Goal: Task Accomplishment & Management: Manage account settings

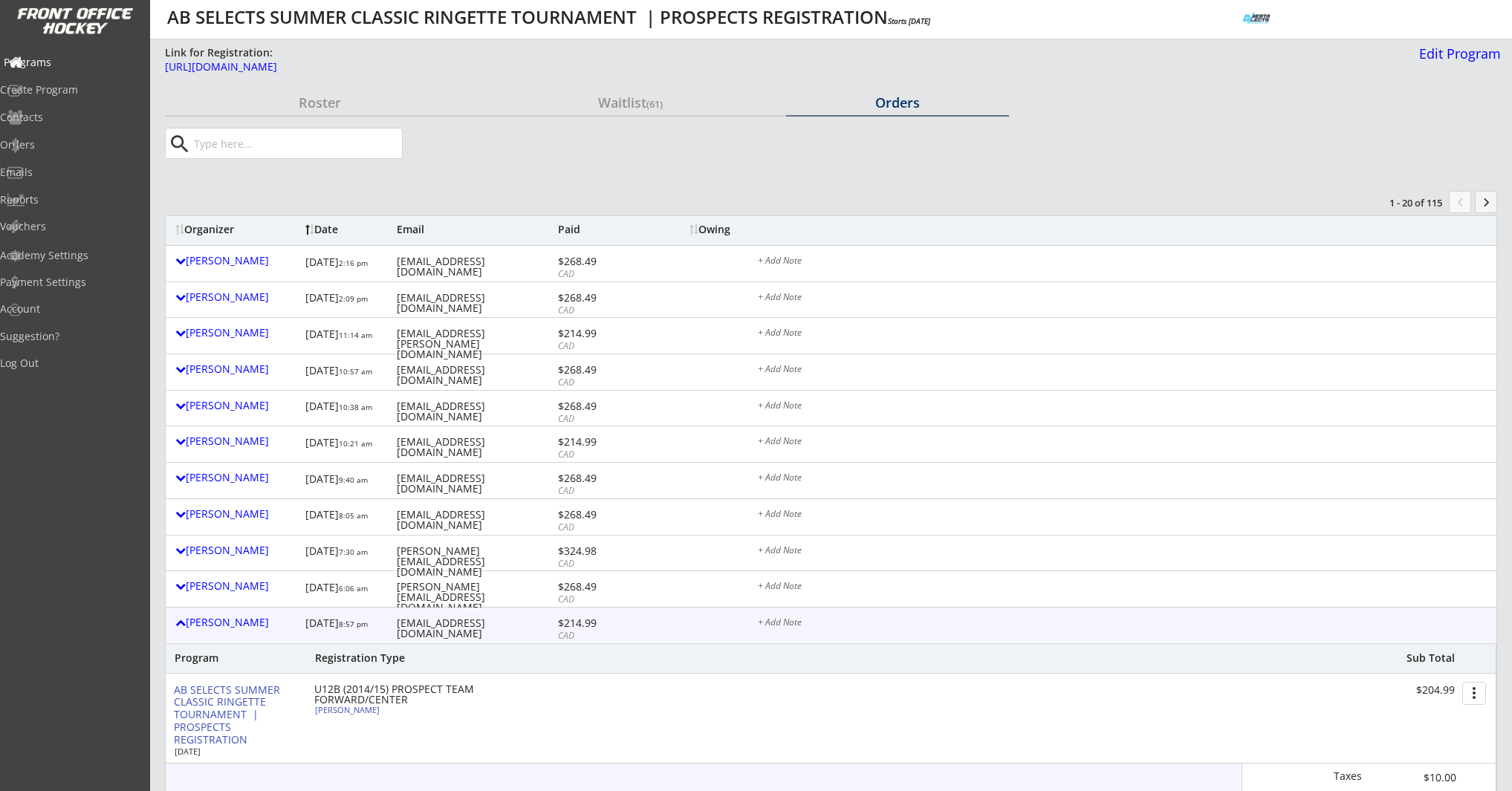
click at [58, 65] on div "Programs" at bounding box center [71, 62] width 134 height 11
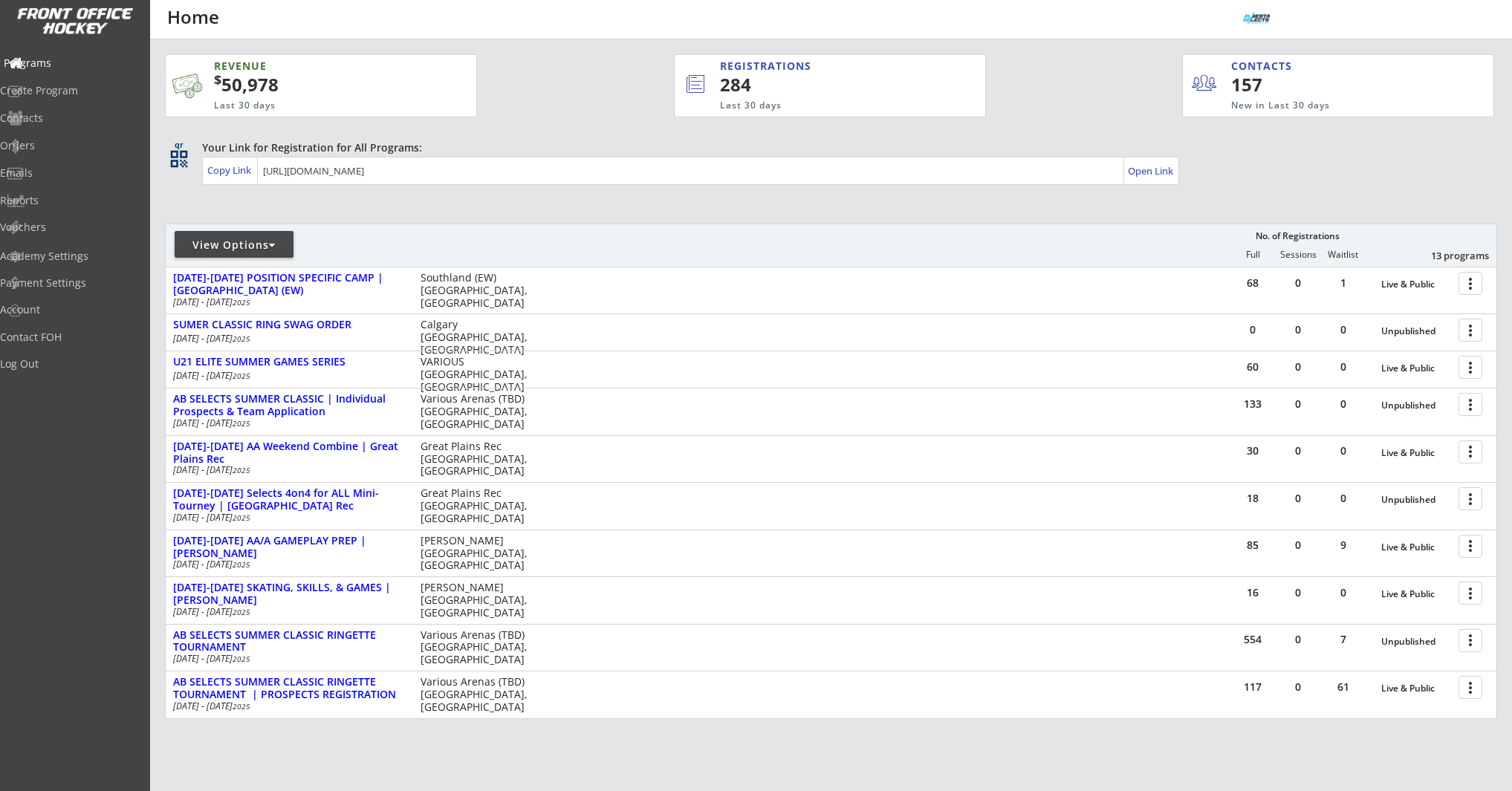
scroll to position [1, 0]
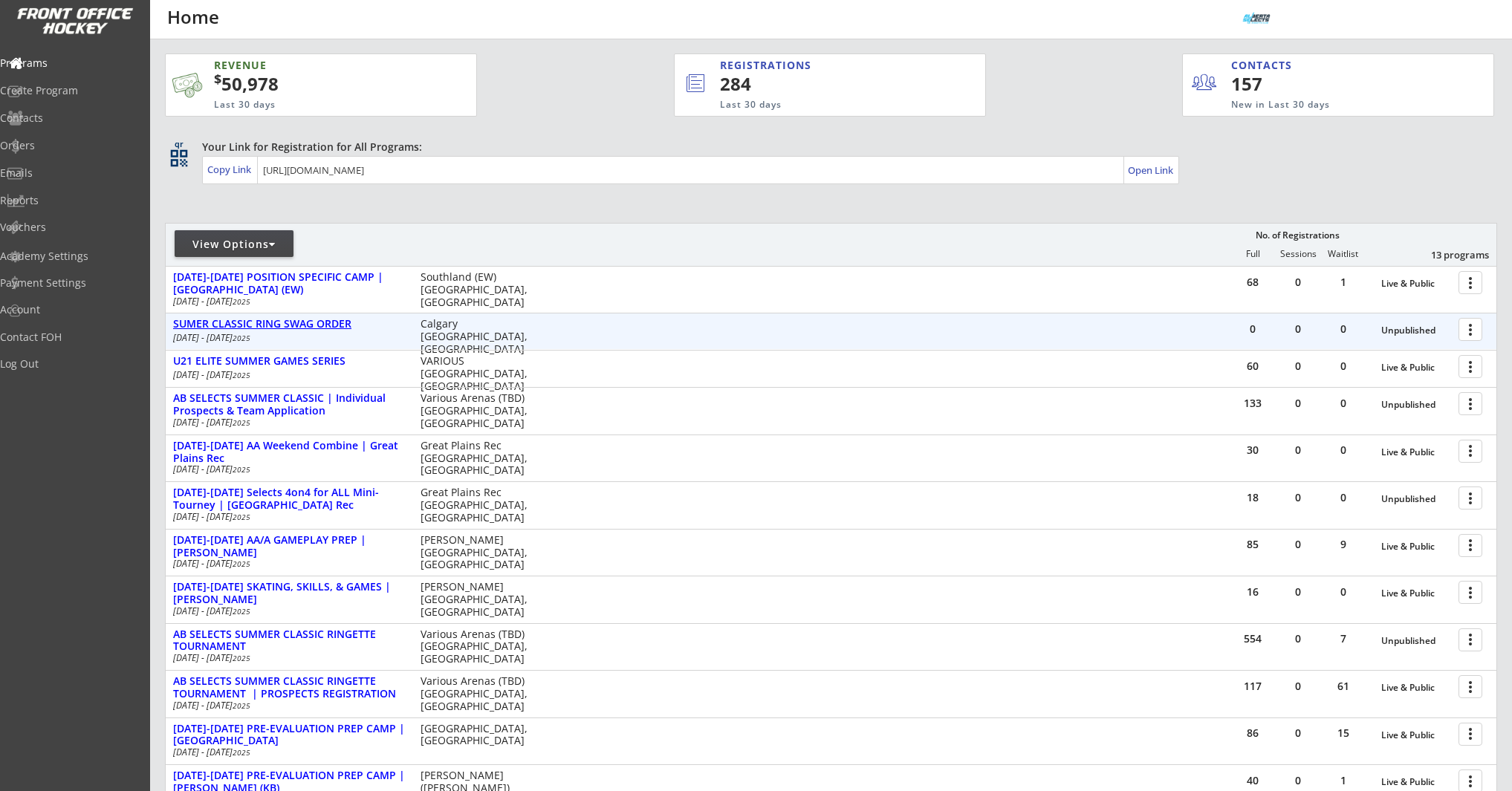
click at [323, 322] on div "SUMER CLASSIC RING SWAG ORDER" at bounding box center [289, 324] width 231 height 13
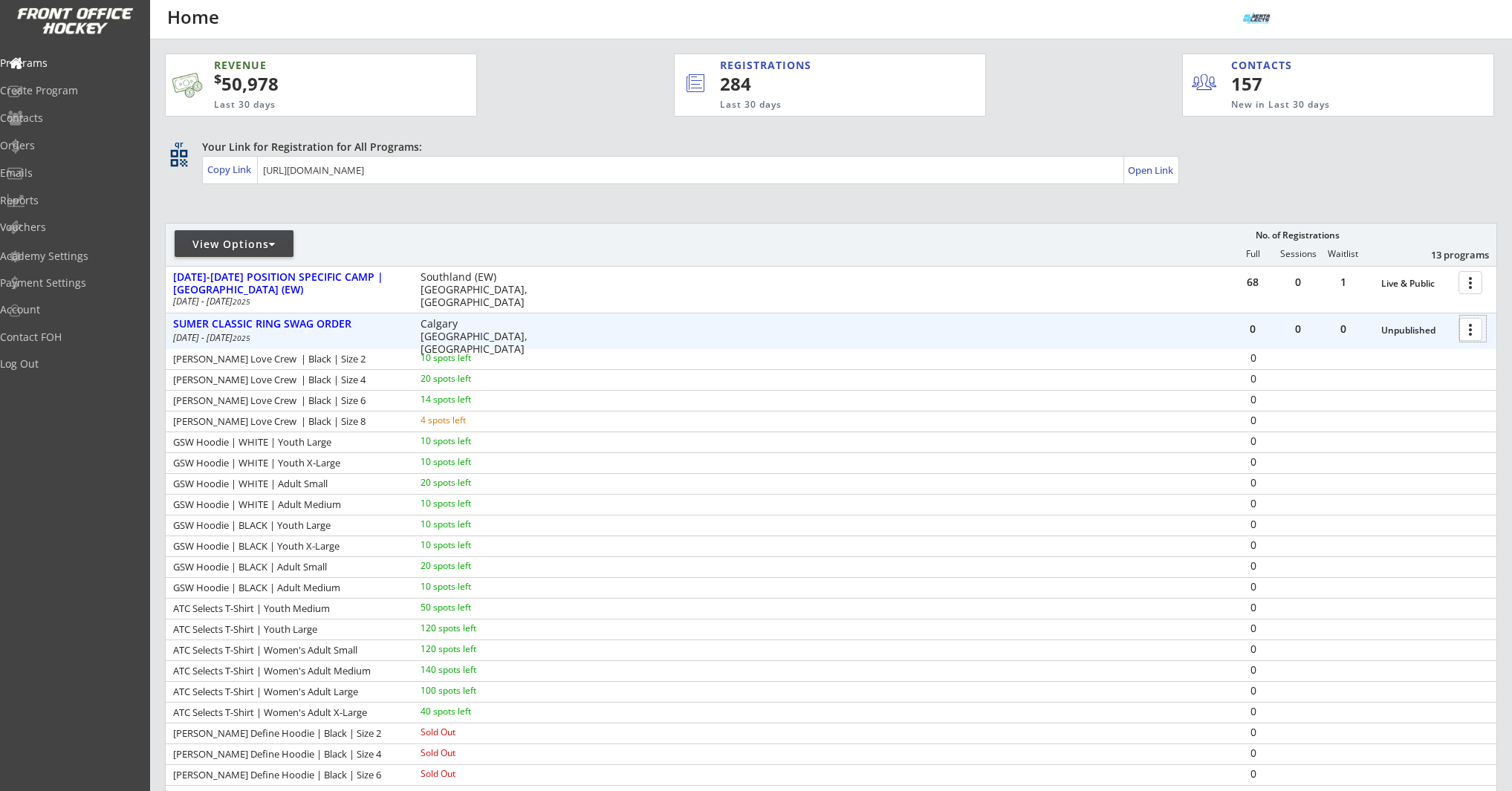
click at [1475, 333] on div at bounding box center [1473, 329] width 26 height 26
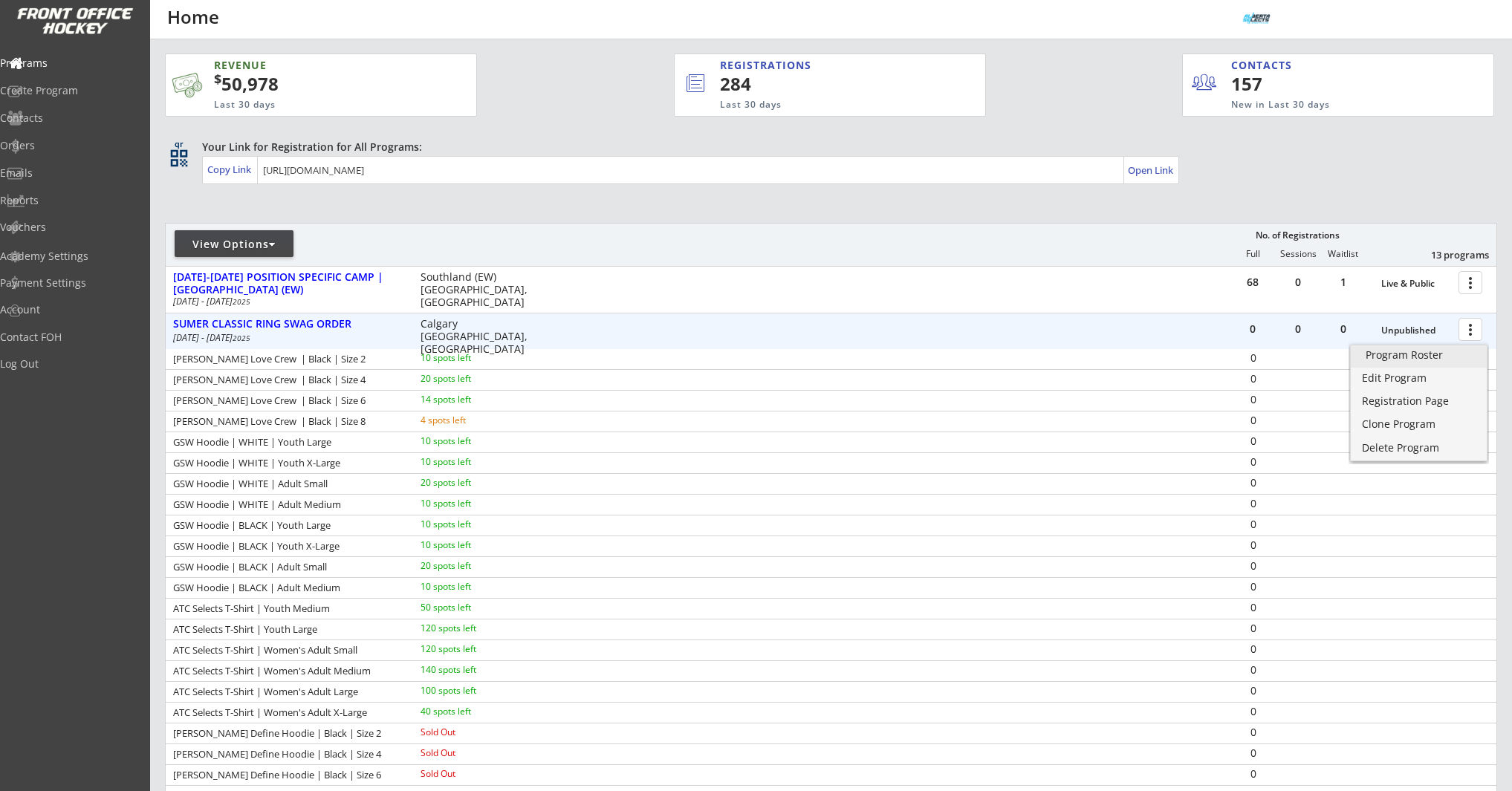
click at [1427, 354] on div "Program Roster" at bounding box center [1418, 355] width 106 height 11
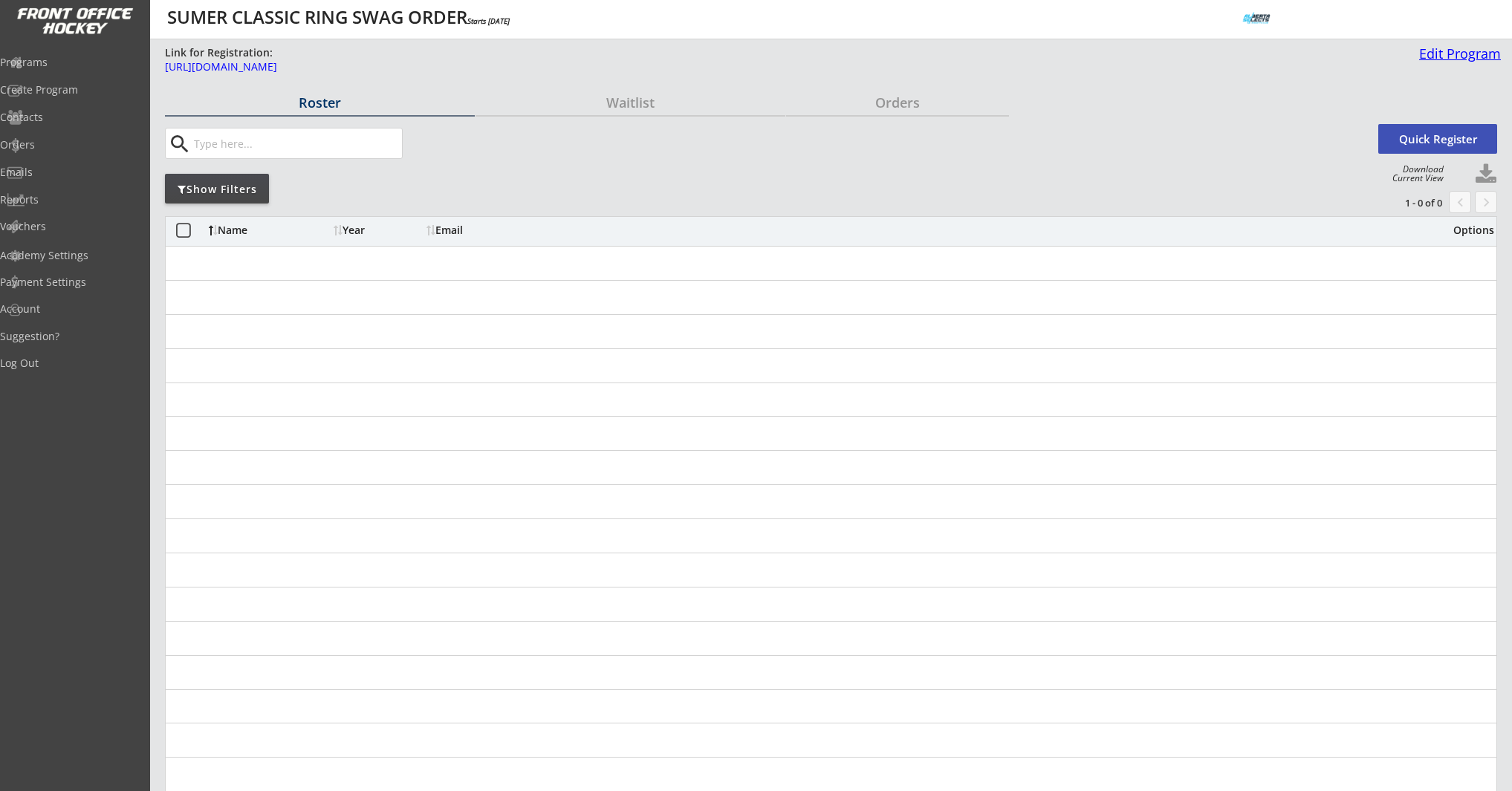
click at [1476, 53] on div "Edit Program" at bounding box center [1456, 54] width 88 height 14
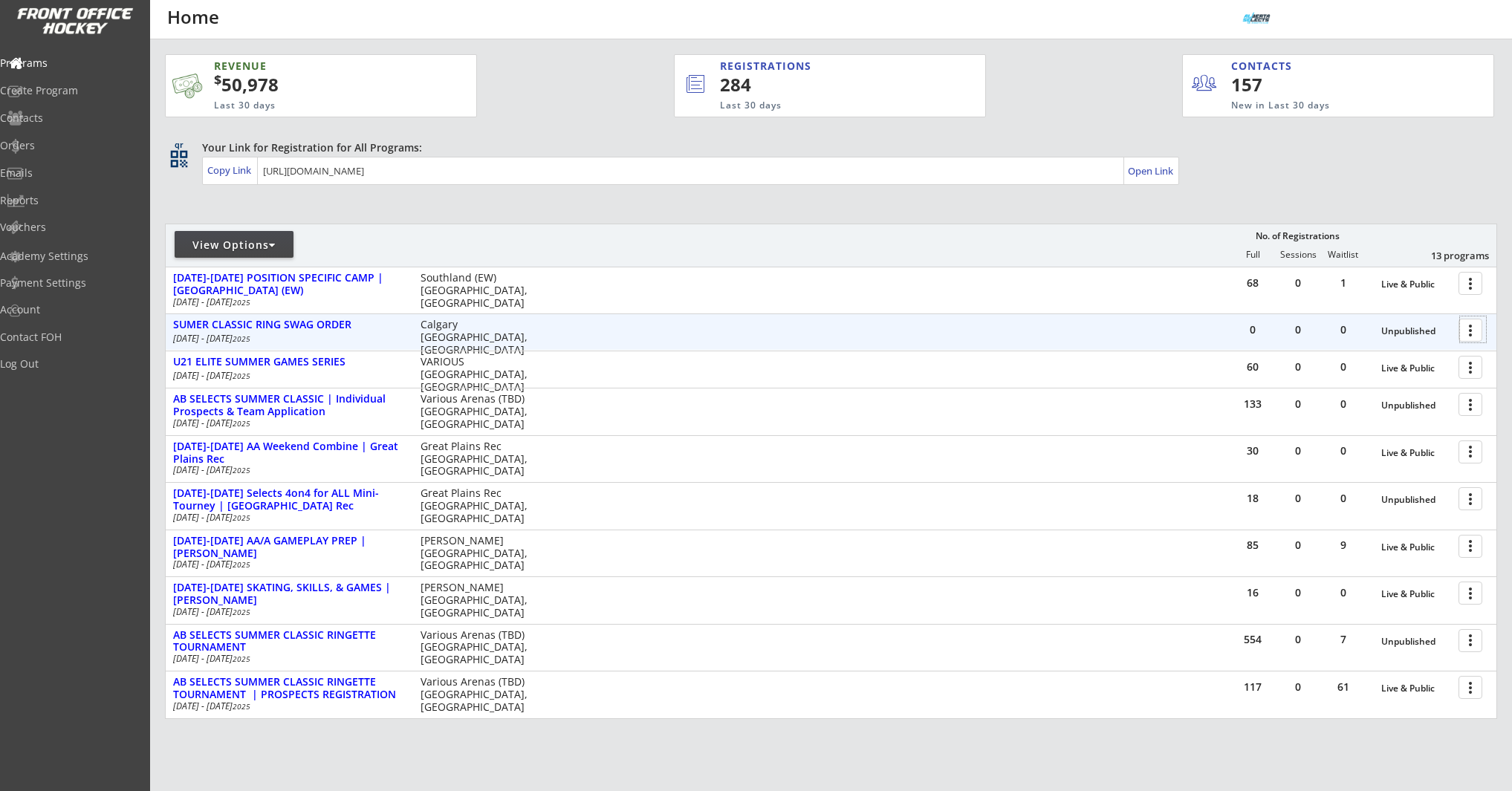
click at [1473, 327] on div at bounding box center [1473, 329] width 26 height 26
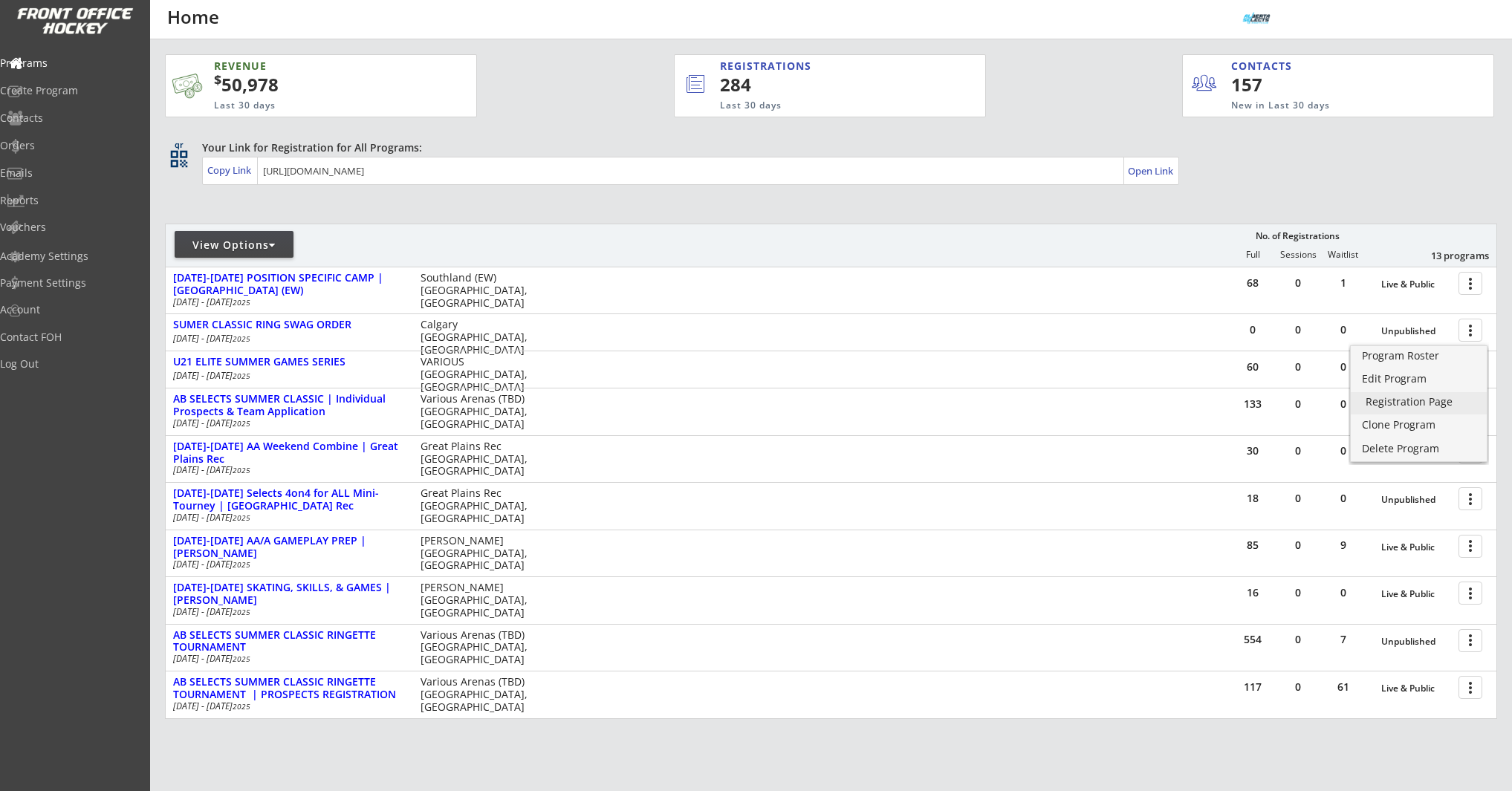
click at [1409, 403] on div "Registration Page" at bounding box center [1418, 402] width 106 height 11
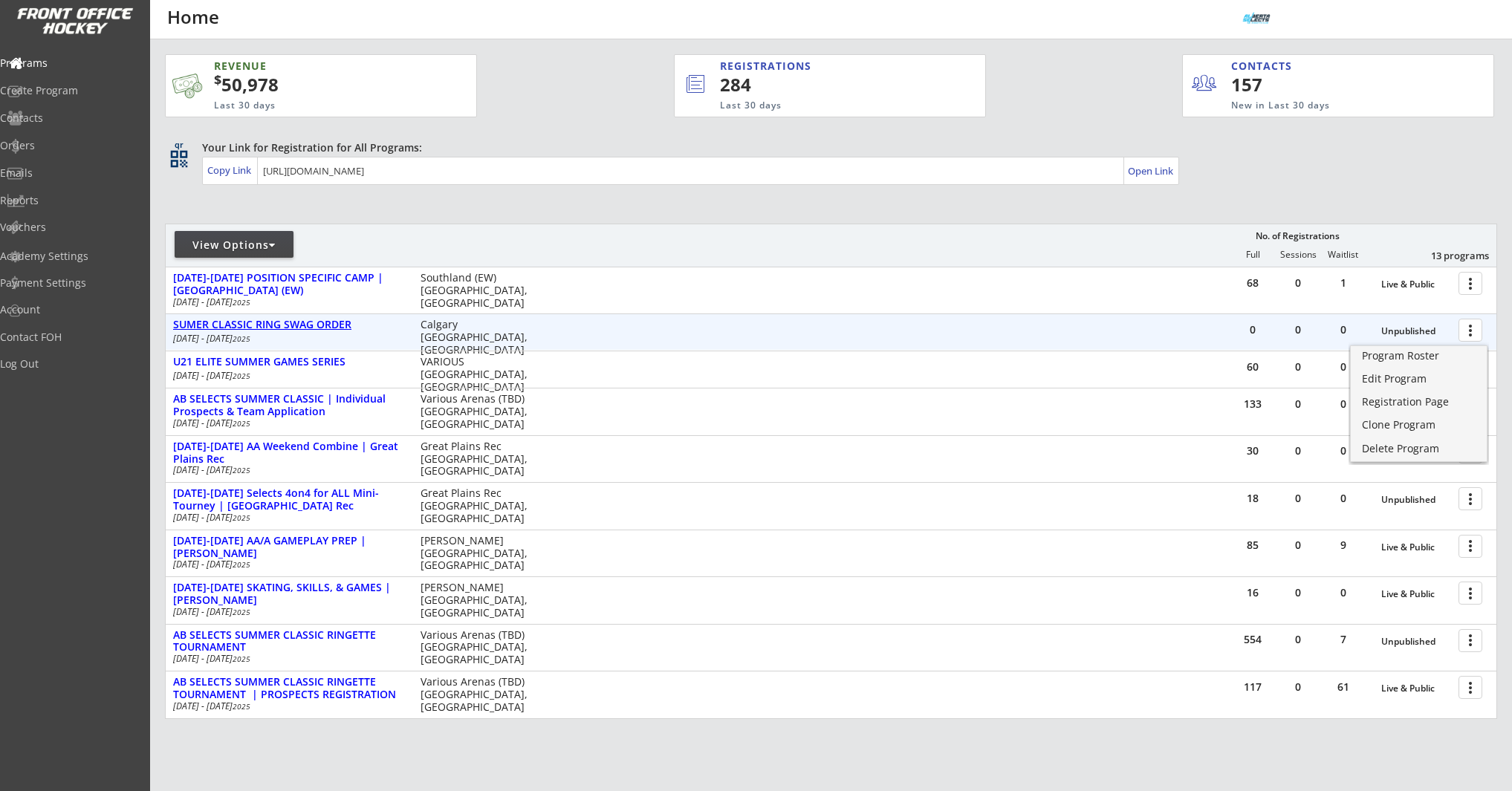
click at [218, 330] on div "SUMER CLASSIC RING SWAG ORDER" at bounding box center [289, 325] width 231 height 13
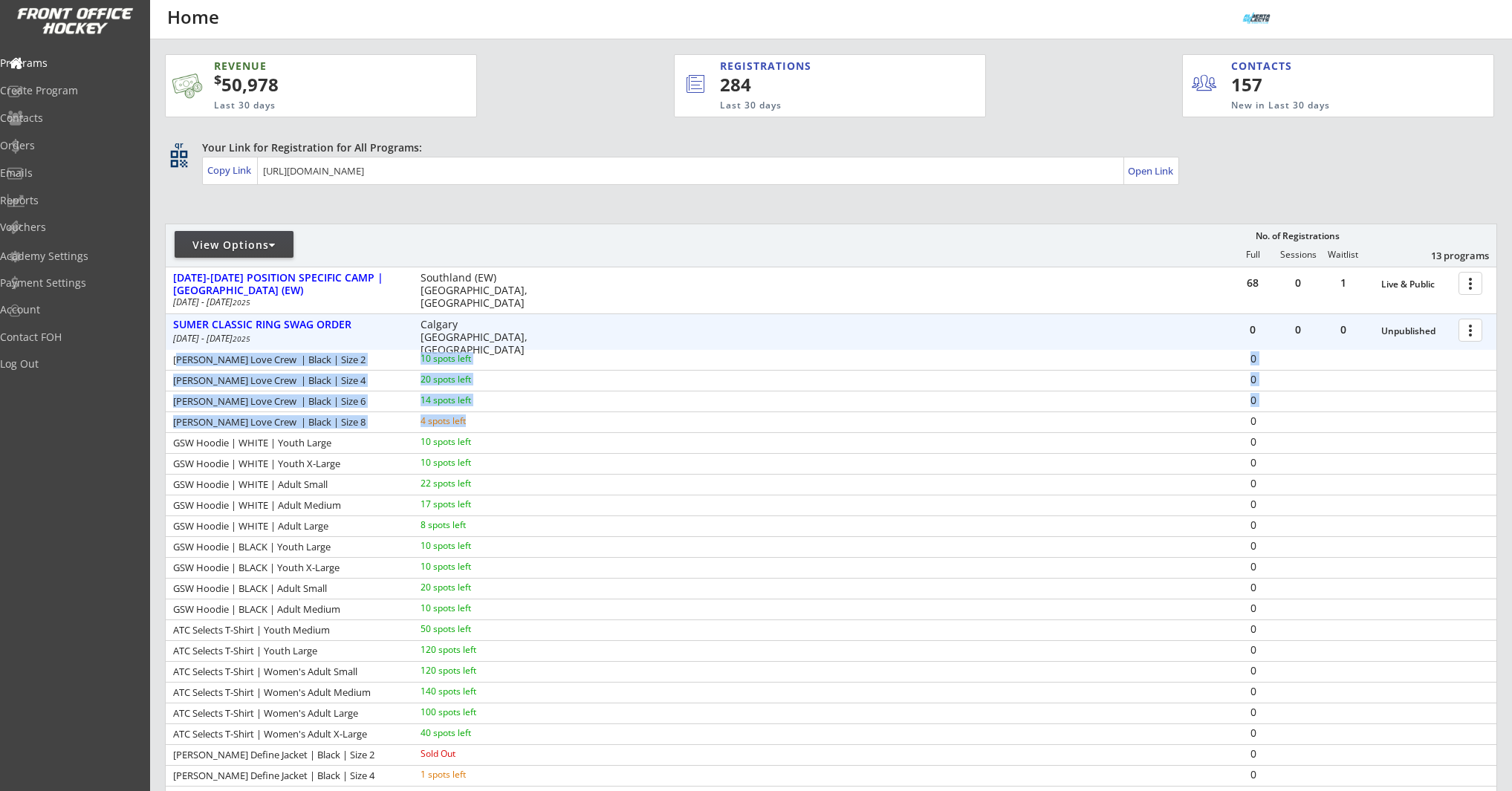
drag, startPoint x: 176, startPoint y: 362, endPoint x: 506, endPoint y: 423, distance: 335.6
click at [506, 423] on div "LULU LEMON Love Crew | Black | Size 2 10 spots left 0 LULU LEMON Love Crew | Bl…" at bounding box center [830, 599] width 1331 height 498
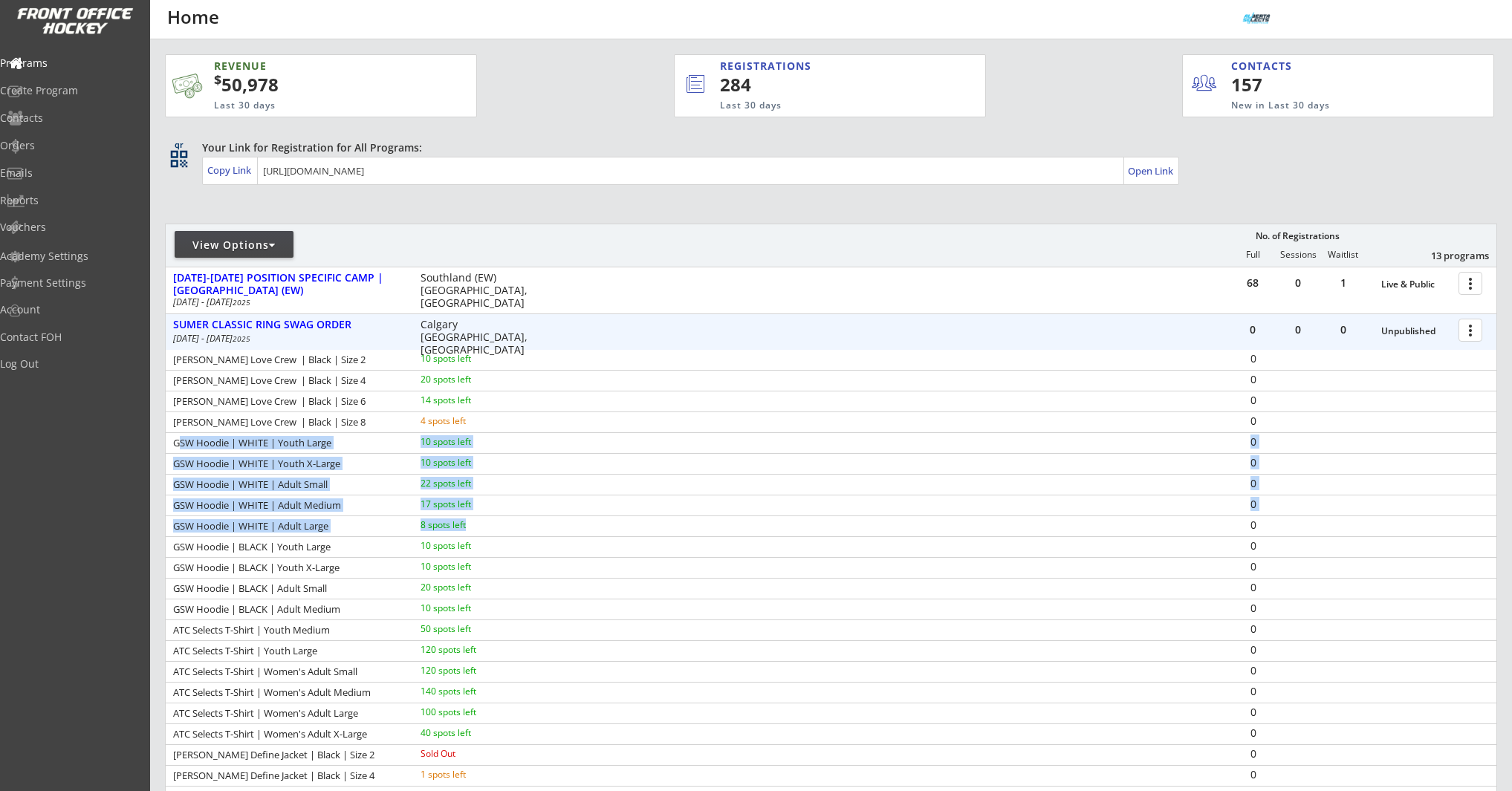
drag, startPoint x: 176, startPoint y: 444, endPoint x: 478, endPoint y: 527, distance: 313.2
click at [478, 527] on div "LULU LEMON Love Crew | Black | Size 2 10 spots left 0 LULU LEMON Love Crew | Bl…" at bounding box center [830, 599] width 1331 height 498
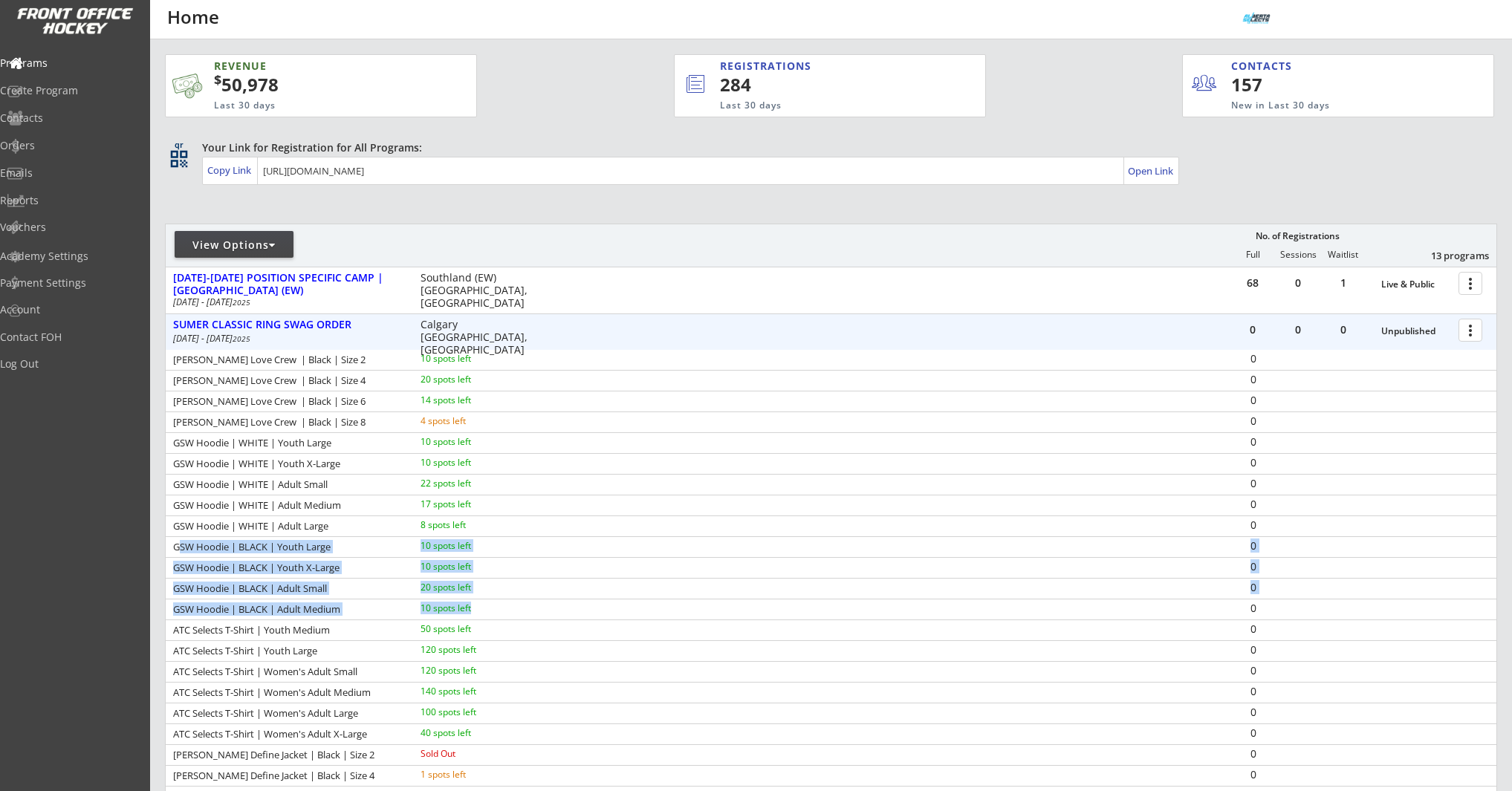
drag, startPoint x: 175, startPoint y: 549, endPoint x: 478, endPoint y: 605, distance: 308.1
click at [478, 605] on div "LULU LEMON Love Crew | Black | Size 2 10 spots left 0 LULU LEMON Love Crew | Bl…" at bounding box center [830, 599] width 1331 height 498
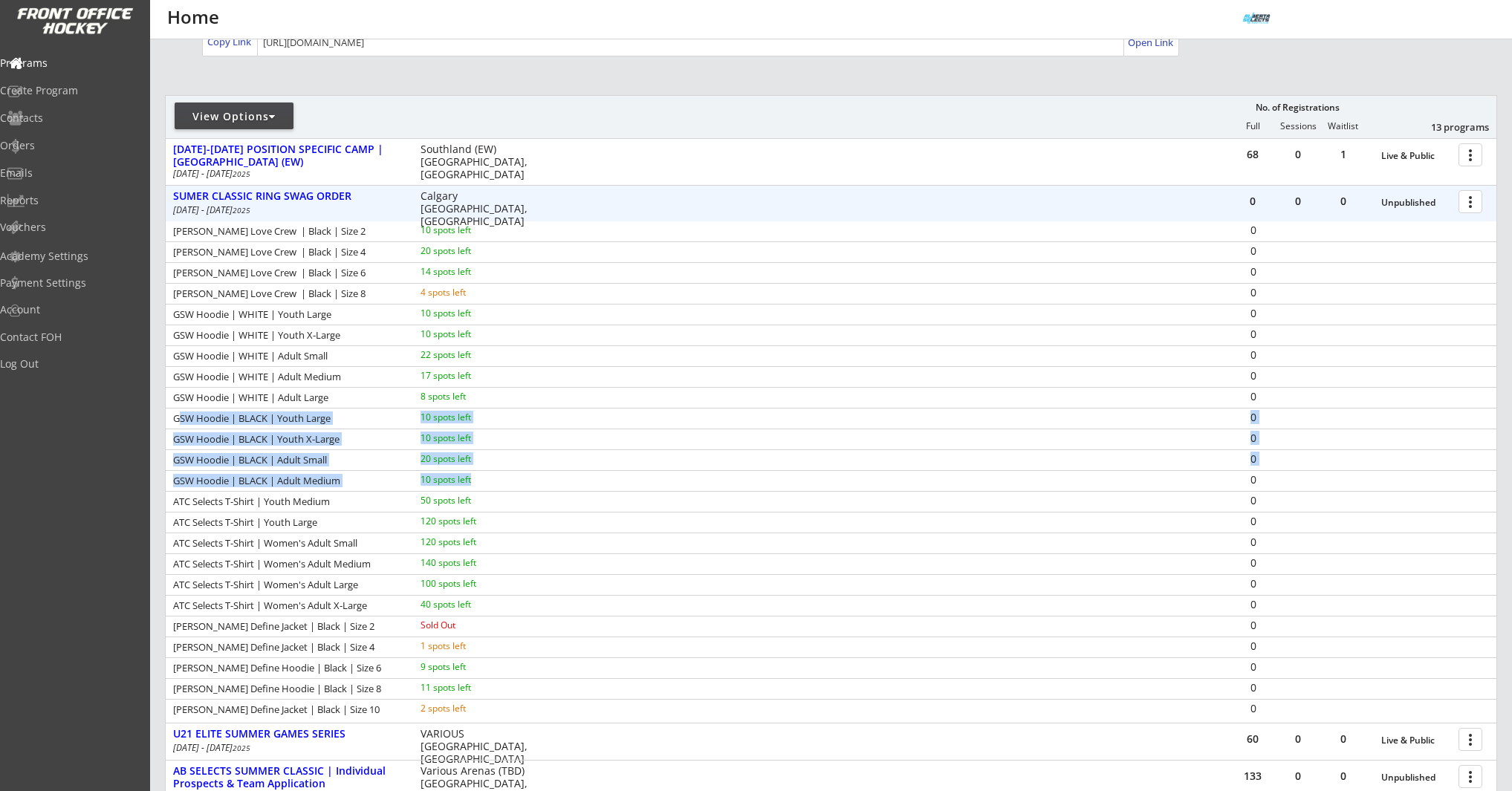
scroll to position [131, 0]
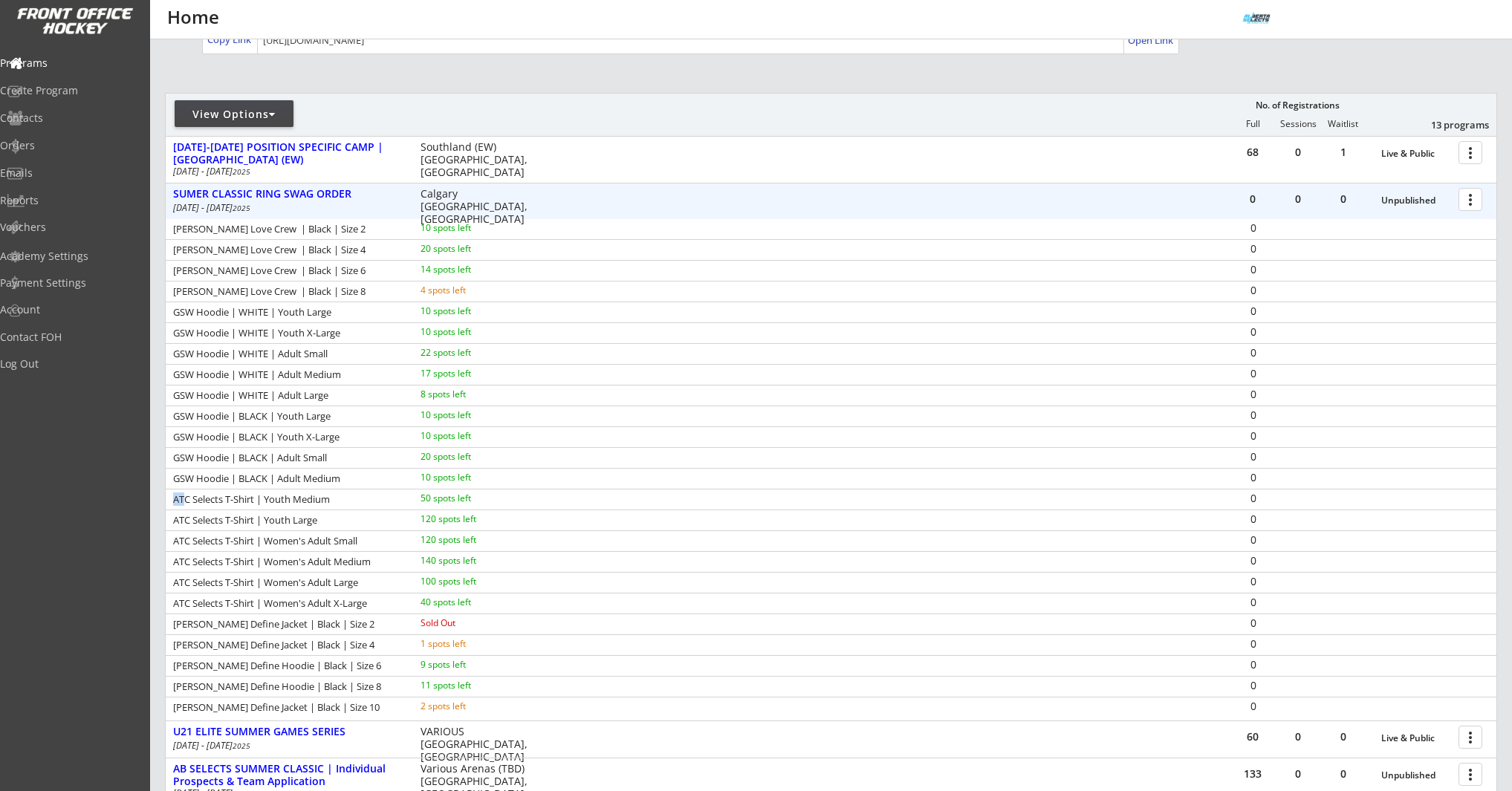
drag, startPoint x: 179, startPoint y: 501, endPoint x: 279, endPoint y: 507, distance: 100.2
click at [461, 509] on div "ATC Selects T-Shirt | Youth Medium 50 spots left 0" at bounding box center [830, 498] width 1331 height 21
drag, startPoint x: 207, startPoint y: 501, endPoint x: 185, endPoint y: 500, distance: 22.0
click at [207, 501] on div "ATC Selects T-Shirt | Youth Medium" at bounding box center [287, 499] width 228 height 10
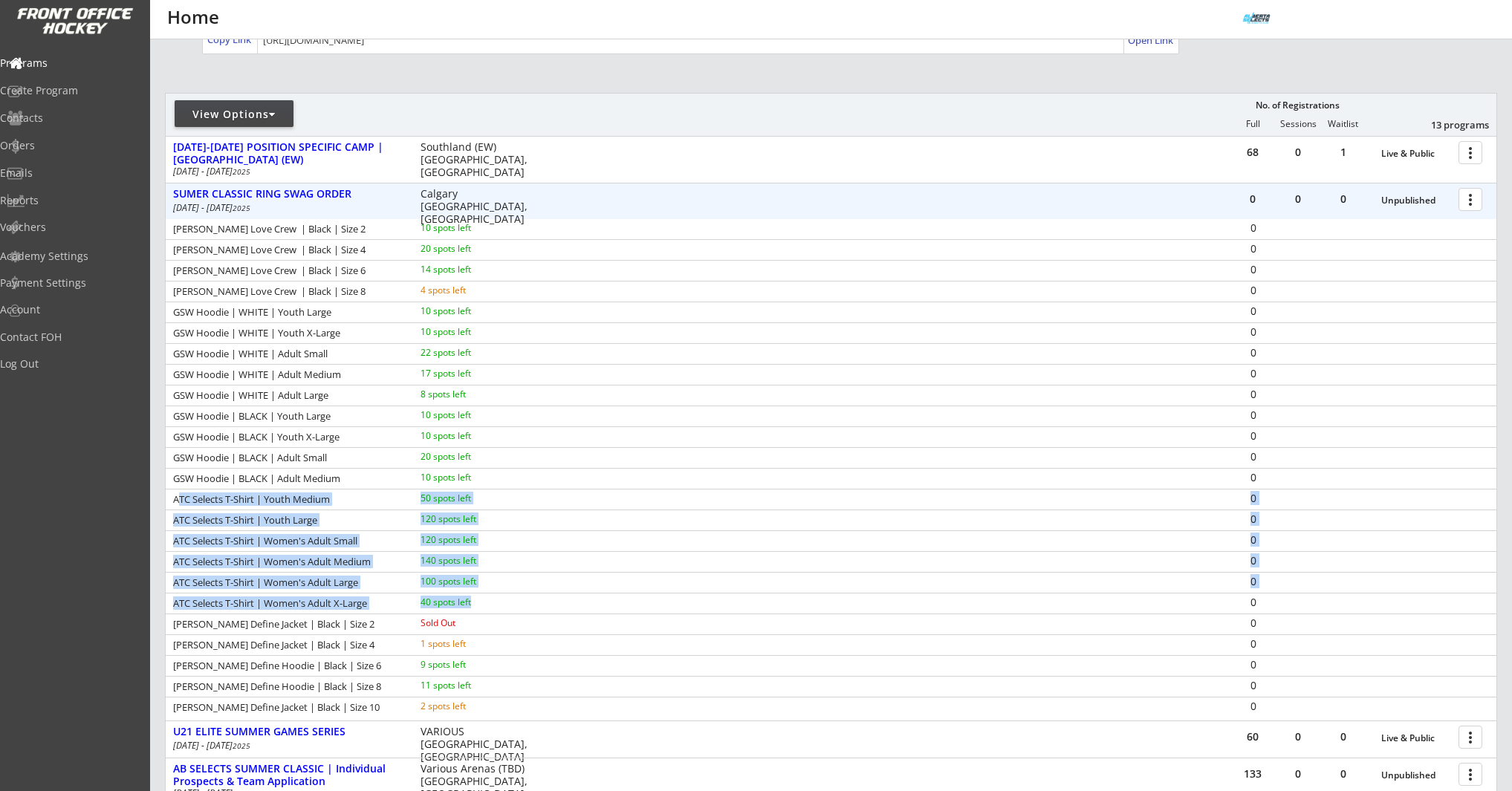
drag, startPoint x: 184, startPoint y: 499, endPoint x: 488, endPoint y: 597, distance: 319.4
click at [488, 597] on div "LULU LEMON Love Crew | Black | Size 2 10 spots left 0 LULU LEMON Love Crew | Bl…" at bounding box center [830, 468] width 1331 height 498
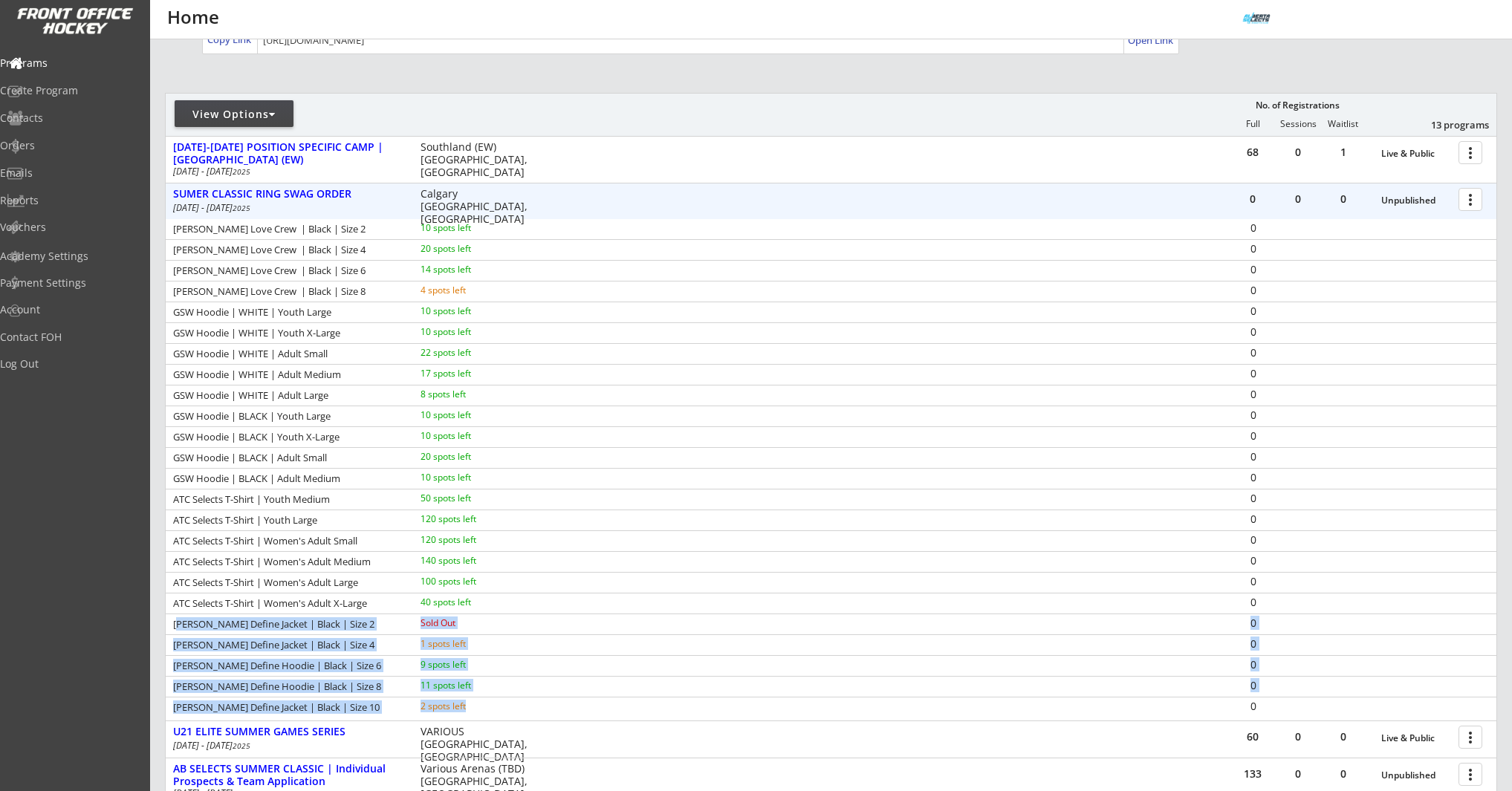
drag, startPoint x: 174, startPoint y: 622, endPoint x: 479, endPoint y: 705, distance: 316.1
click at [479, 705] on div "LULU LEMON Love Crew | Black | Size 2 10 spots left 0 LULU LEMON Love Crew | Bl…" at bounding box center [830, 468] width 1331 height 498
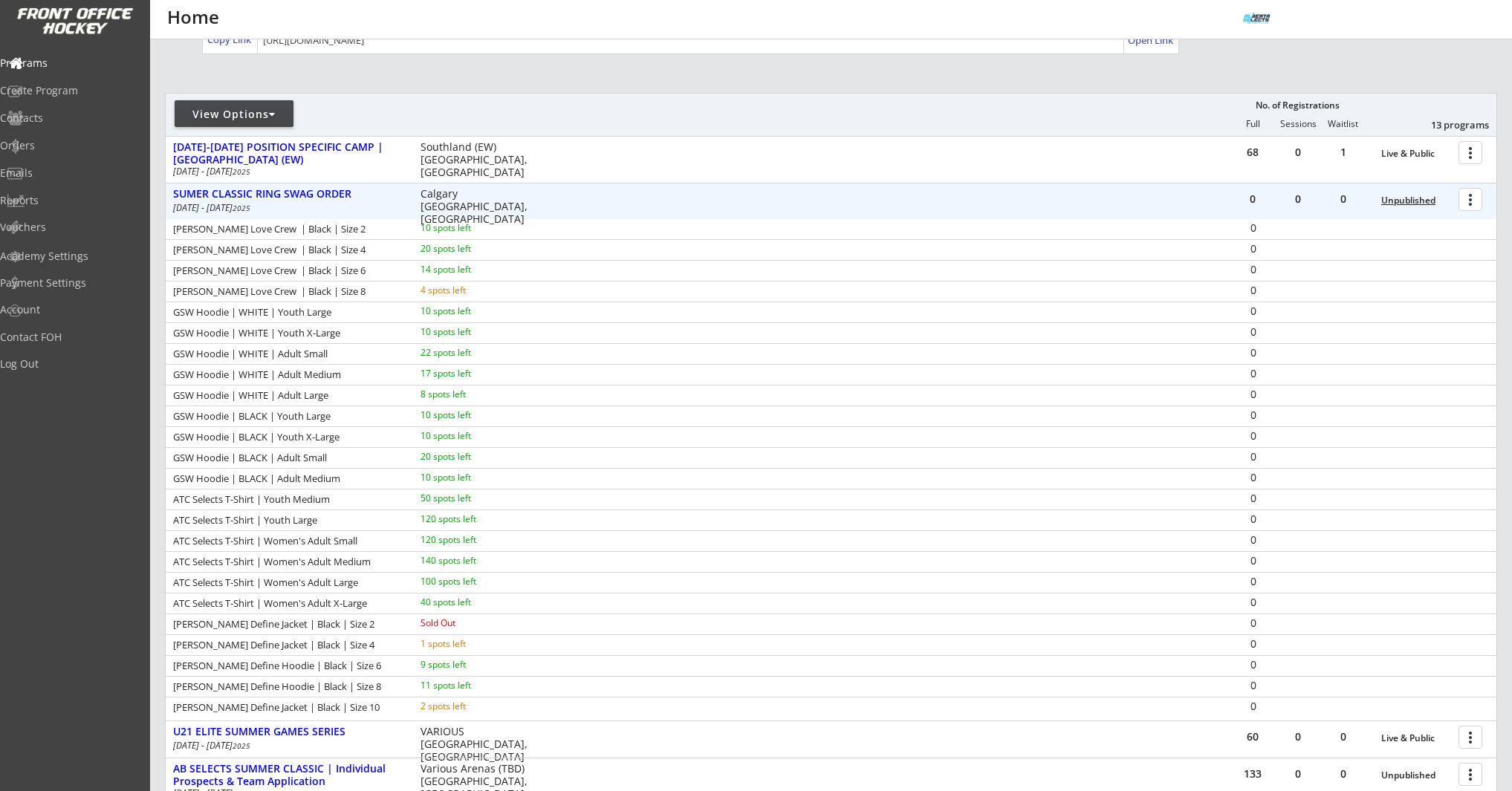
click at [1421, 198] on div "Unpublished" at bounding box center [1415, 200] width 70 height 11
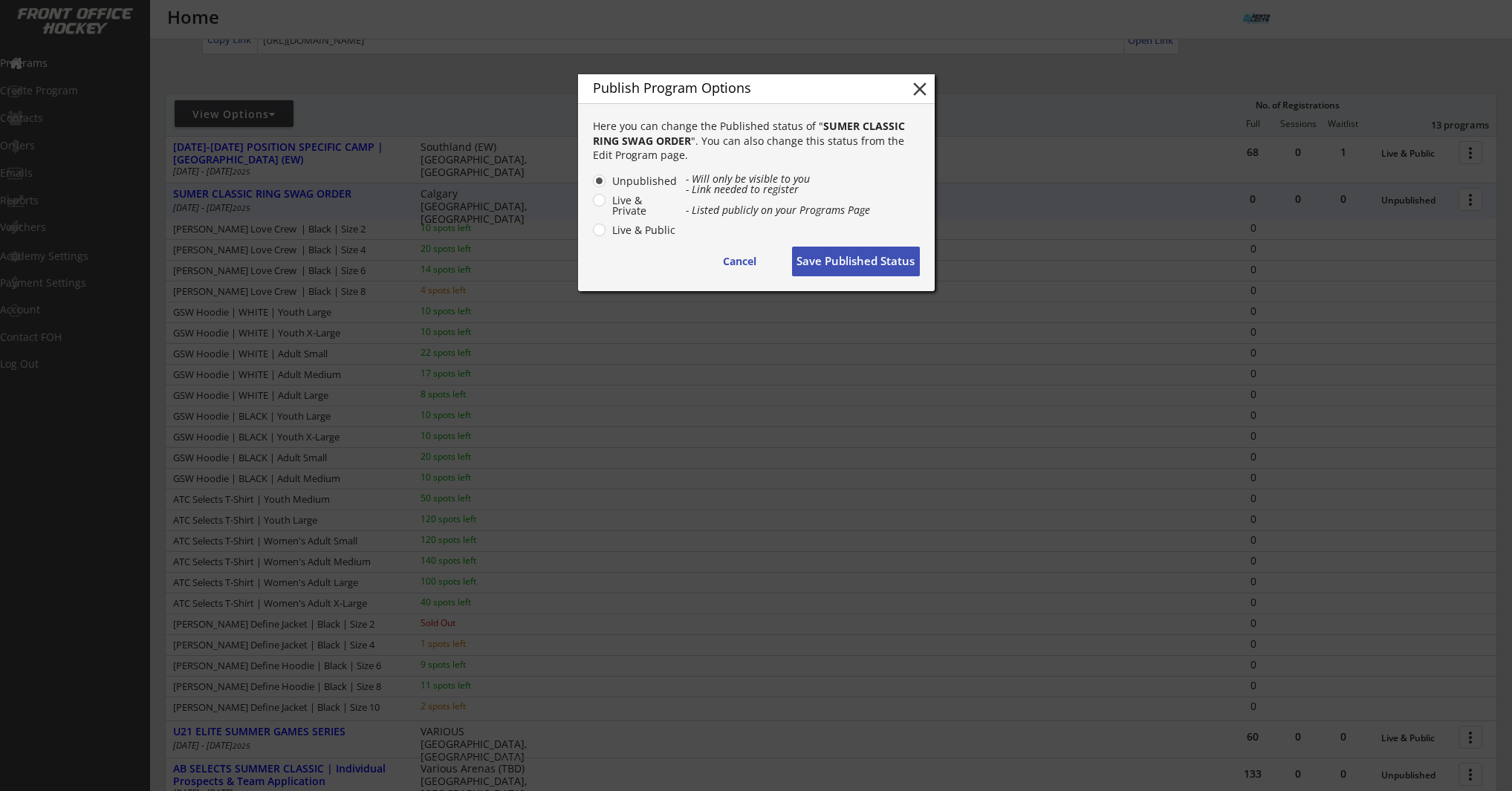
click at [615, 200] on label "Live & Private" at bounding box center [642, 205] width 70 height 21
click at [591, 186] on input "Live & Private" at bounding box center [586, 181] width 10 height 10
radio input "true"
click at [881, 264] on button "Save Published Status" at bounding box center [856, 261] width 128 height 30
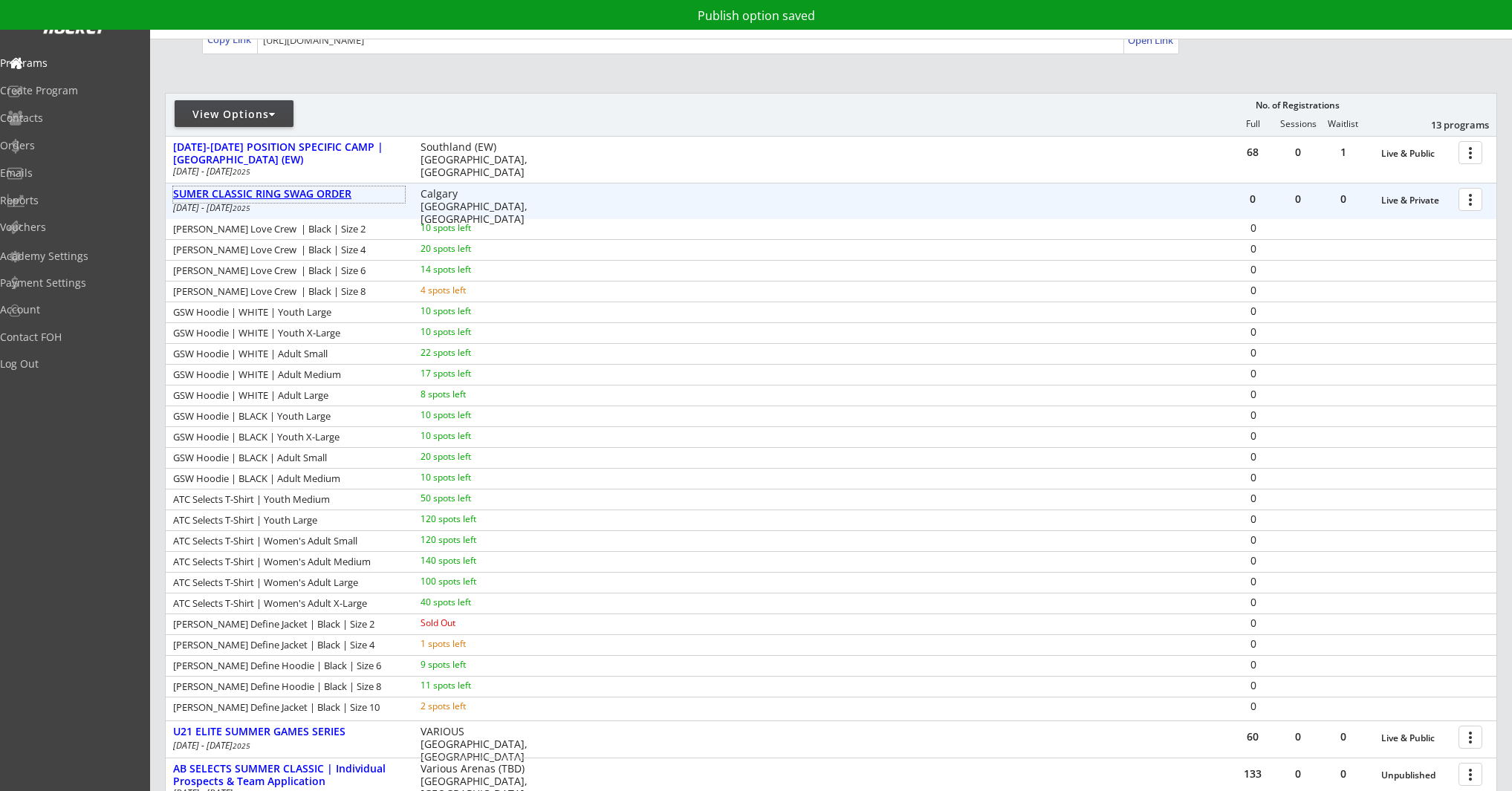
click at [322, 195] on div "SUMER CLASSIC RING SWAG ORDER" at bounding box center [289, 194] width 231 height 13
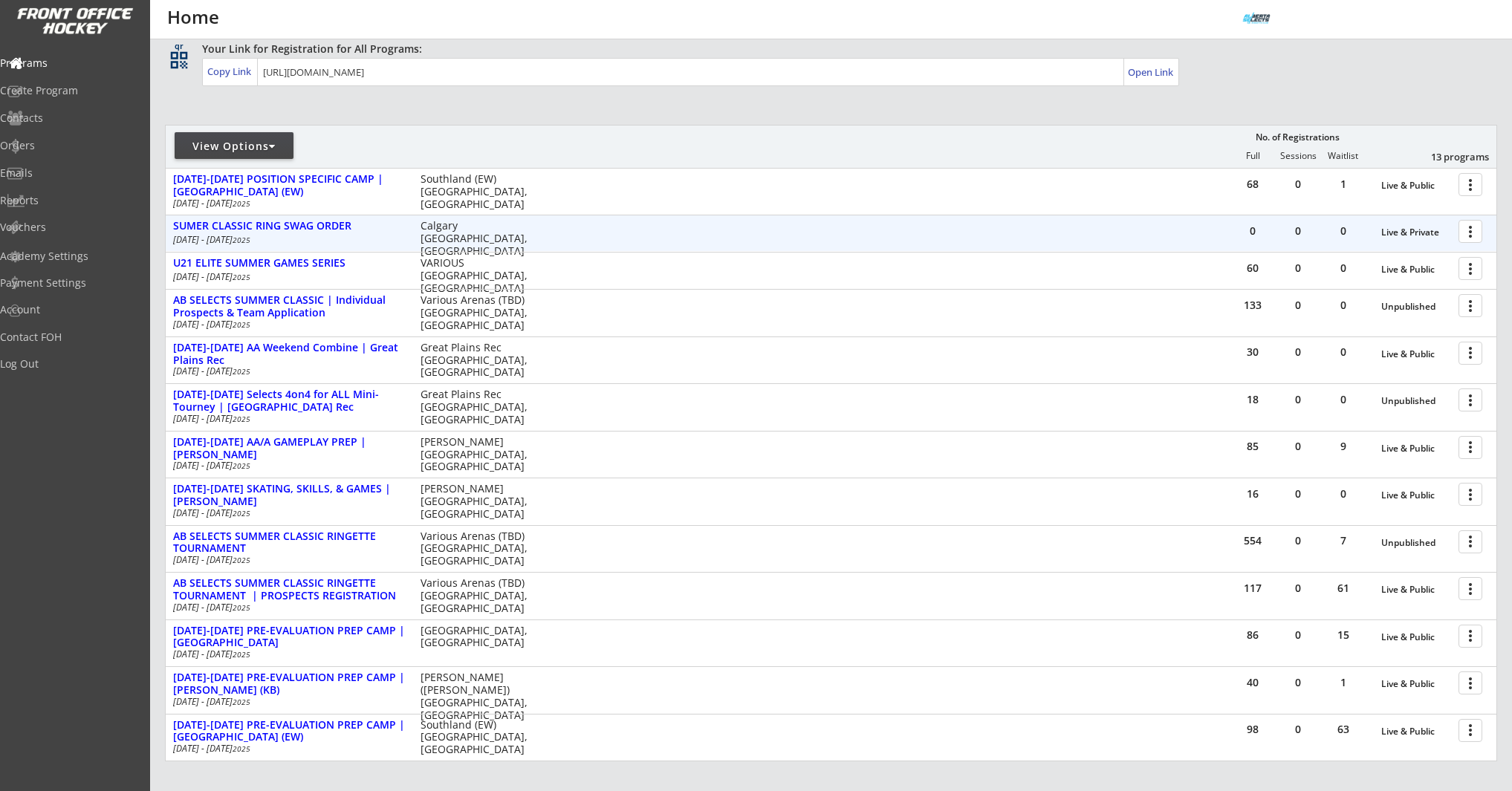
click at [1470, 238] on div at bounding box center [1473, 231] width 26 height 26
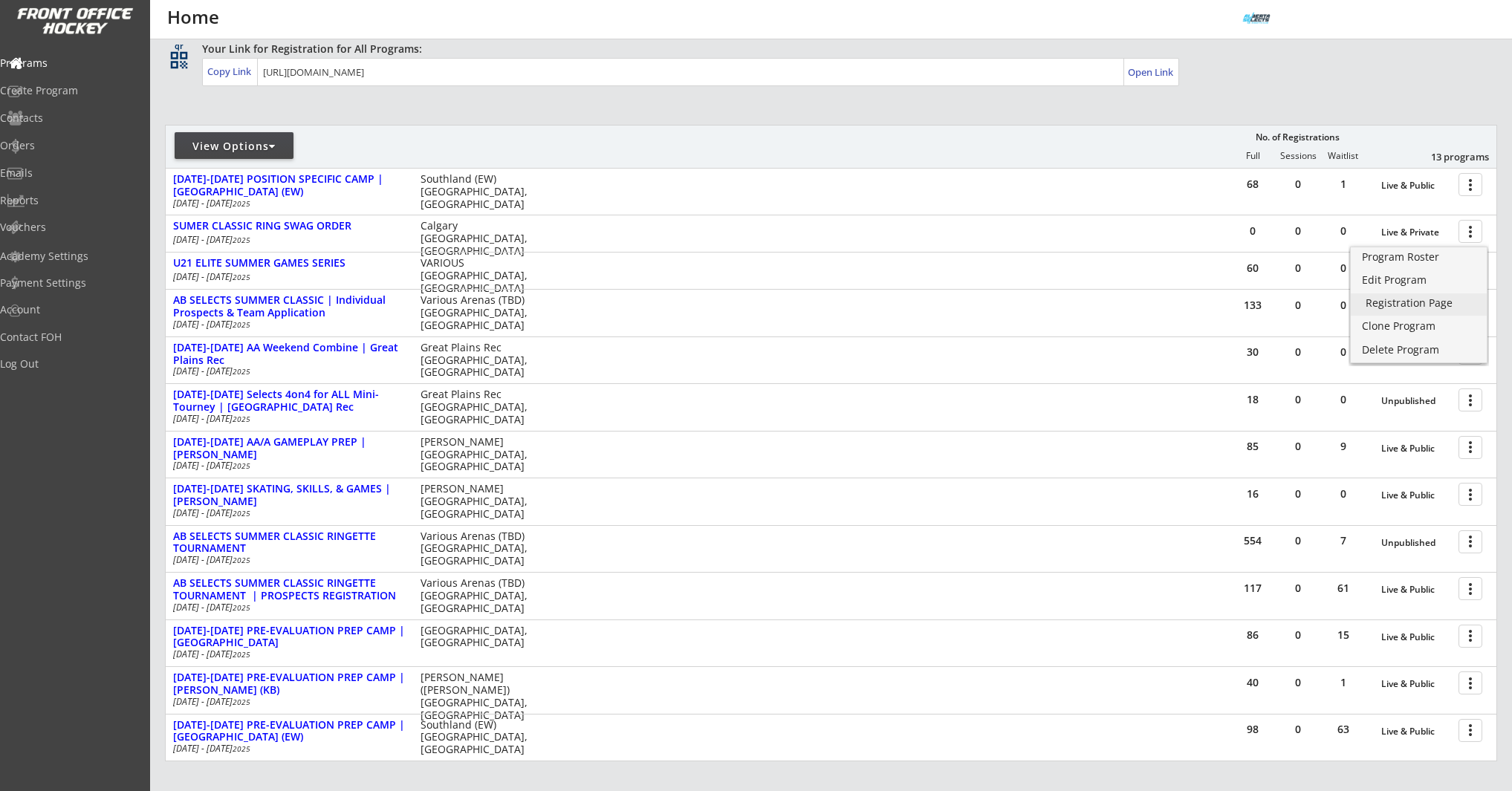
click at [1413, 299] on div "Registration Page" at bounding box center [1418, 302] width 106 height 11
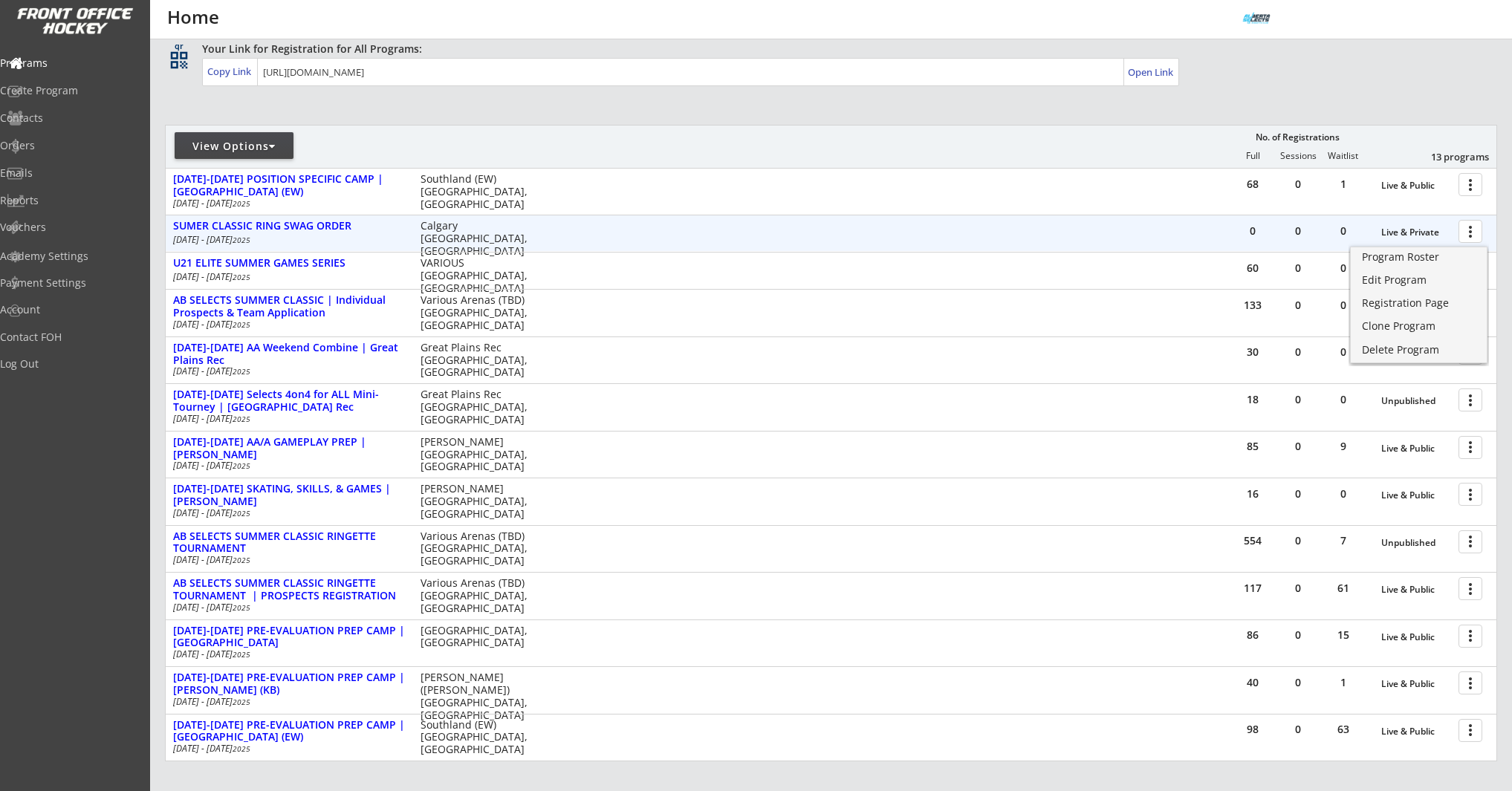
click at [1204, 237] on div "0 0 0 Live & Private more_vert SUMER CLASSIC RING SWAG ORDER Aug 11 - Aug 24 20…" at bounding box center [830, 233] width 1331 height 35
click at [1470, 230] on div at bounding box center [1473, 231] width 26 height 26
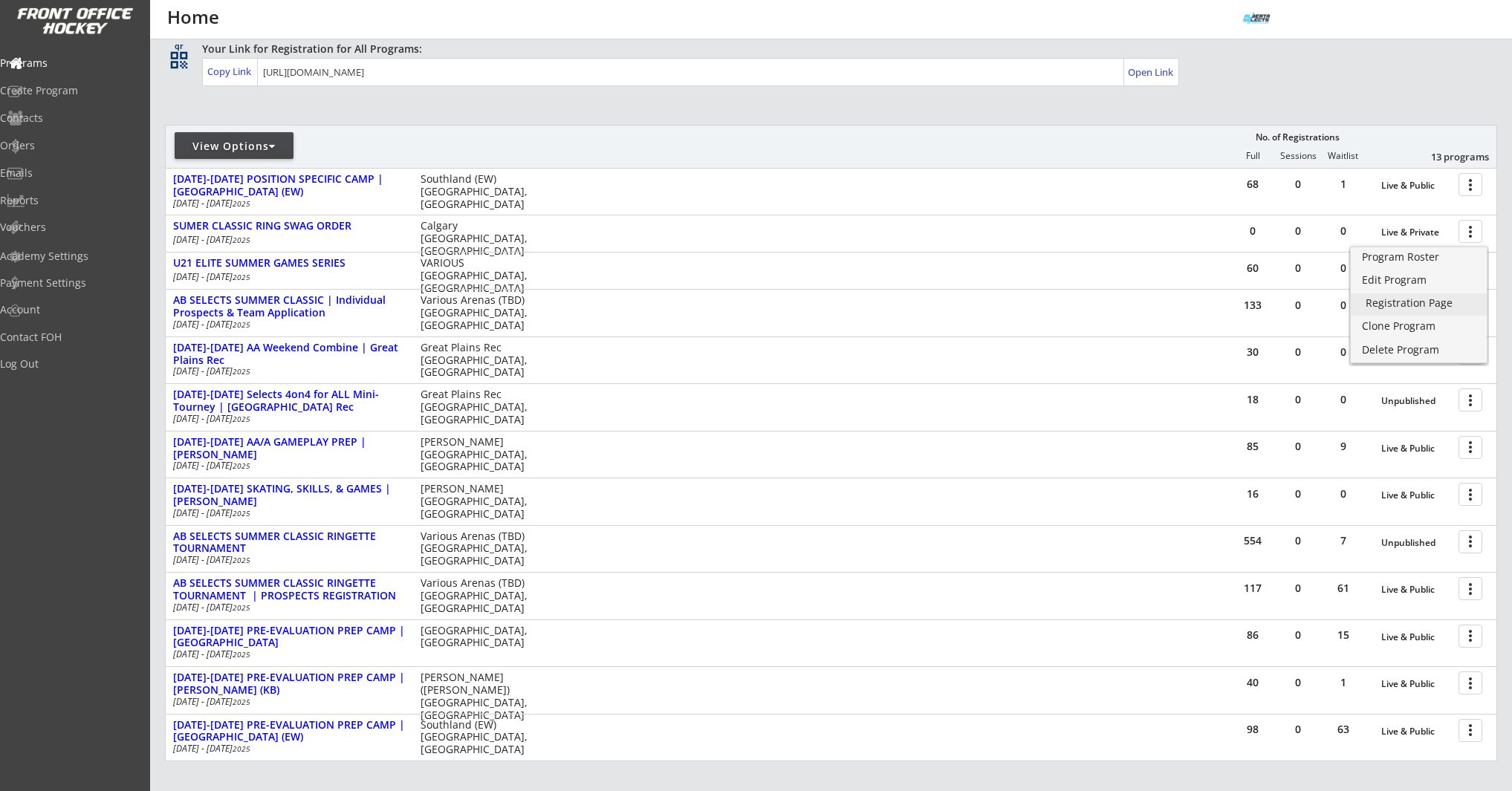
click at [1398, 302] on div "Registration Page" at bounding box center [1418, 302] width 106 height 11
click at [1404, 298] on div "Registration Page" at bounding box center [1418, 302] width 106 height 11
click at [1413, 279] on div "Edit Program" at bounding box center [1418, 280] width 106 height 11
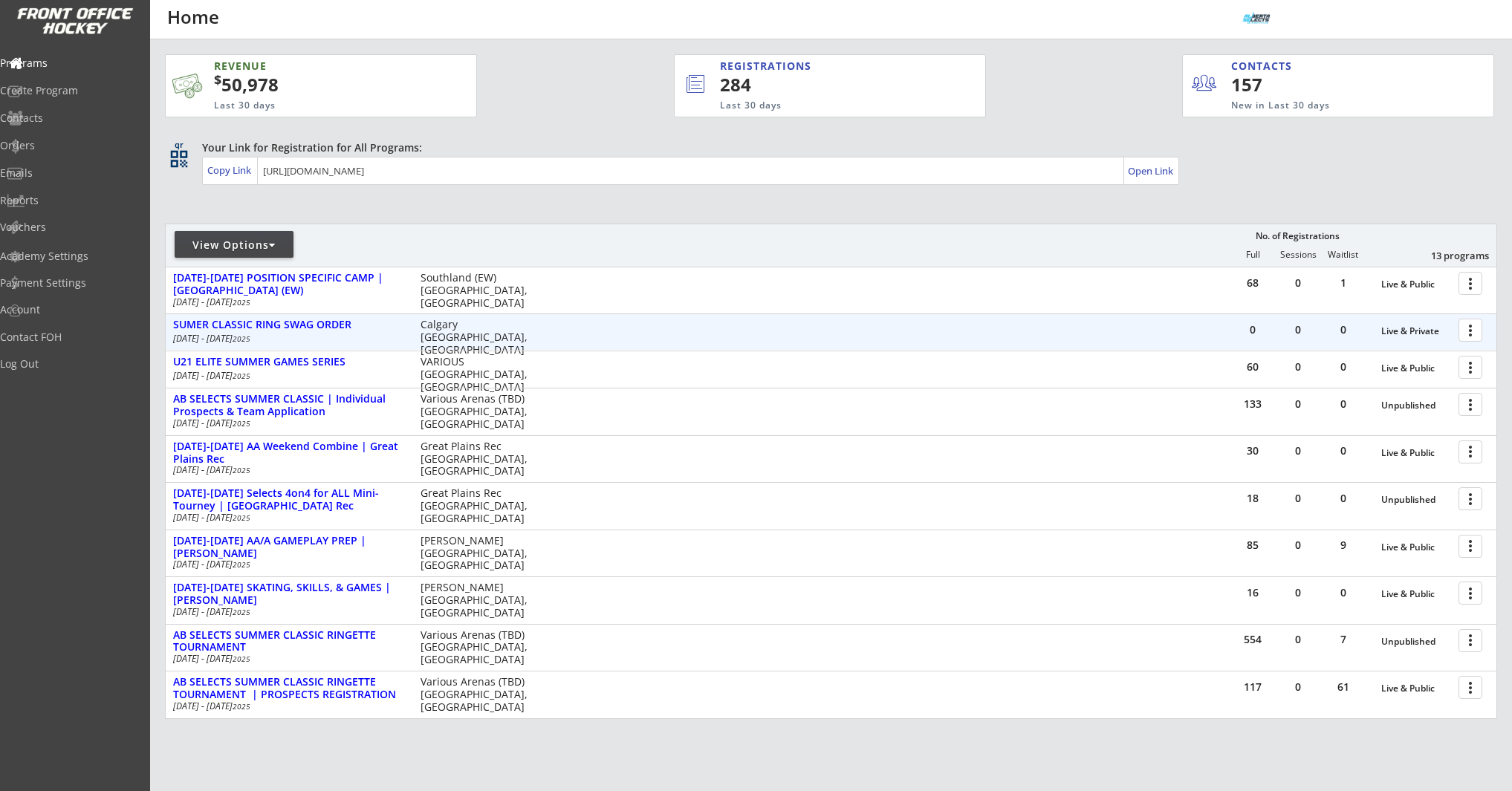
click at [1475, 330] on div at bounding box center [1473, 329] width 26 height 26
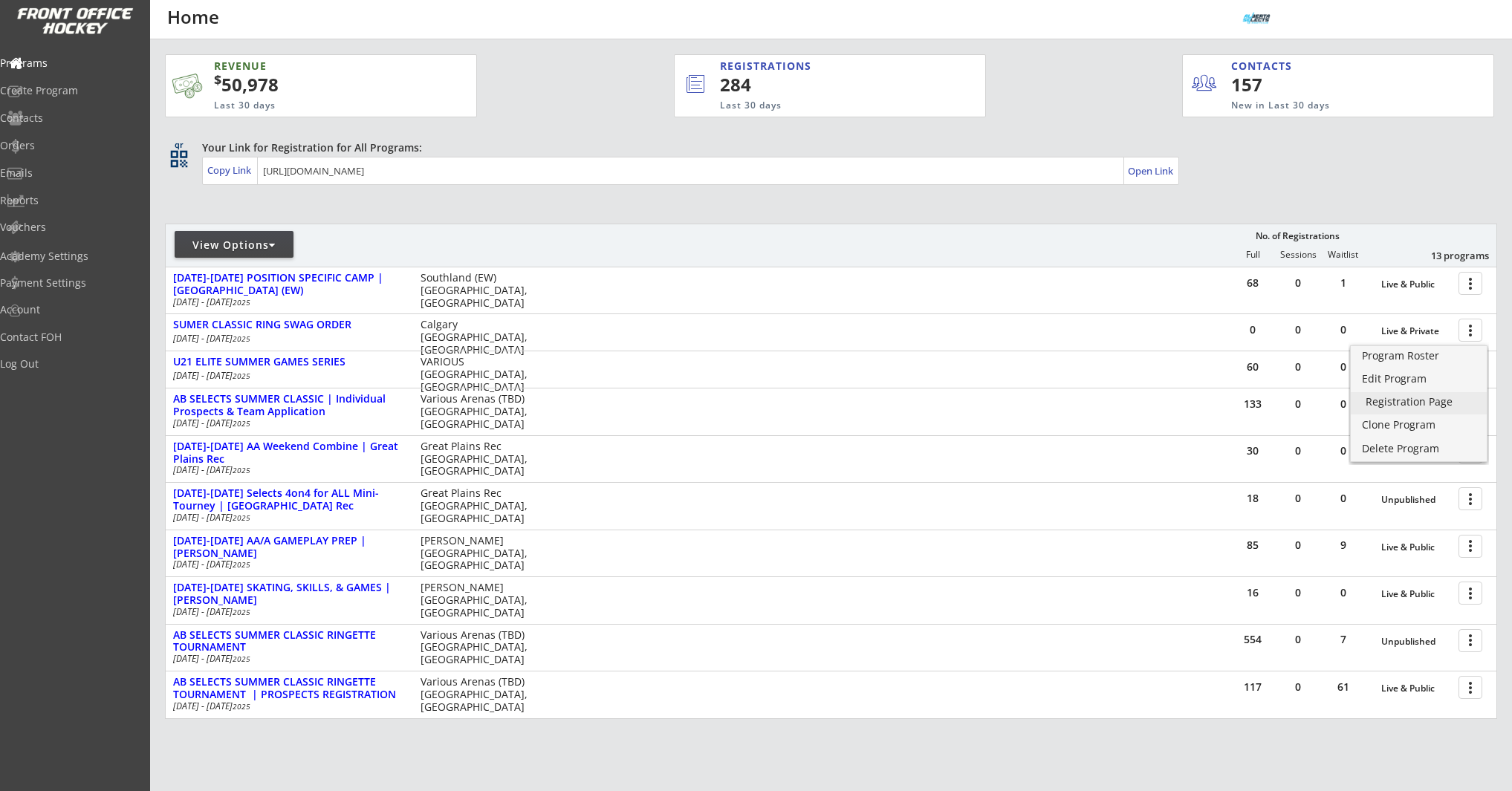
click at [1428, 397] on div "Registration Page" at bounding box center [1418, 402] width 106 height 11
click at [65, 147] on div "Orders" at bounding box center [71, 146] width 134 height 11
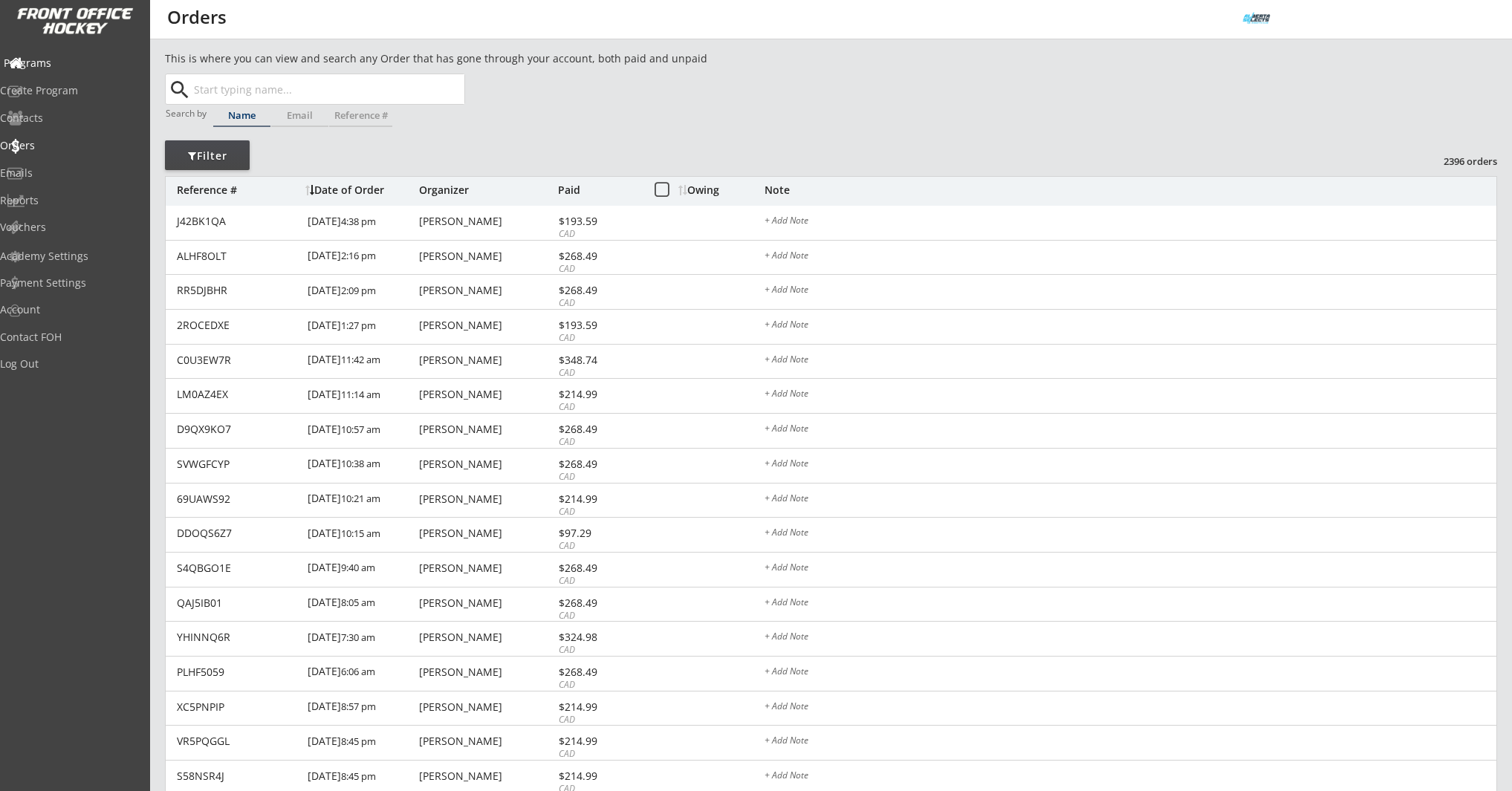
click at [64, 65] on div "Programs" at bounding box center [71, 63] width 134 height 11
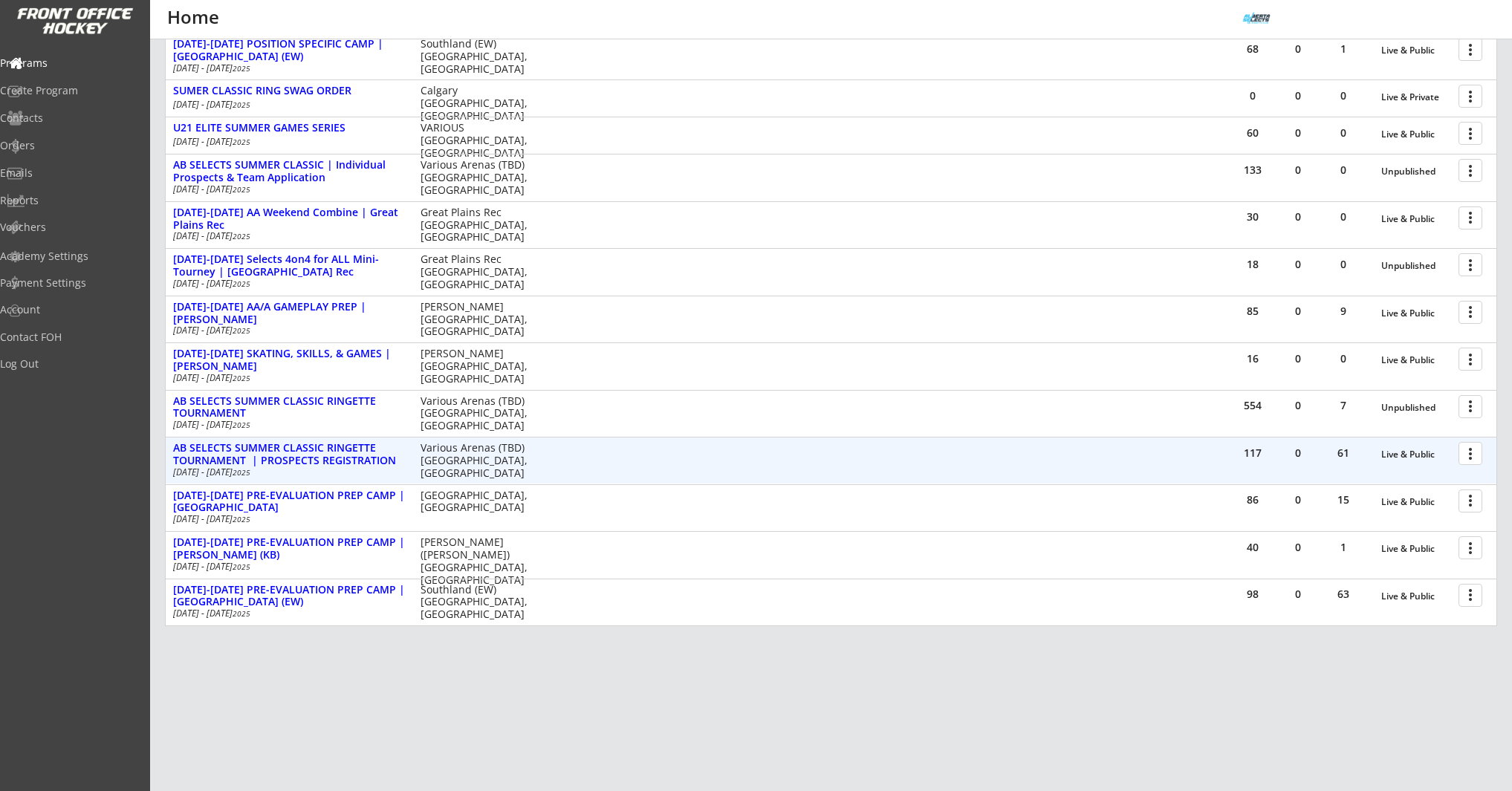
scroll to position [240, 0]
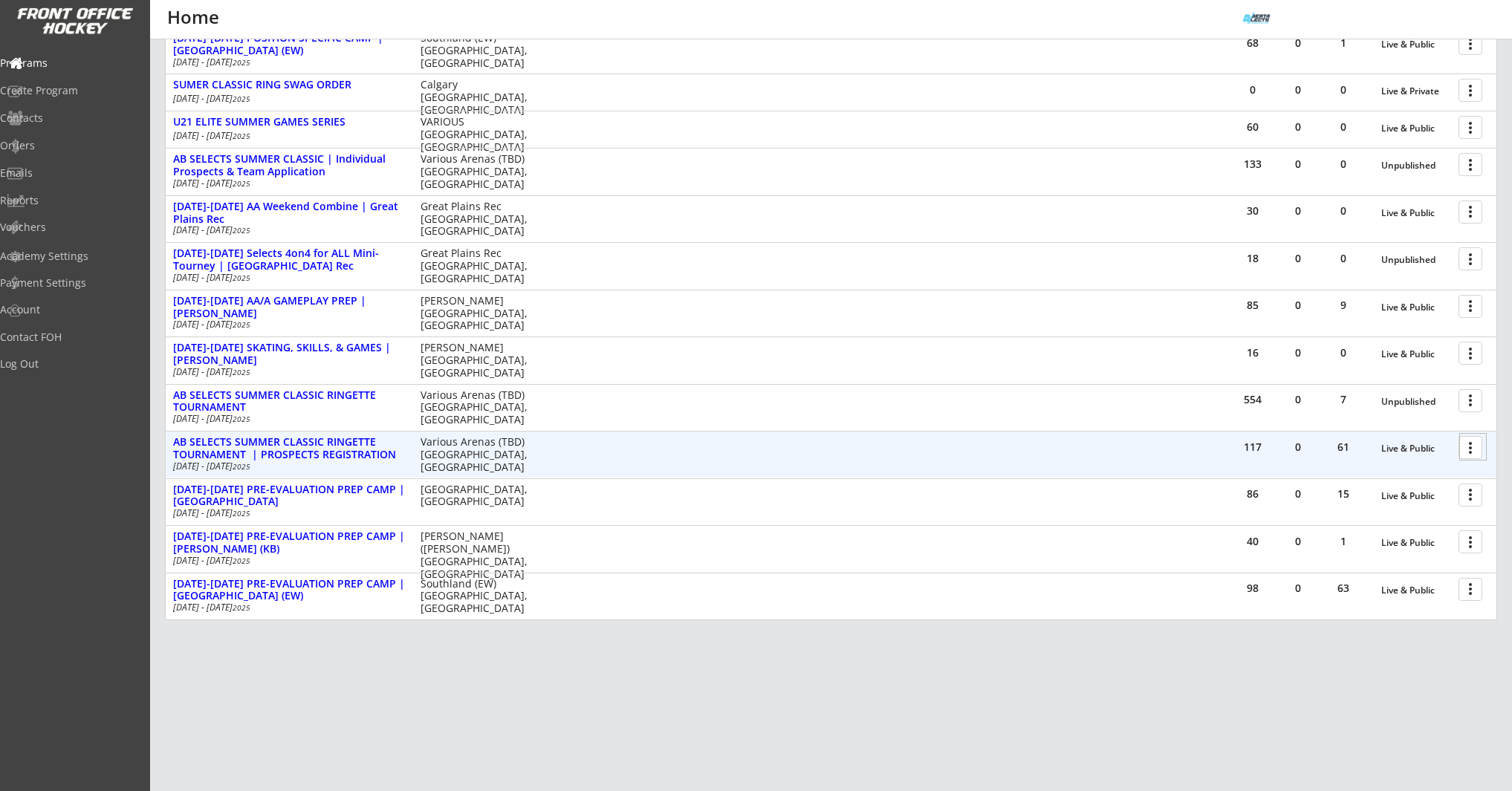
click at [1466, 445] on div at bounding box center [1473, 446] width 26 height 26
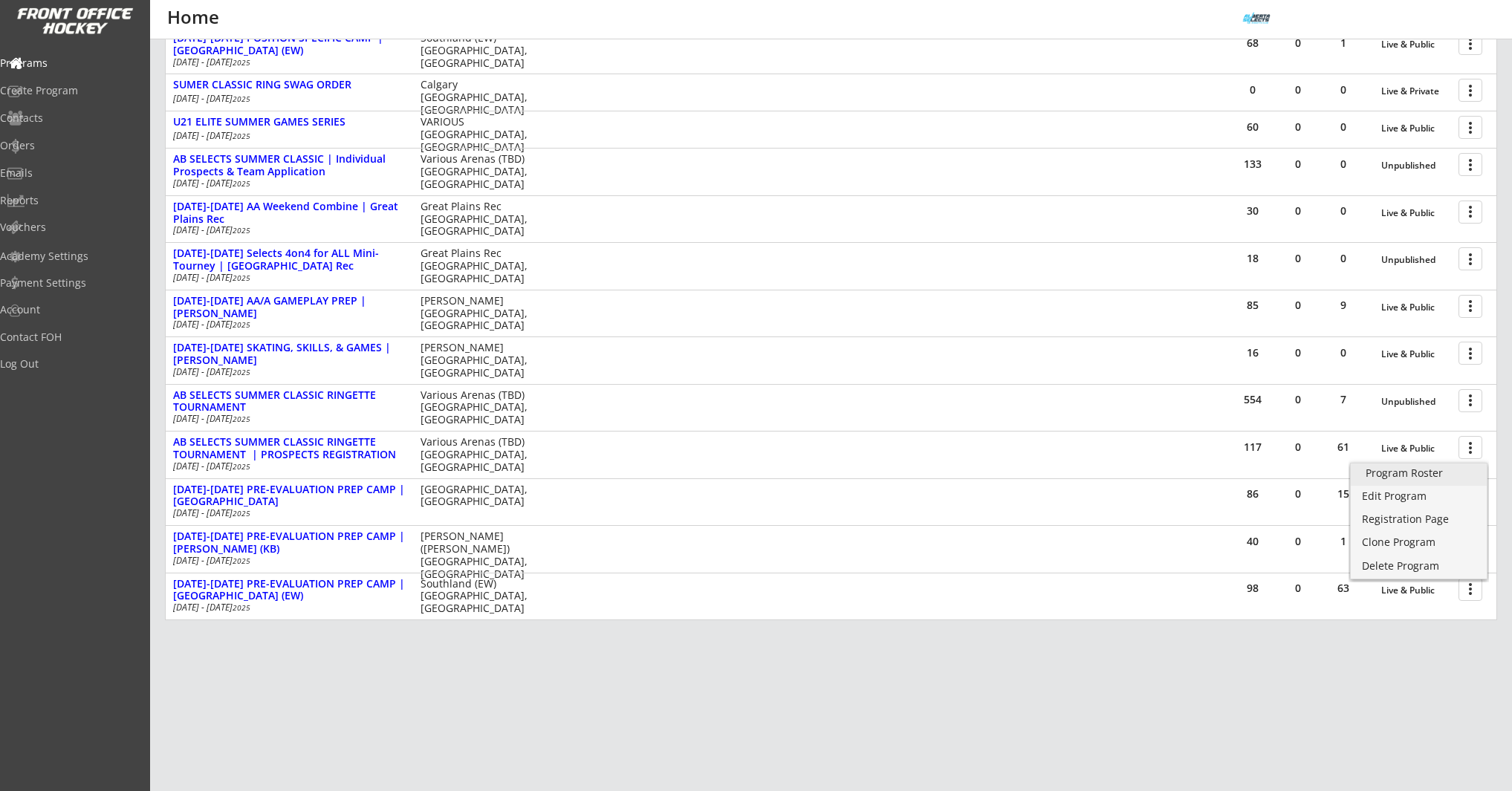
click at [1459, 468] on div "Program Roster" at bounding box center [1418, 473] width 106 height 11
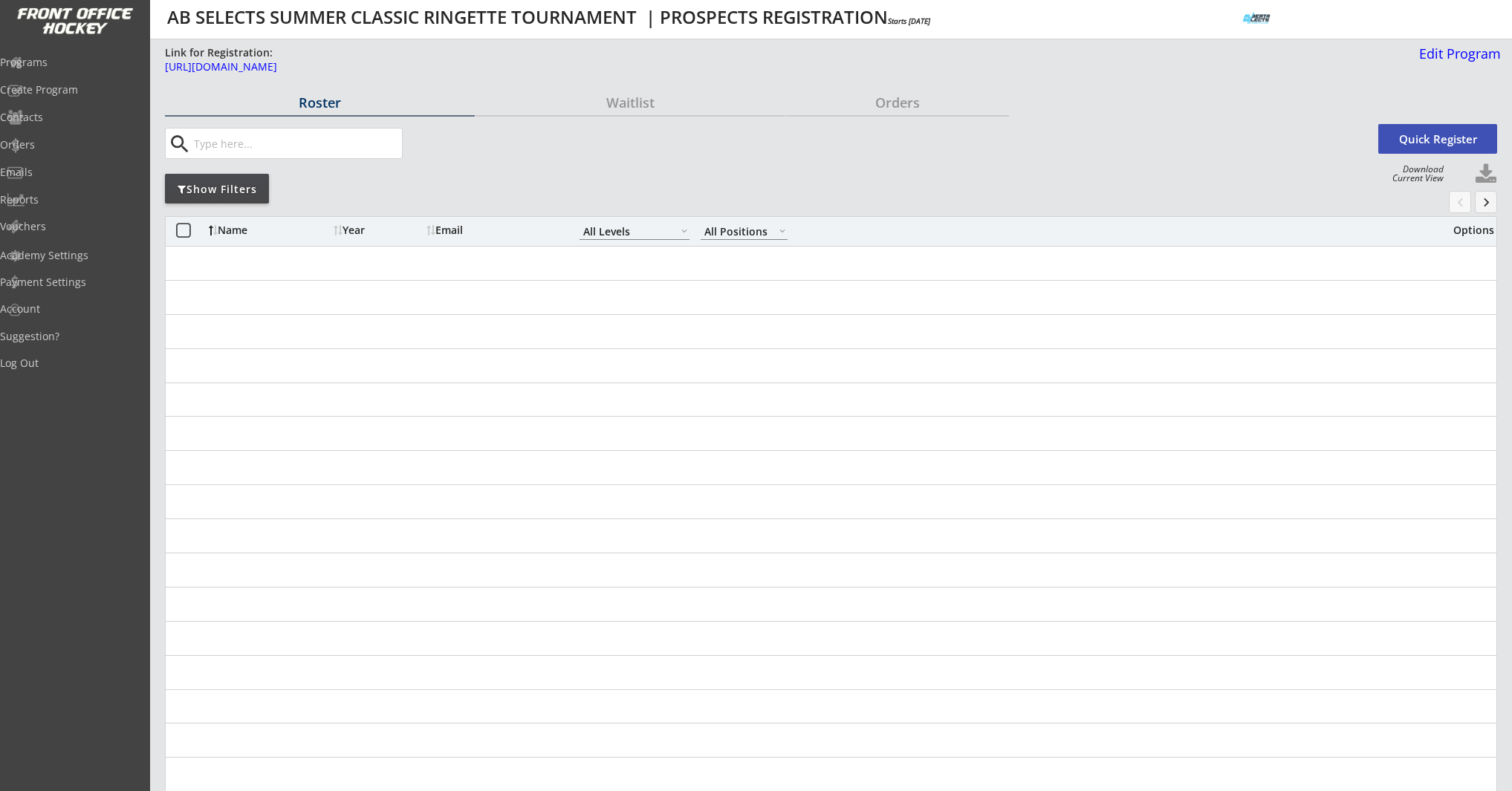
select select ""All Levels""
select select ""All Positions""
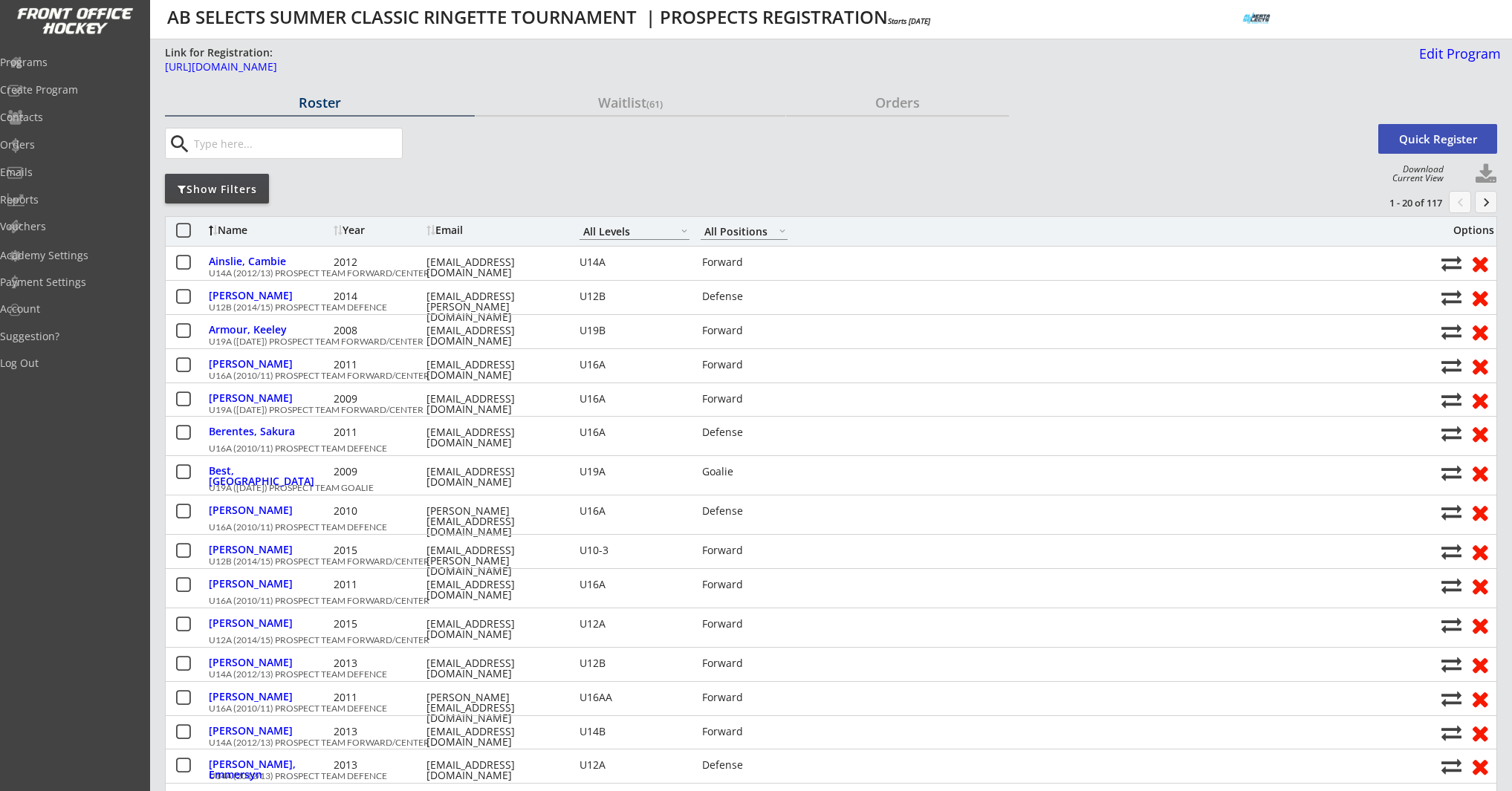
click at [1490, 173] on button at bounding box center [1485, 174] width 23 height 23
select select ""Player Info""
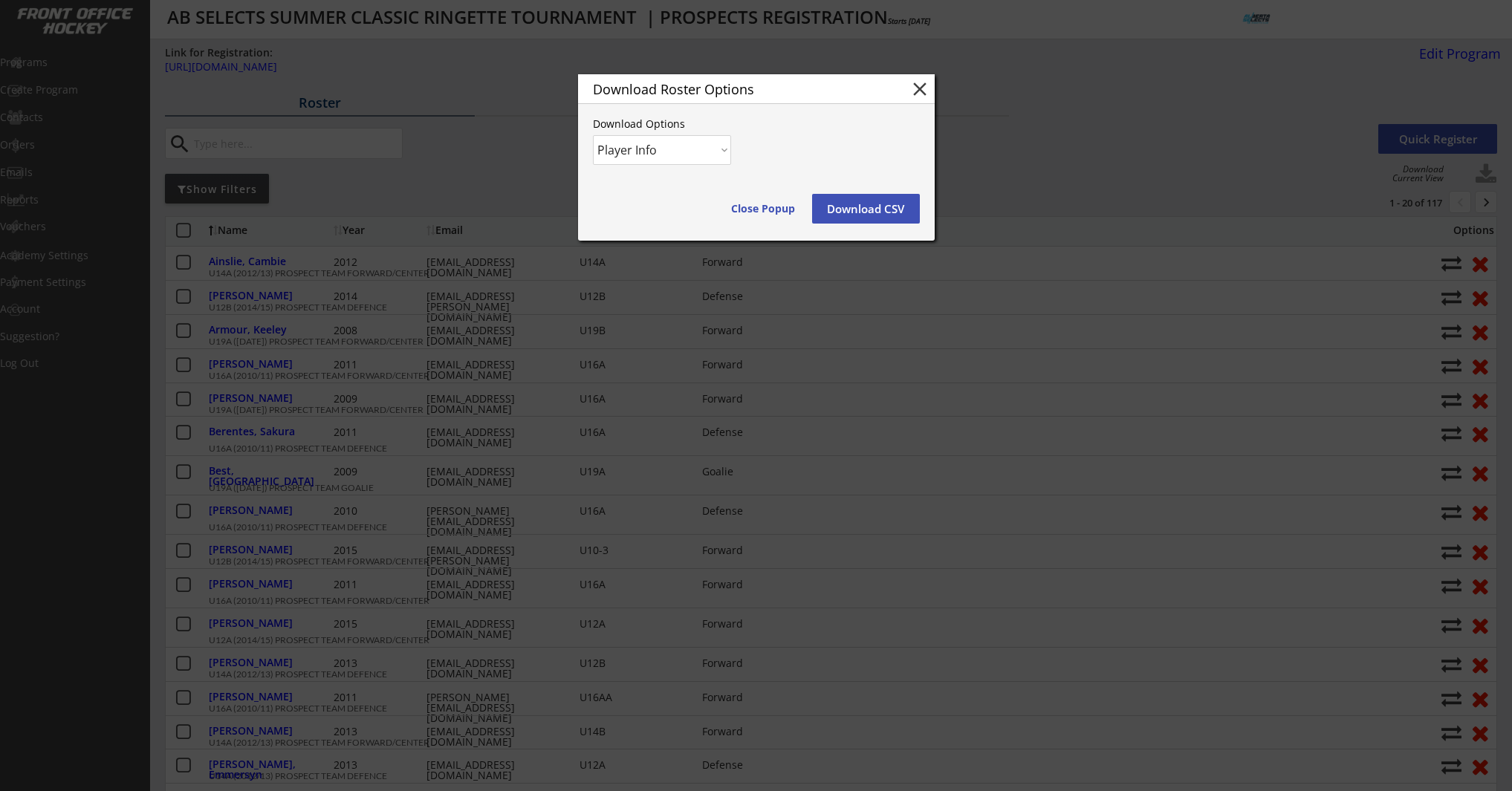
click at [868, 207] on button "Download CSV" at bounding box center [865, 209] width 107 height 30
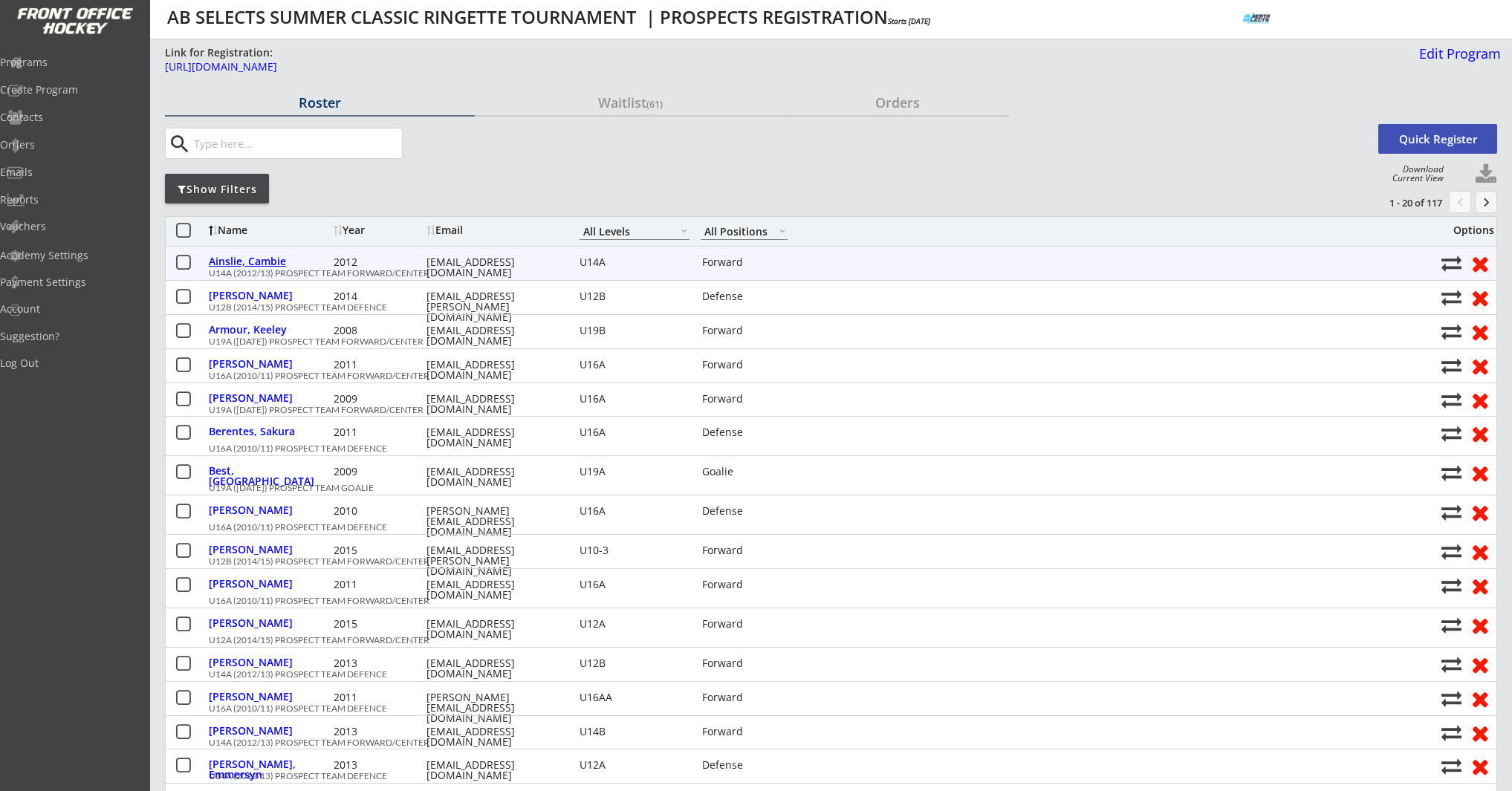
click at [271, 261] on div "Ainslie, Cambie" at bounding box center [269, 261] width 121 height 11
select select ""Forward""
select select ""U14A""
select select ""No""
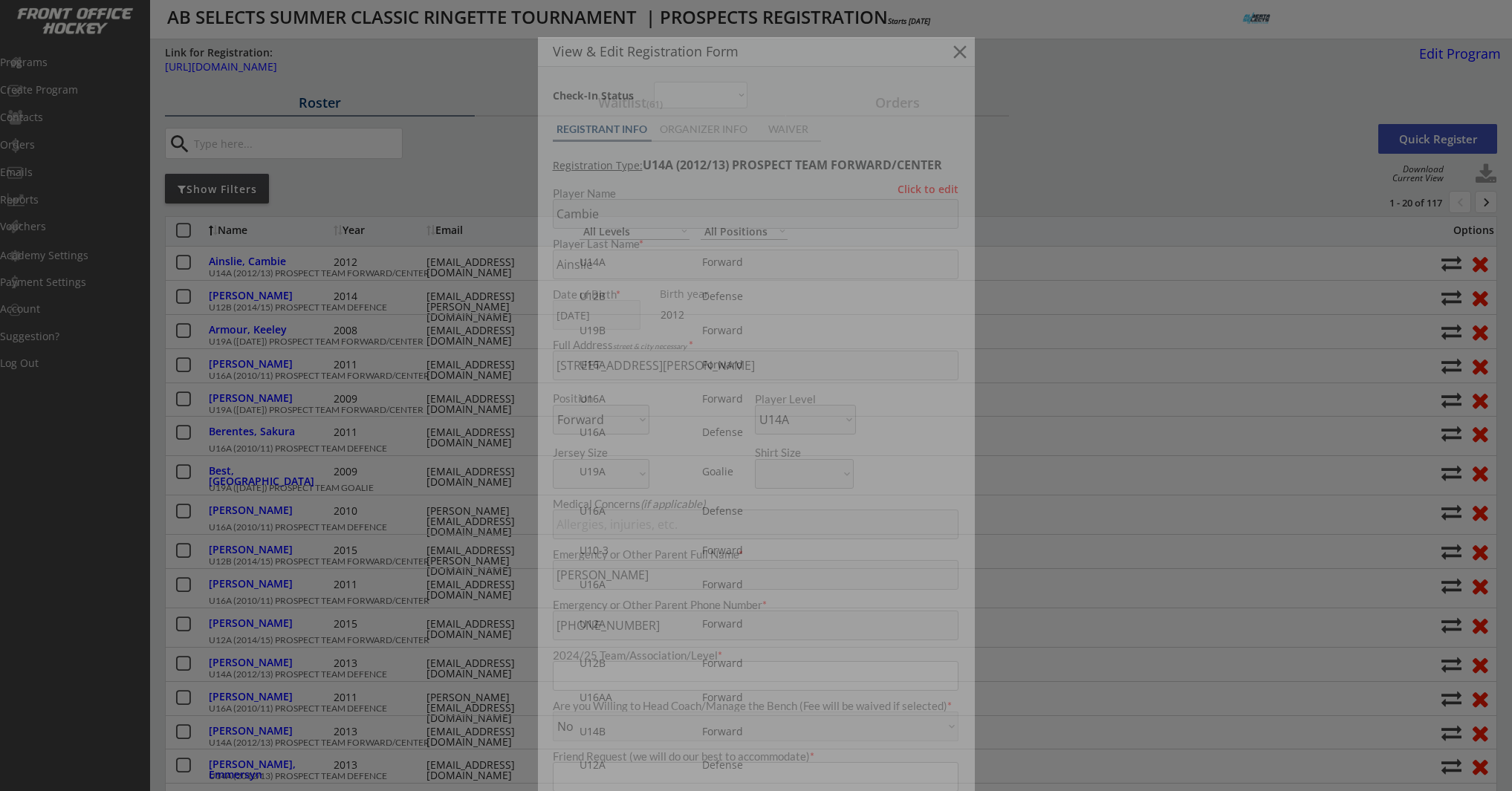
type input "[DEMOGRAPHIC_DATA]"
type input "TORL Zone 6 U14 (BC team)"
type input "None"
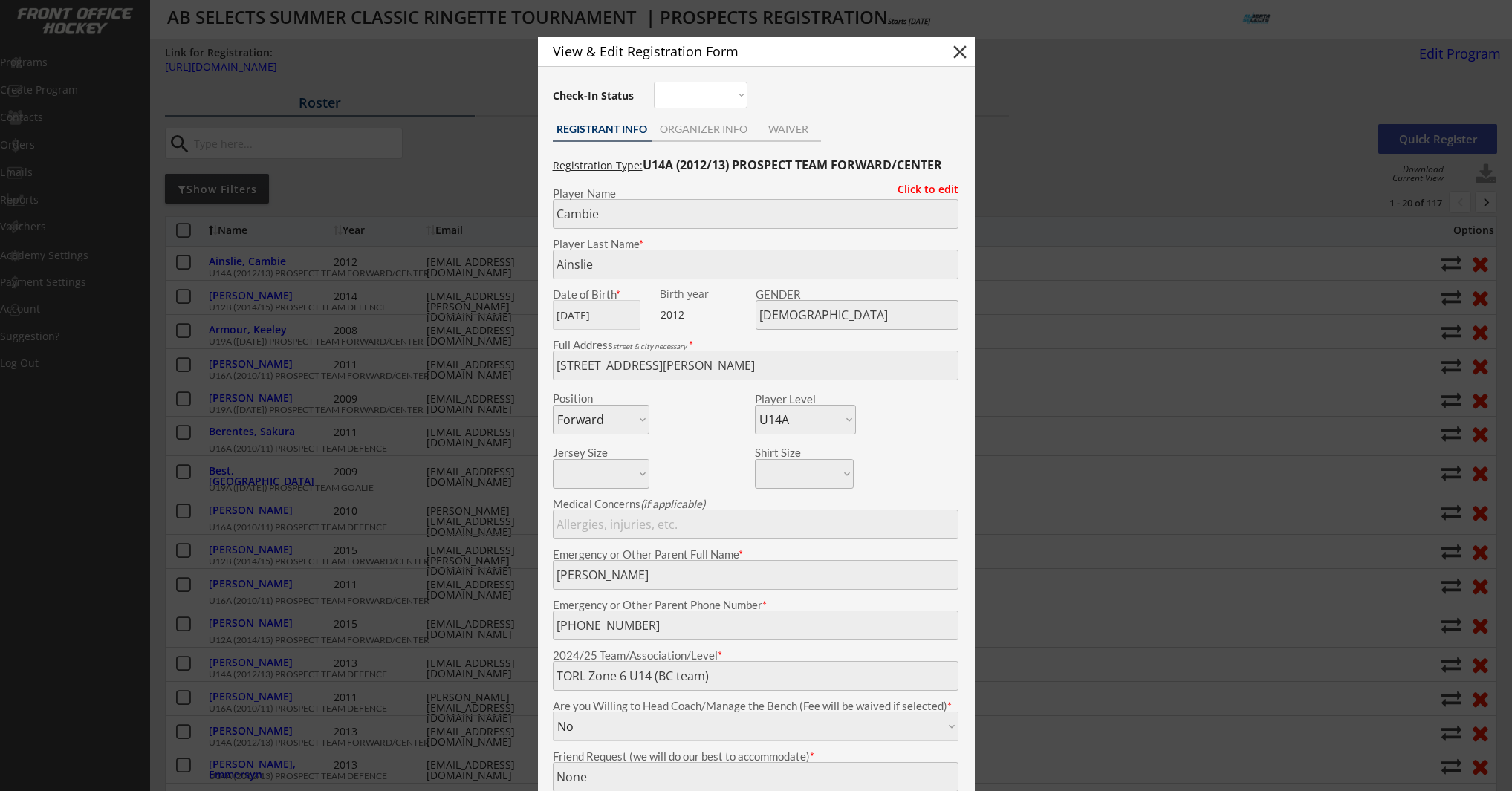
select select ""All Levels""
select select ""All Positions""
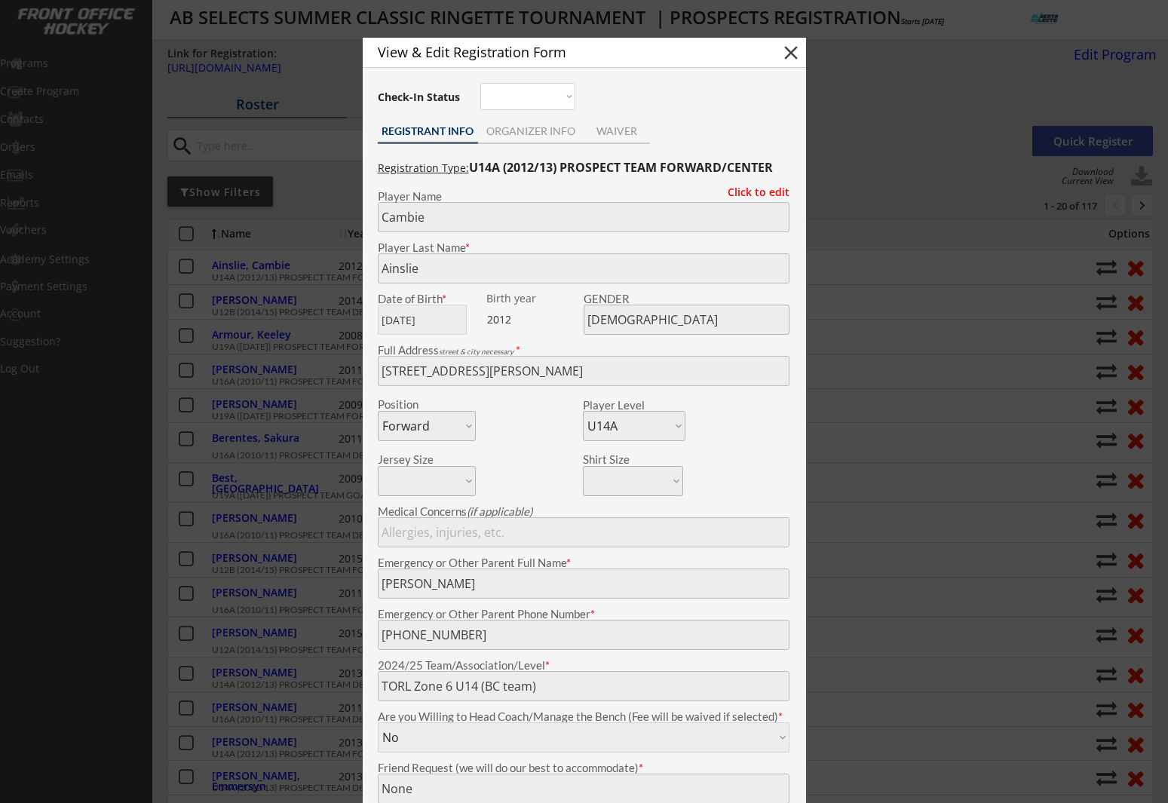
click at [787, 55] on button "close" at bounding box center [791, 52] width 23 height 23
select select ""PLACEHOLDER_1427118222253""
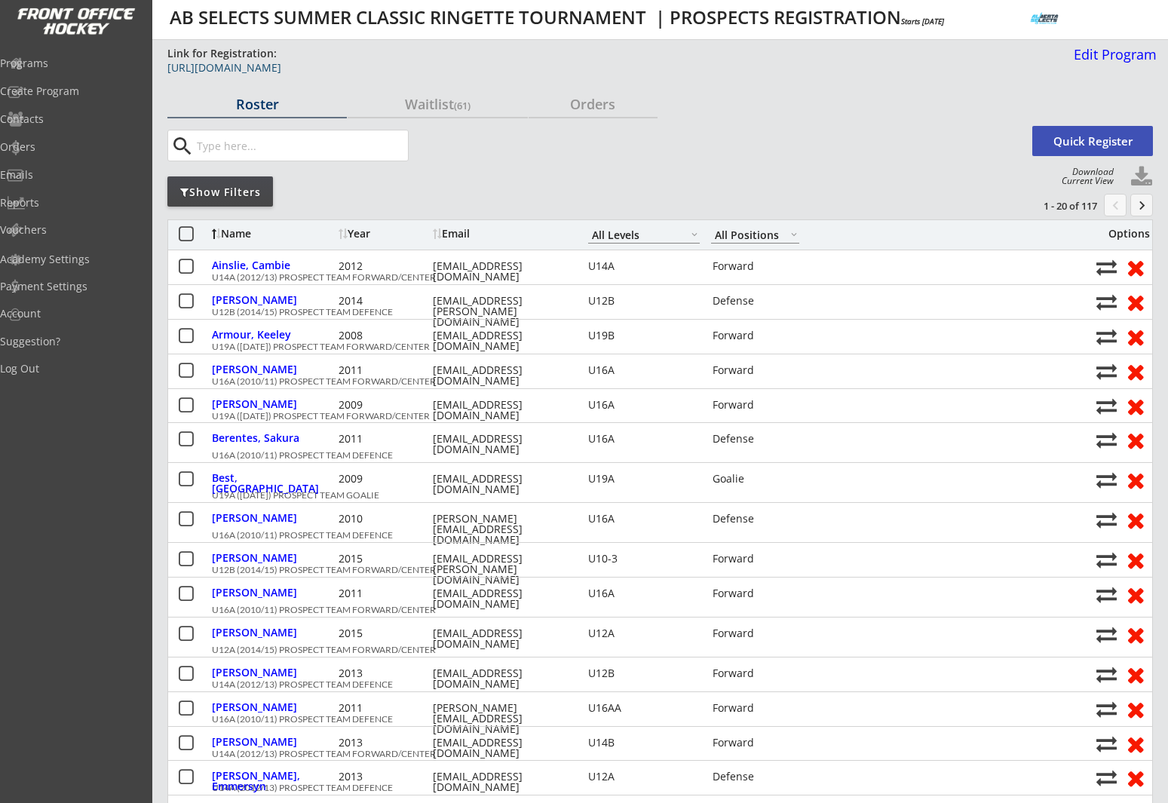
click at [403, 67] on div "https://frontofficehockey.com/abselects-program/1739248623075x620813868285820900" at bounding box center [547, 68] width 760 height 11
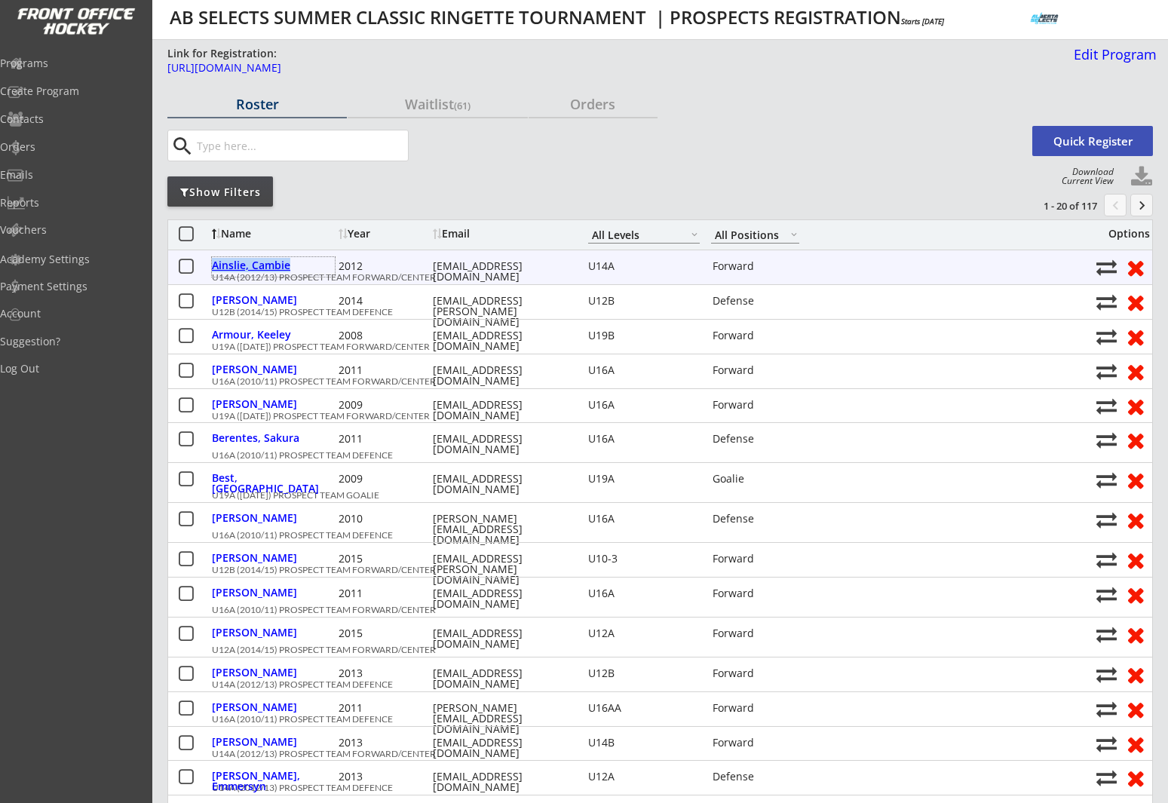
drag, startPoint x: 304, startPoint y: 265, endPoint x: 213, endPoint y: 266, distance: 91.3
click at [213, 266] on div "Ainslie, Cambie" at bounding box center [273, 265] width 123 height 11
type input "Cambie"
type input "Ainslie"
type input "04/21/2012"
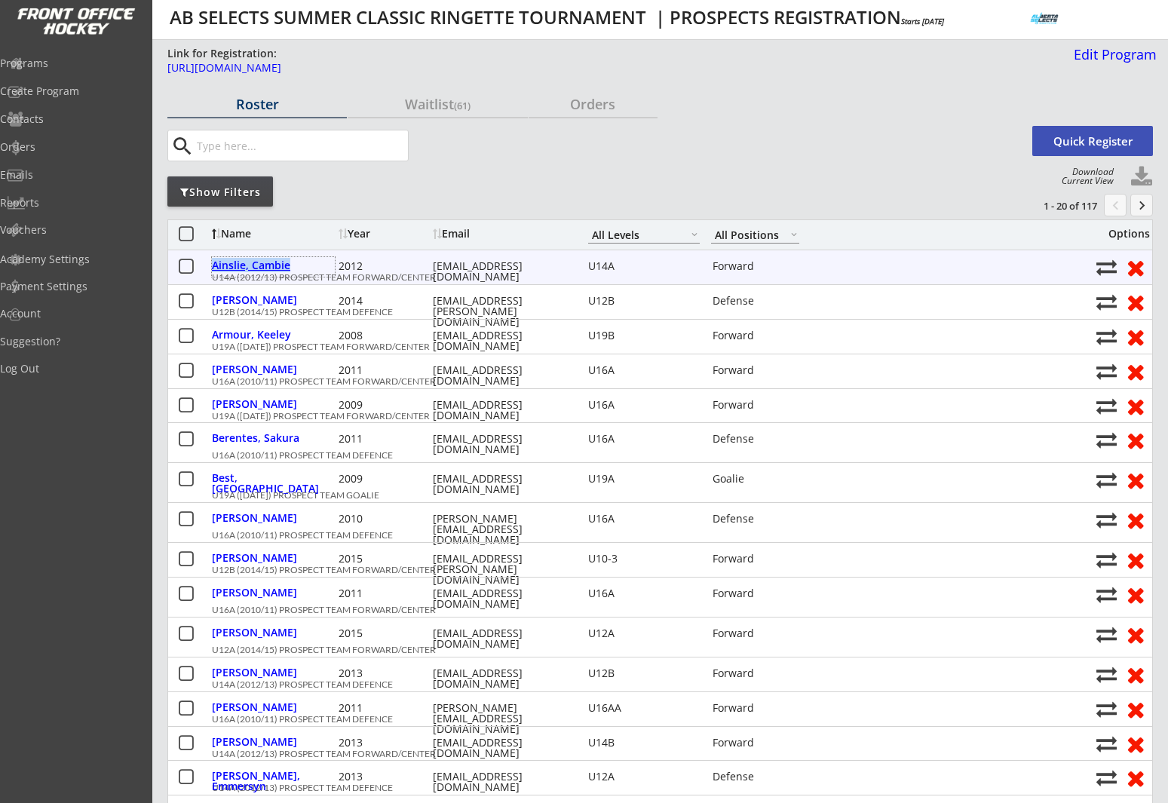
type input "[DEMOGRAPHIC_DATA]"
type input "6 Katherine Rd, London E6 1PB, UK"
select select ""Forward""
select select ""U14A""
type input "Katrina Ainslie"
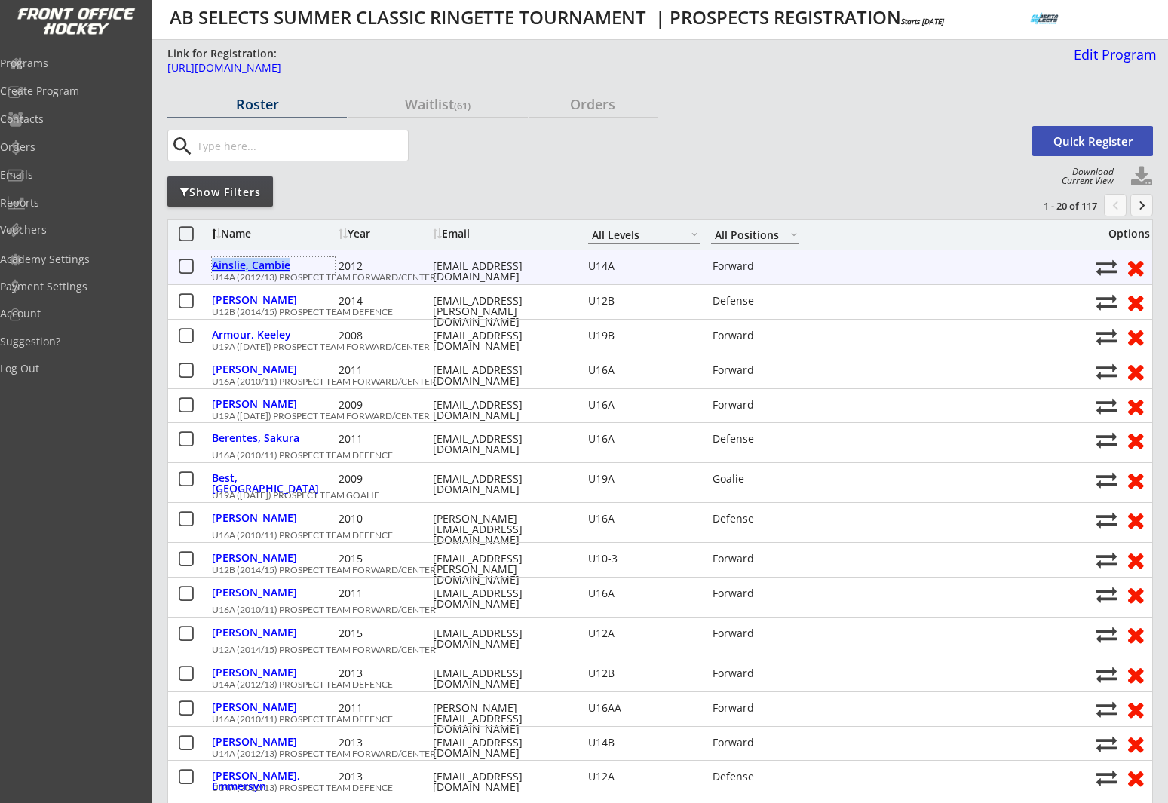
type input "(250) 212-1817"
type input "TORL Zone 6 U14 (BC team)"
type input "No"
select select ""No""
type input "None"
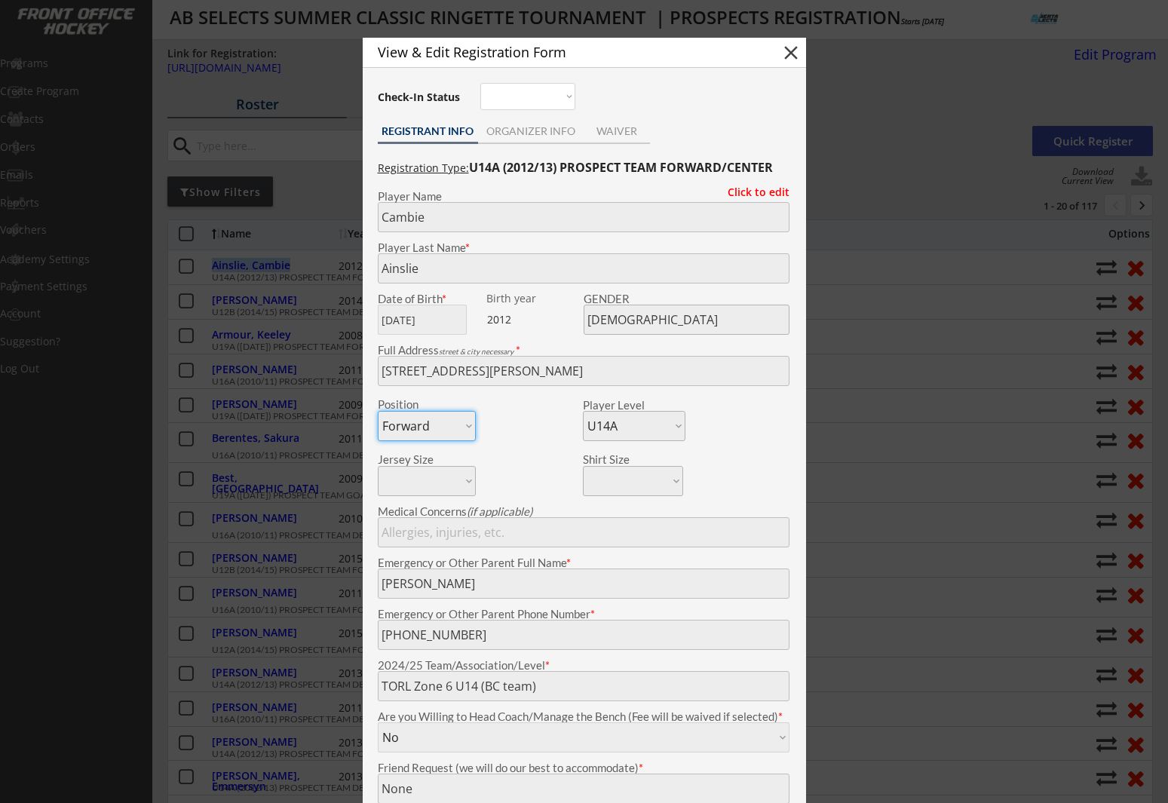
copy div "Ainslie, Cambie"
click at [790, 51] on button "close" at bounding box center [791, 52] width 23 height 23
select select ""PLACEHOLDER_1427118222253""
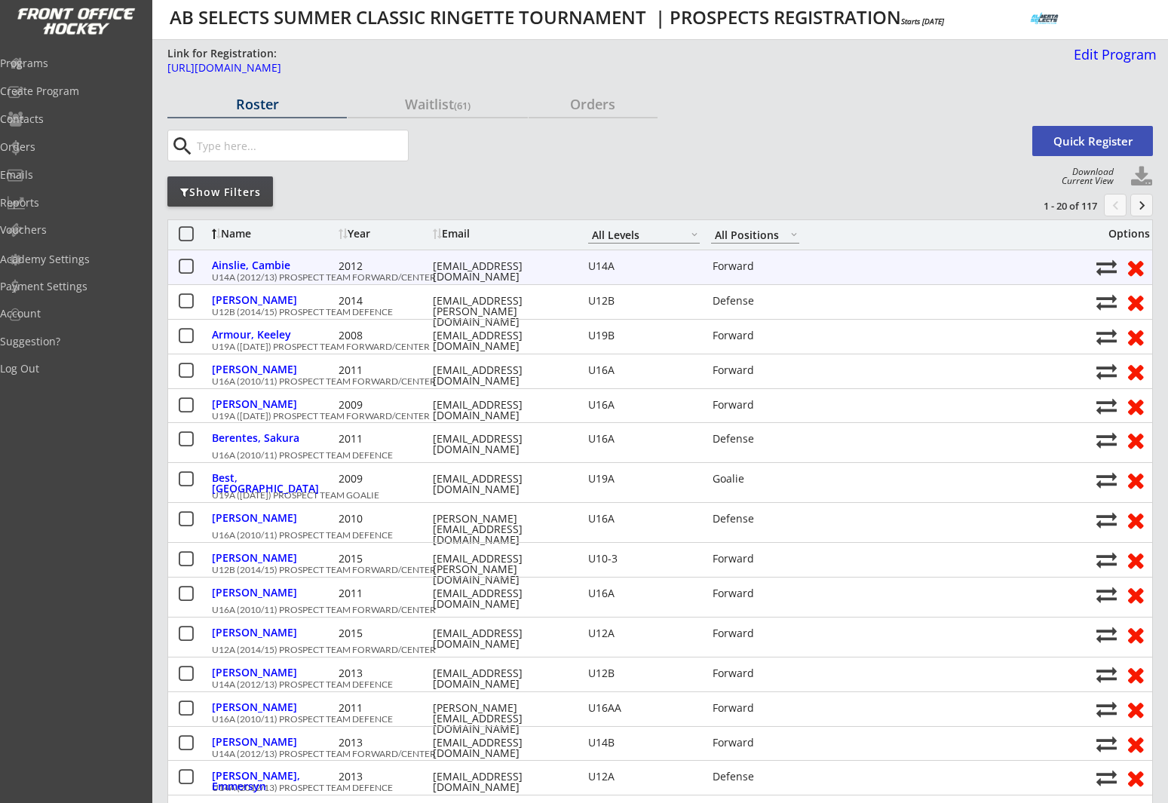
click at [523, 265] on div "kmainslie1@hotmail.com" at bounding box center [501, 271] width 136 height 21
click at [523, 264] on div "kmainslie1@hotmail.com" at bounding box center [501, 271] width 136 height 21
copy div "kmainslie1@hotmail.com"
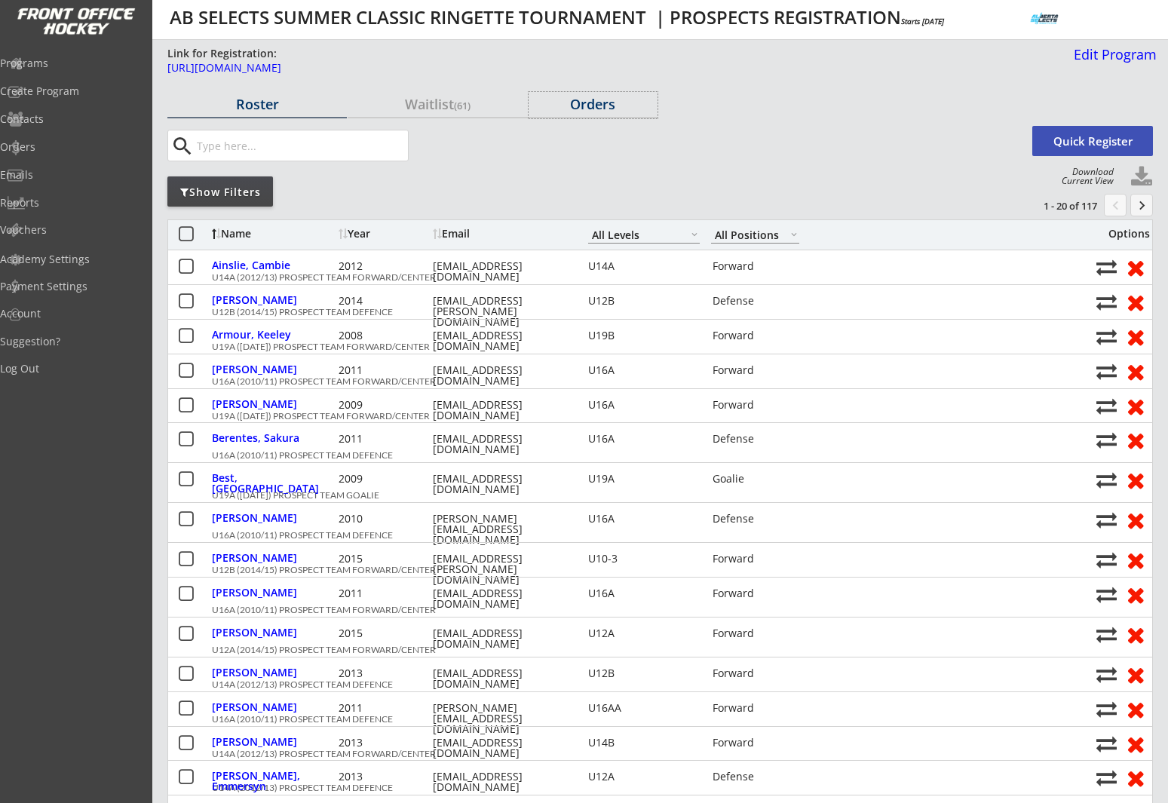
click at [599, 106] on div "Orders" at bounding box center [593, 104] width 129 height 14
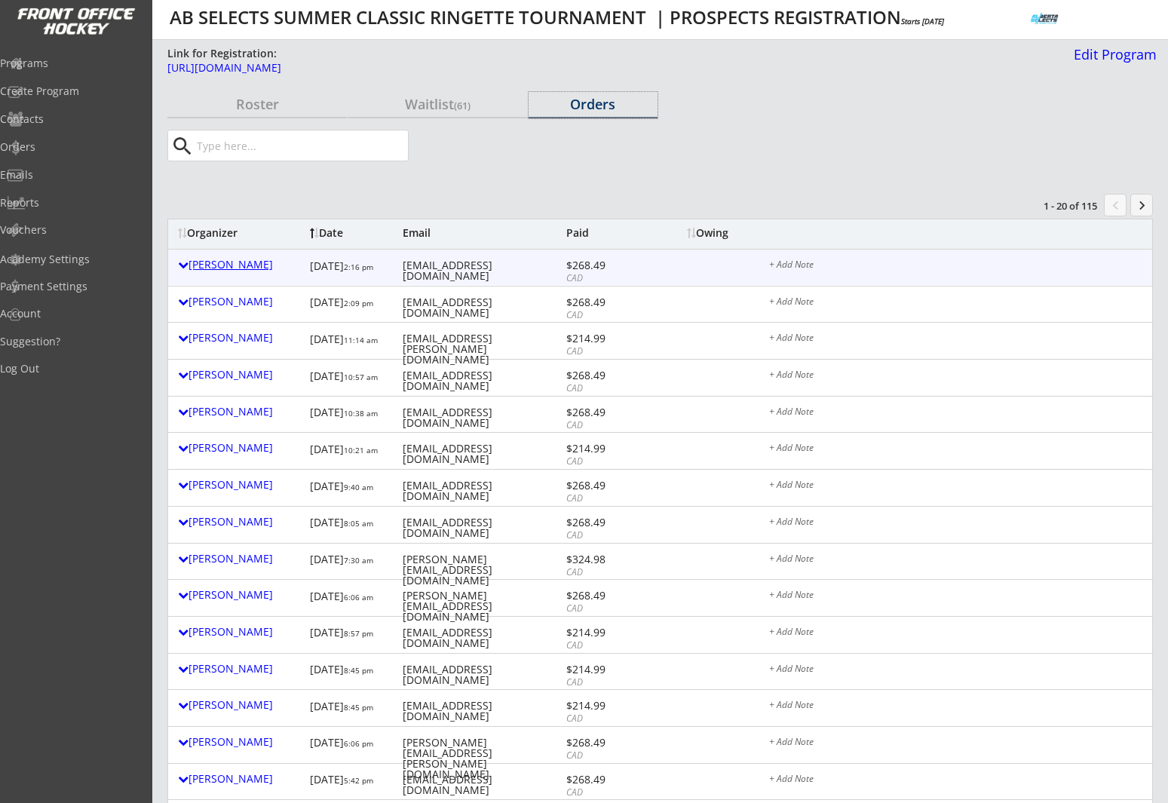
click at [189, 266] on div "[PERSON_NAME]" at bounding box center [240, 264] width 124 height 11
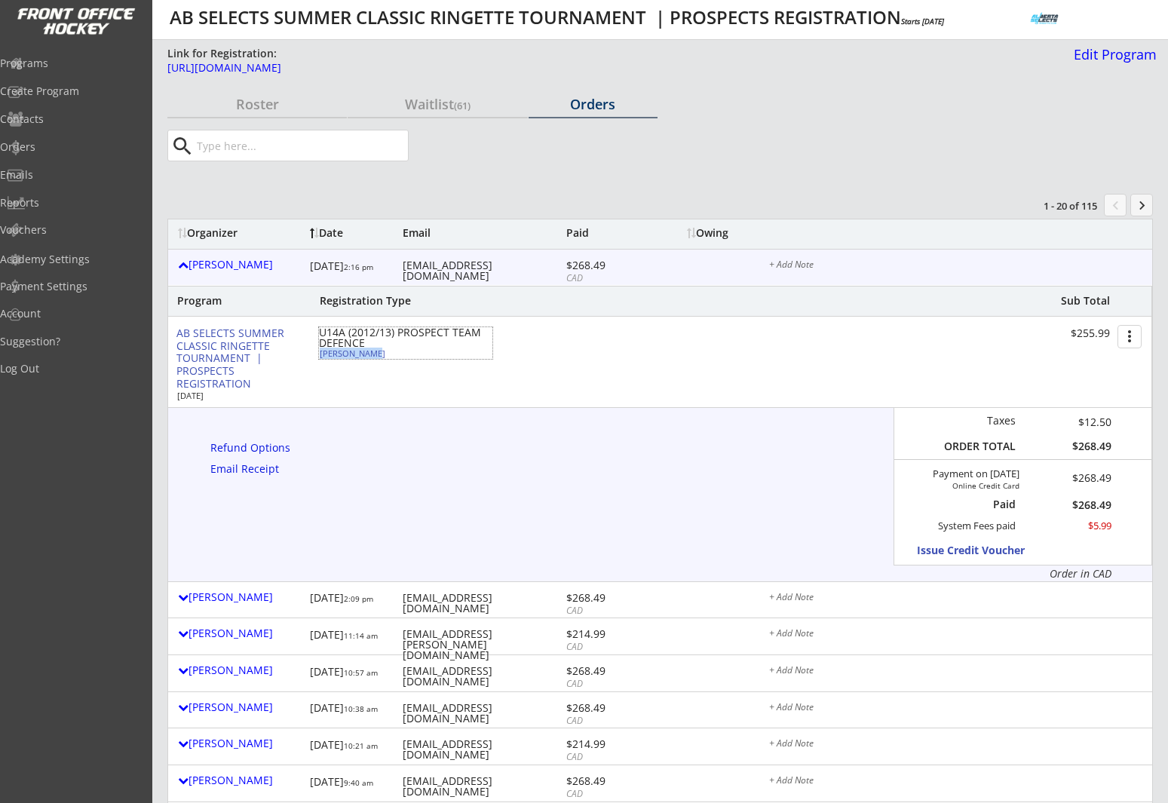
drag, startPoint x: 373, startPoint y: 355, endPoint x: 321, endPoint y: 354, distance: 52.8
click at [321, 354] on div "Katrina Kuhn" at bounding box center [404, 353] width 168 height 8
select select ""Defense""
select select ""U14B""
select select ""No""
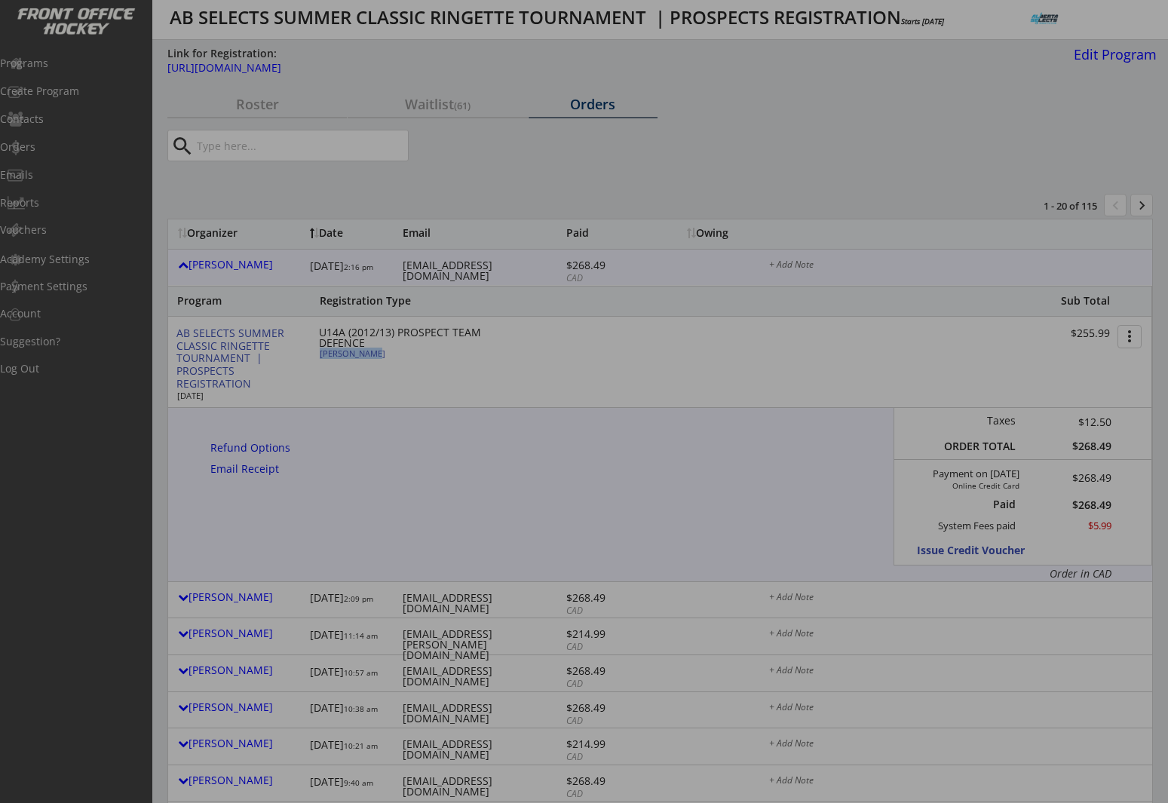
type input "Hurricanes/Bowview/U14B"
type input "team black"
copy div "[PERSON_NAME]"
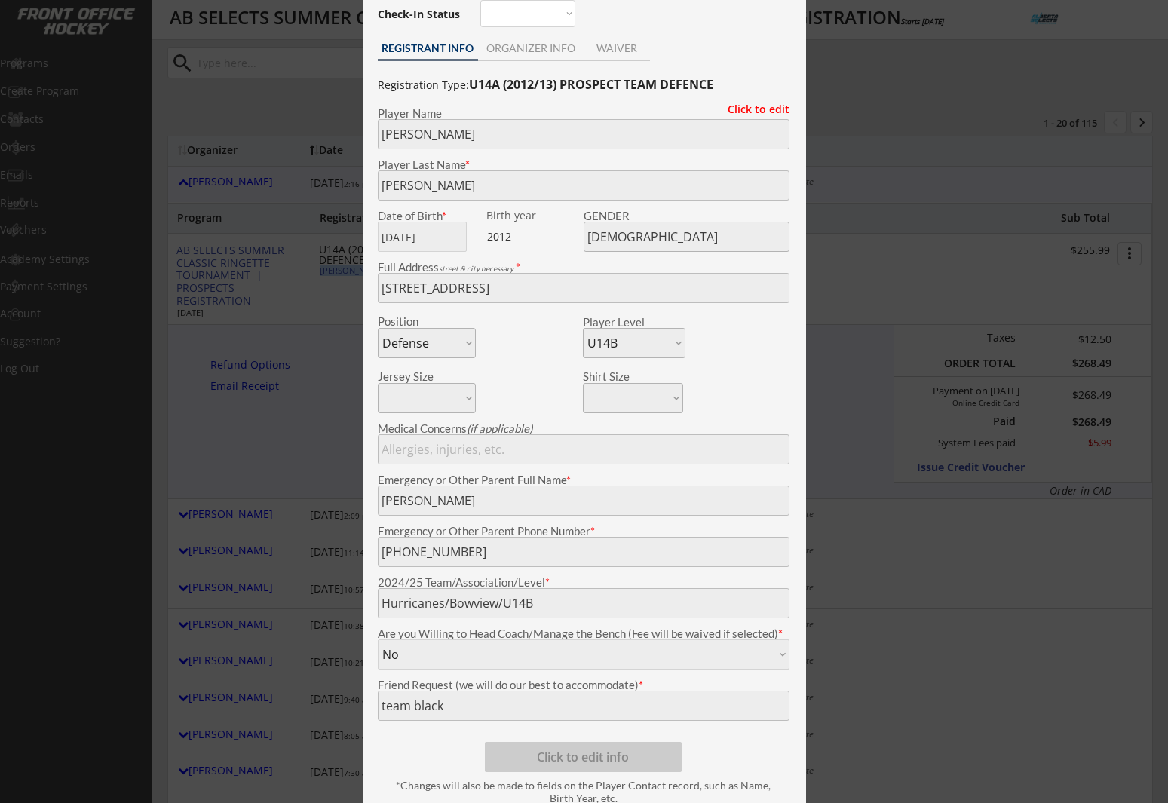
scroll to position [86, 0]
click at [304, 458] on div at bounding box center [584, 401] width 1168 height 803
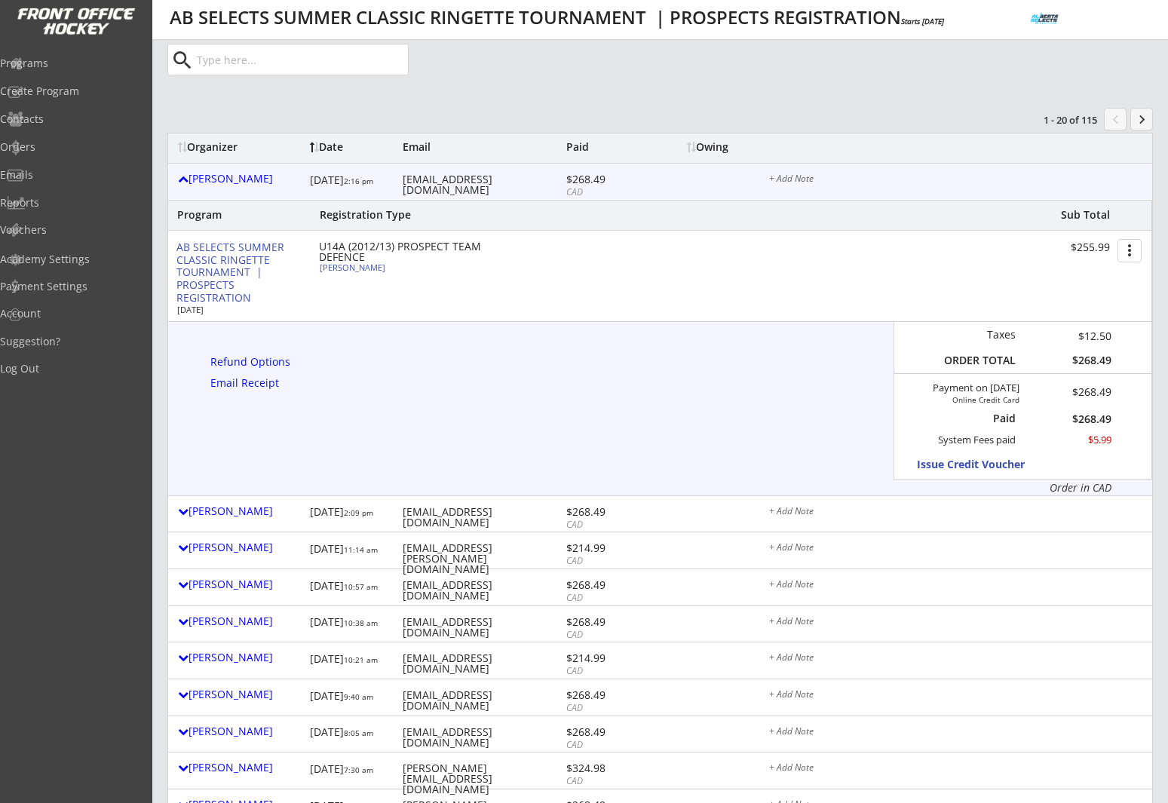
click at [505, 178] on div "[EMAIL_ADDRESS][DOMAIN_NAME]" at bounding box center [483, 184] width 160 height 21
copy div "[EMAIL_ADDRESS][DOMAIN_NAME]"
click at [238, 181] on div "[PERSON_NAME]" at bounding box center [240, 178] width 124 height 11
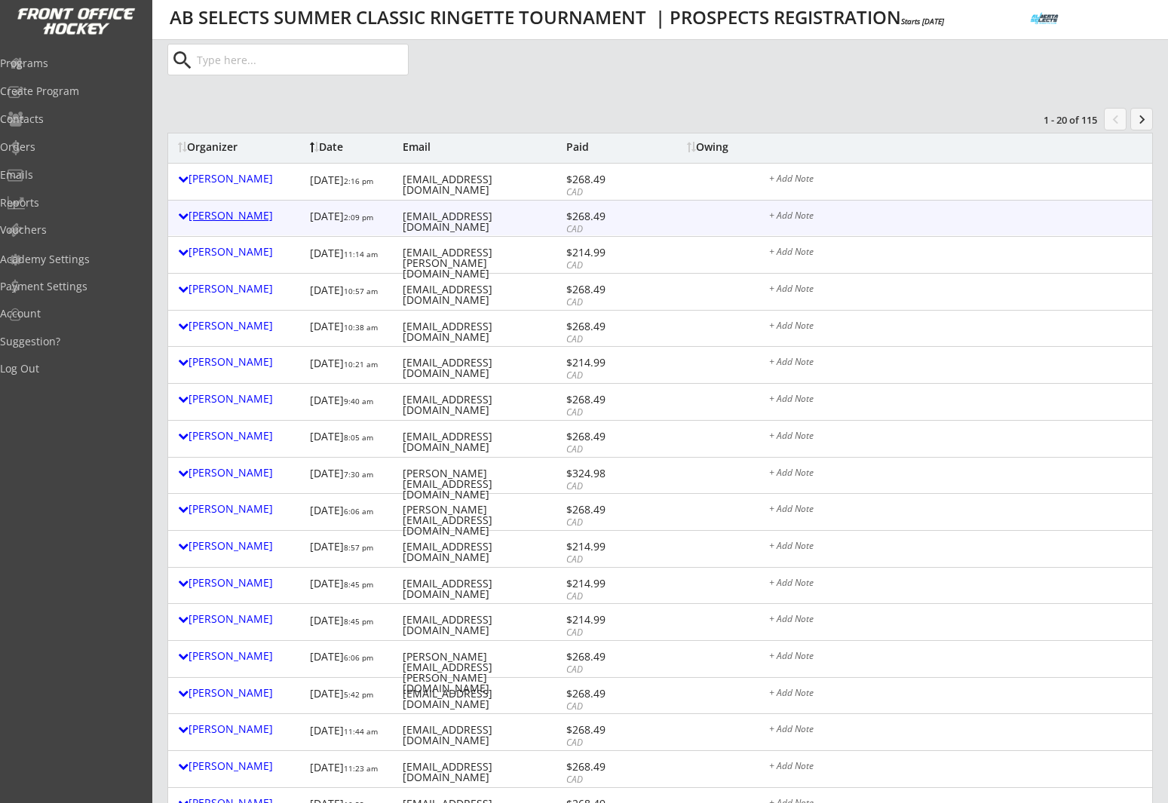
click at [241, 221] on div "[PERSON_NAME]" at bounding box center [240, 215] width 124 height 11
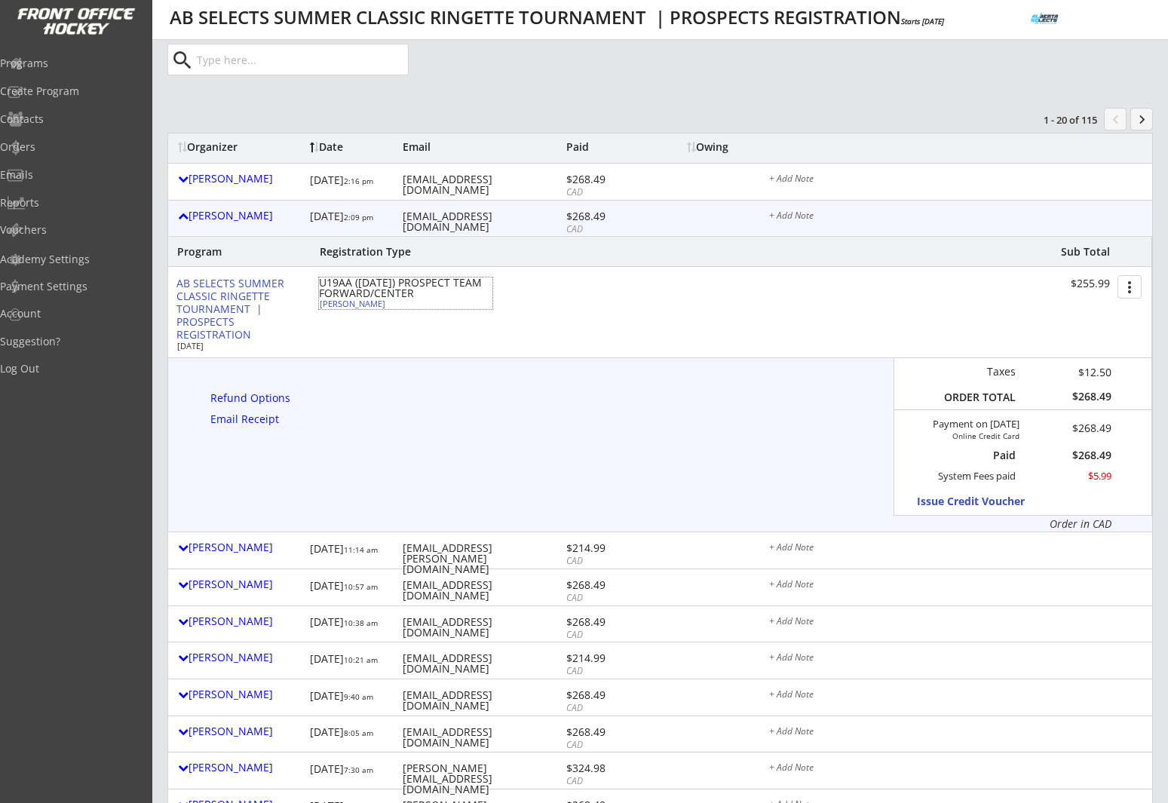
drag, startPoint x: 397, startPoint y: 307, endPoint x: 321, endPoint y: 306, distance: 76.2
click at [321, 306] on div "Kaidence Flaman" at bounding box center [404, 303] width 168 height 8
select select ""Forward""
select select ""U19AA""
select select ""No""
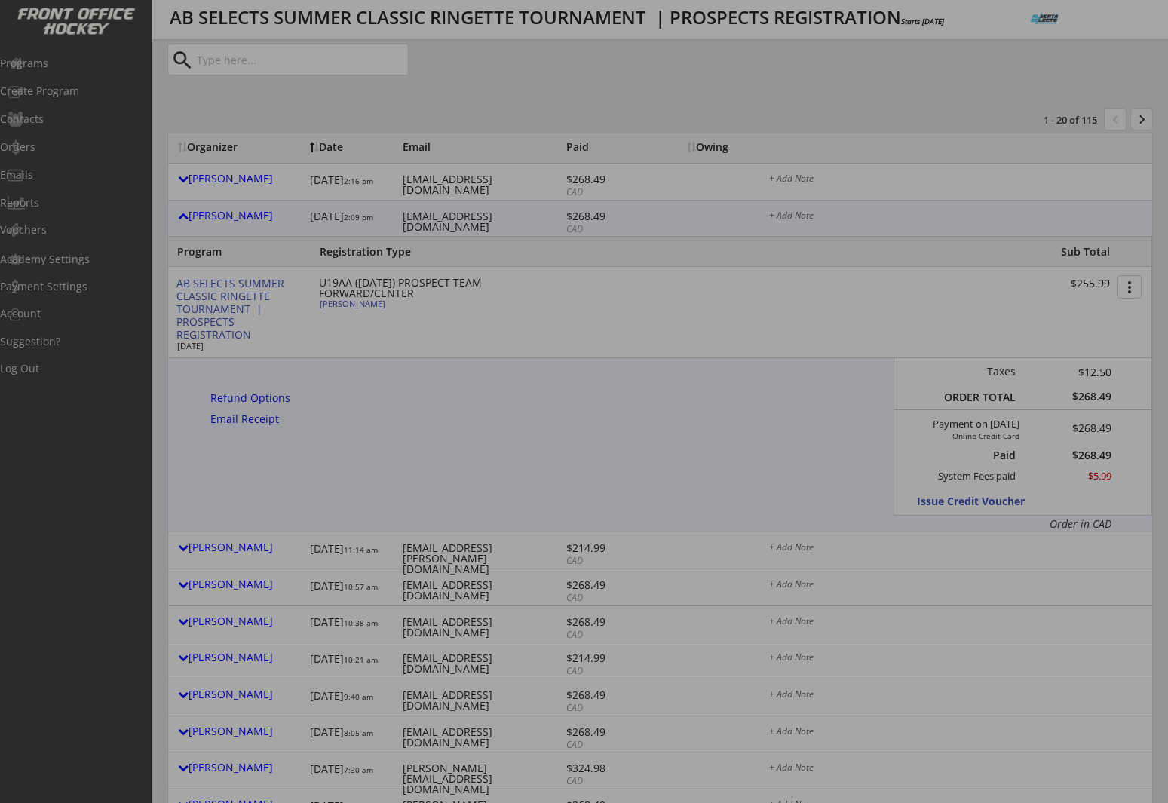
type input "U19A"
type input "Charlie Craig"
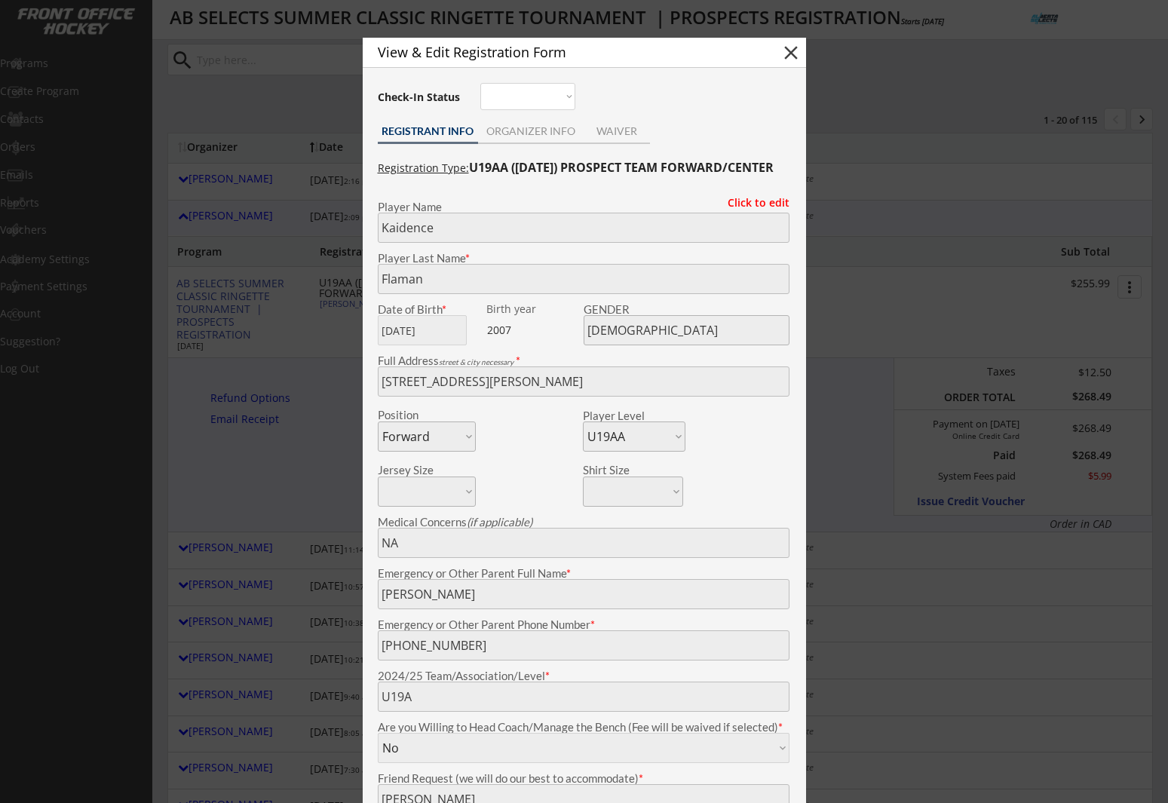
copy div "Kaidence Flaman"
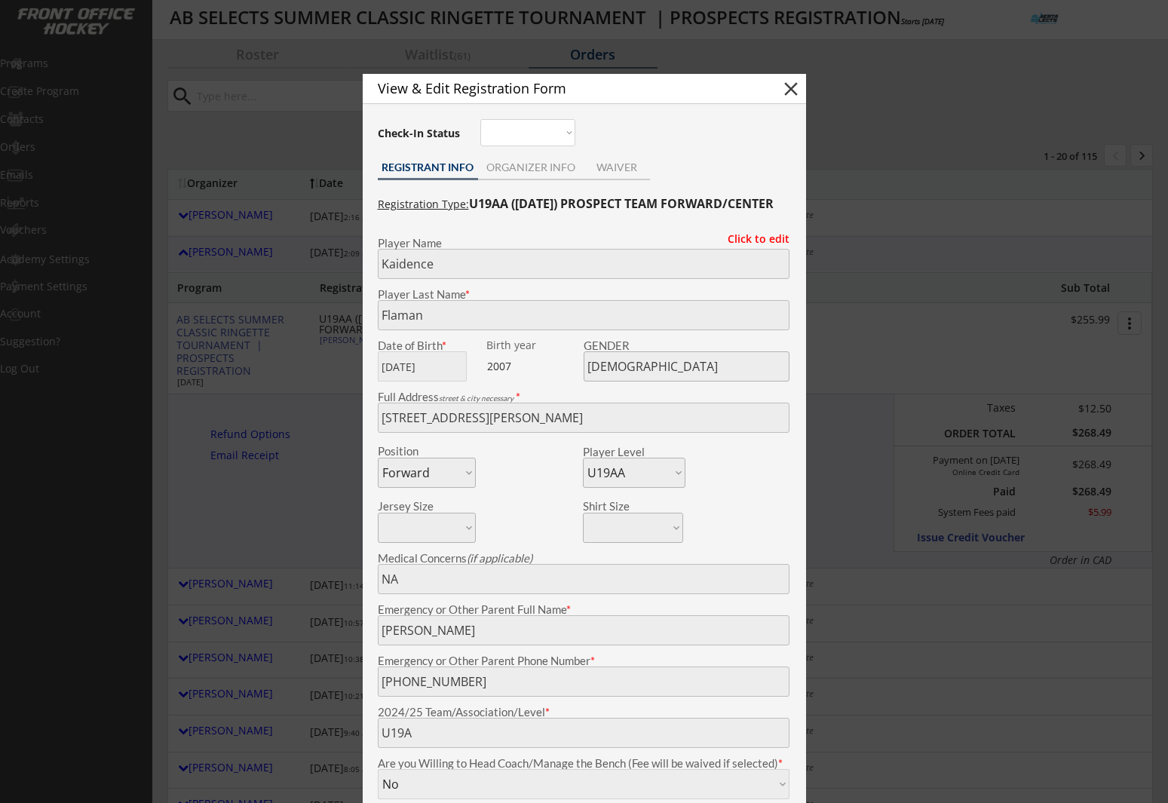
scroll to position [0, 0]
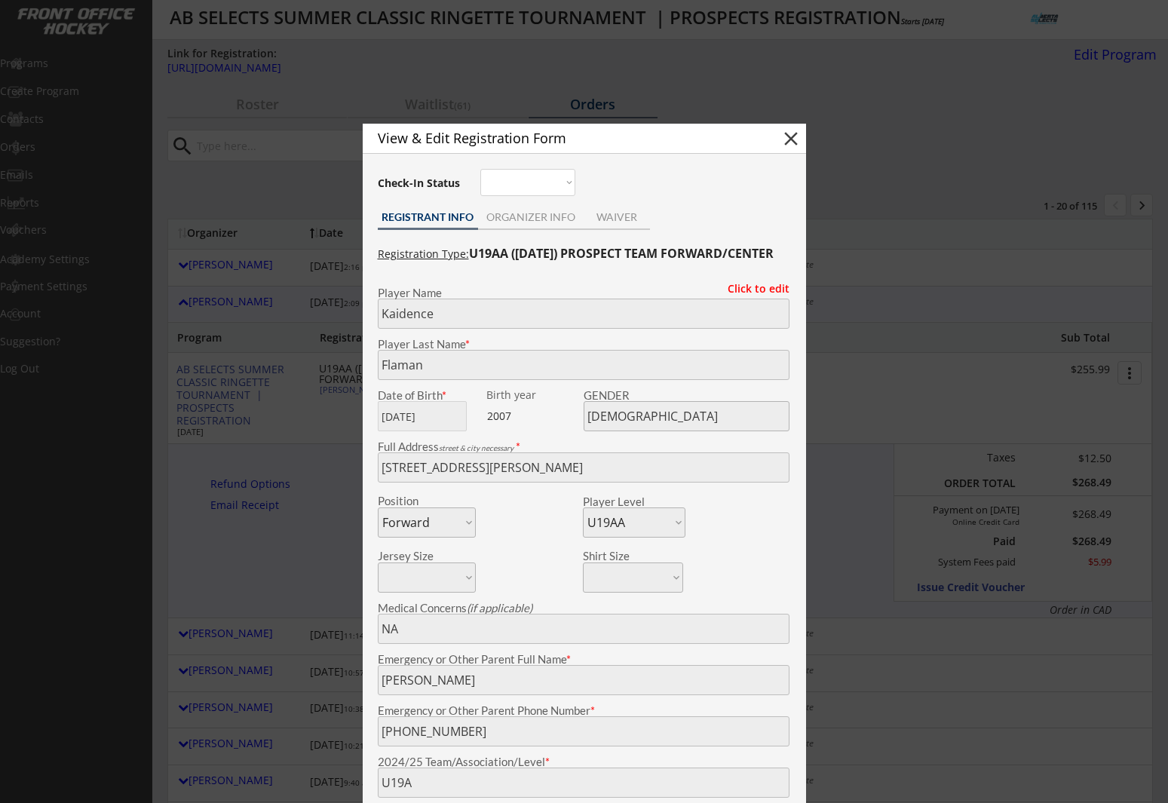
click at [786, 141] on button "close" at bounding box center [791, 138] width 23 height 23
select select ""PLACEHOLDER_1427118222253""
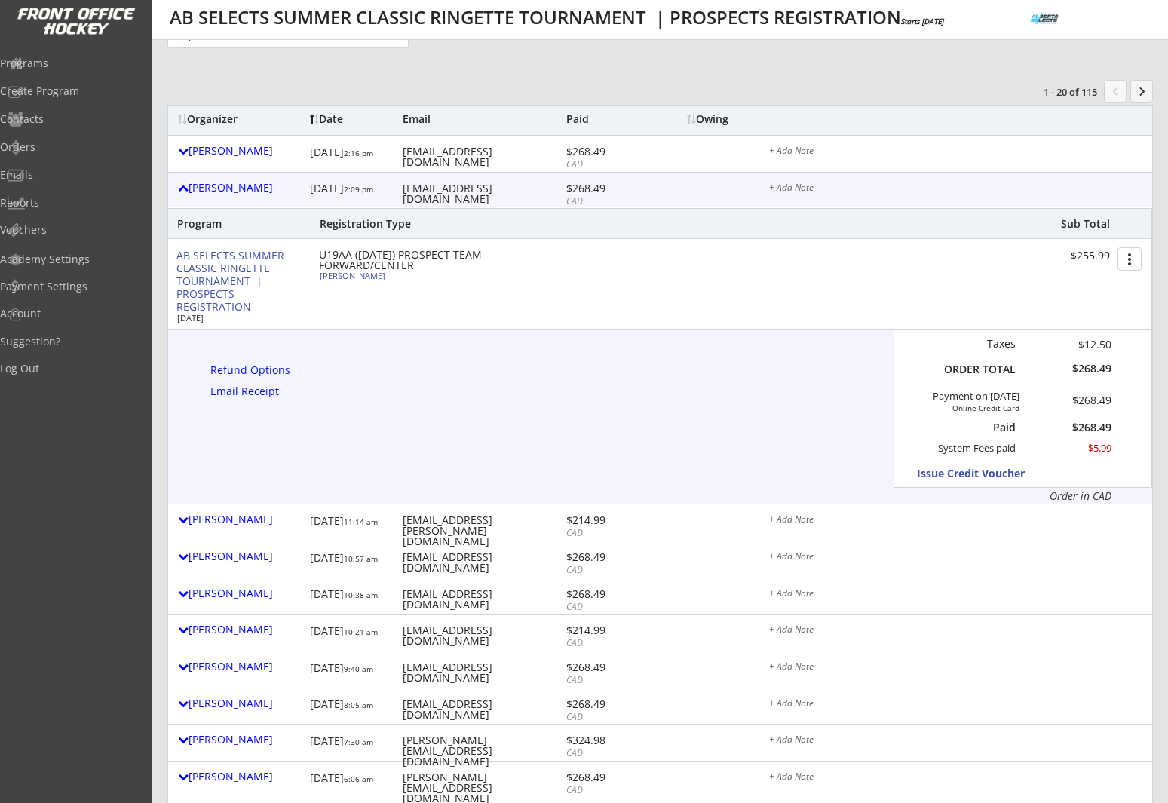
scroll to position [115, 0]
click at [444, 190] on div "amandaflaman3@gmail.com" at bounding box center [483, 192] width 160 height 21
copy div "amandaflaman3@gmail.com"
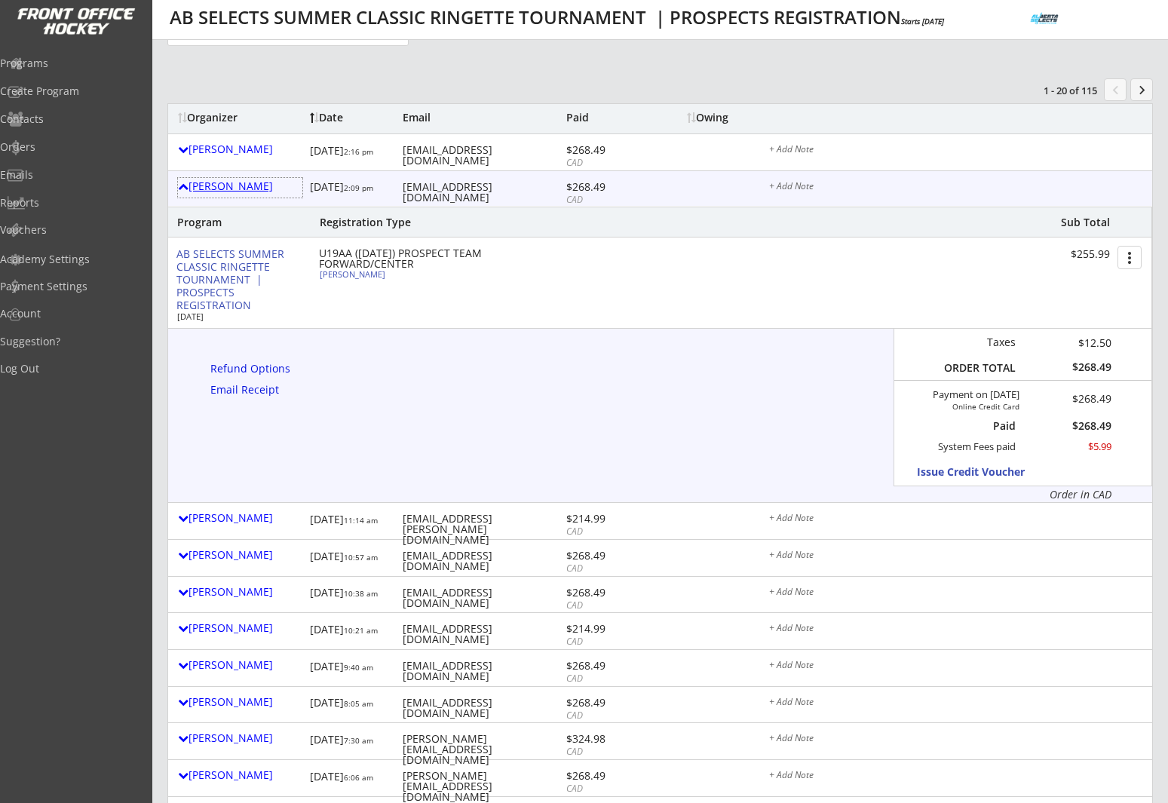
click at [218, 192] on div "Amanda Flaman" at bounding box center [240, 186] width 124 height 11
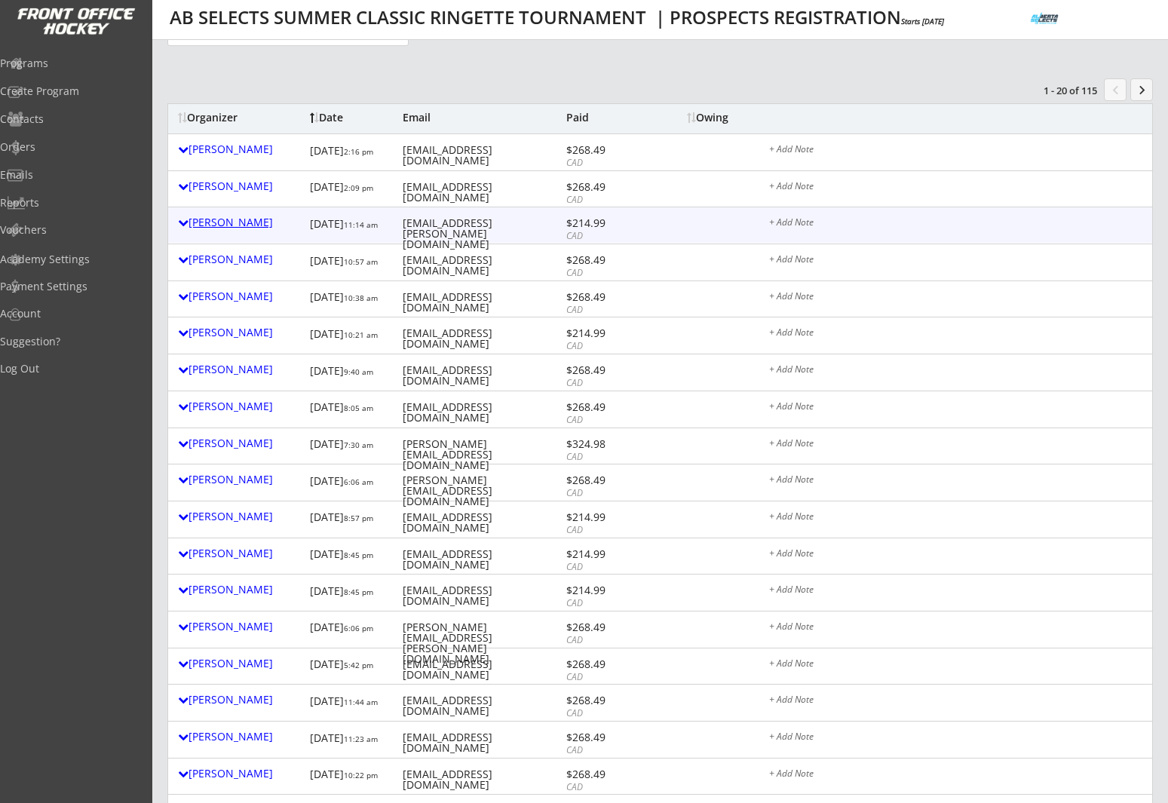
click at [217, 225] on div "Jocelyn Wigelsworth" at bounding box center [240, 222] width 124 height 11
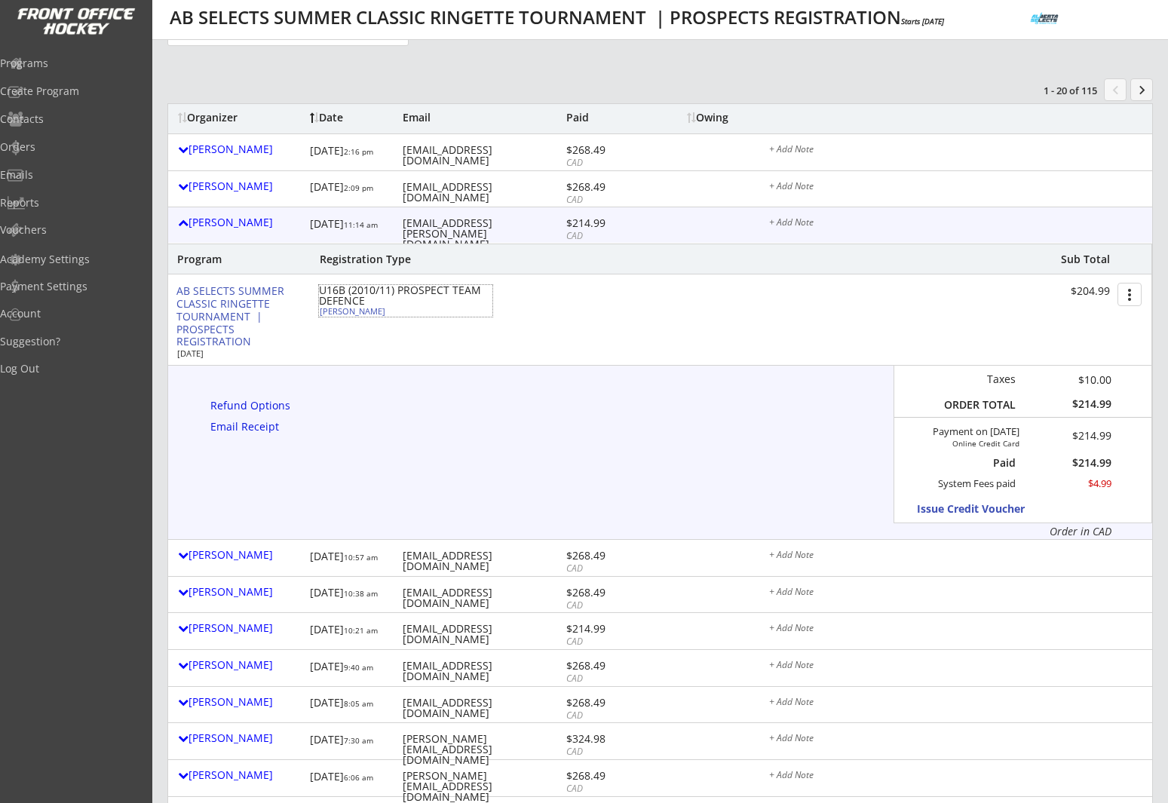
drag, startPoint x: 399, startPoint y: 313, endPoint x: 321, endPoint y: 316, distance: 77.7
click at [321, 315] on div "Megan Wigelsworth" at bounding box center [404, 311] width 168 height 8
select select ""Defense""
select select ""U16B""
select select ""No""
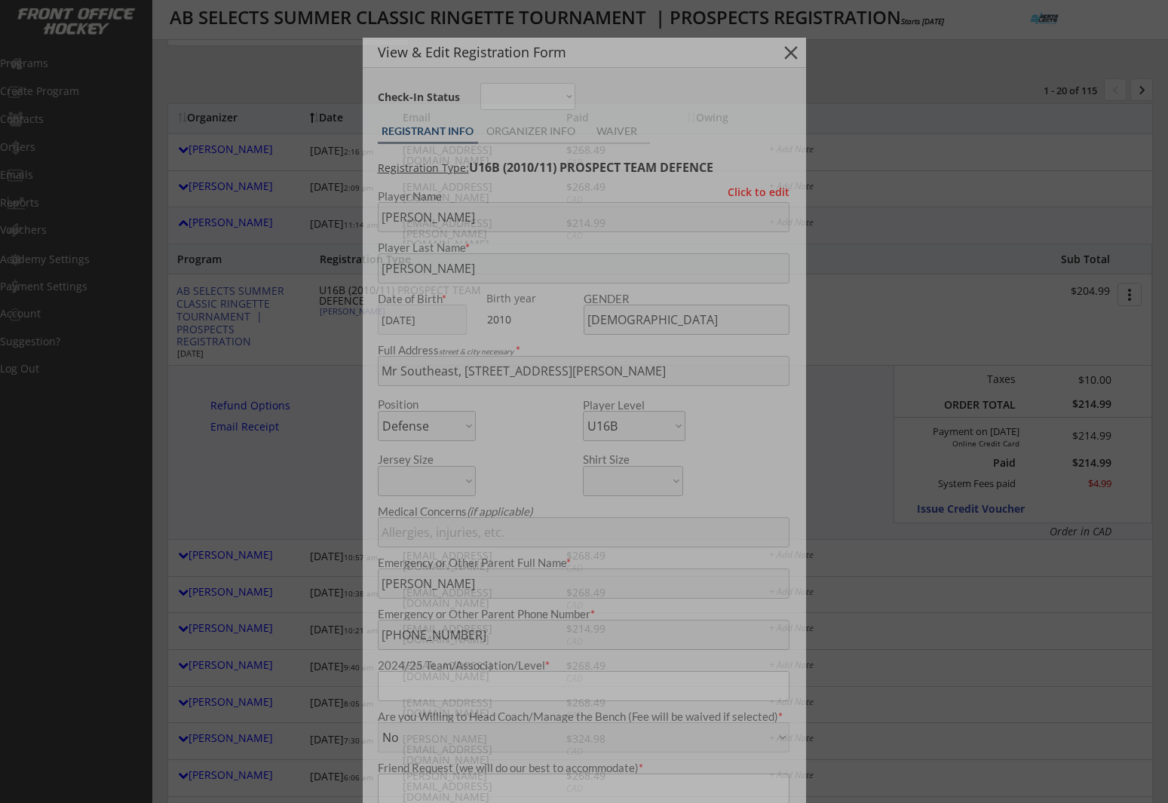
type input "U16B Bow View"
type input "Team Armstrong"
copy div "Megan Wigelsworth"
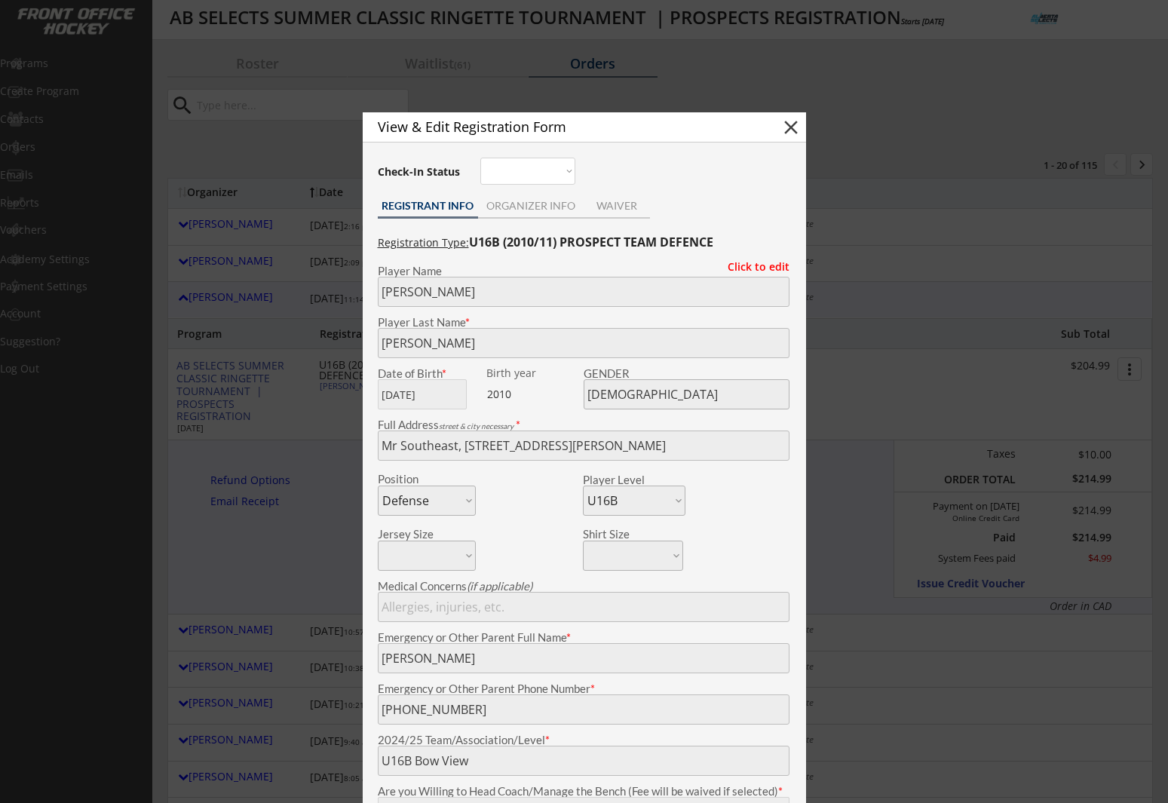
scroll to position [40, 0]
click at [802, 122] on div "View & Edit Registration Form close" at bounding box center [584, 128] width 443 height 30
click at [798, 126] on button "close" at bounding box center [791, 128] width 23 height 23
select select ""PLACEHOLDER_1427118222253""
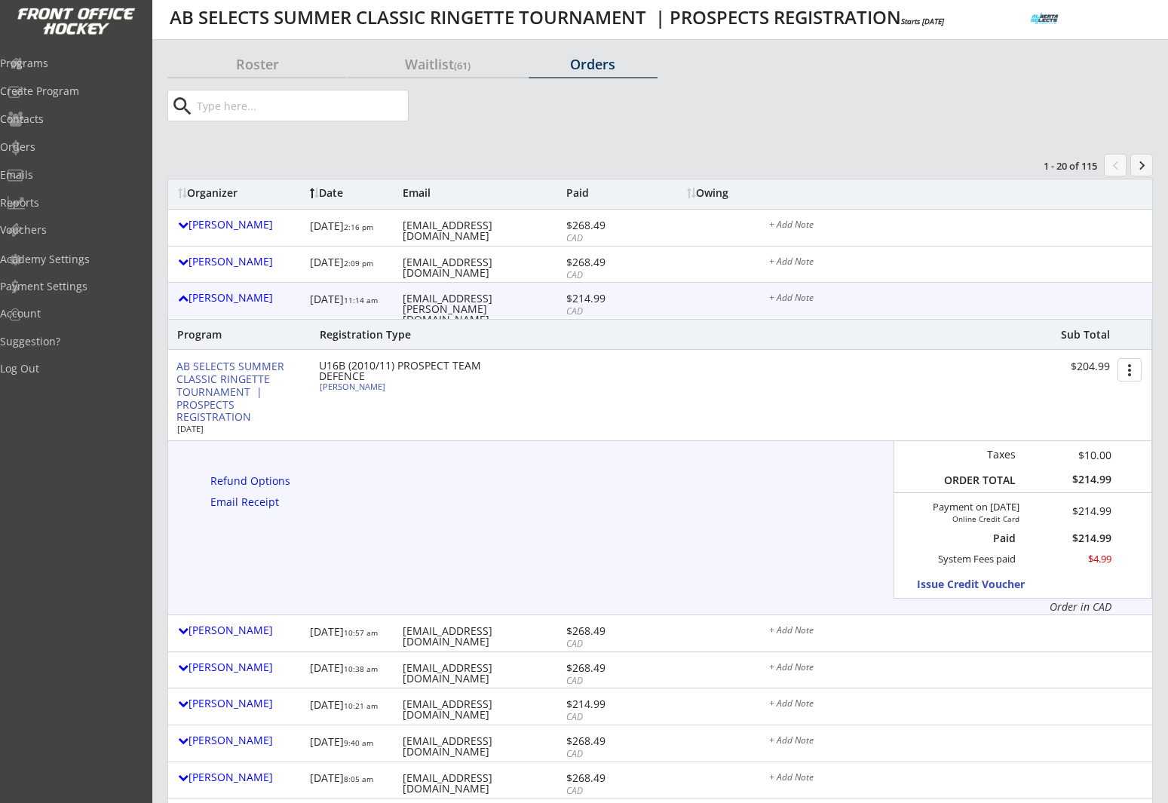
click at [452, 301] on div "jwigelsworth@shaw.ca" at bounding box center [483, 309] width 160 height 32
copy div "jwigelsworth@shaw.ca"
drag, startPoint x: 279, startPoint y: 304, endPoint x: 276, endPoint y: 312, distance: 8.8
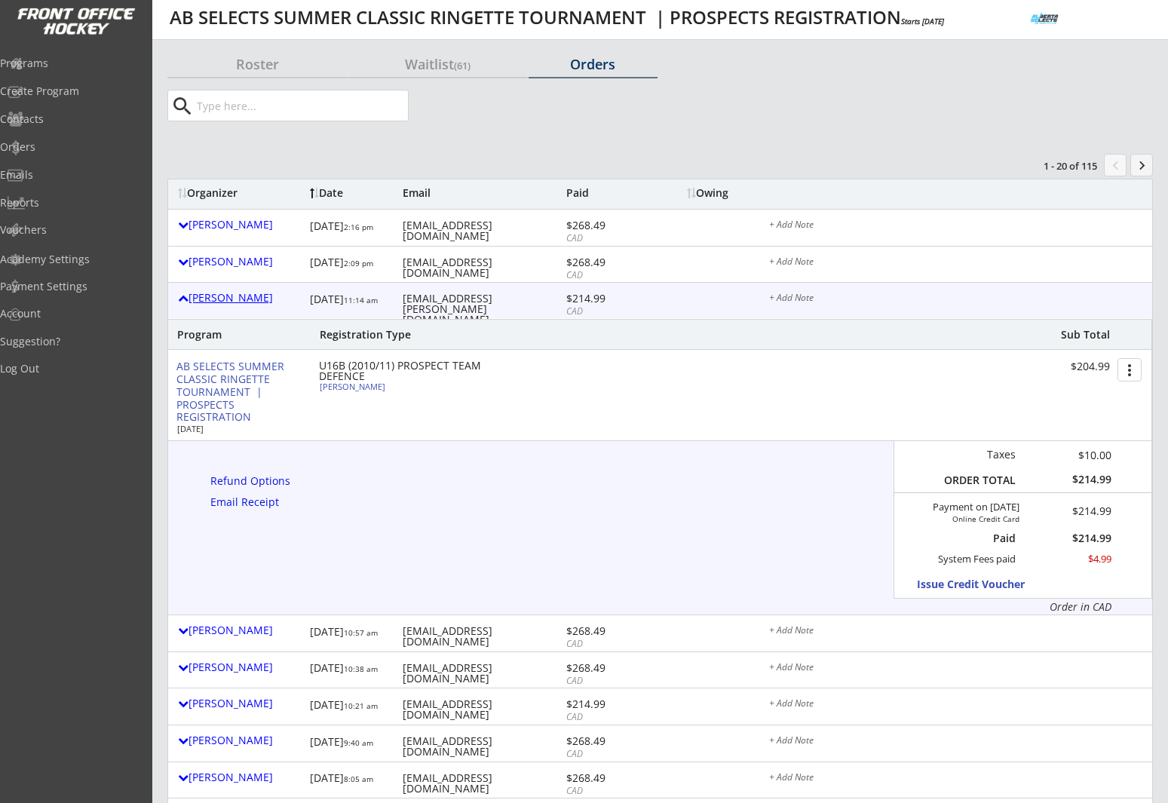
click at [279, 303] on div "Jocelyn Wigelsworth" at bounding box center [240, 298] width 124 height 11
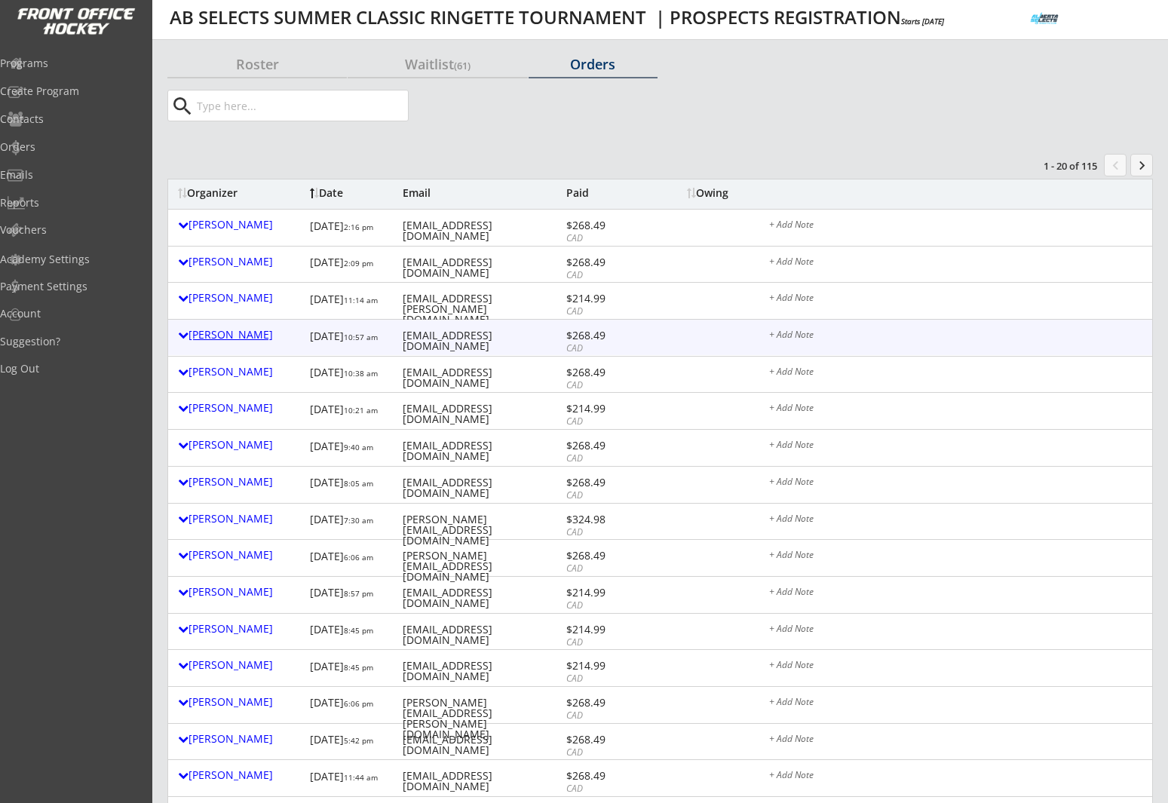
drag, startPoint x: 258, startPoint y: 335, endPoint x: 239, endPoint y: 327, distance: 20.3
click at [258, 334] on div "Kelly Blacklaws" at bounding box center [240, 335] width 124 height 11
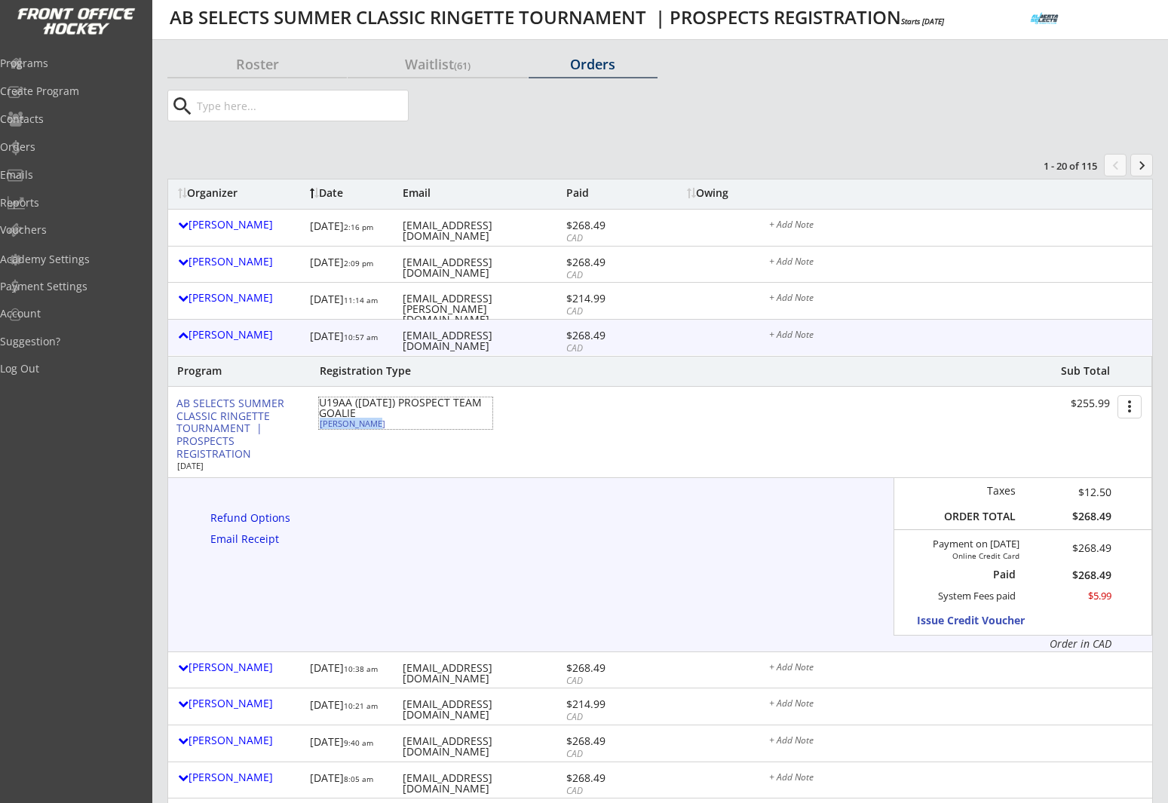
drag, startPoint x: 376, startPoint y: 427, endPoint x: 322, endPoint y: 425, distance: 54.3
click at [322, 425] on div "Aidan Murphy" at bounding box center [404, 423] width 168 height 8
select select ""Goalie""
select select ""U19AA""
select select ""No""
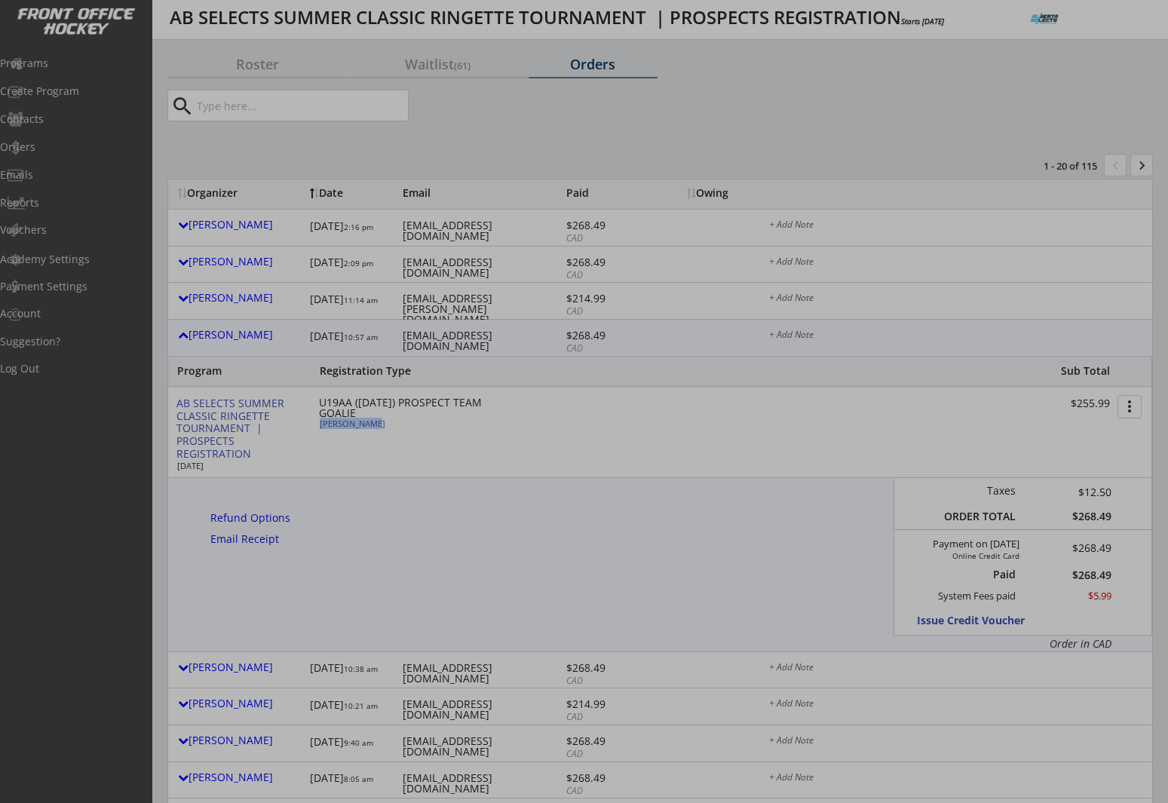
type input "NW U19A Tango"
type input "NA"
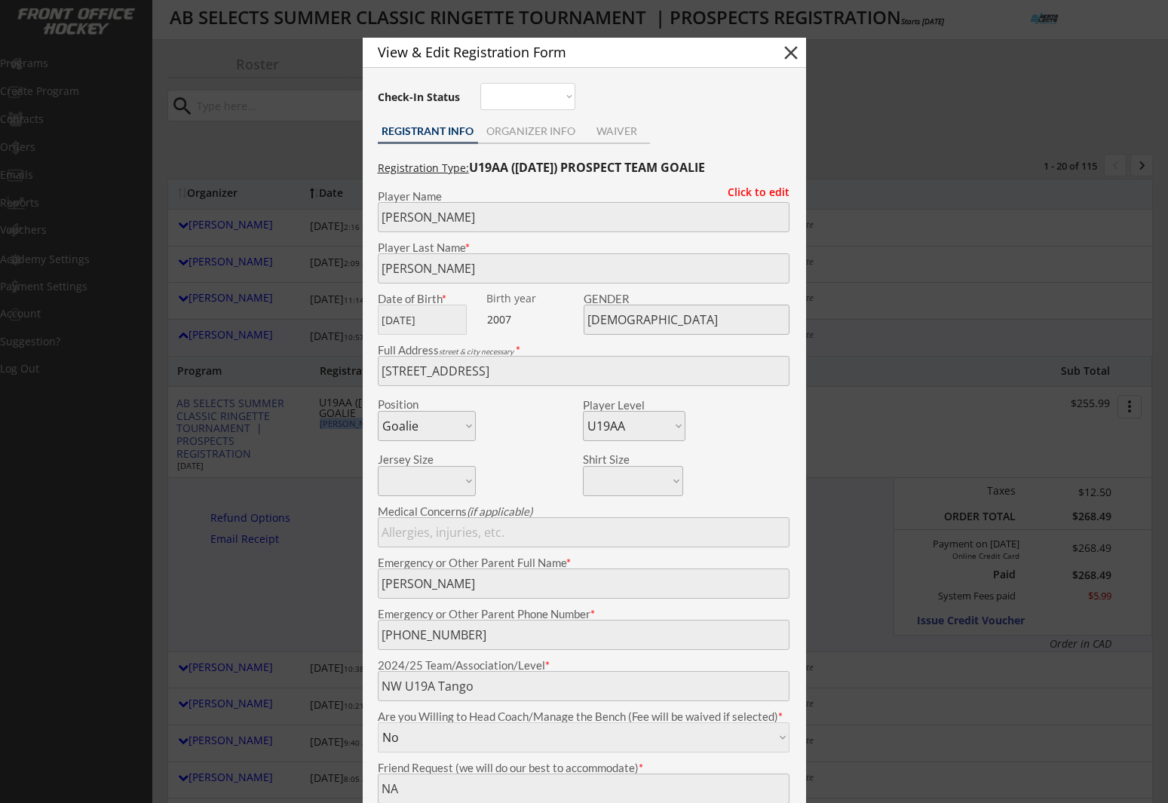
click at [792, 56] on button "close" at bounding box center [791, 52] width 23 height 23
select select ""PLACEHOLDER_1427118222253""
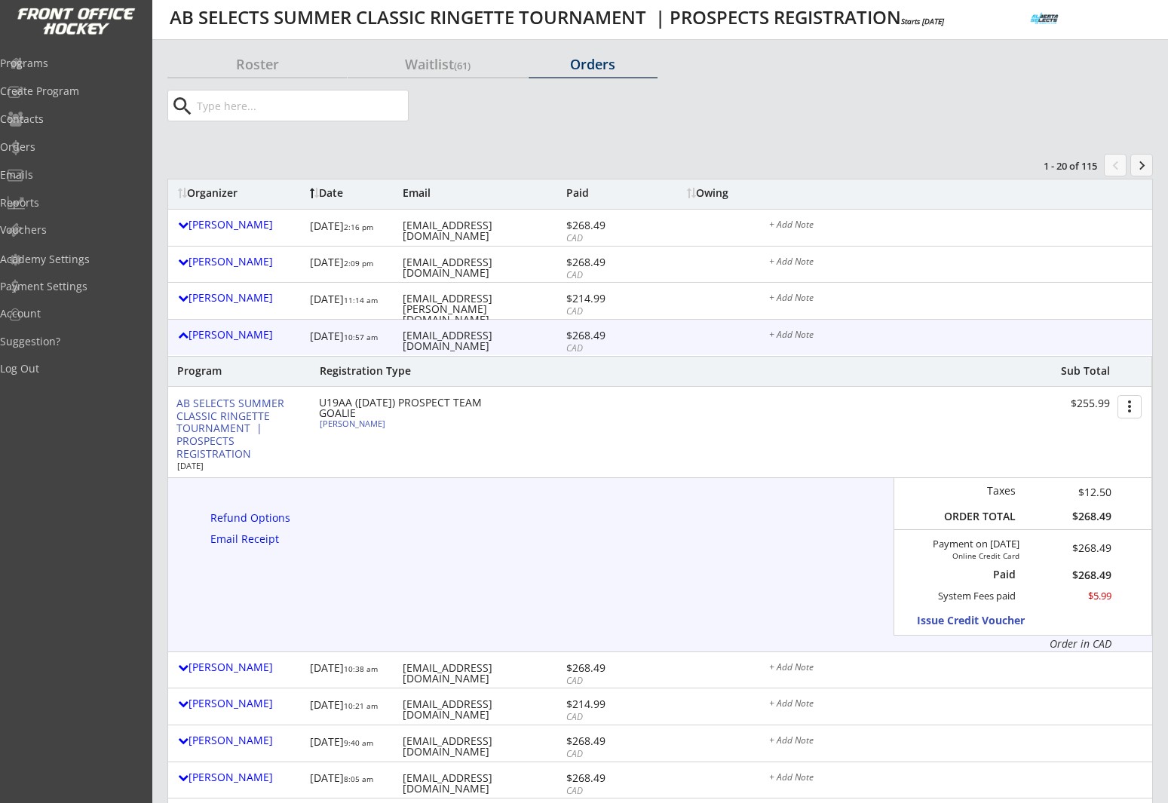
click at [449, 130] on div "Roster Waitlist (61) Orders search Quick Register Download Current View Show Fi…" at bounding box center [660, 723] width 986 height 1342
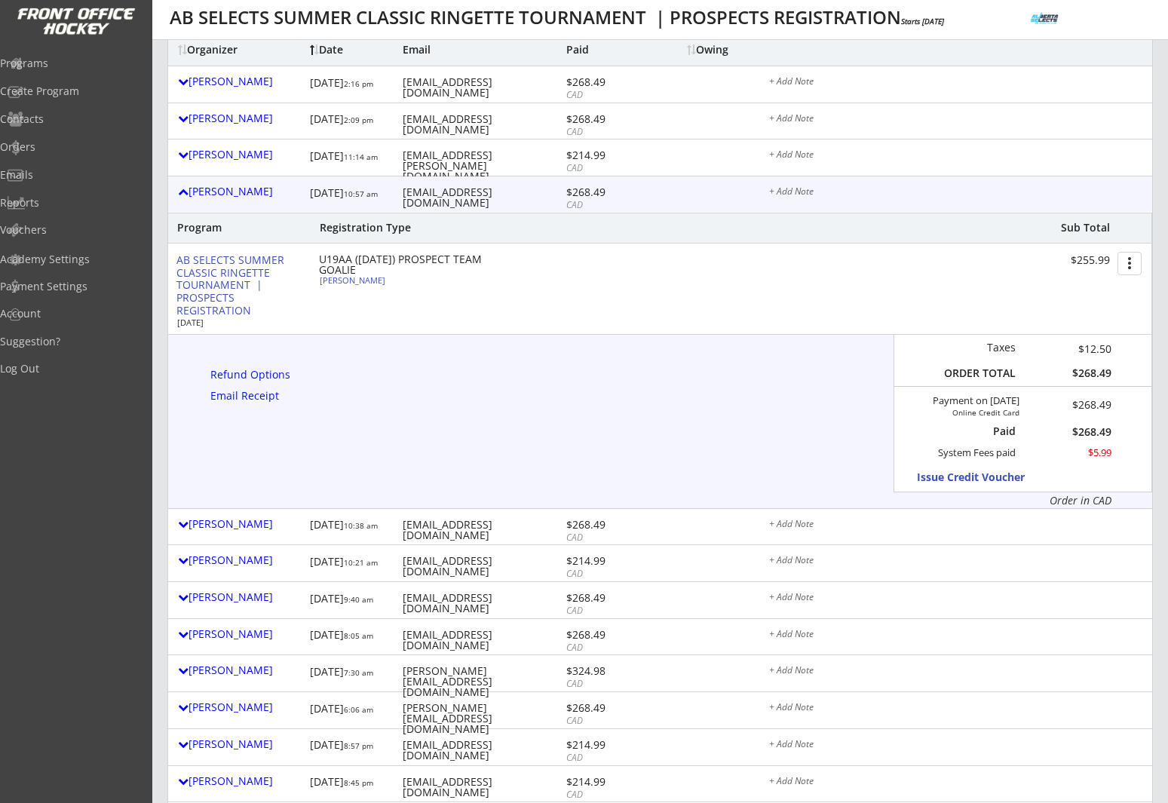
scroll to position [185, 0]
click at [367, 281] on div "Aidan Murphy" at bounding box center [404, 279] width 168 height 8
type input "Aidan"
type input "Murphy"
type input "09/01/2007"
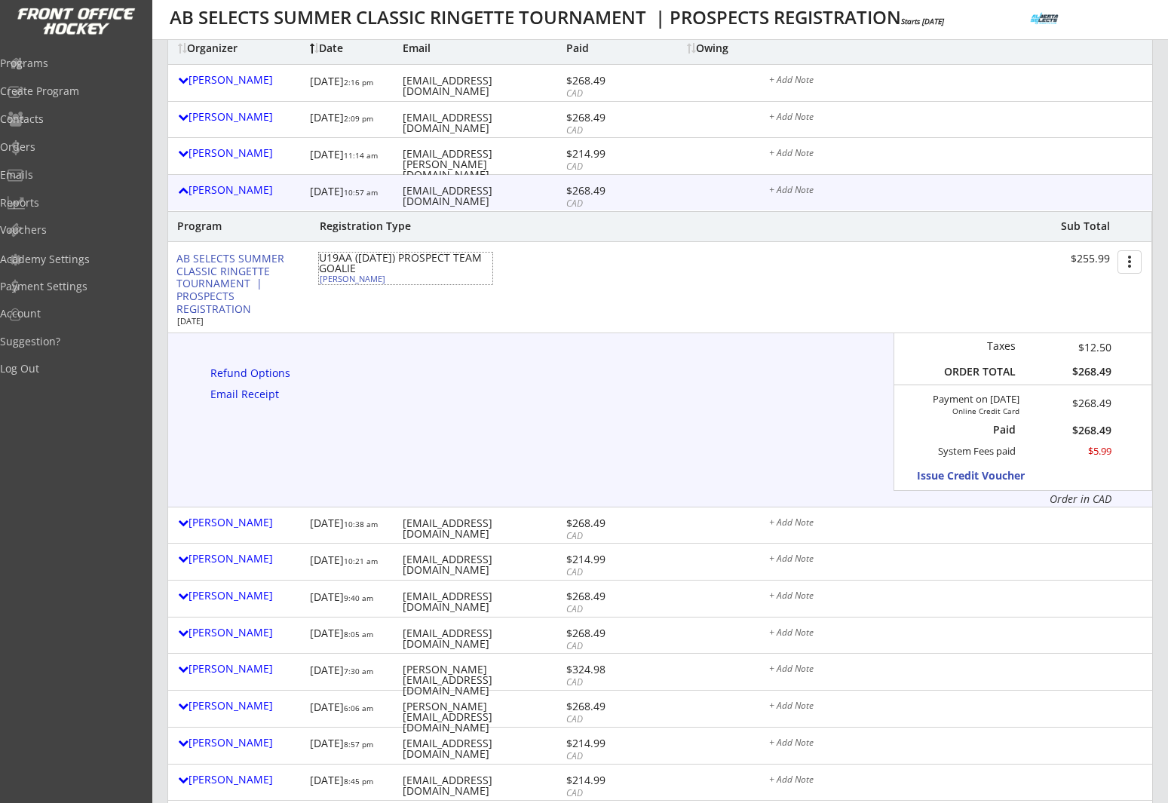
type input "MALE"
type input "255 Dalhurst Way NW, Calgary, AB T3A 1P3, Canada"
select select ""Goalie""
select select ""U19AA""
type input "Kelly Blacklaws"
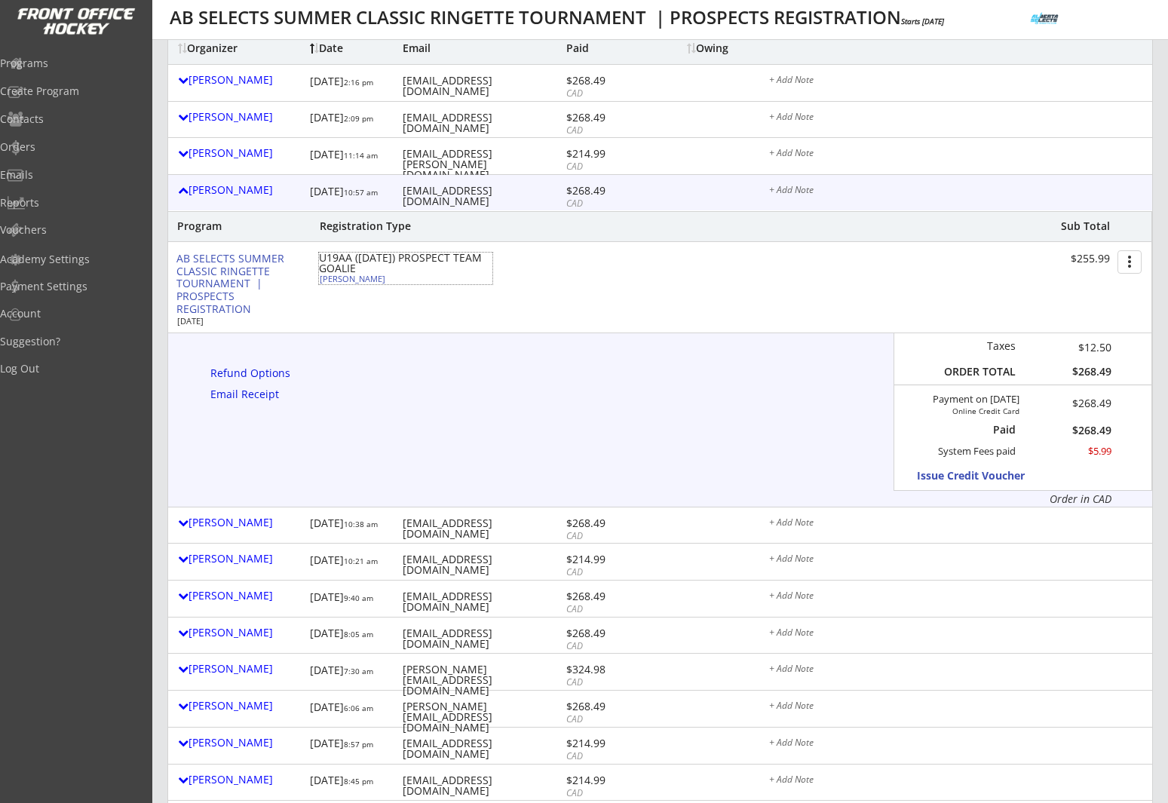
type input "(403) 990-9572"
type input "NW U19A Tango"
type input "No"
select select ""No""
type input "NA"
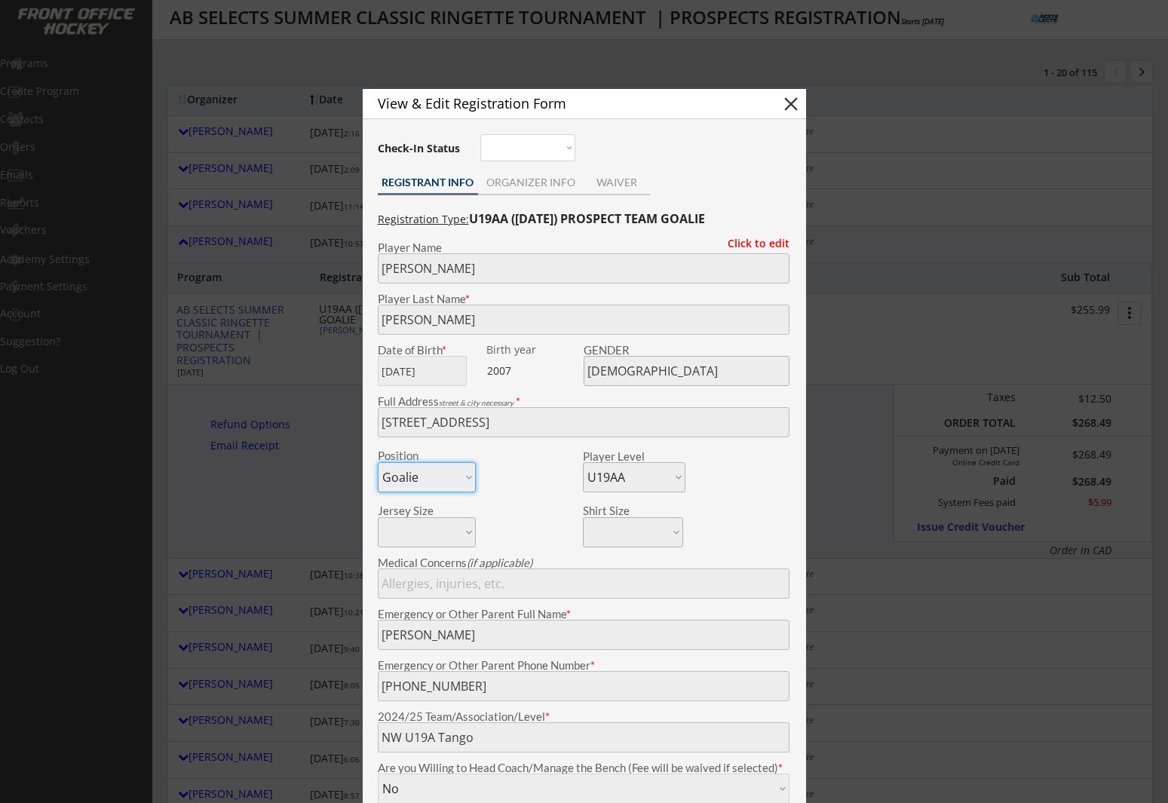
scroll to position [127, 0]
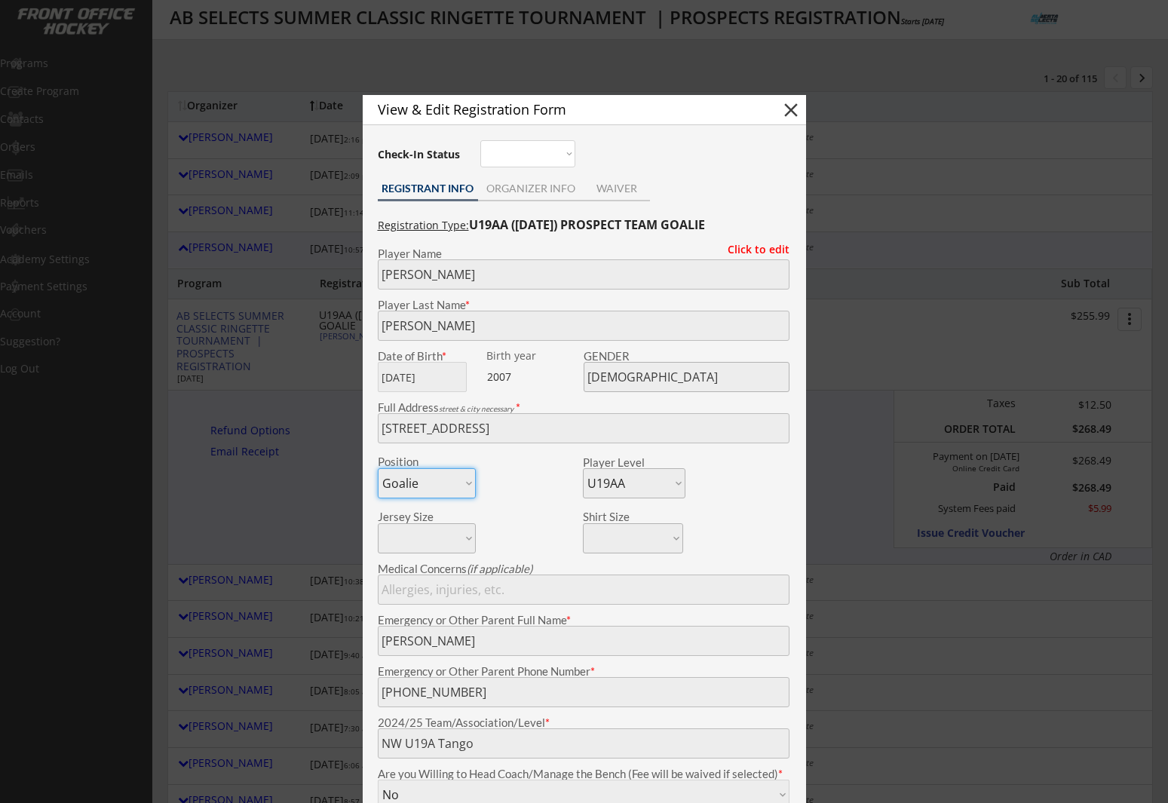
click at [796, 111] on button "close" at bounding box center [791, 110] width 23 height 23
select select ""PLACEHOLDER_1427118222253""
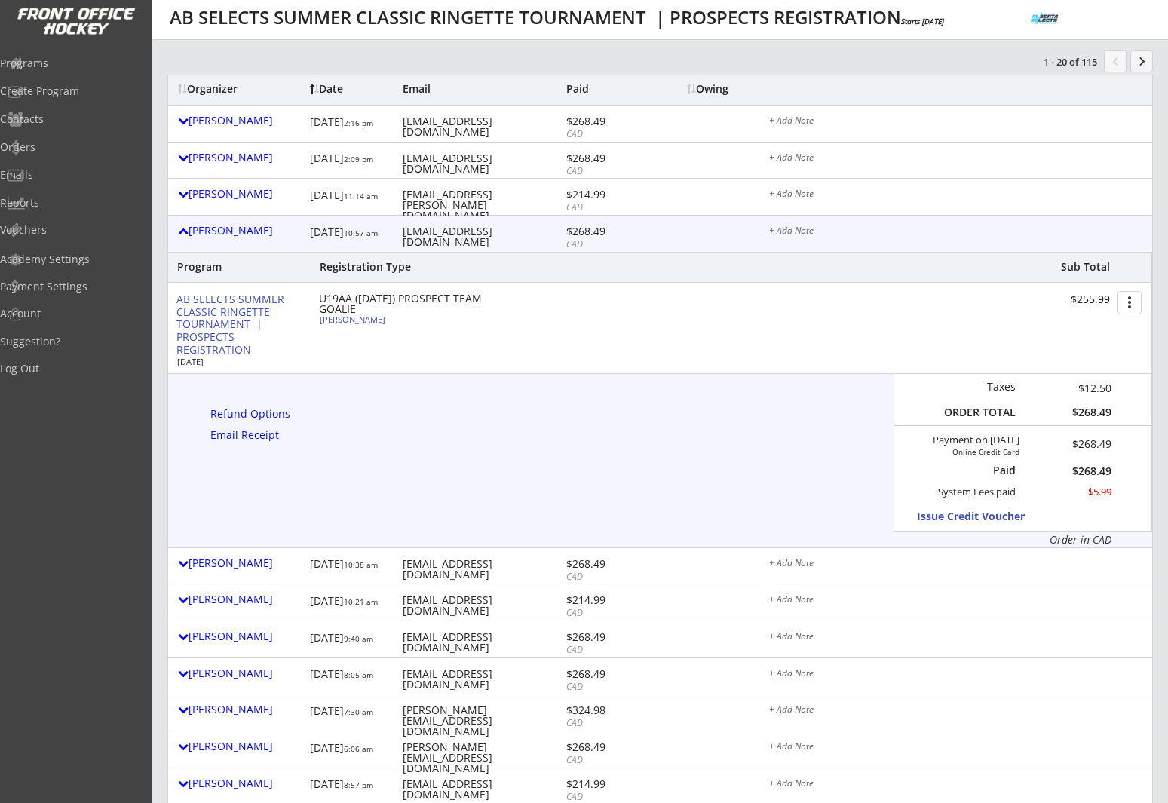
scroll to position [146, 0]
click at [58, 146] on div "Orders" at bounding box center [72, 147] width 136 height 11
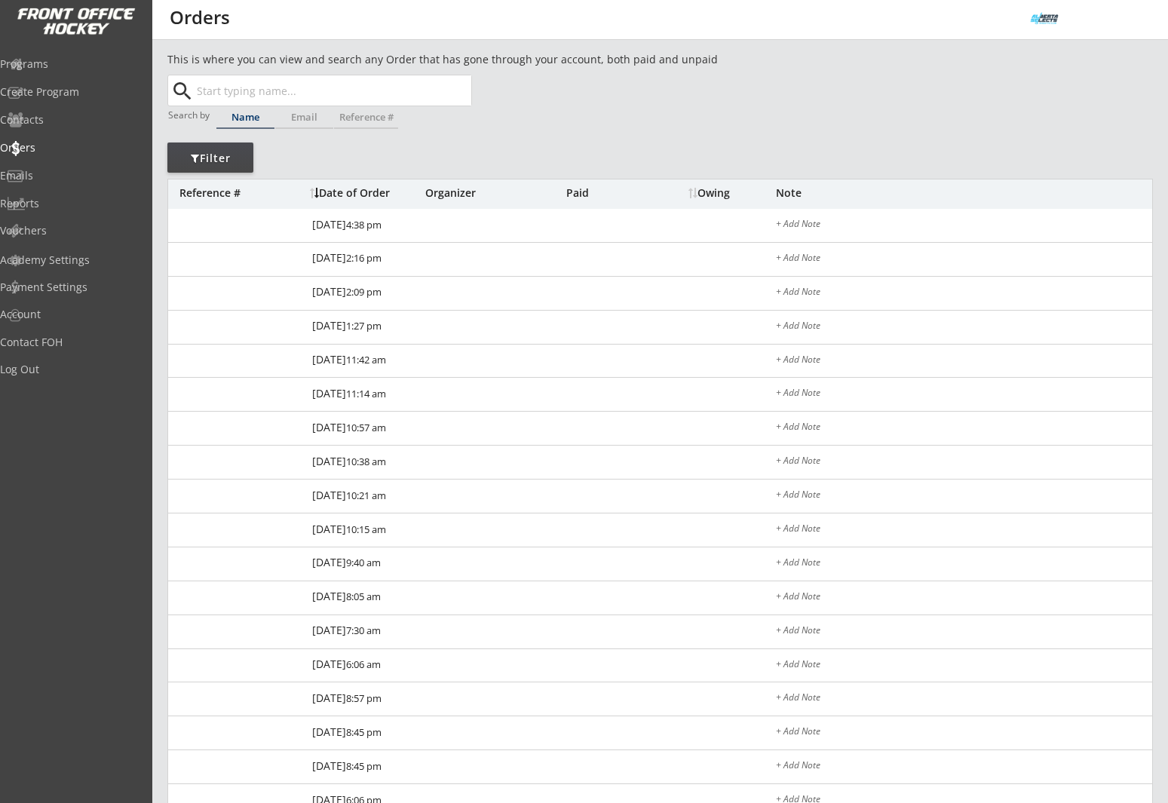
click at [296, 93] on input "text" at bounding box center [333, 90] width 278 height 30
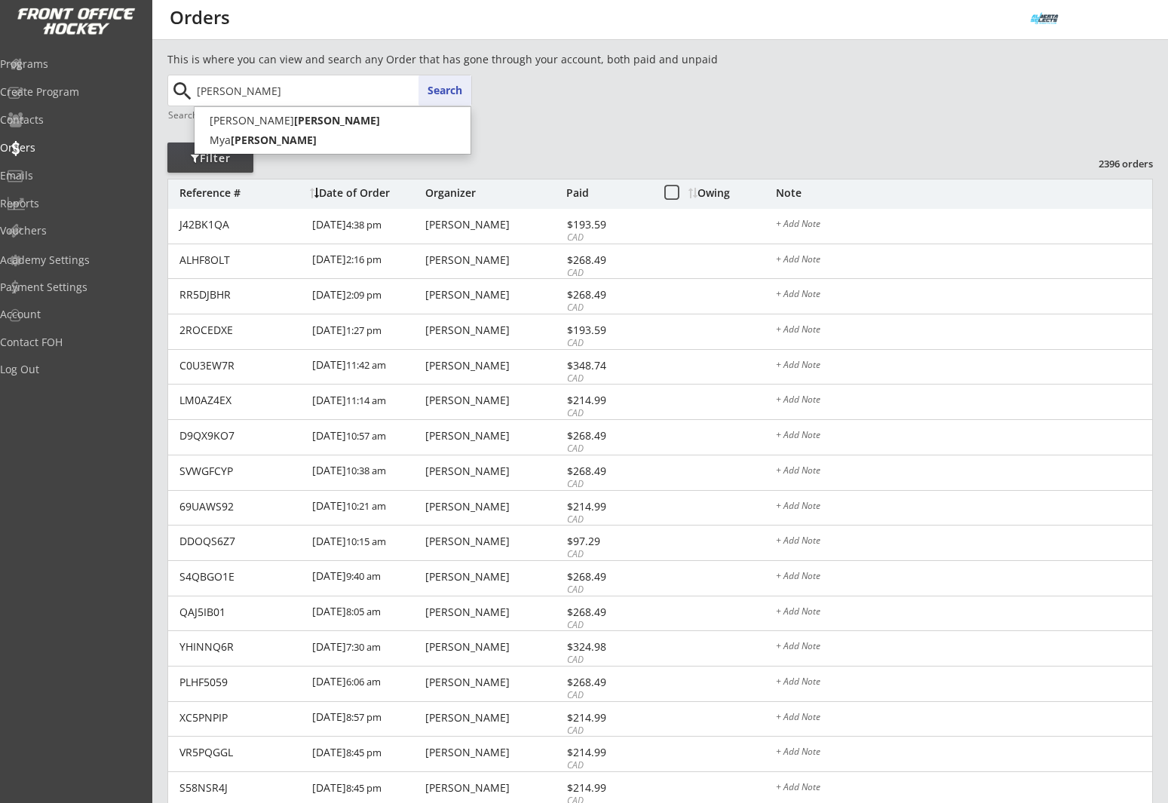
type input "[PERSON_NAME]"
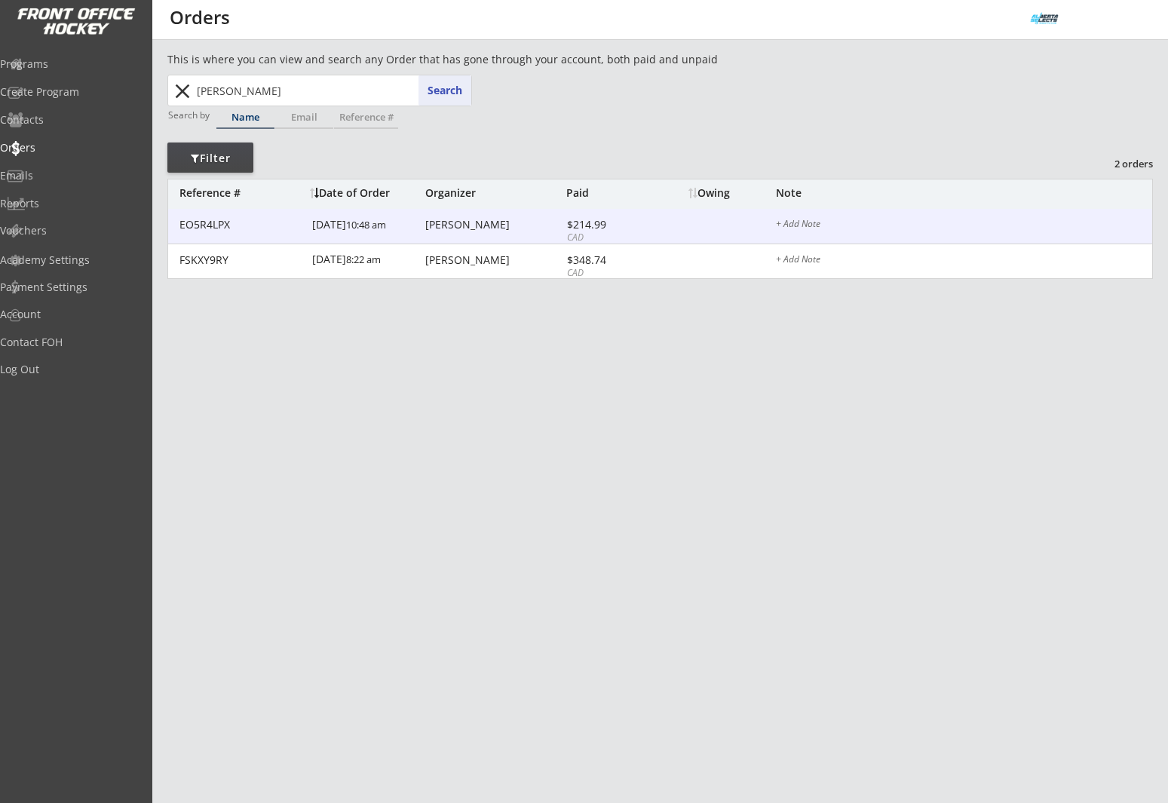
click at [496, 227] on div "[PERSON_NAME]" at bounding box center [493, 224] width 137 height 11
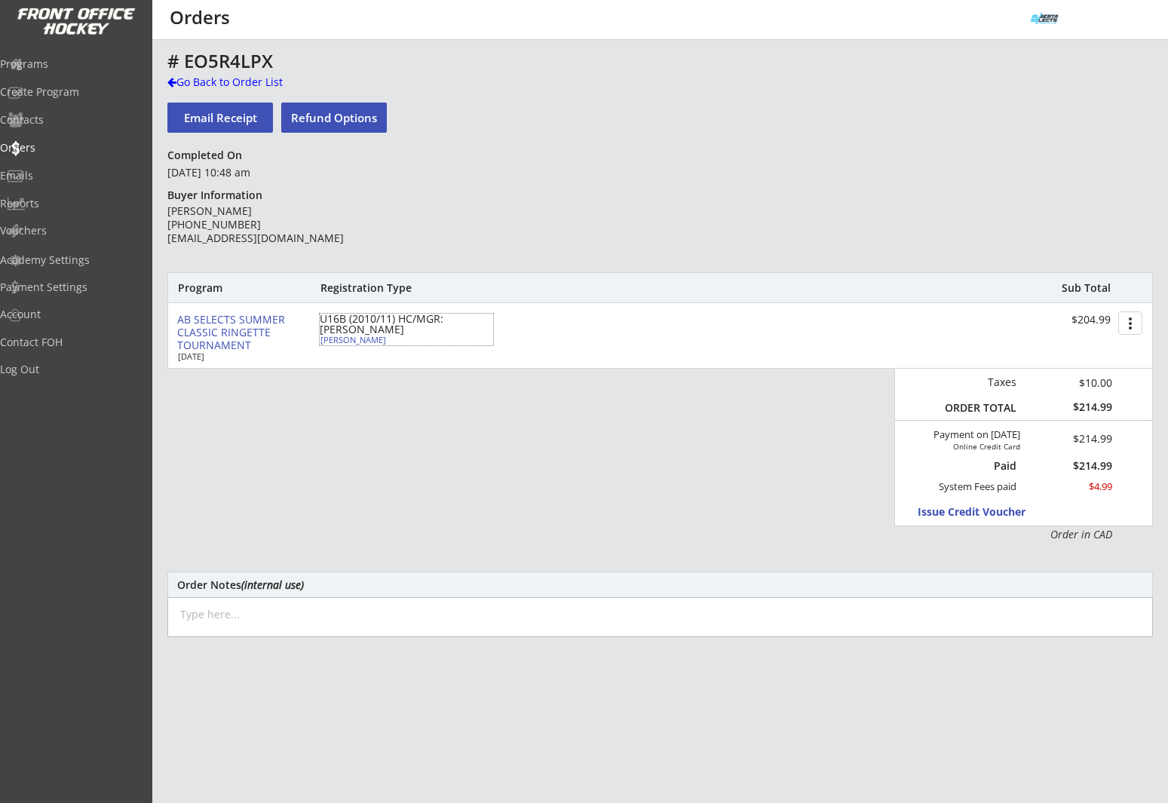
click at [365, 339] on div "[PERSON_NAME]" at bounding box center [405, 340] width 168 height 8
select select ""Forward""
select select ""U14A""
type input "[DEMOGRAPHIC_DATA]"
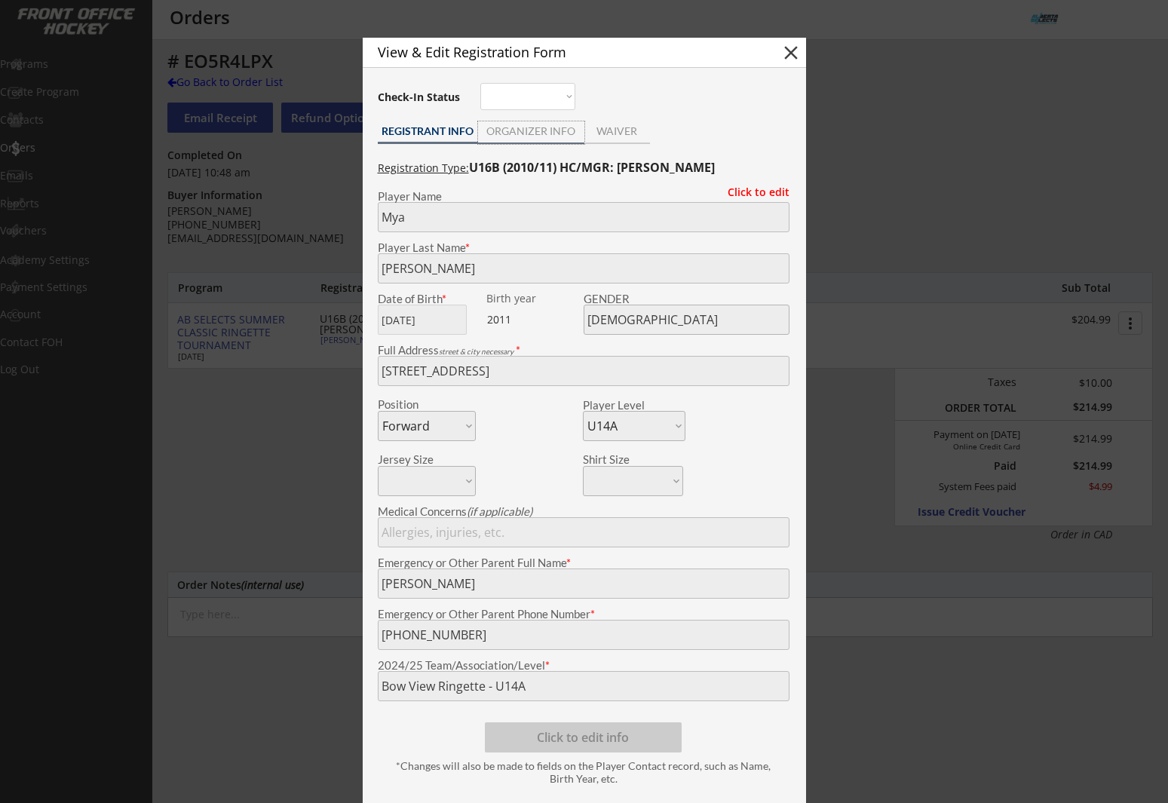
click at [505, 136] on div "ORGANIZER INFO" at bounding box center [531, 131] width 106 height 11
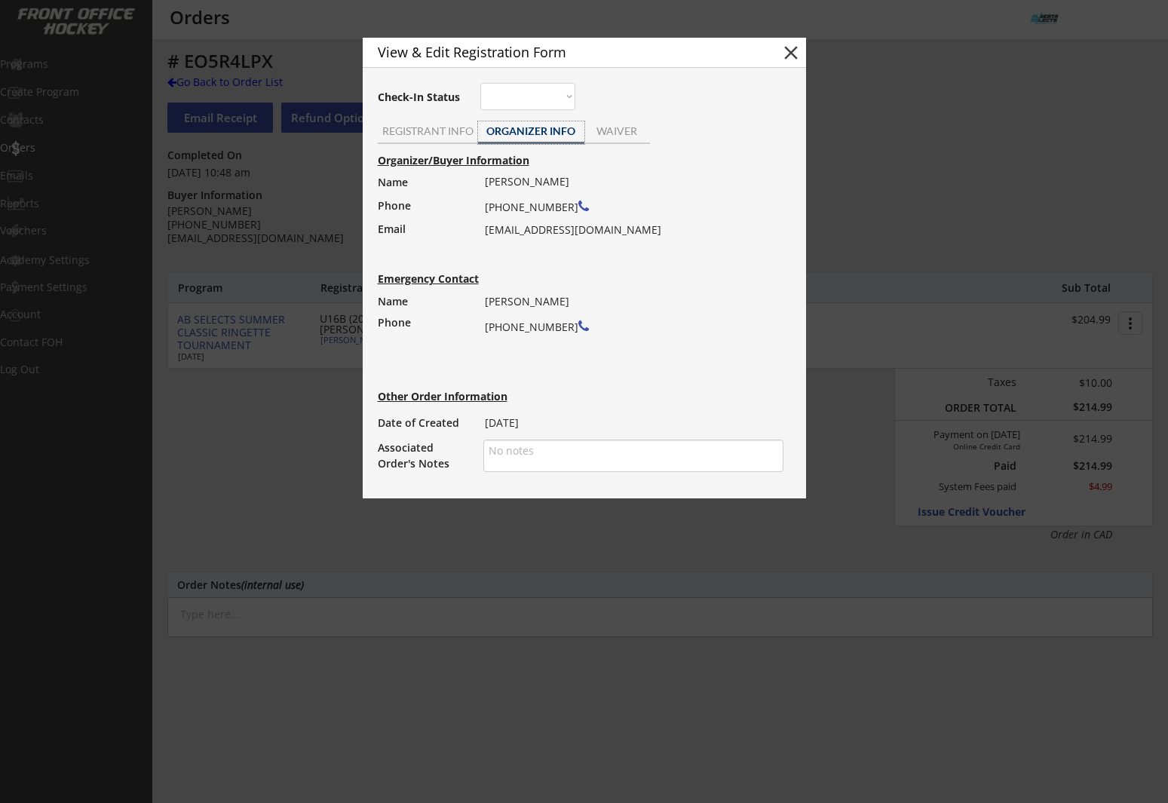
click at [794, 58] on button "close" at bounding box center [791, 52] width 23 height 23
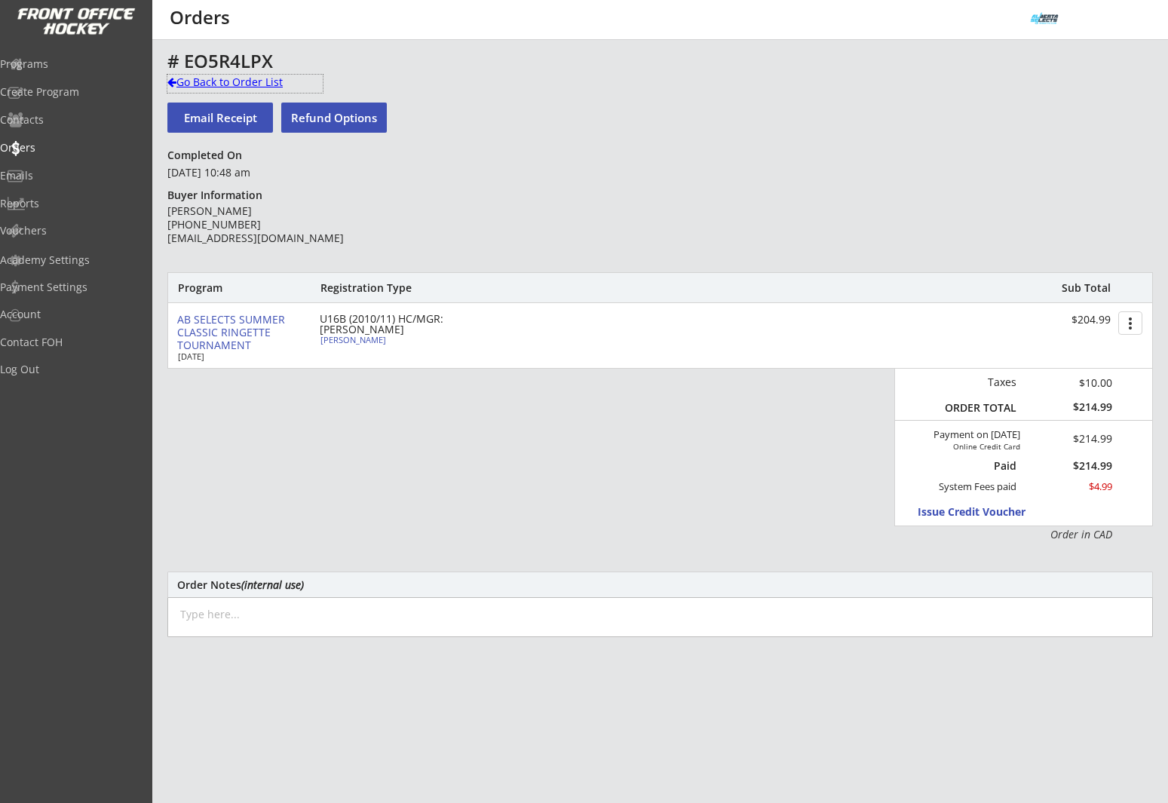
click at [225, 79] on div "Go Back to Order List" at bounding box center [244, 82] width 155 height 15
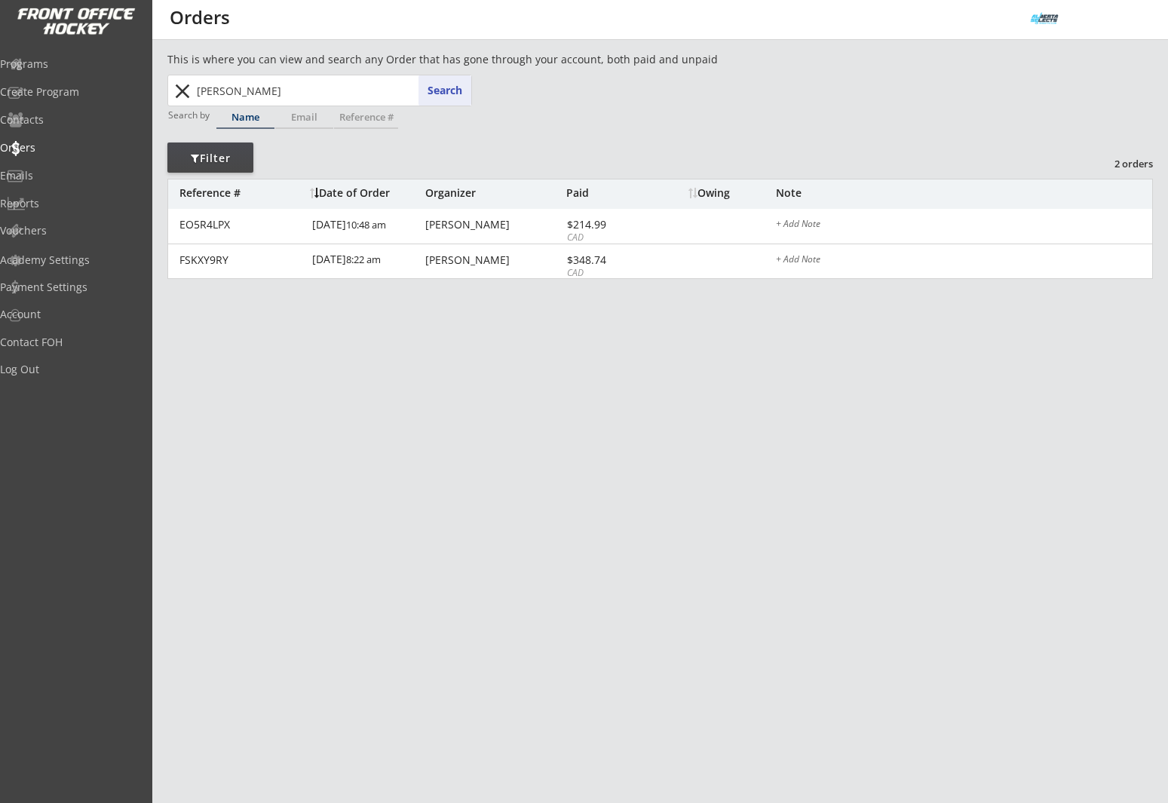
click at [187, 94] on button "close" at bounding box center [182, 91] width 25 height 24
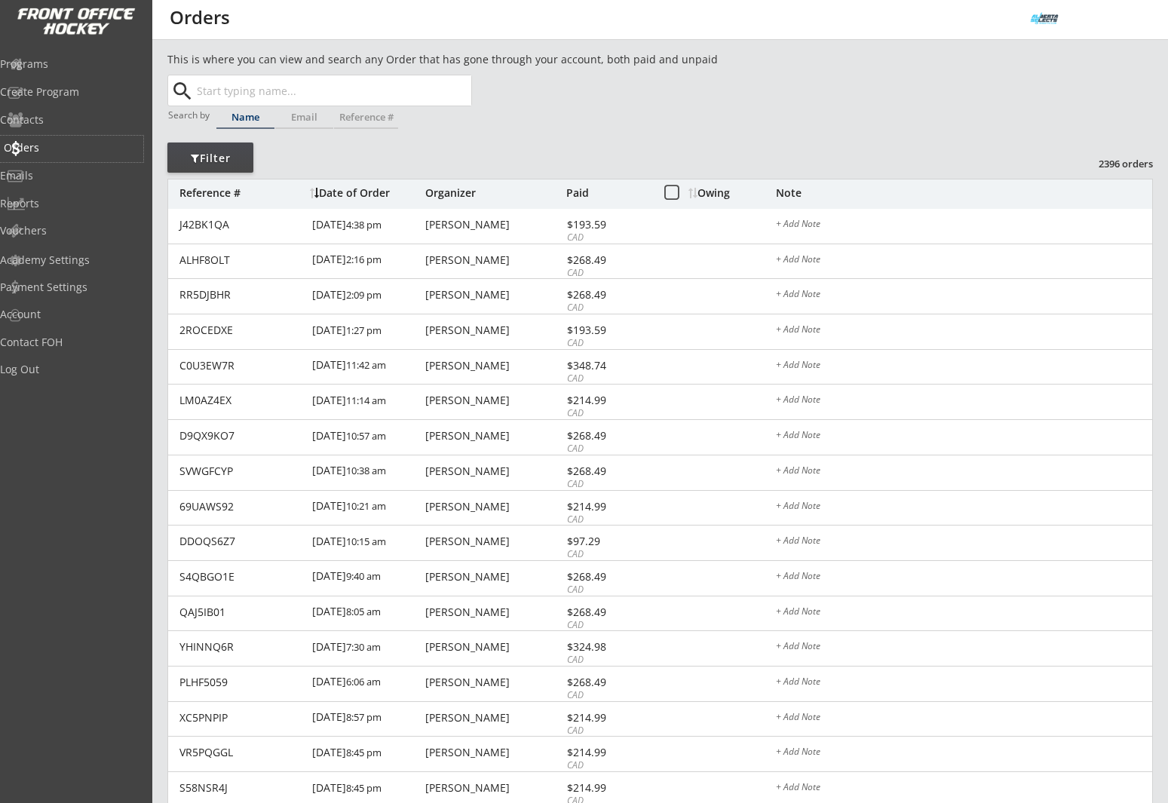
click at [56, 143] on div "Orders" at bounding box center [72, 148] width 136 height 11
click at [57, 150] on div "Orders" at bounding box center [72, 148] width 136 height 11
click at [66, 60] on div "Programs" at bounding box center [72, 64] width 136 height 11
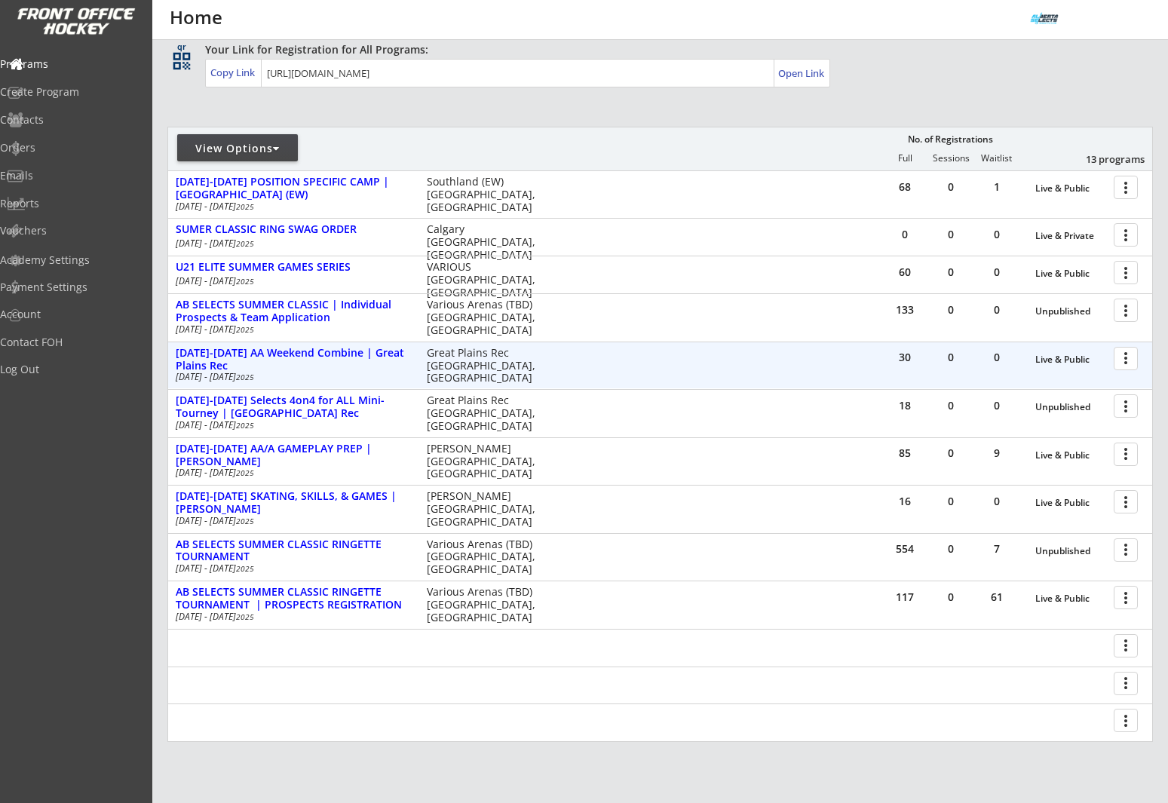
scroll to position [111, 0]
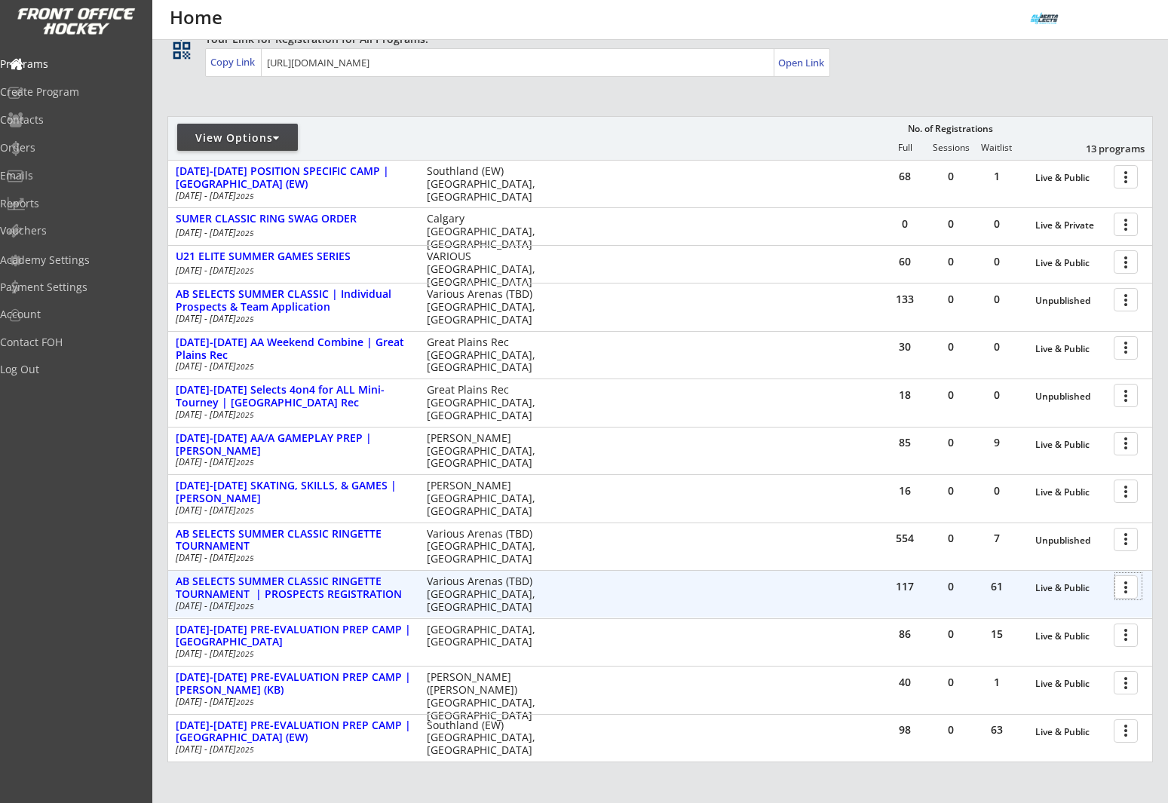
click at [1124, 585] on div at bounding box center [1128, 586] width 26 height 26
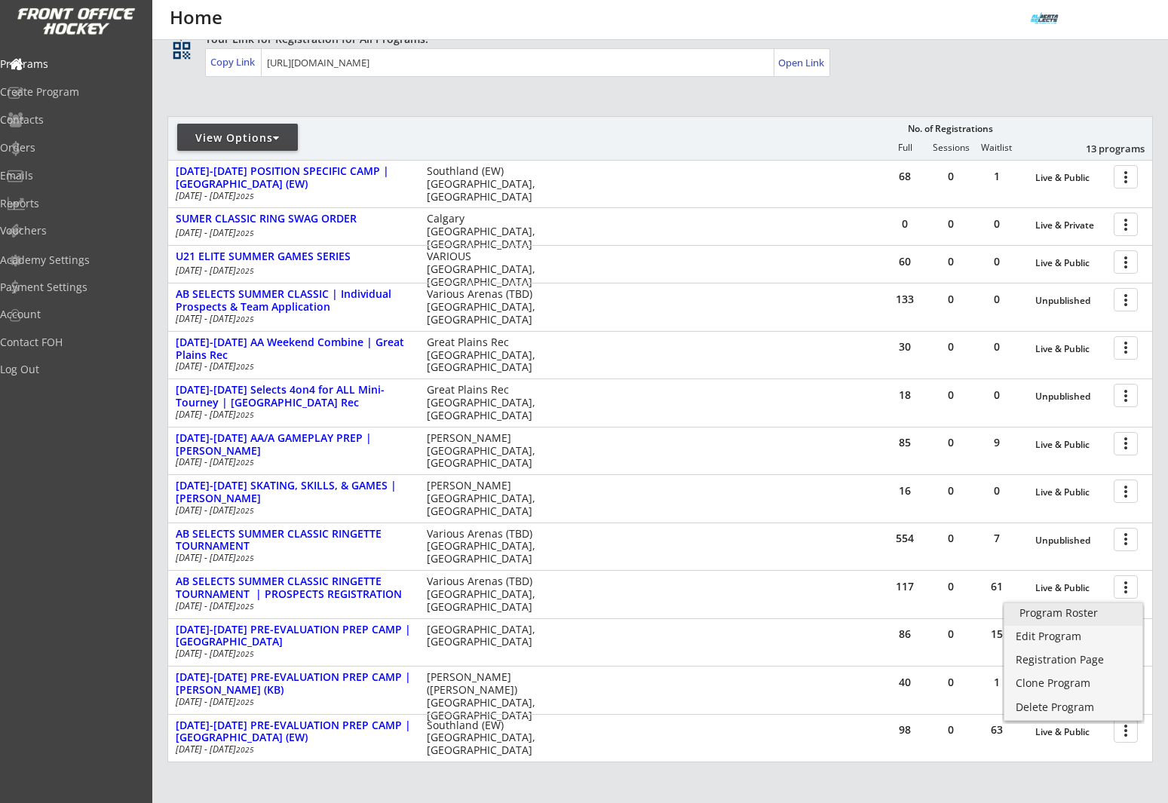
click at [1121, 608] on div "Program Roster" at bounding box center [1074, 613] width 108 height 11
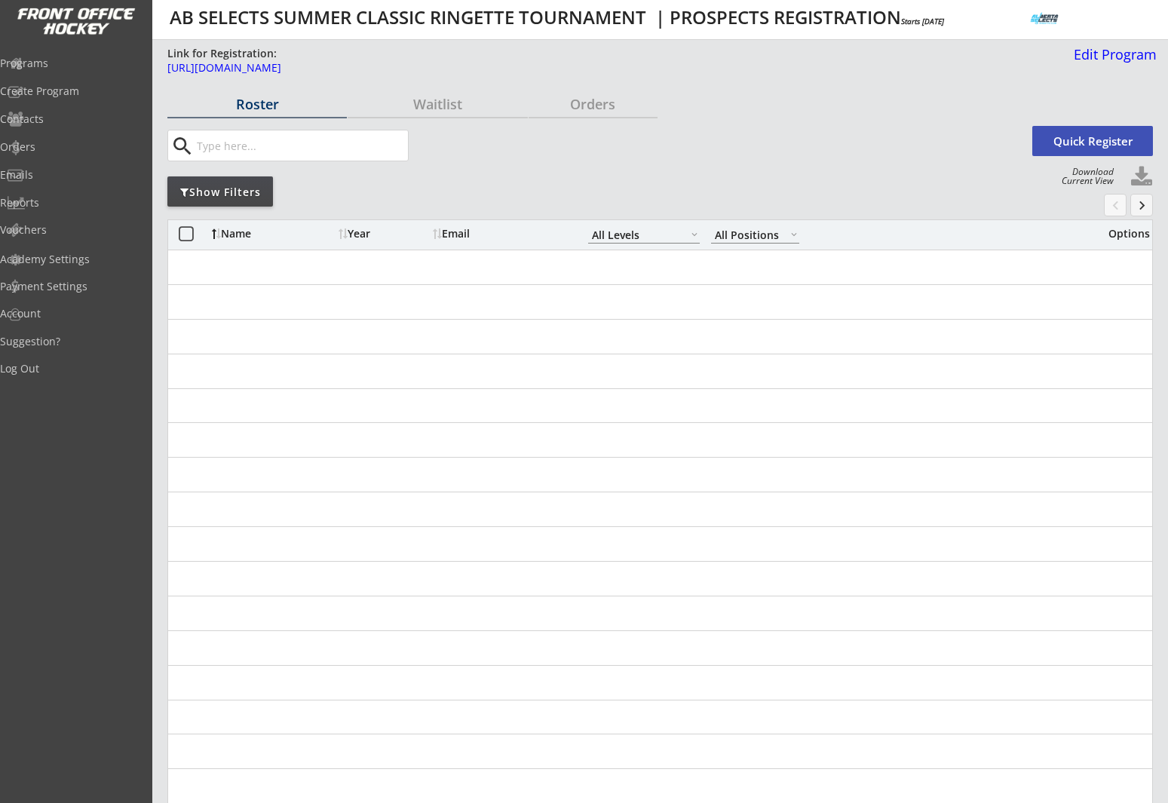
select select ""All Levels""
select select ""All Positions""
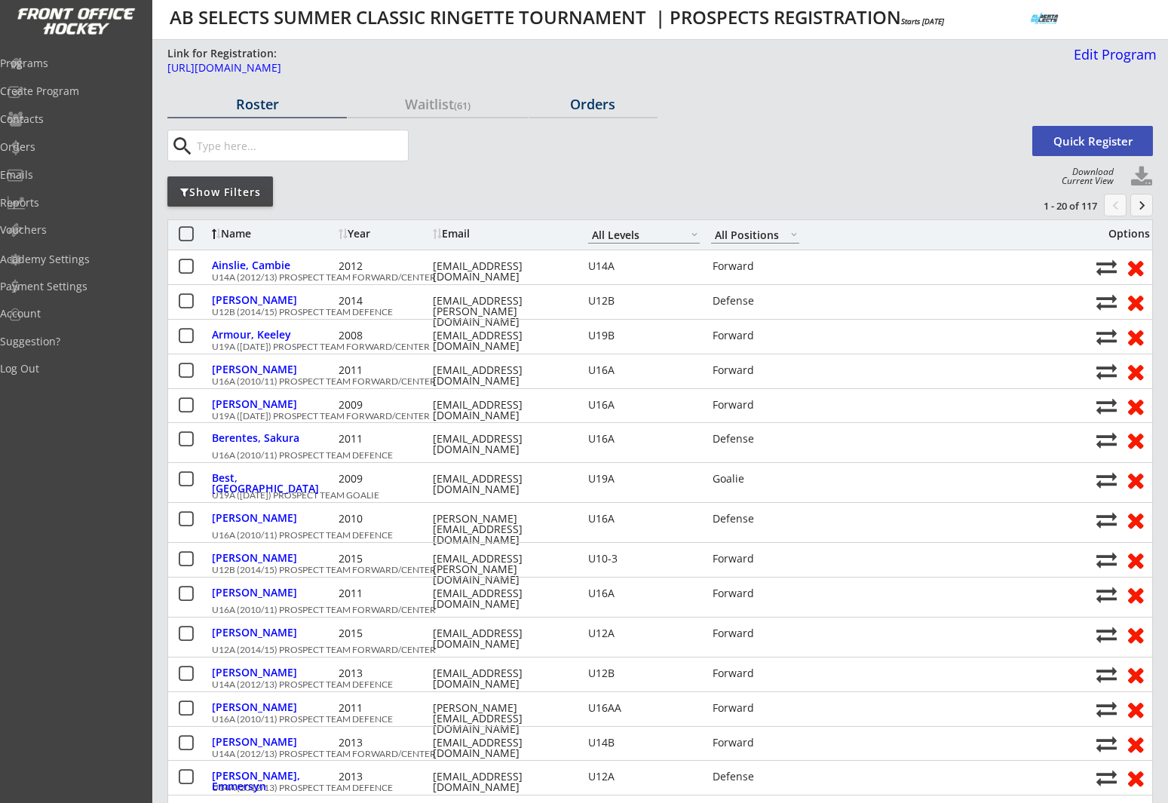
click at [605, 104] on div "Orders" at bounding box center [593, 104] width 129 height 14
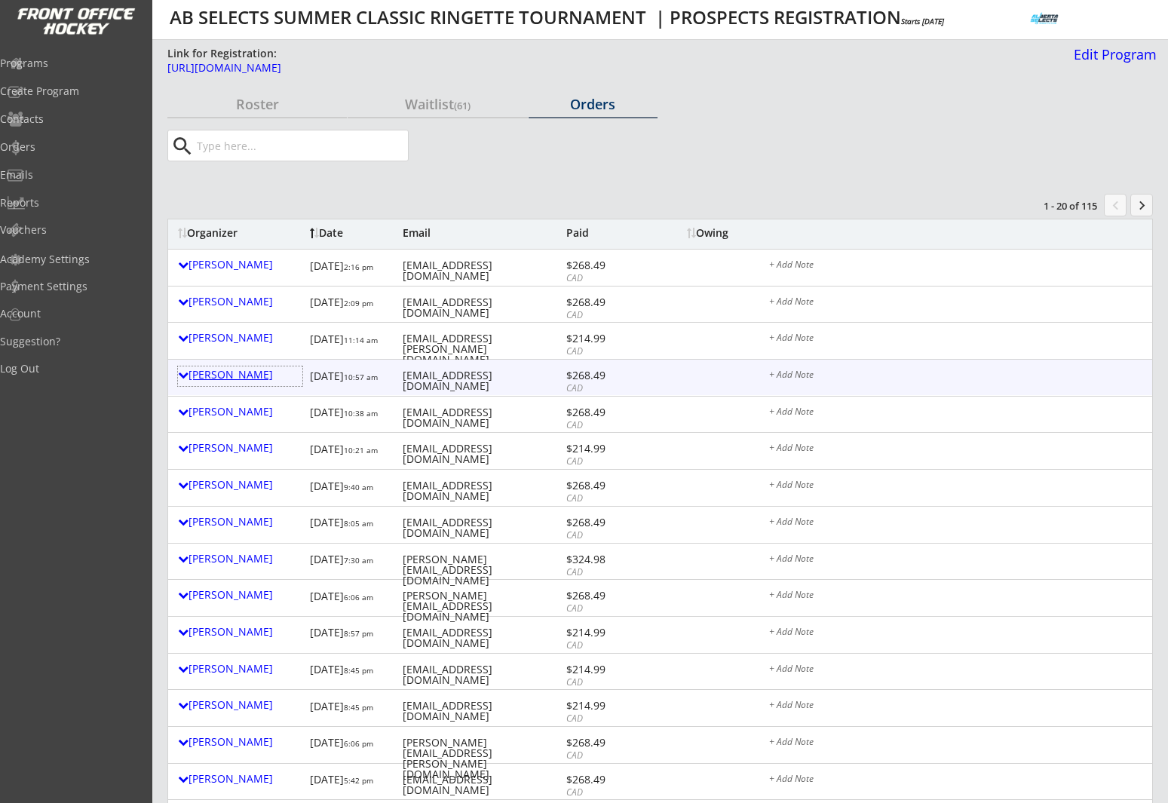
click at [235, 378] on div "[PERSON_NAME]" at bounding box center [240, 375] width 124 height 11
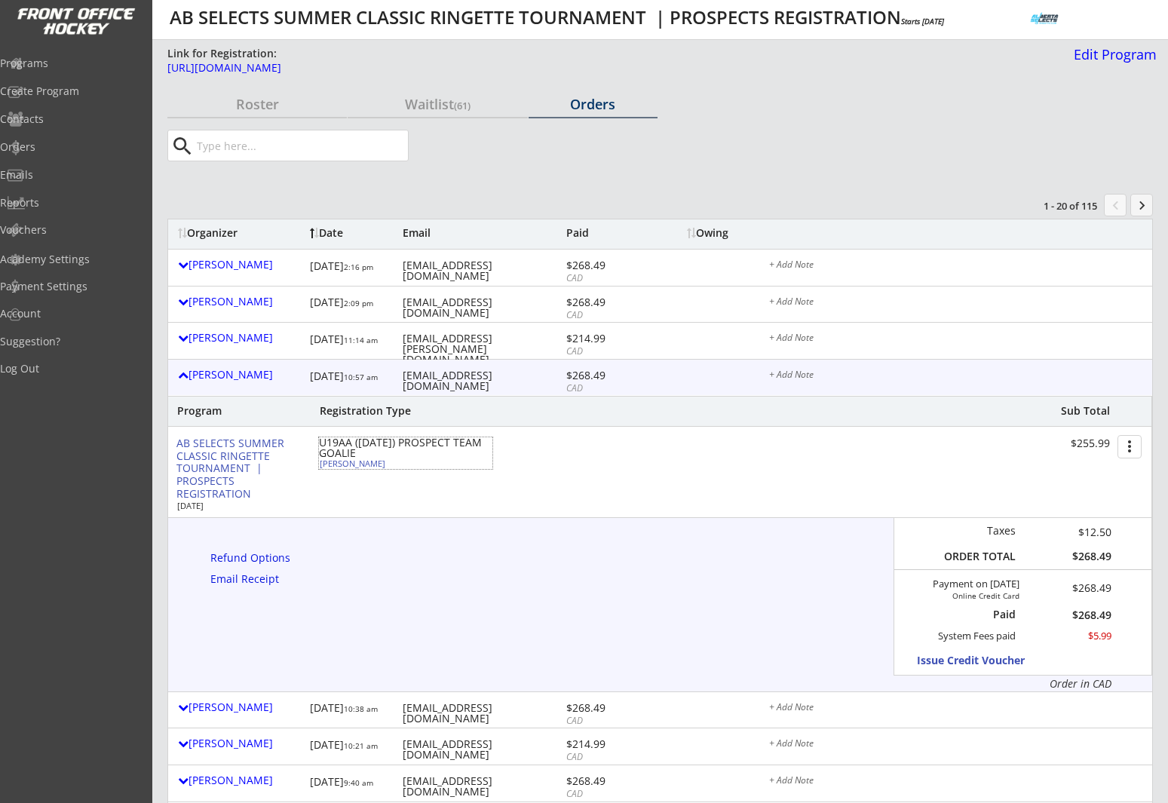
click at [360, 465] on div "[PERSON_NAME]" at bounding box center [404, 463] width 168 height 8
select select ""Goalie""
select select ""U19AA""
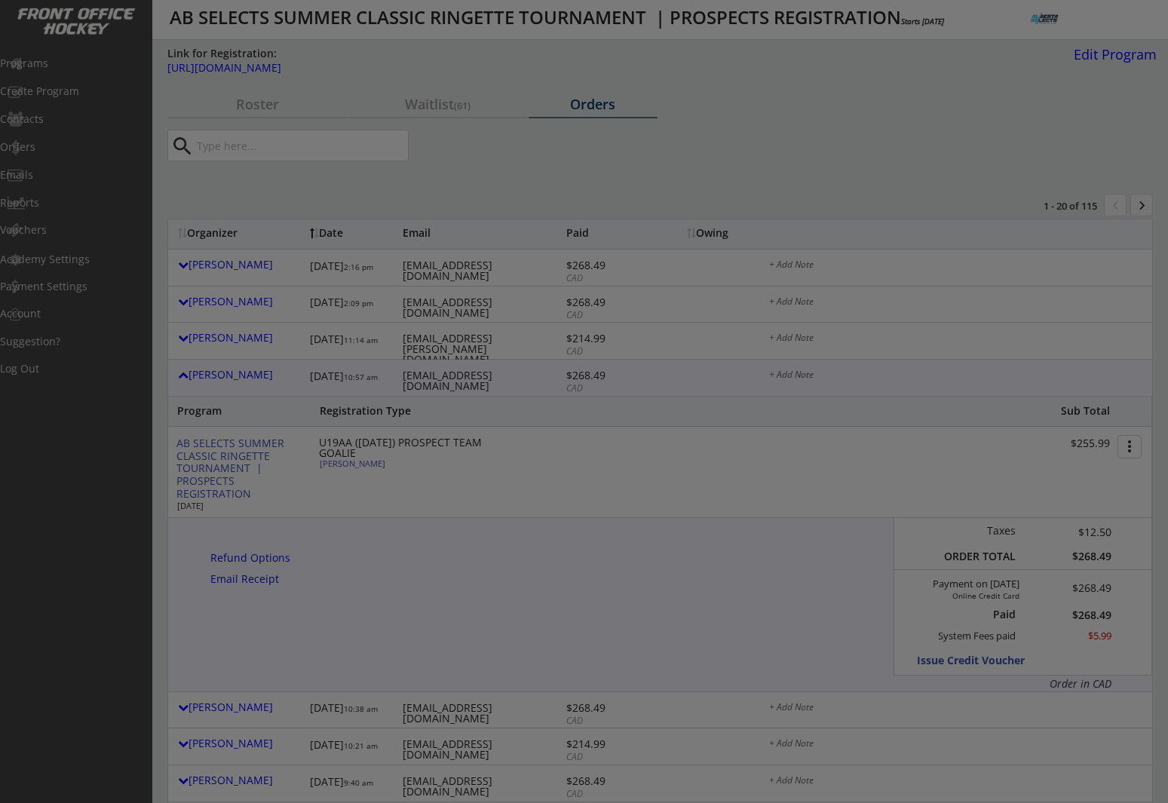
type input "[DEMOGRAPHIC_DATA]"
type input "NW U19A Tango"
type input "No"
type input "NA"
select select ""No""
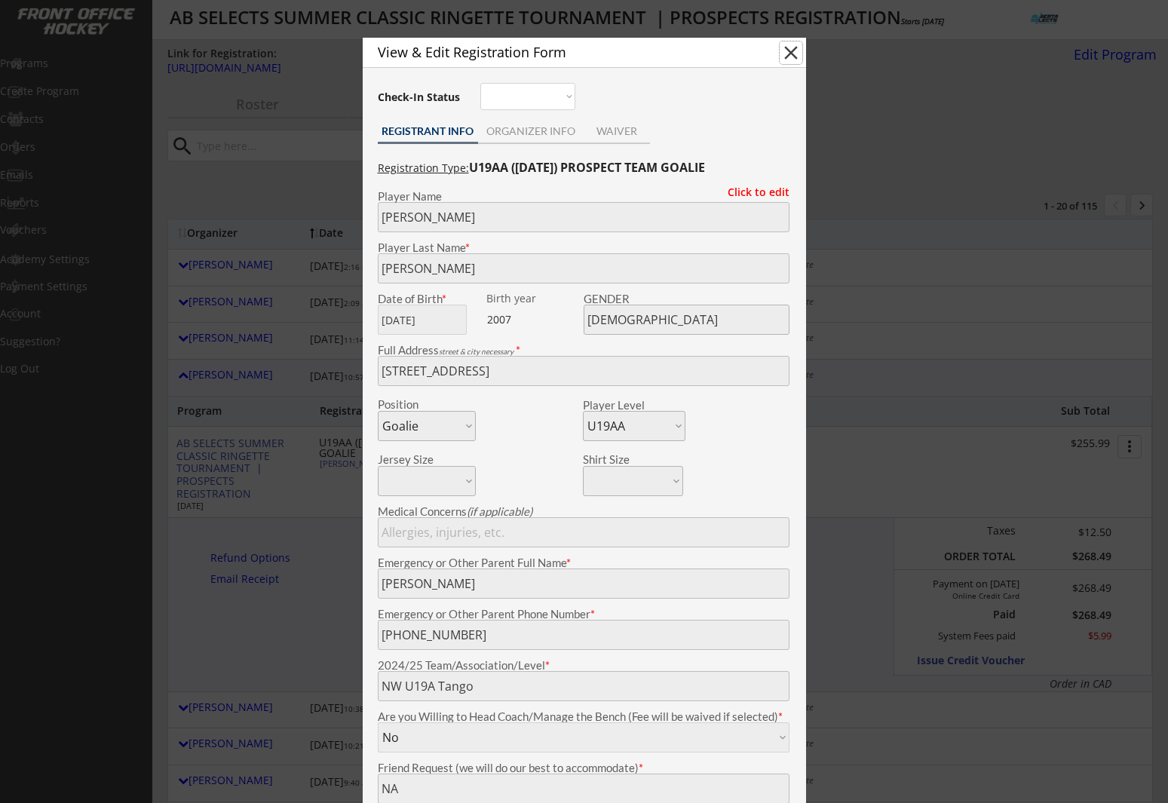
click at [789, 55] on button "close" at bounding box center [791, 52] width 23 height 23
select select ""PLACEHOLDER_1427118222253""
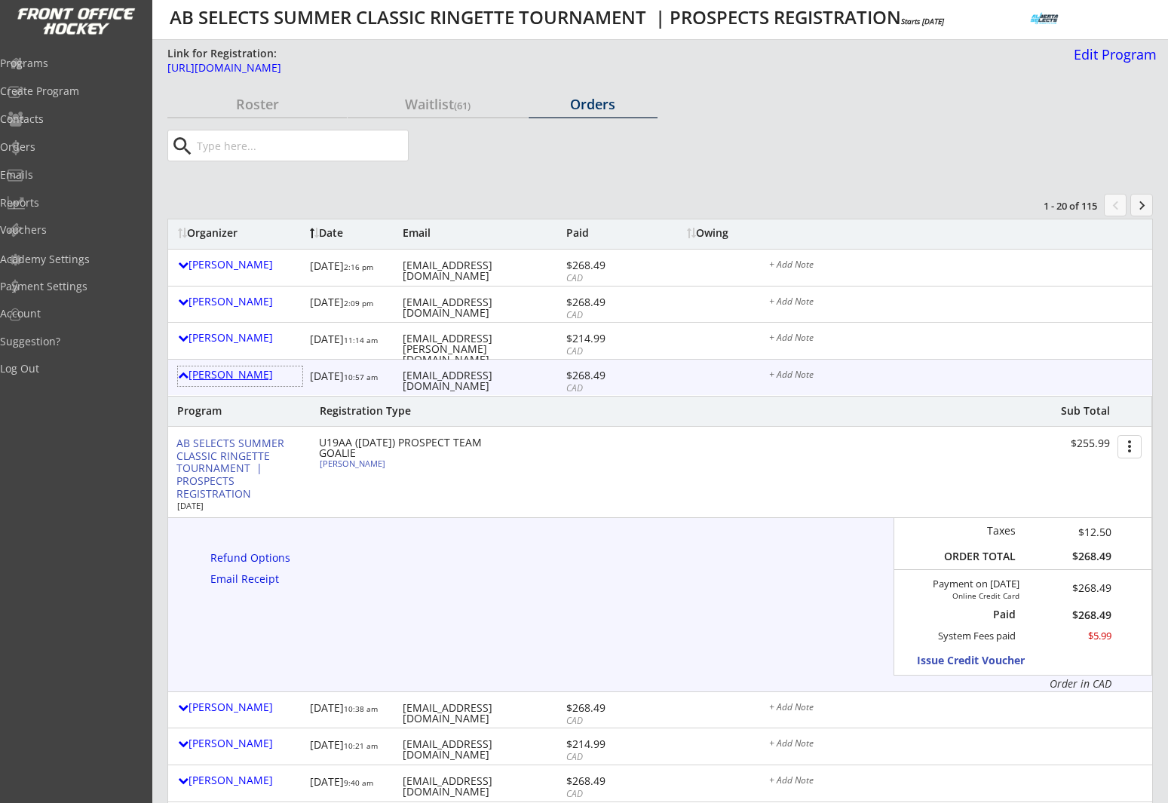
click at [234, 382] on div "Kelly Blacklaws" at bounding box center [240, 377] width 124 height 20
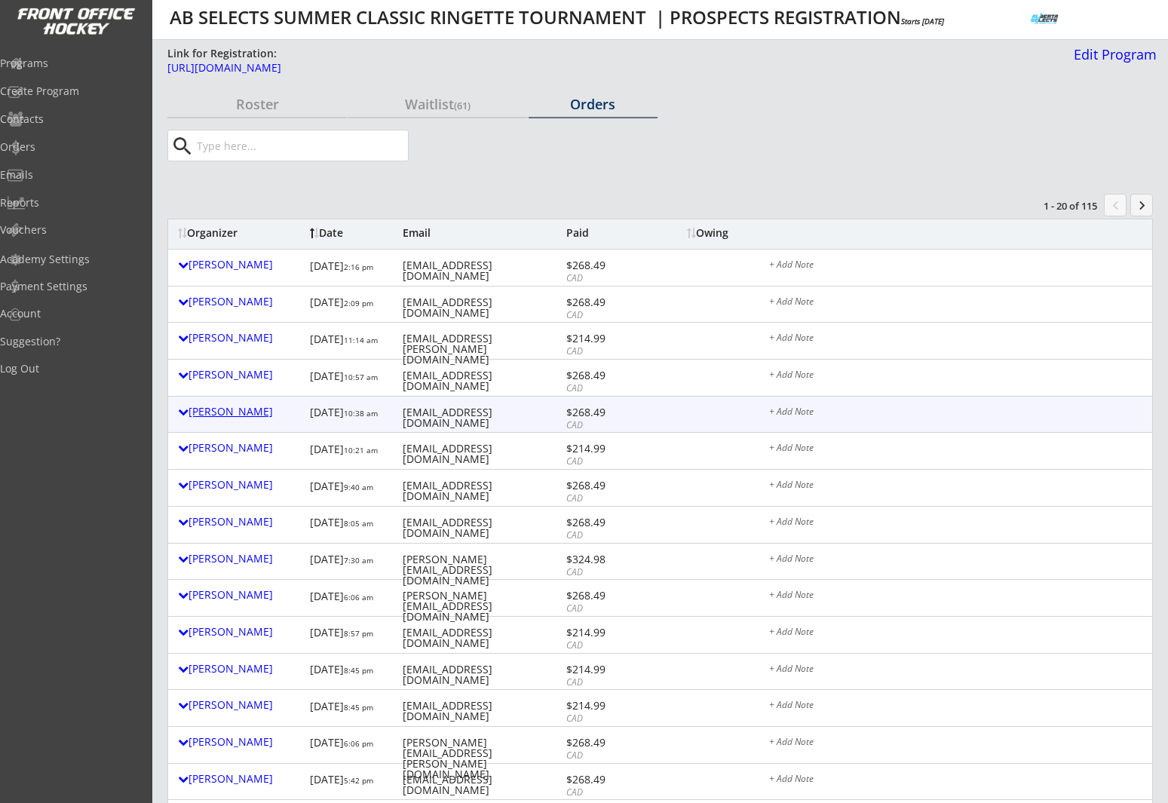
click at [236, 415] on div "Monique Yellowega" at bounding box center [240, 411] width 124 height 11
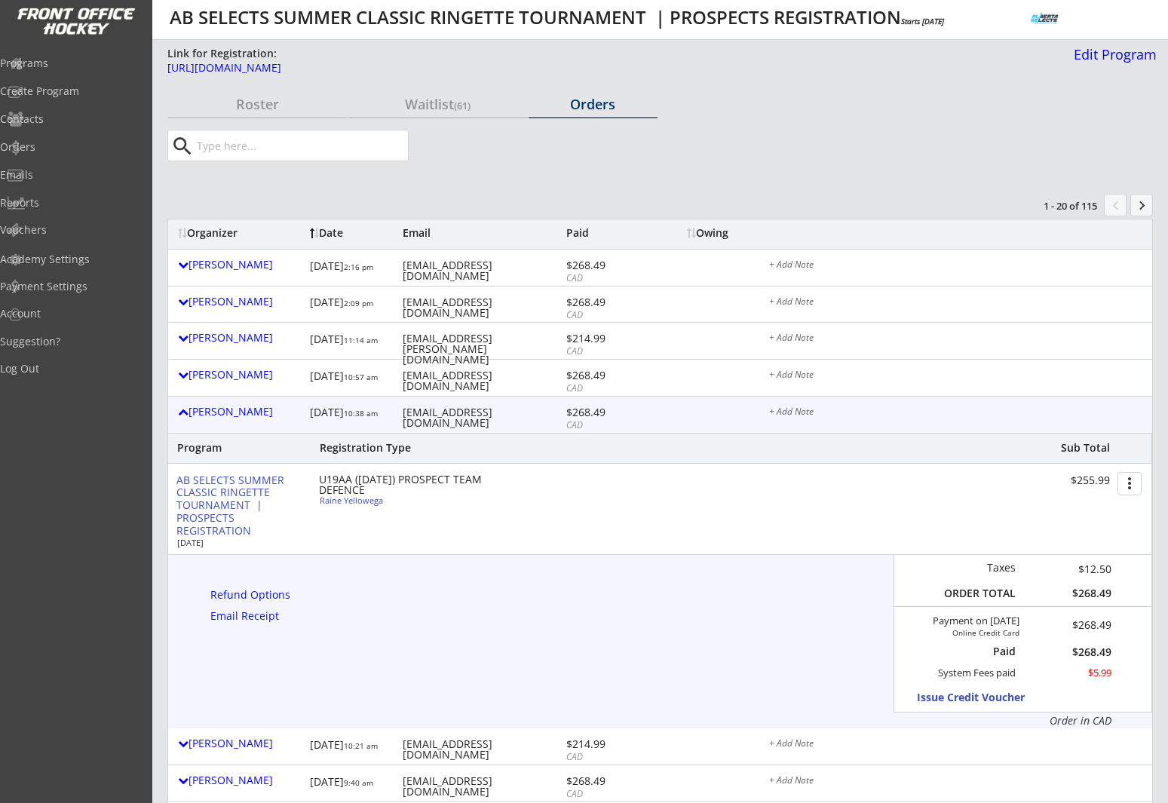
scroll to position [35, 0]
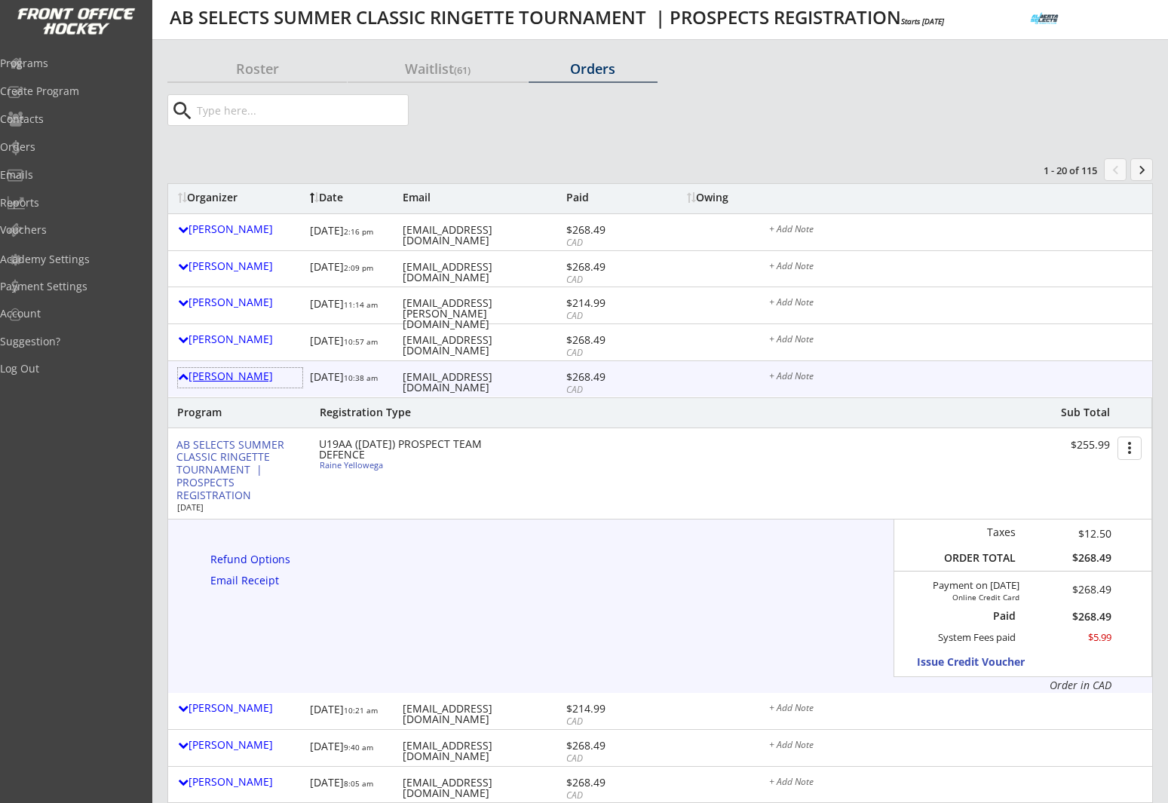
click at [235, 378] on div "Monique Yellowega" at bounding box center [240, 376] width 124 height 11
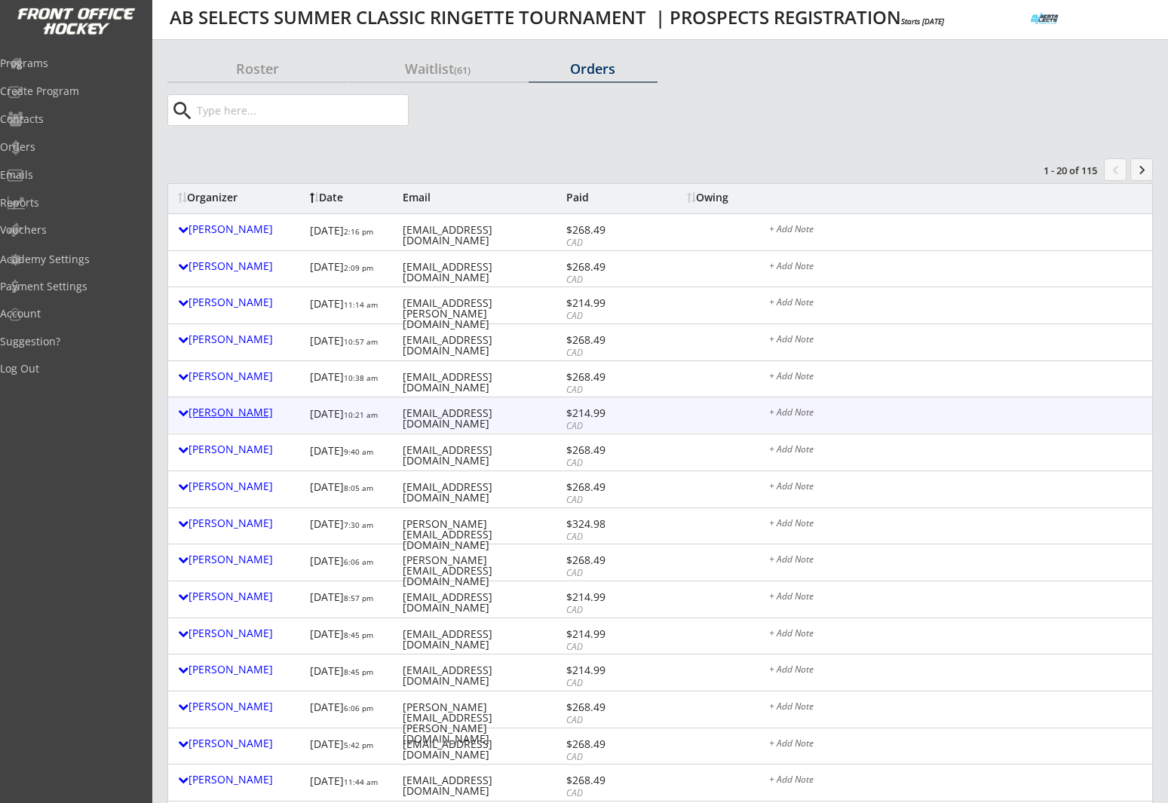
click at [213, 408] on div "Erinn Knoll" at bounding box center [240, 412] width 124 height 11
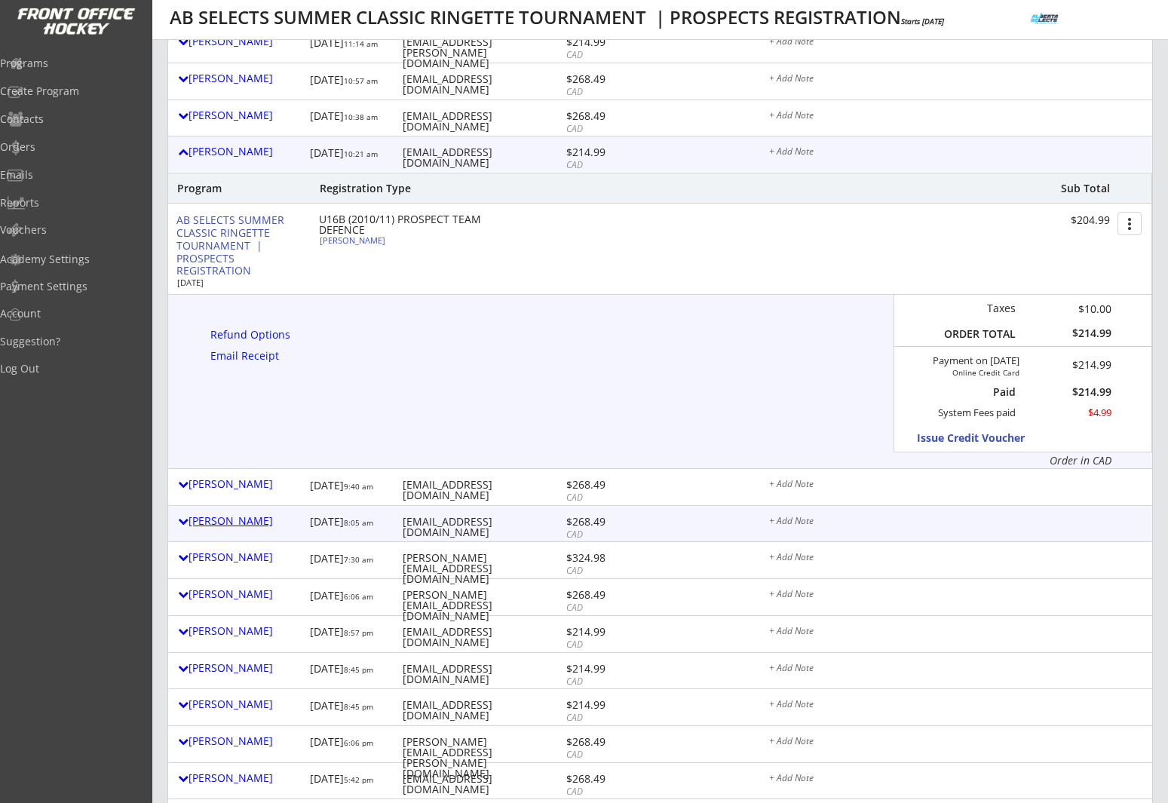
scroll to position [300, 0]
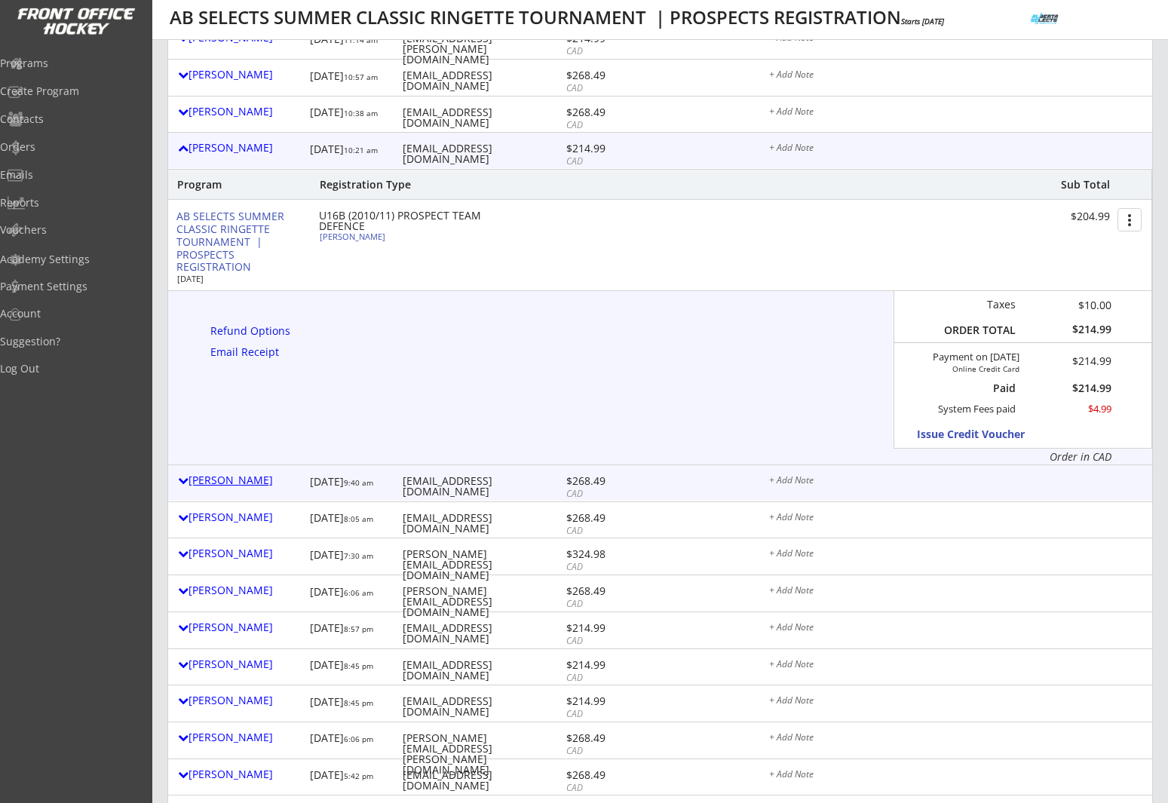
click at [247, 482] on div "Natalie Flynn-doherty" at bounding box center [240, 480] width 124 height 11
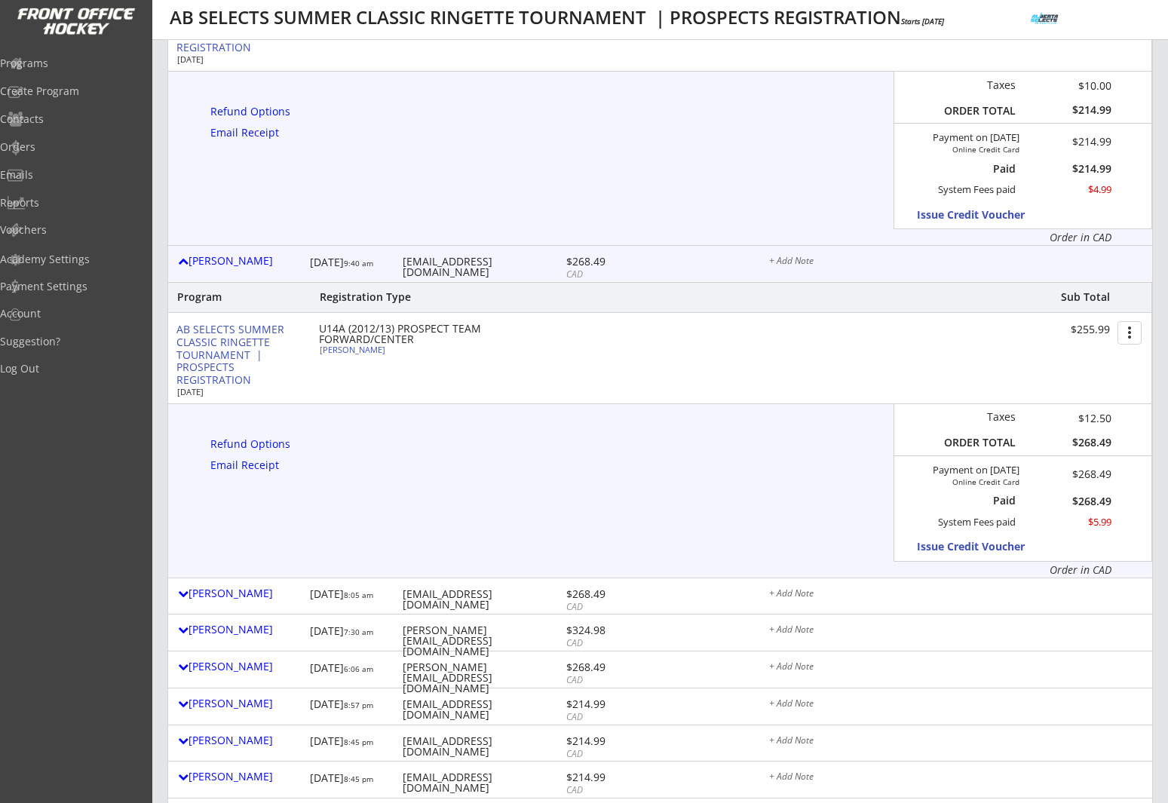
scroll to position [520, 0]
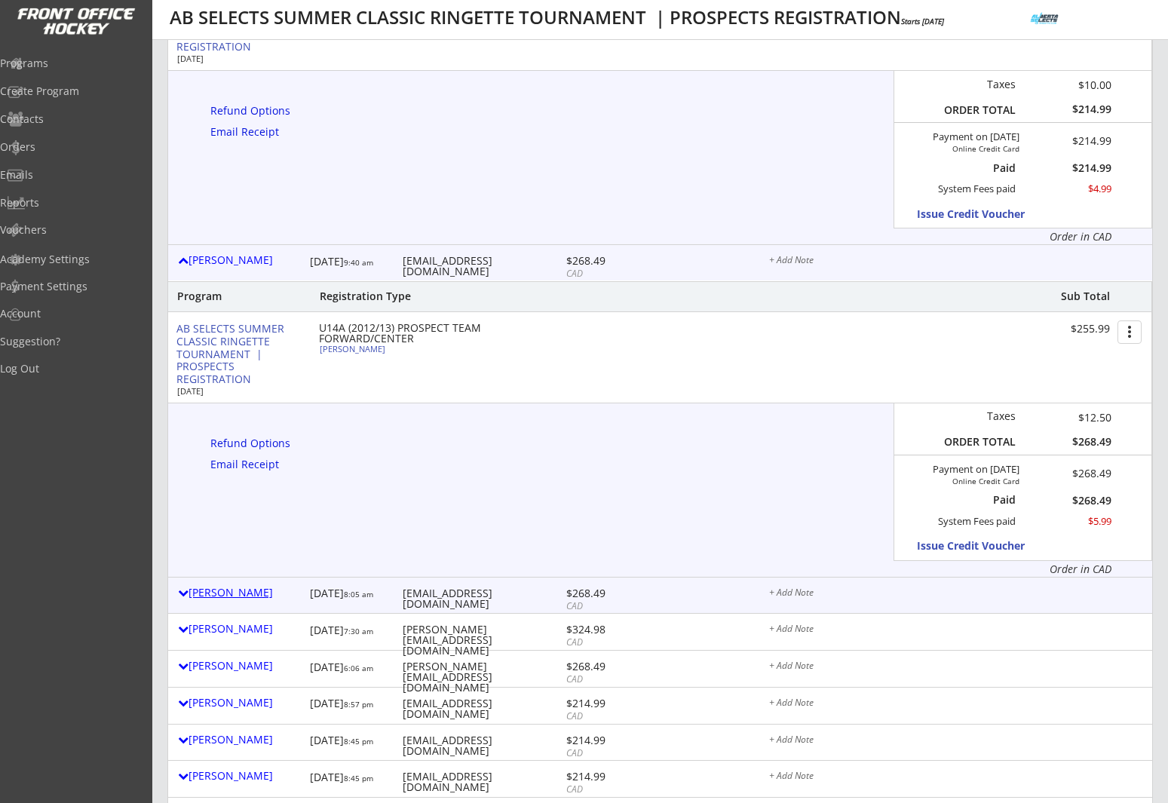
drag, startPoint x: 249, startPoint y: 595, endPoint x: 287, endPoint y: 578, distance: 42.2
click at [249, 594] on div "Chelsea Mouland" at bounding box center [240, 592] width 124 height 11
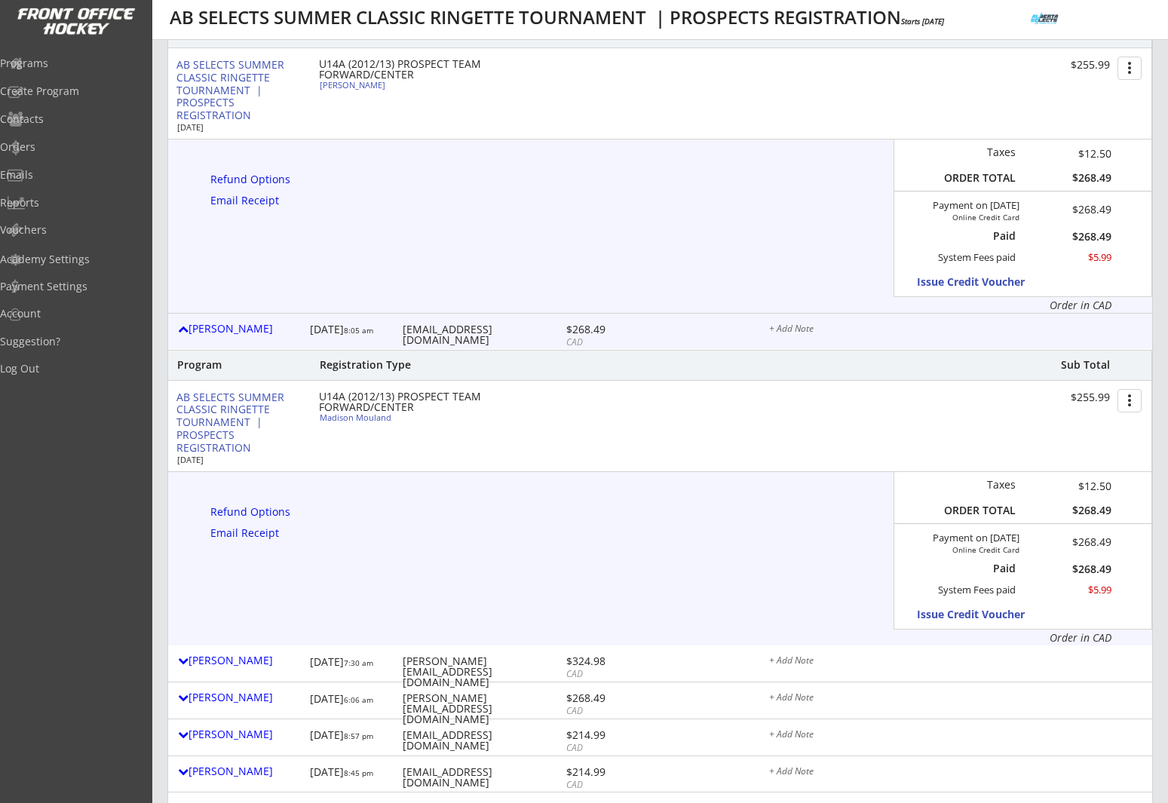
scroll to position [784, 0]
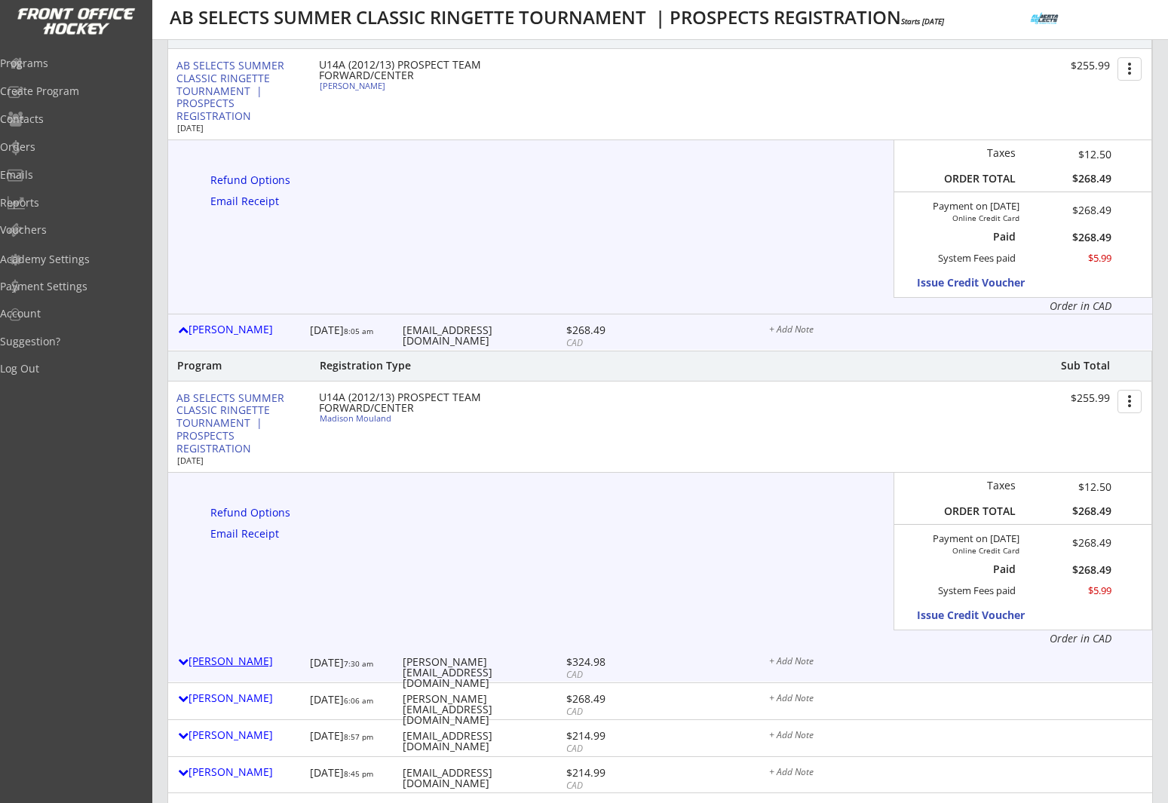
click at [204, 671] on div "Rachel Wanchulak" at bounding box center [240, 663] width 124 height 20
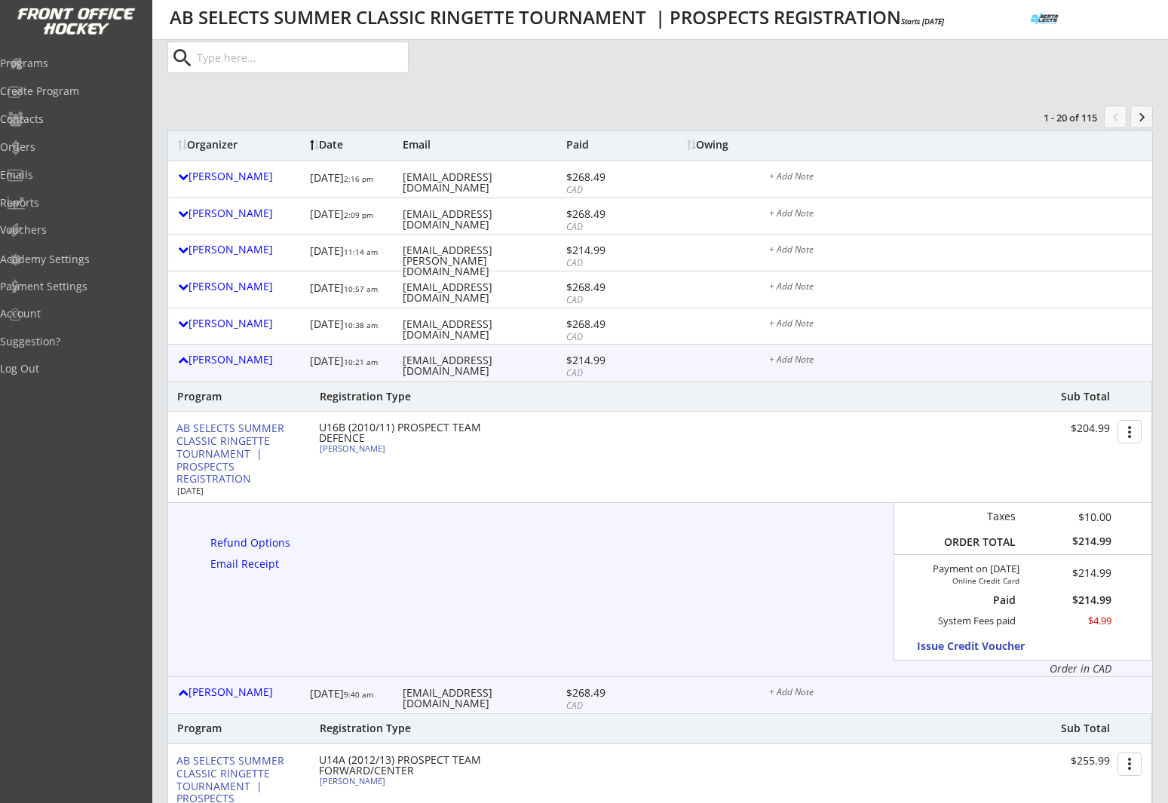
scroll to position [20, 0]
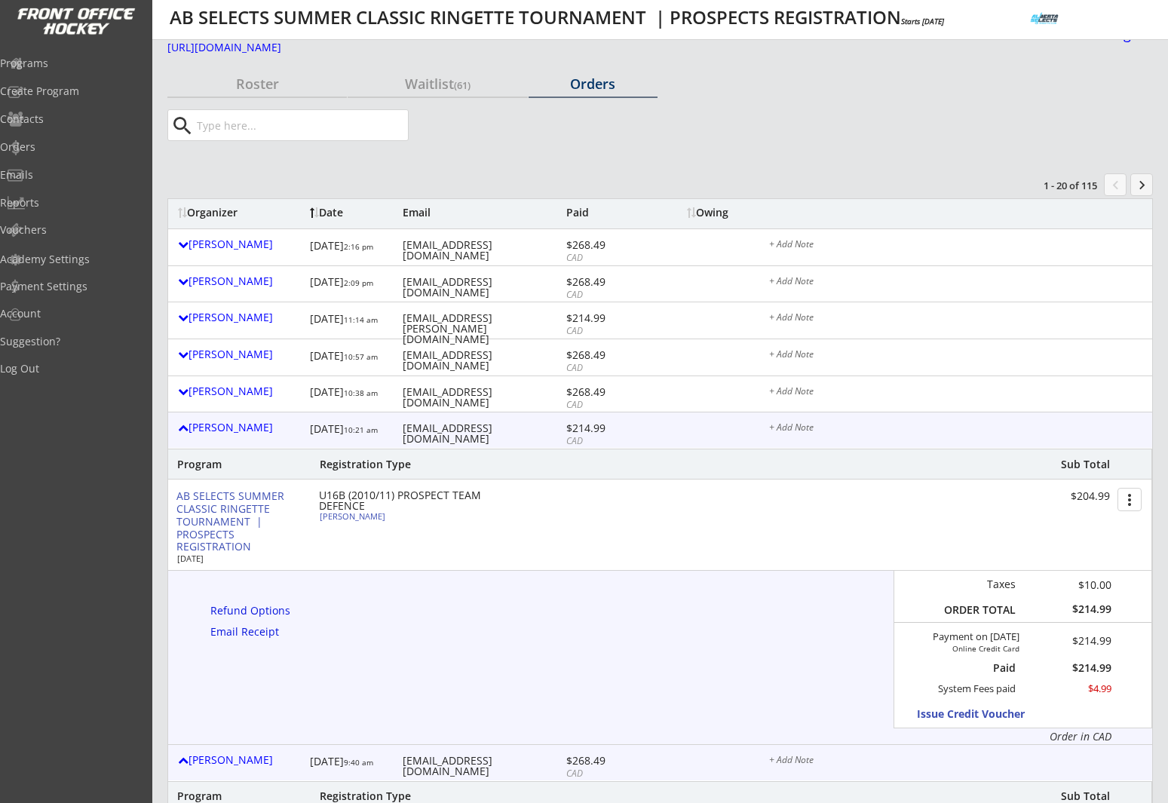
click at [265, 122] on input "input" at bounding box center [301, 125] width 214 height 30
paste input "grahamlauten@gmail.com"
type input "grahamlauten@gmail.com"
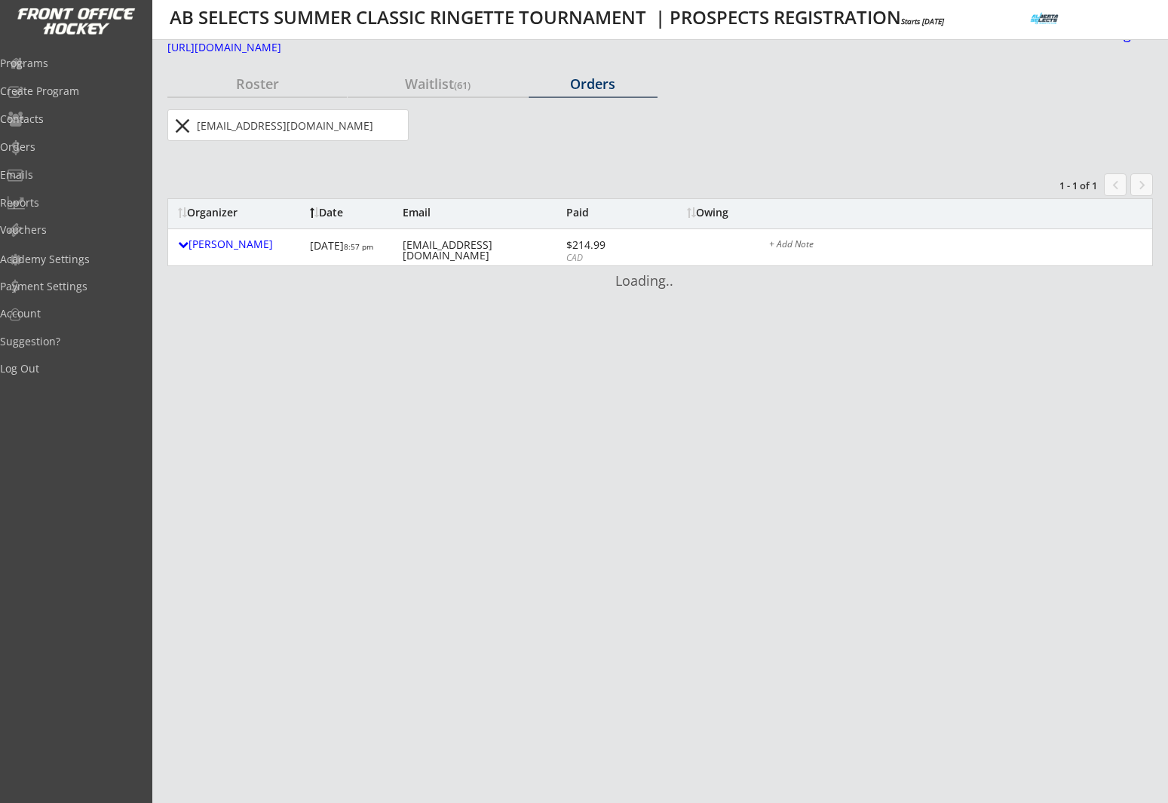
click at [183, 127] on button "close" at bounding box center [182, 126] width 25 height 24
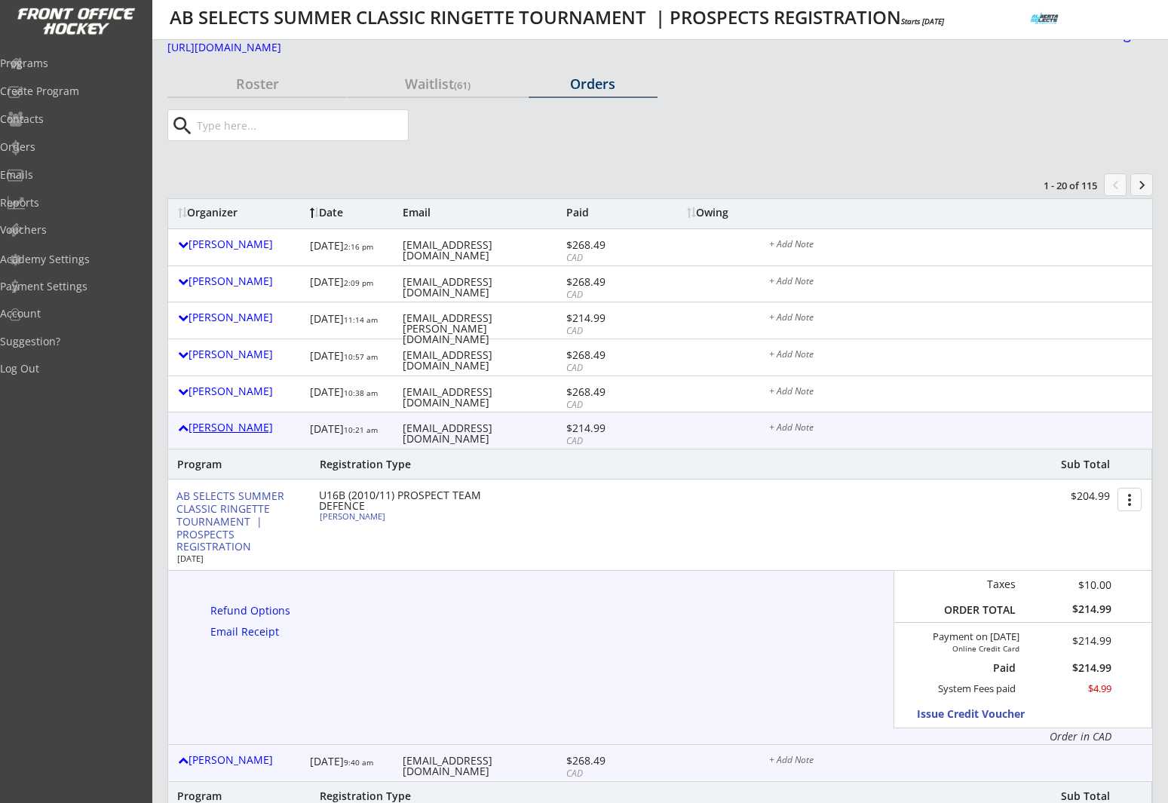
click at [225, 425] on div "Erinn Knoll" at bounding box center [240, 427] width 124 height 11
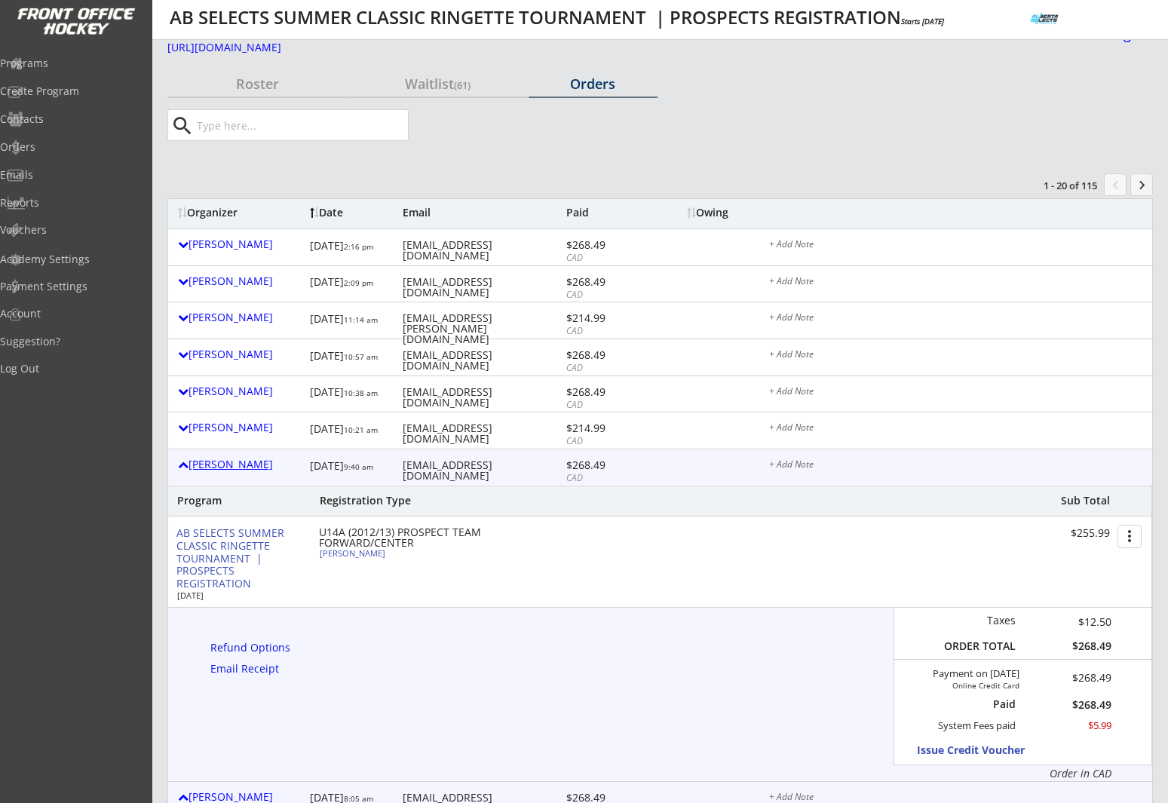
click at [226, 466] on div "Natalie Flynn-doherty" at bounding box center [240, 464] width 124 height 11
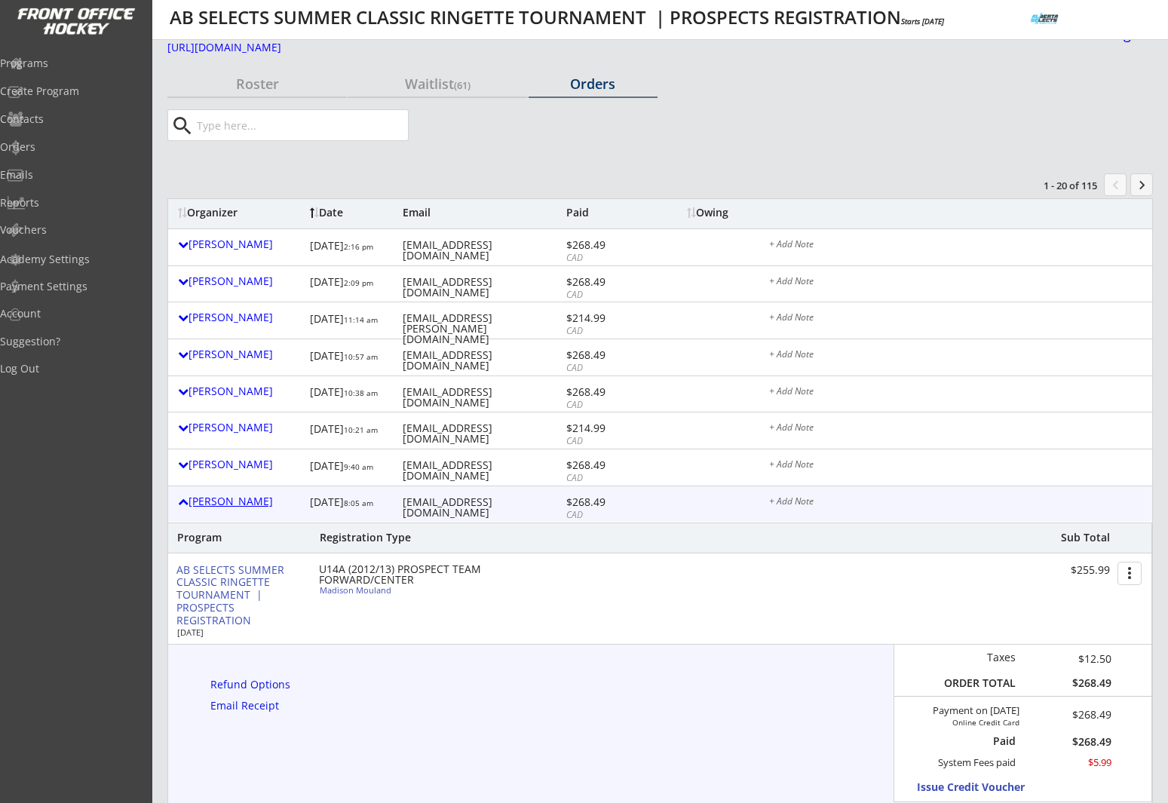
click at [222, 501] on div "Chelsea Mouland" at bounding box center [240, 501] width 124 height 11
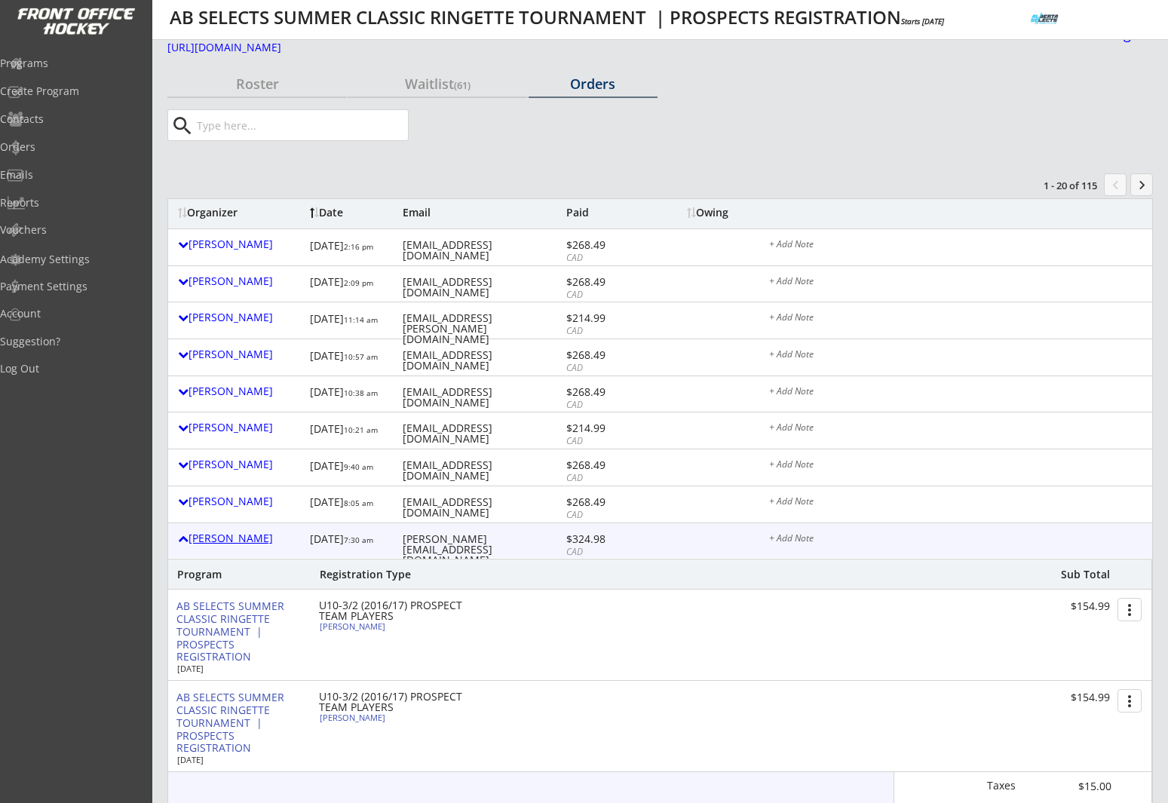
click at [251, 539] on div "Rachel Wanchulak" at bounding box center [240, 538] width 124 height 11
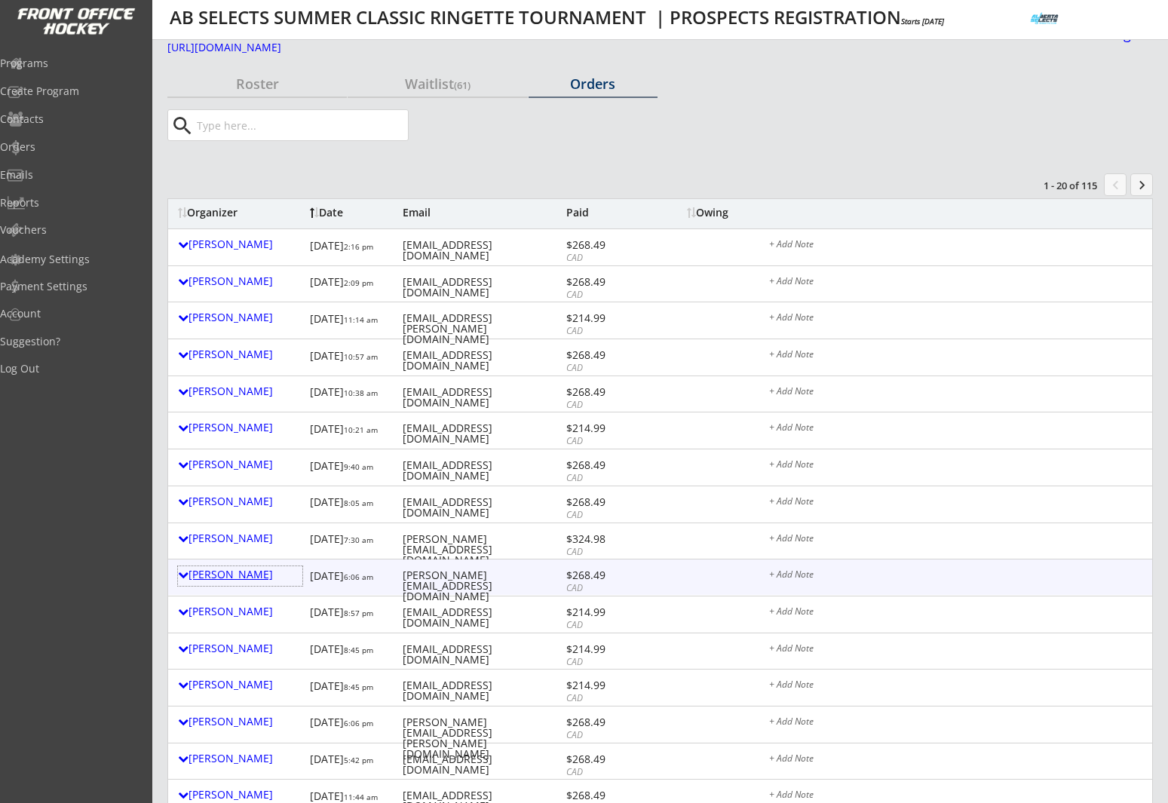
click at [251, 579] on div "Karl Hendrickson" at bounding box center [240, 574] width 124 height 11
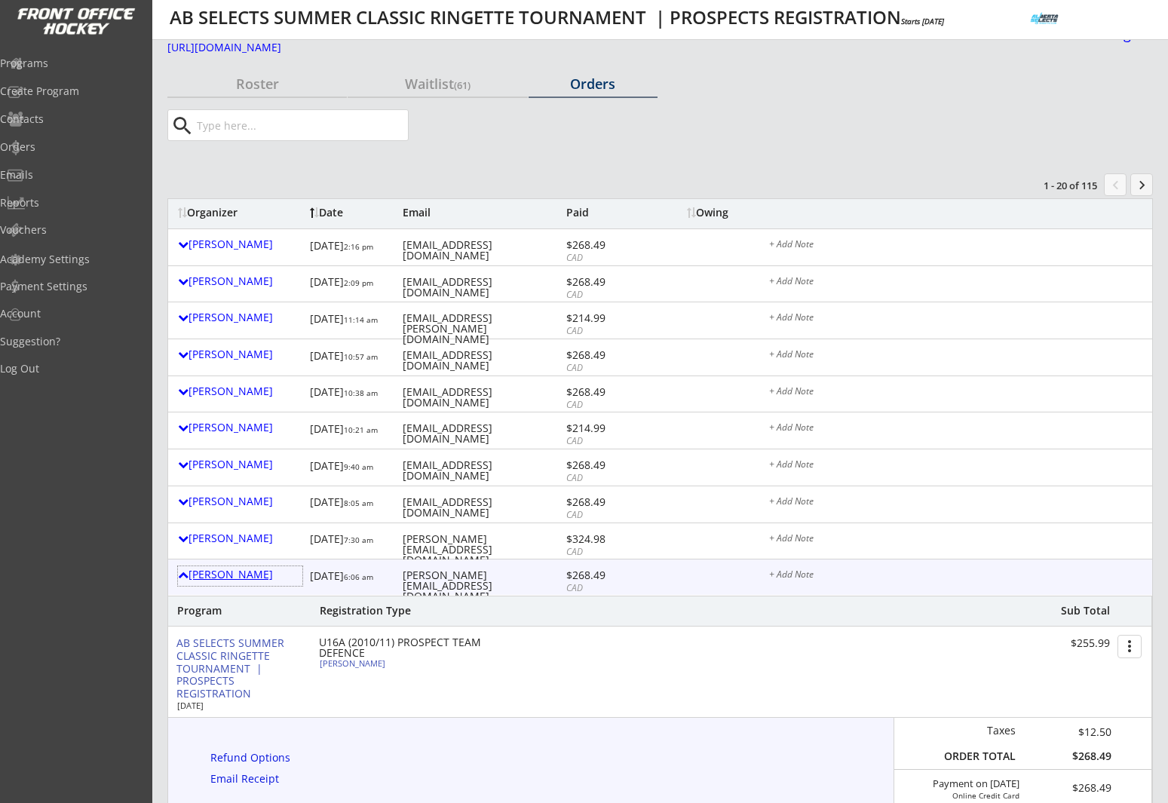
click at [205, 575] on div "Karl Hendrickson" at bounding box center [240, 574] width 124 height 11
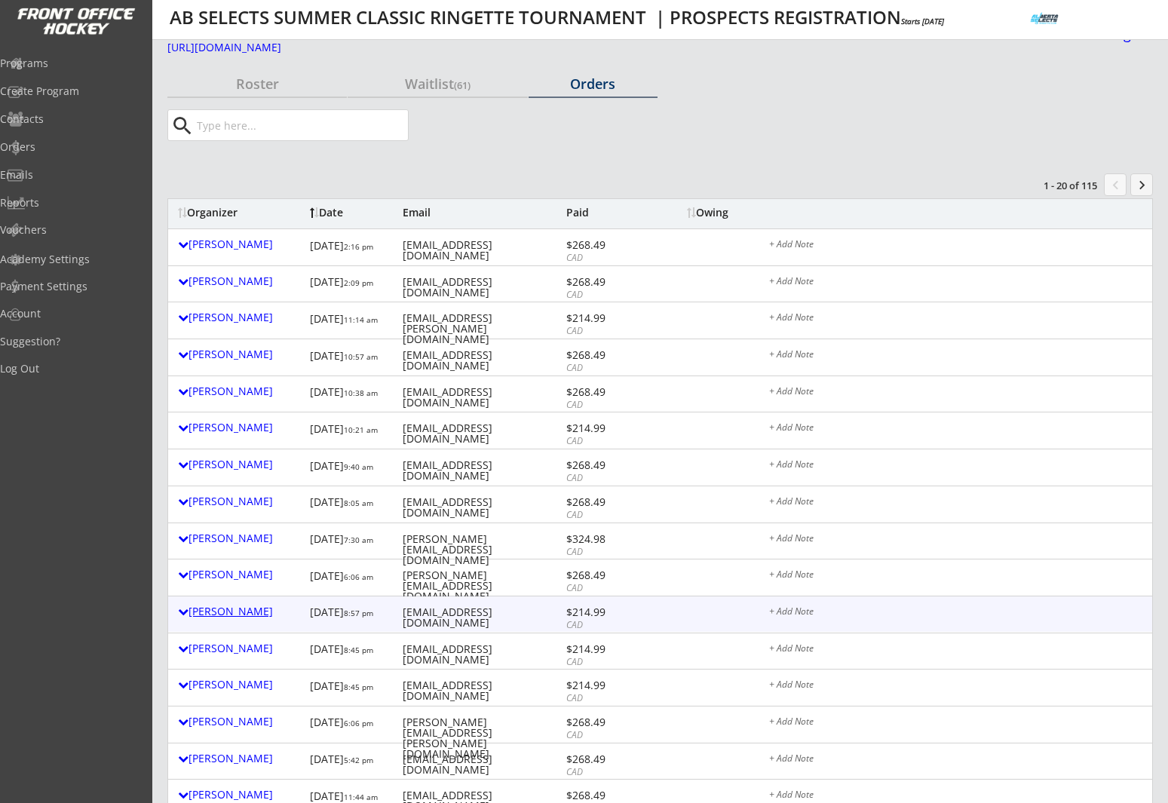
click at [207, 607] on div "Graham Lauten" at bounding box center [240, 611] width 124 height 11
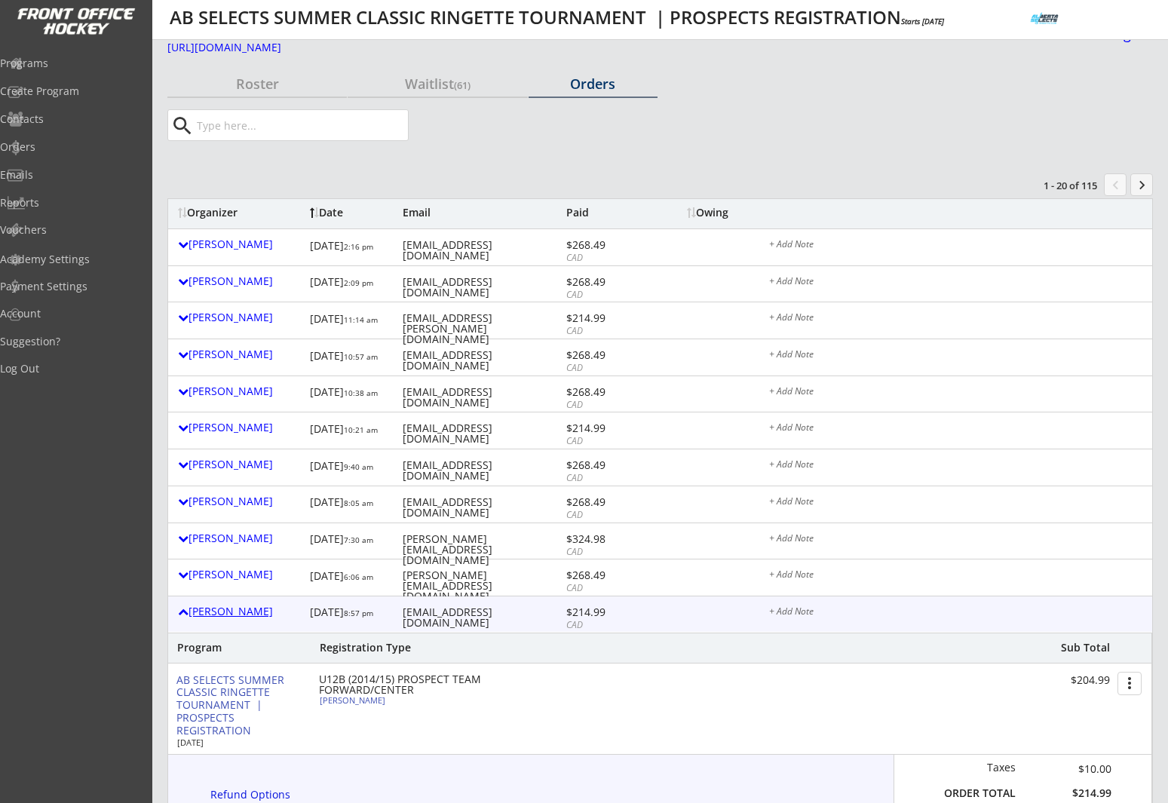
click at [207, 607] on div "Graham Lauten" at bounding box center [240, 611] width 124 height 11
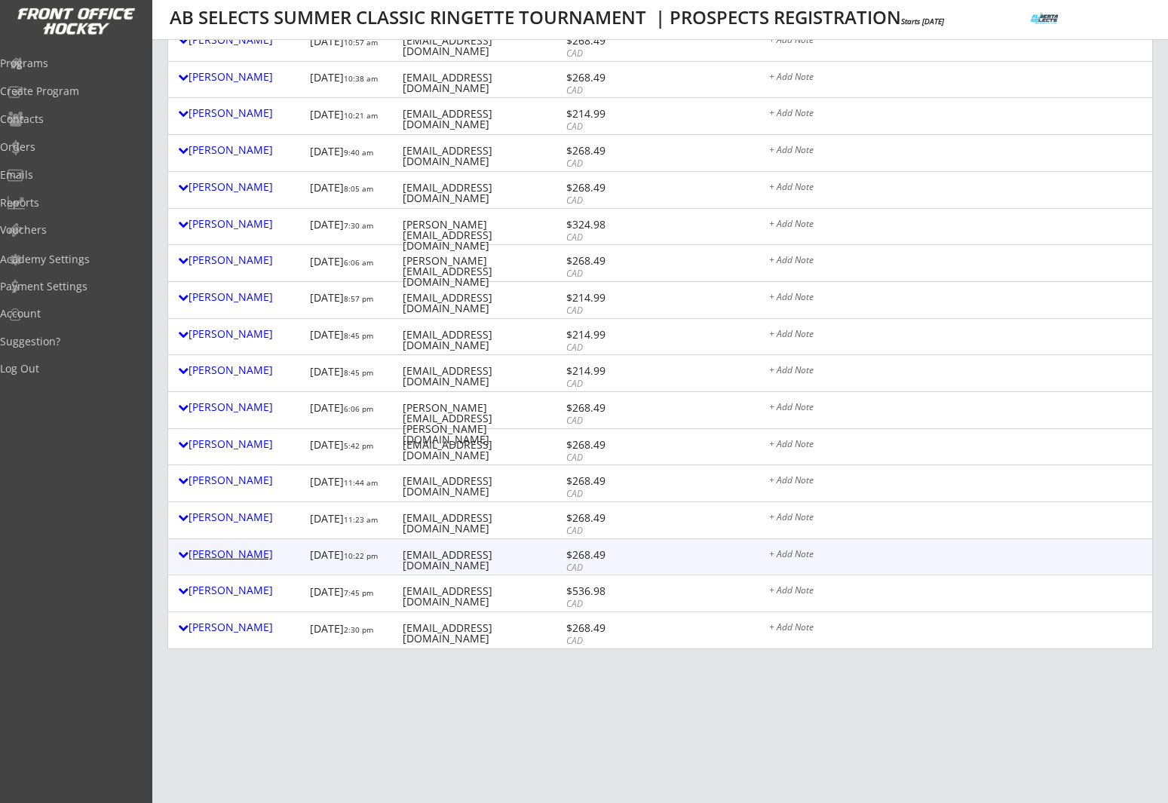
scroll to position [337, 0]
click at [225, 551] on div "Candace Truman" at bounding box center [240, 552] width 124 height 11
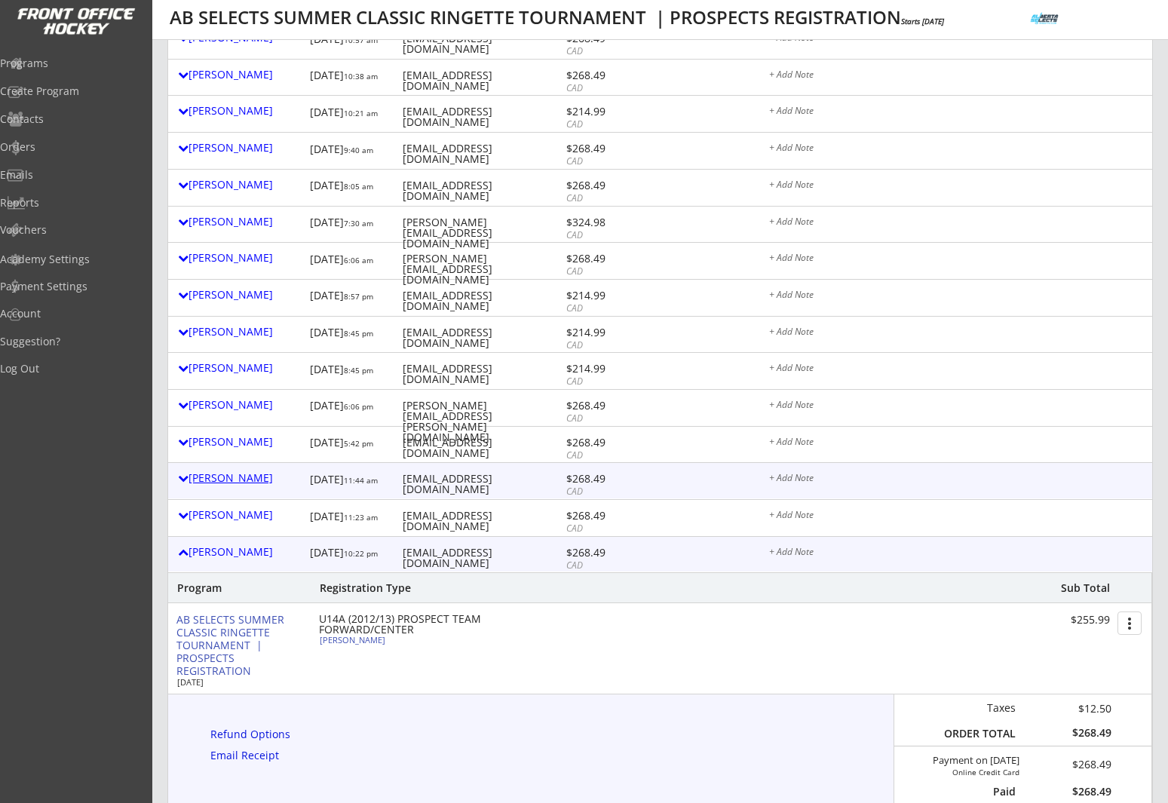
click at [214, 477] on div "Leila Elzein" at bounding box center [240, 478] width 124 height 11
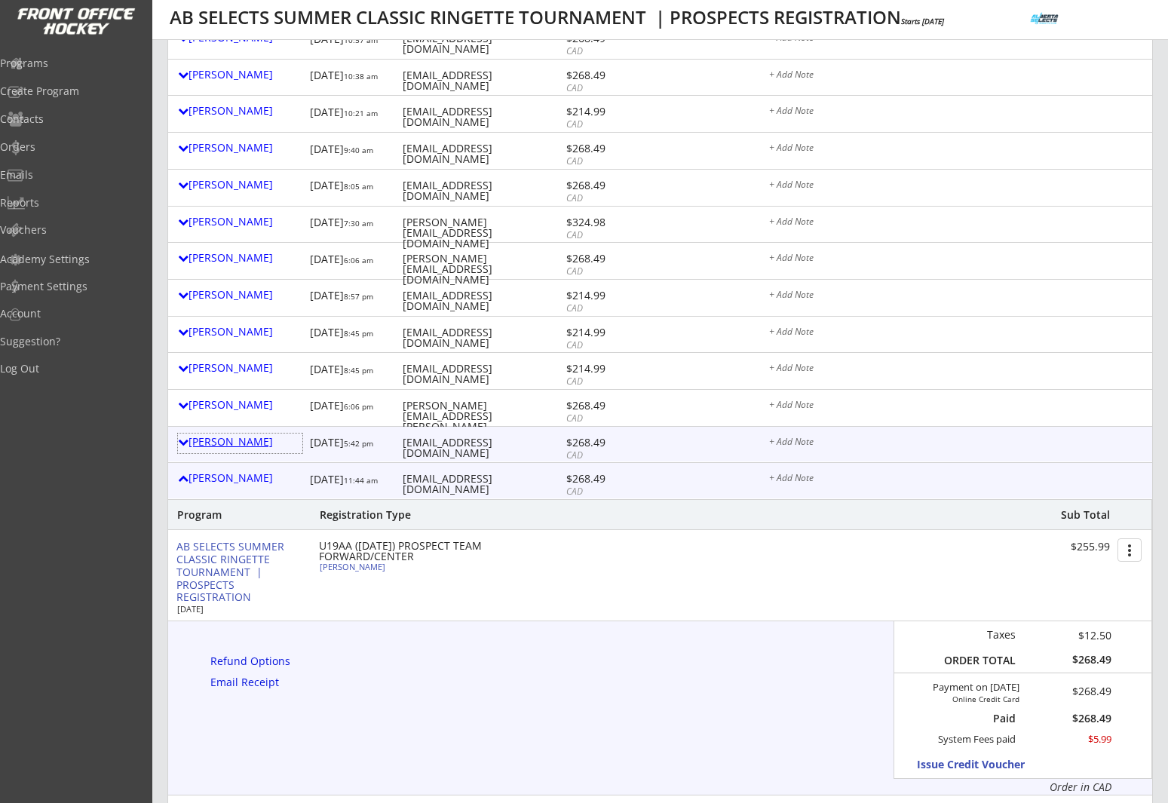
click at [232, 441] on div "Jeremy Weimer" at bounding box center [240, 442] width 124 height 11
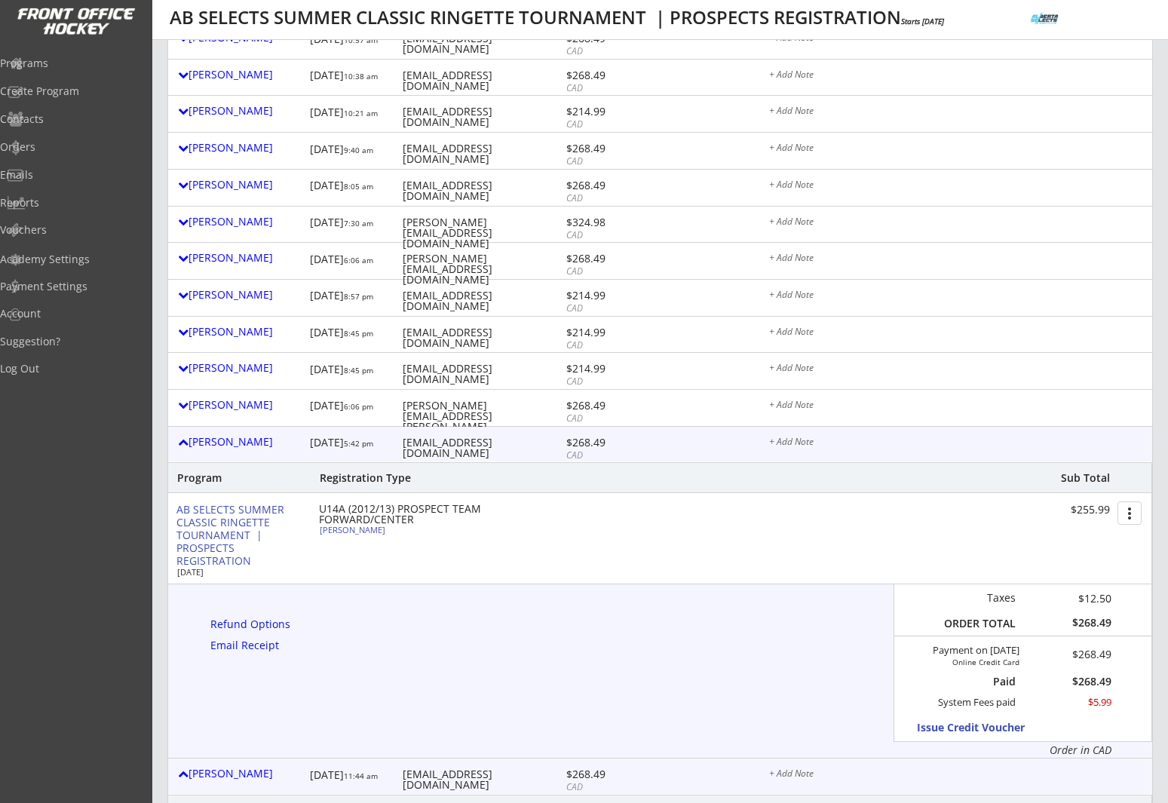
click at [343, 529] on div "Ella Weimer" at bounding box center [404, 530] width 168 height 8
select select ""Forward""
select select ""U14A""
select select ""No""
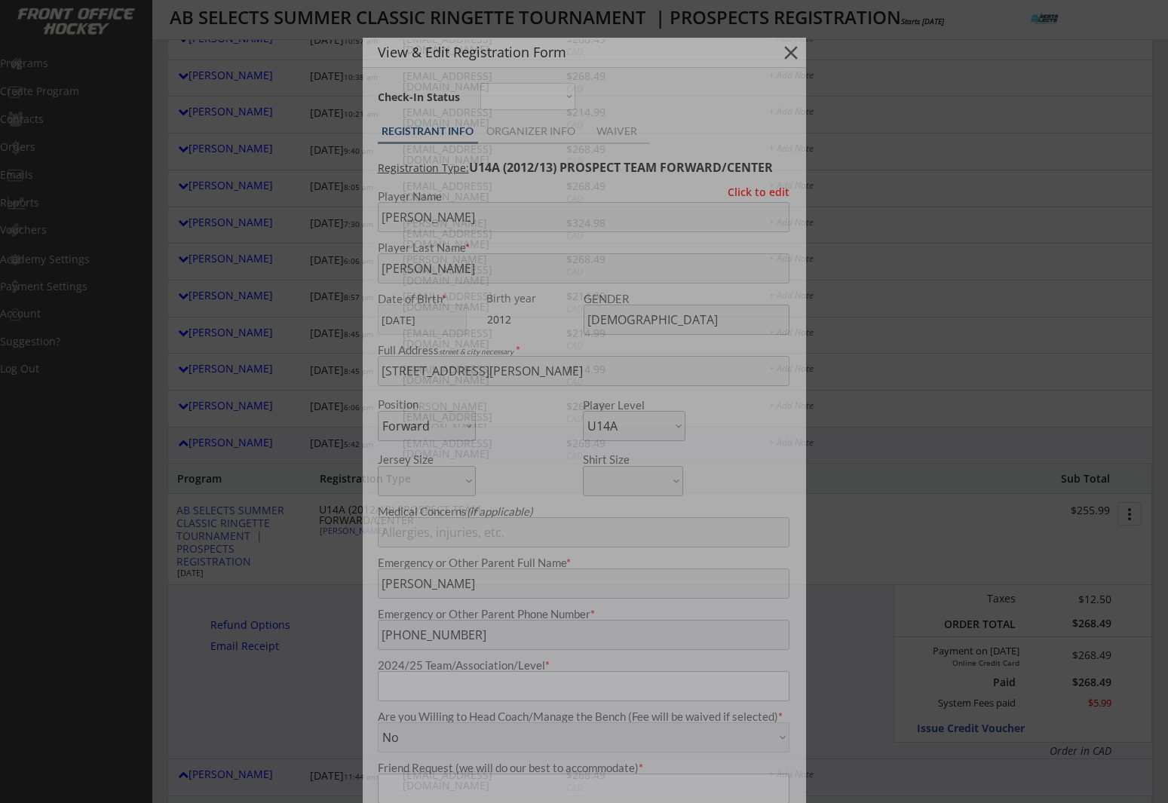
type input "Regina Aces 14A"
type input "No"
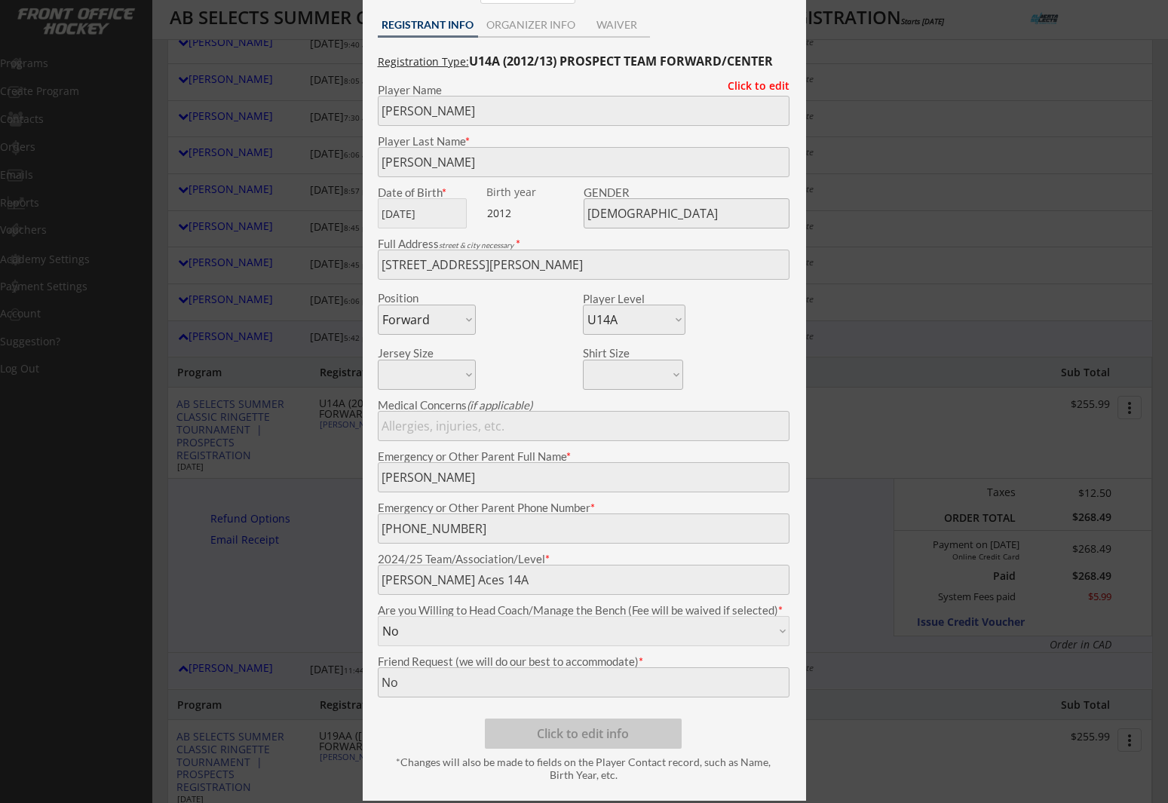
scroll to position [431, 0]
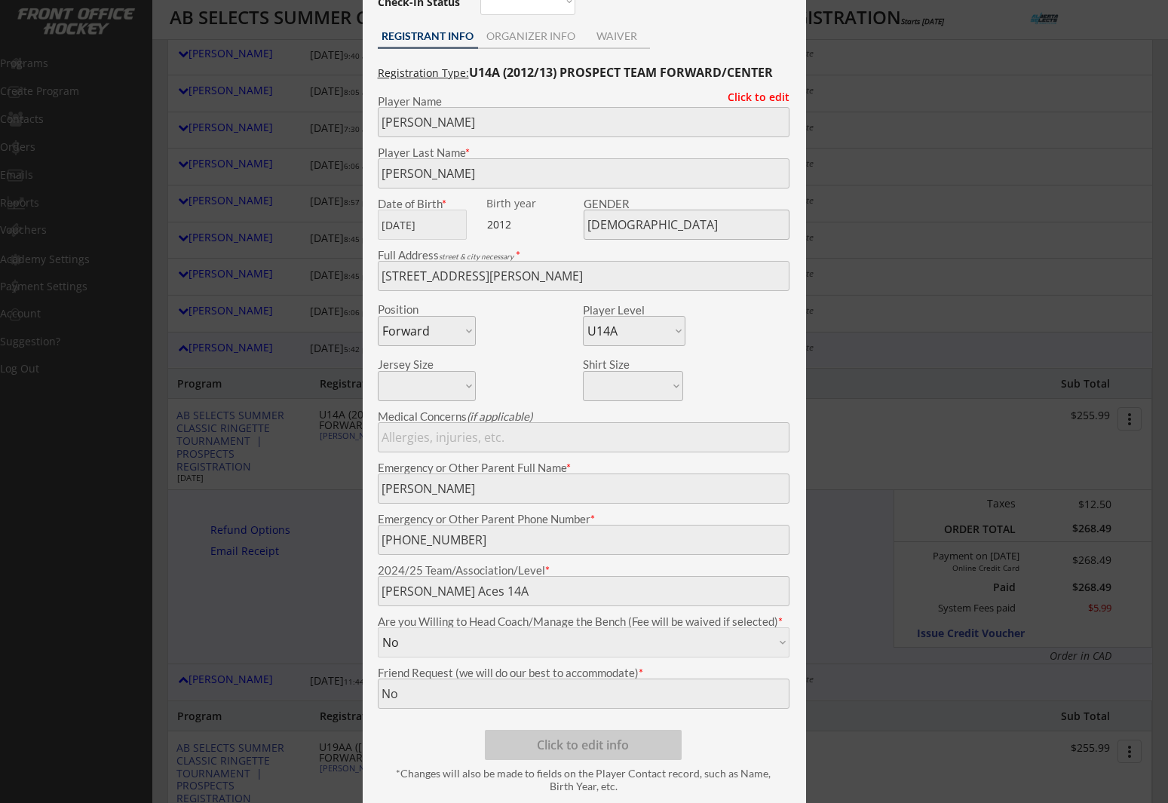
click at [318, 559] on div at bounding box center [584, 401] width 1168 height 803
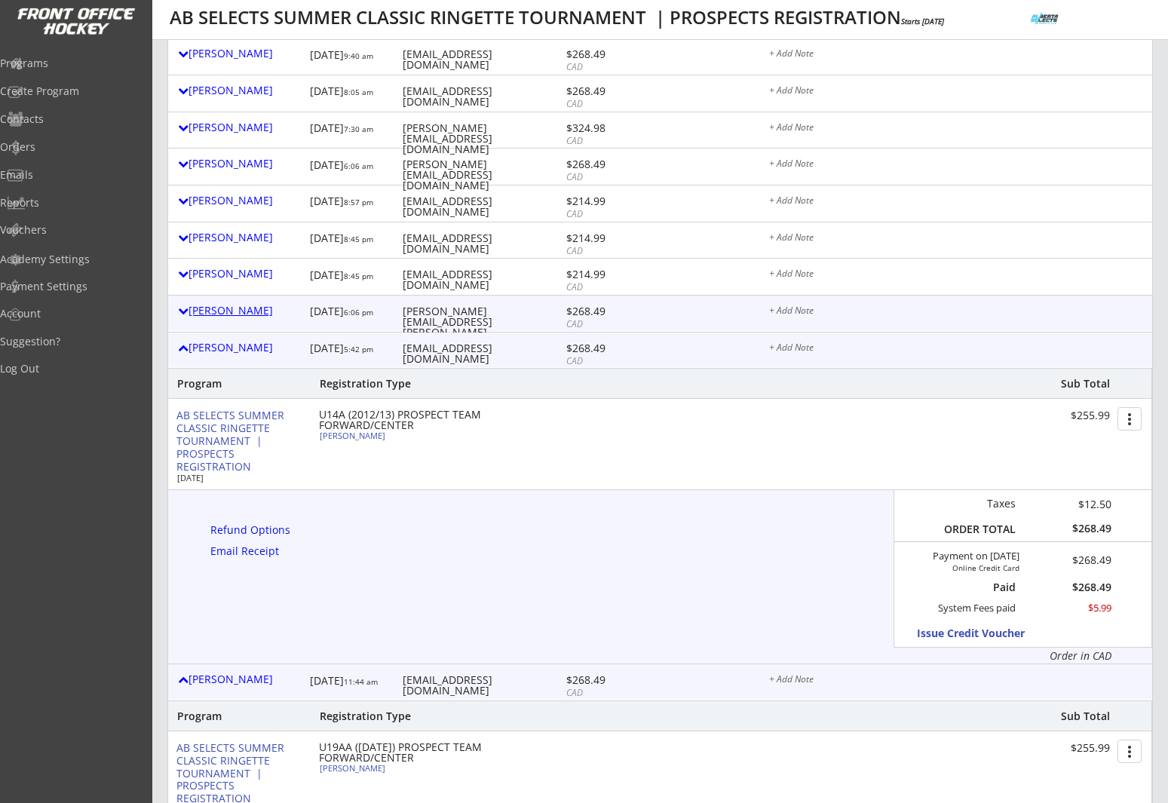
click at [253, 311] on div "Brittany Doherty" at bounding box center [240, 310] width 124 height 11
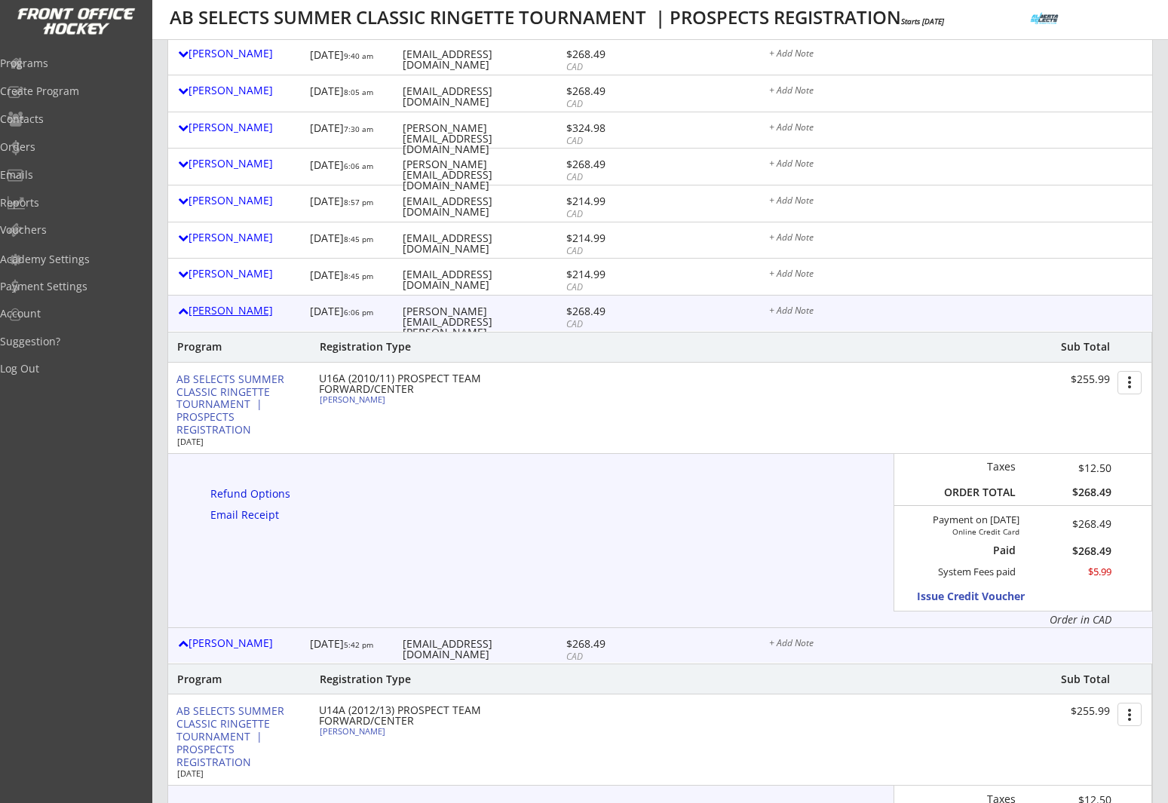
click at [253, 311] on div "Brittany Doherty" at bounding box center [240, 310] width 124 height 11
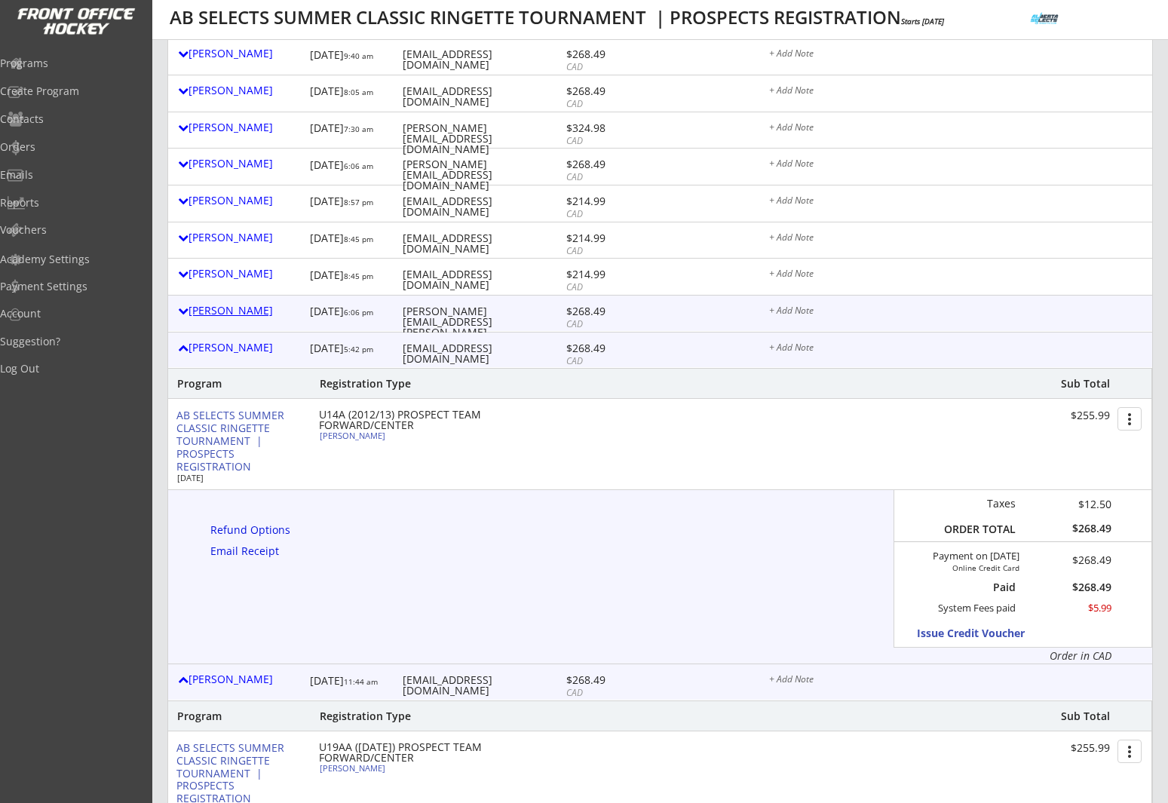
click at [253, 311] on div "Brittany Doherty" at bounding box center [240, 310] width 124 height 11
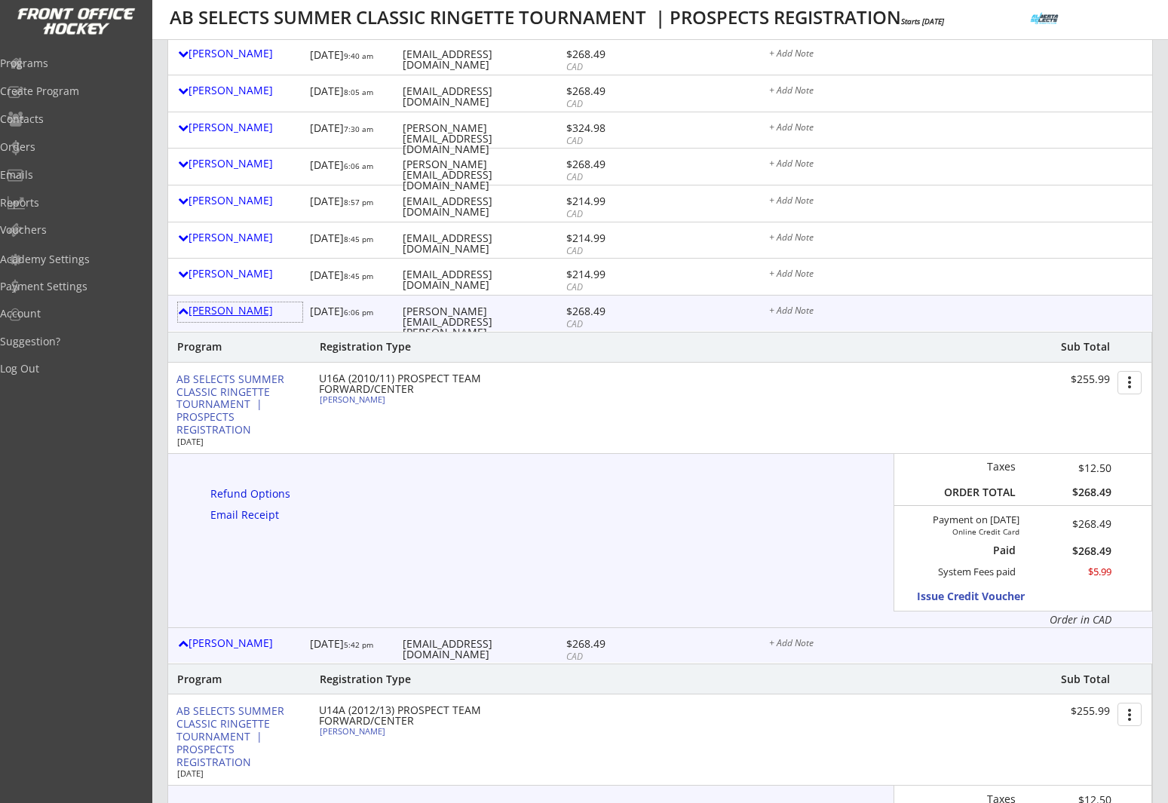
click at [232, 311] on div "Brittany Doherty" at bounding box center [240, 310] width 124 height 11
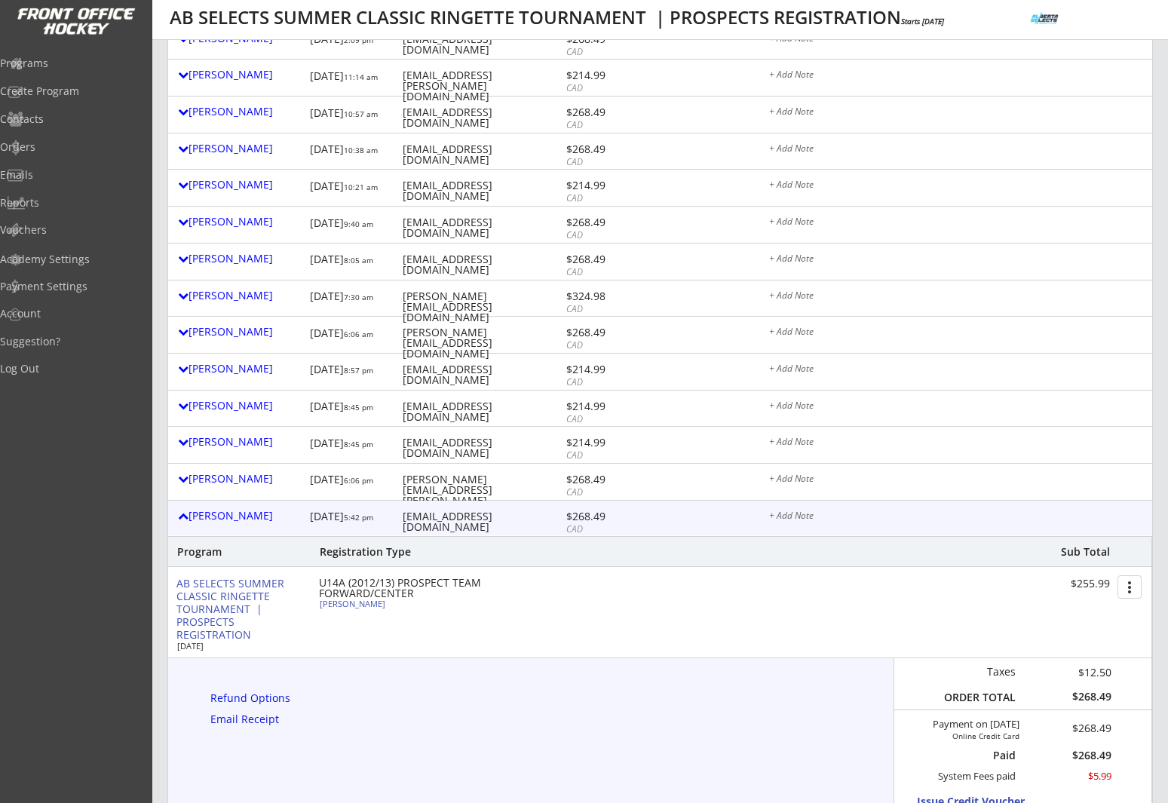
scroll to position [259, 0]
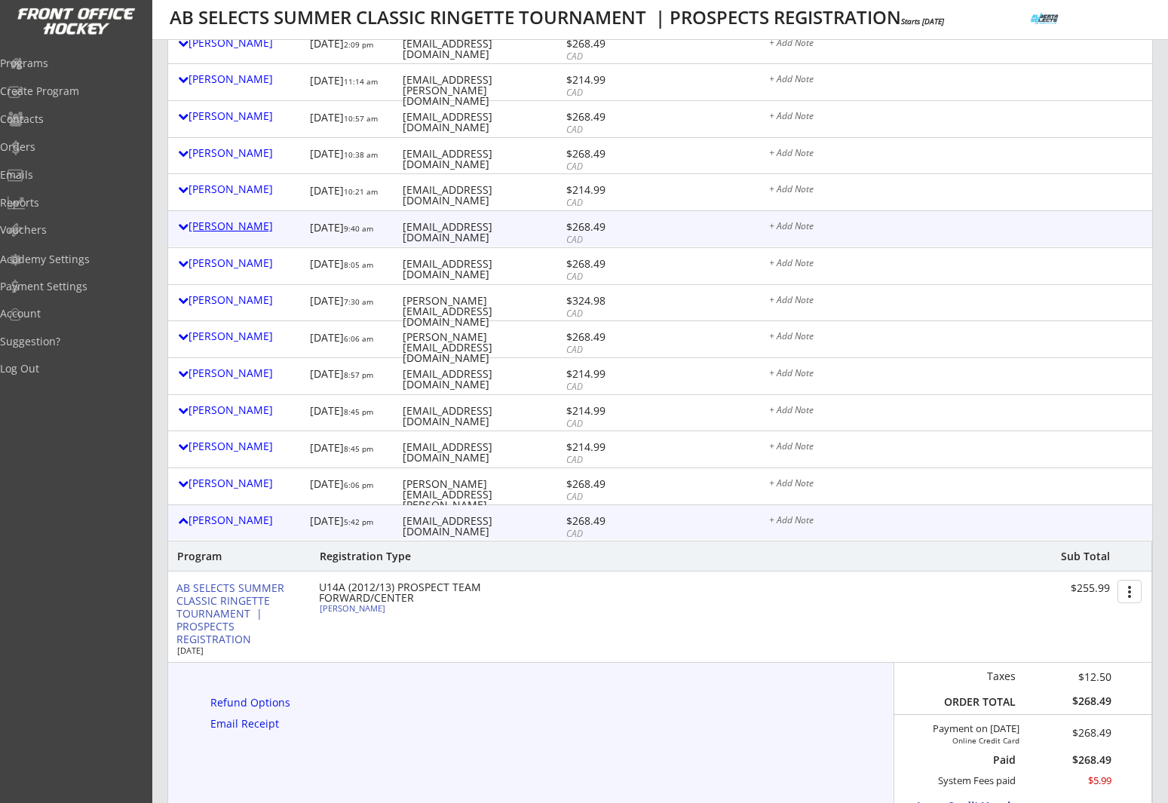
click at [238, 232] on div "Natalie Flynn-doherty" at bounding box center [240, 226] width 124 height 11
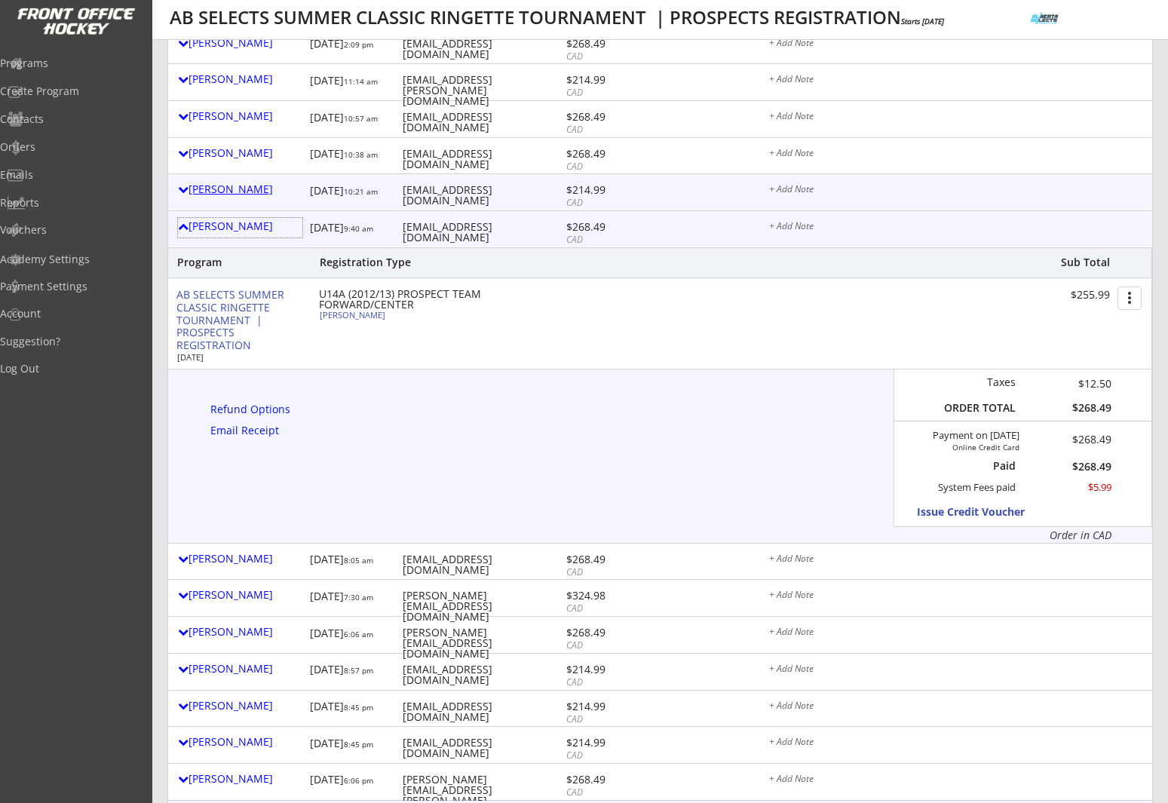
click at [235, 184] on div "Erinn Knoll" at bounding box center [240, 189] width 124 height 11
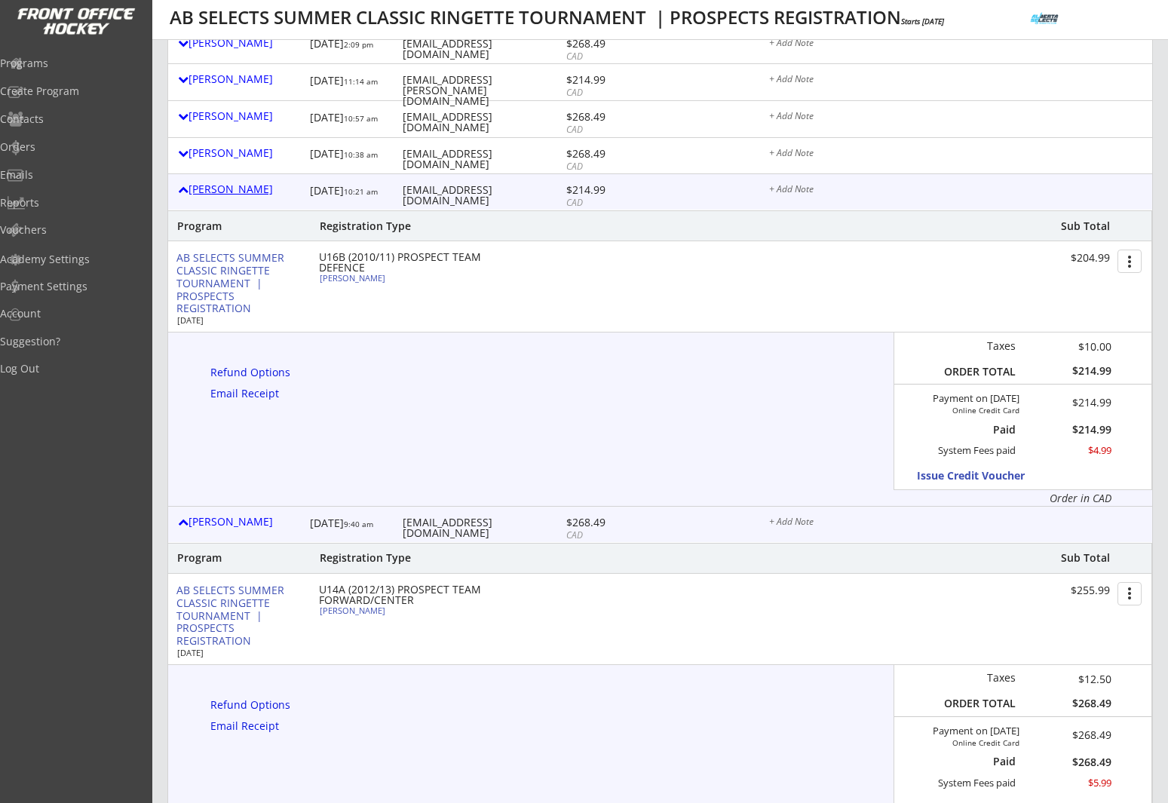
click at [234, 186] on div "Erinn Knoll" at bounding box center [240, 189] width 124 height 11
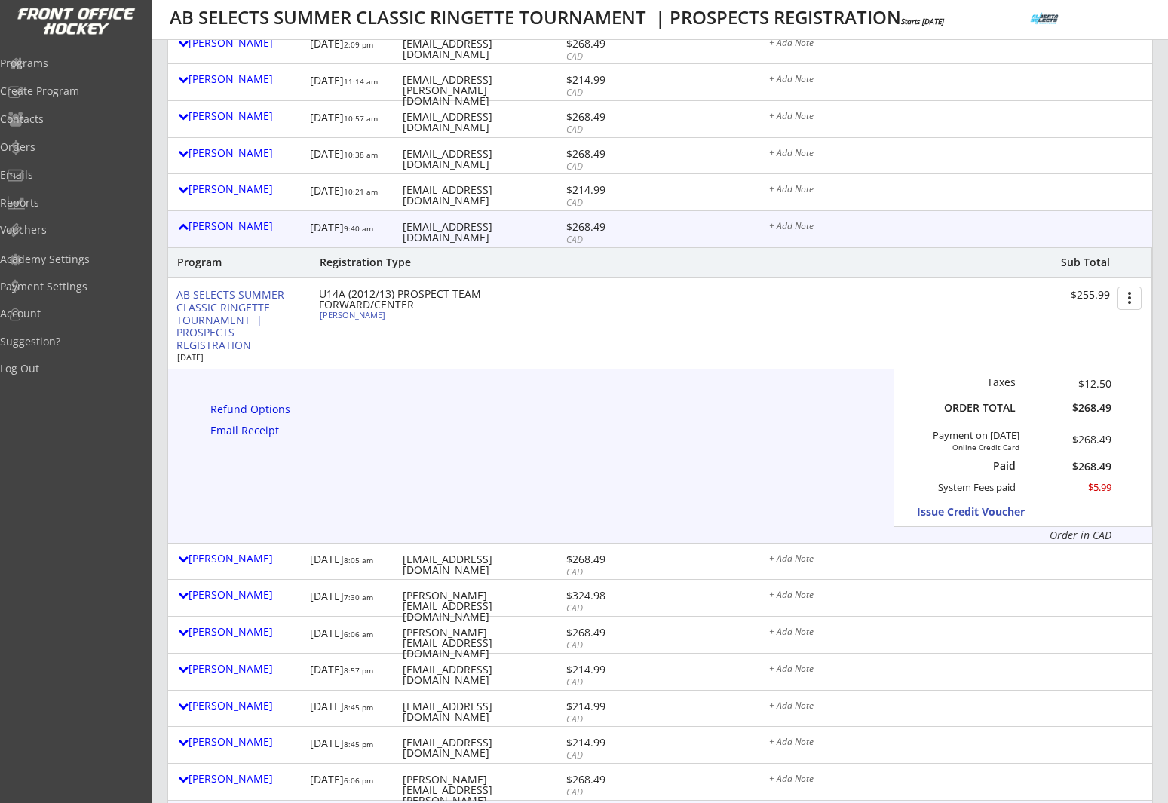
click at [236, 221] on div "Natalie Flynn-doherty" at bounding box center [240, 226] width 124 height 11
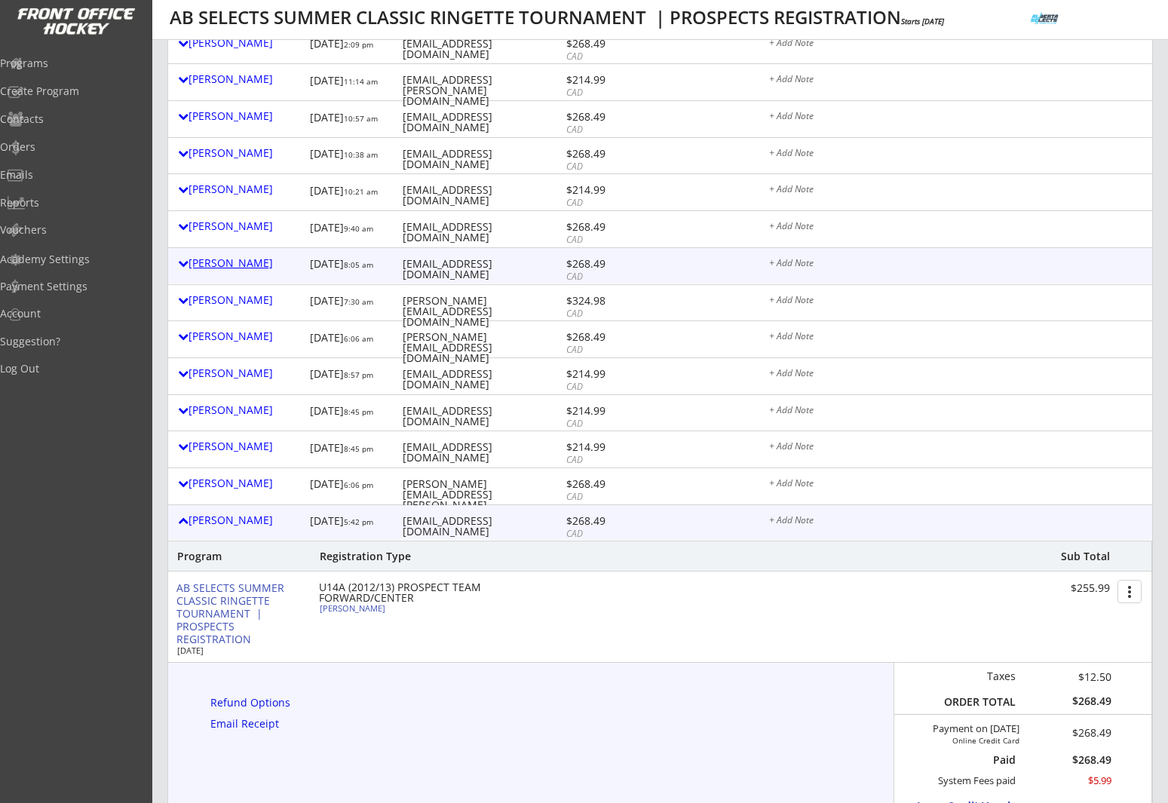
click at [238, 262] on div "Chelsea Mouland" at bounding box center [240, 263] width 124 height 11
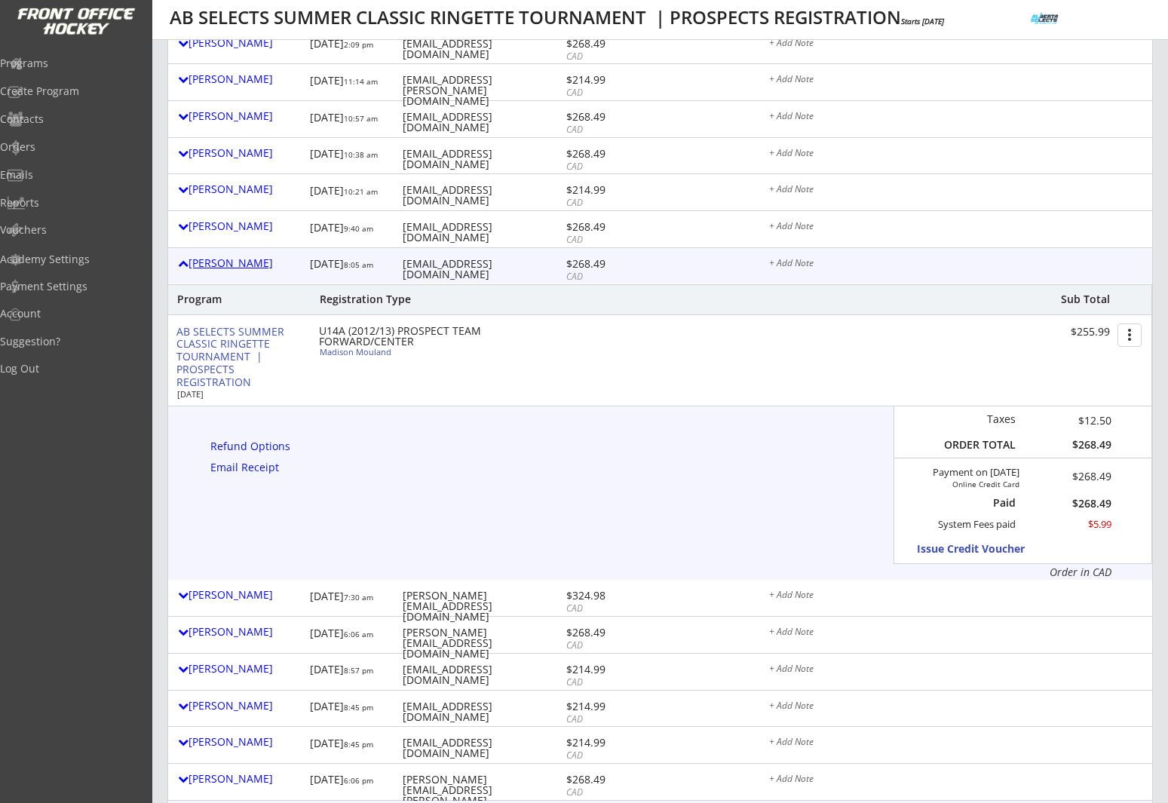
click at [238, 262] on div "Chelsea Mouland" at bounding box center [240, 263] width 124 height 11
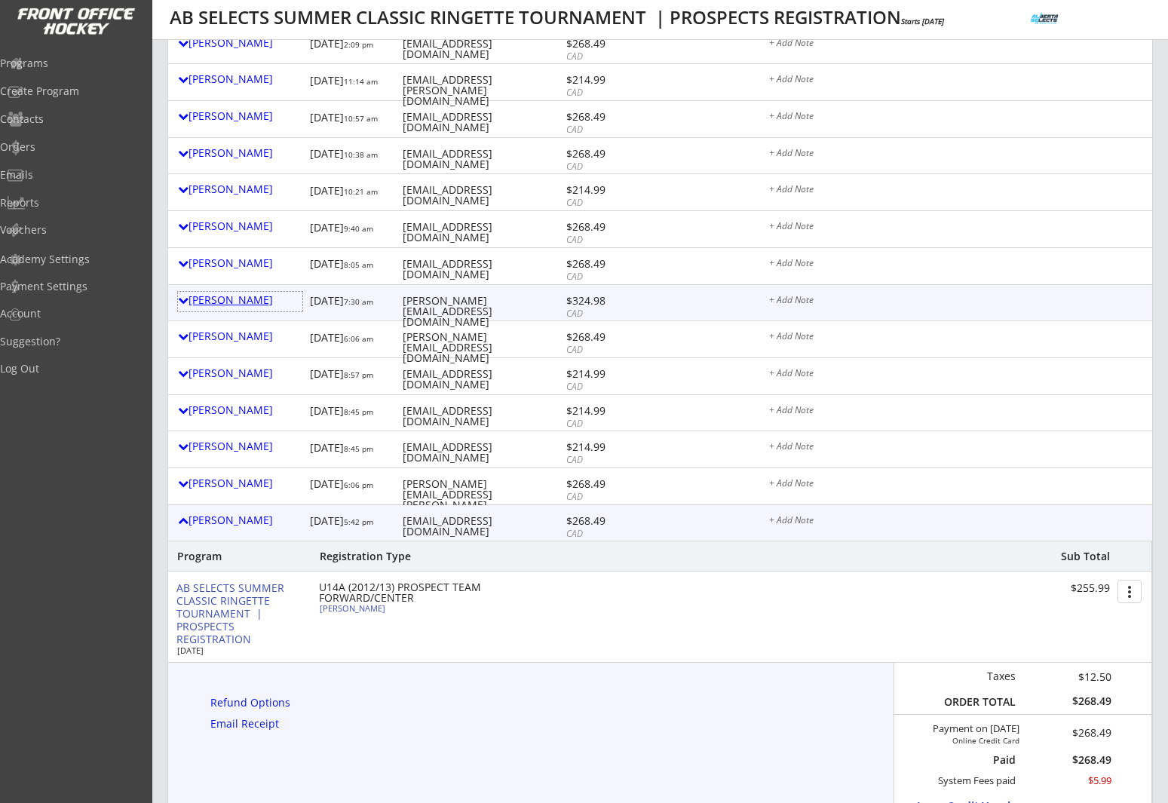
click at [238, 301] on div "Rachel Wanchulak" at bounding box center [240, 300] width 124 height 11
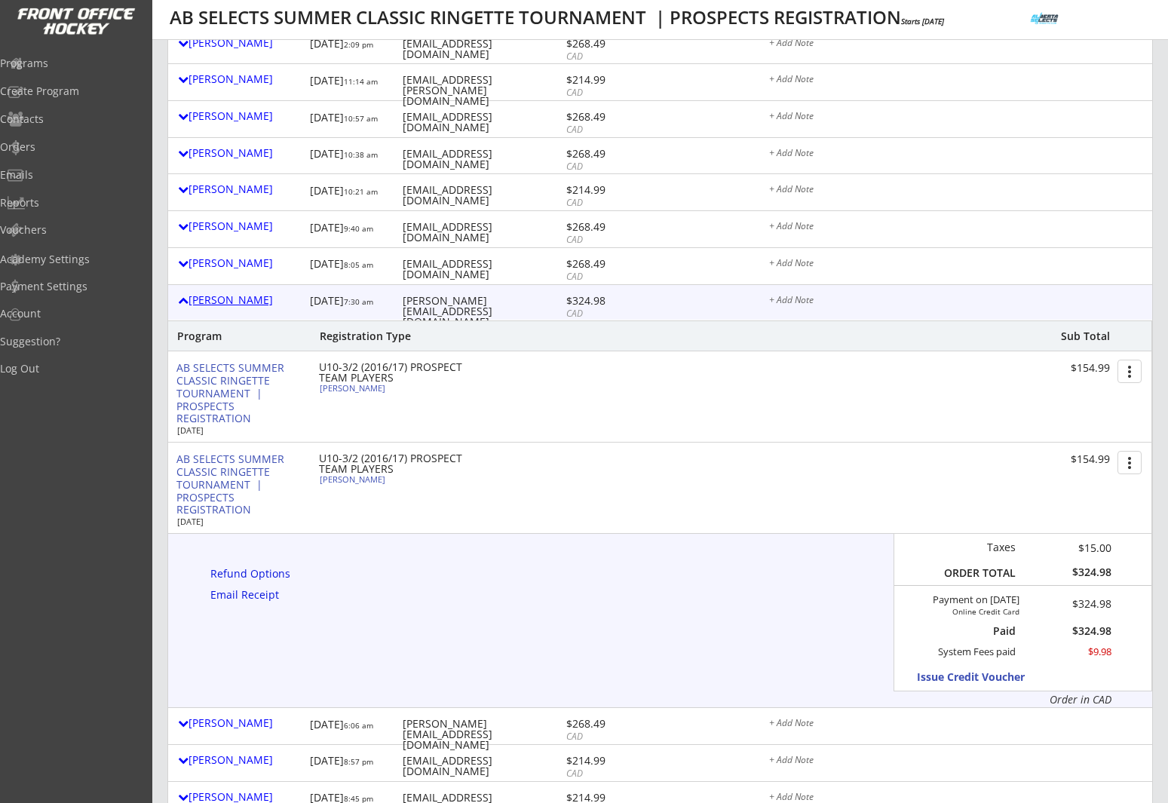
click at [238, 301] on div "Rachel Wanchulak" at bounding box center [240, 300] width 124 height 11
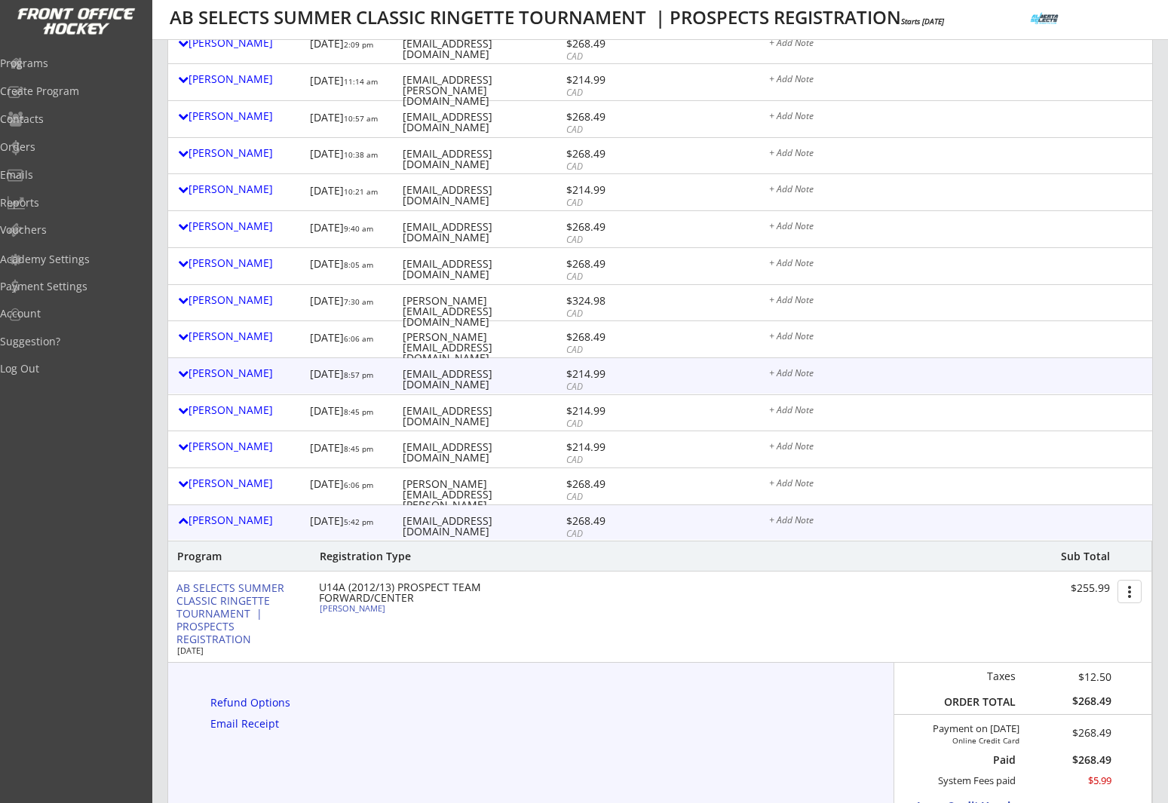
scroll to position [0, 0]
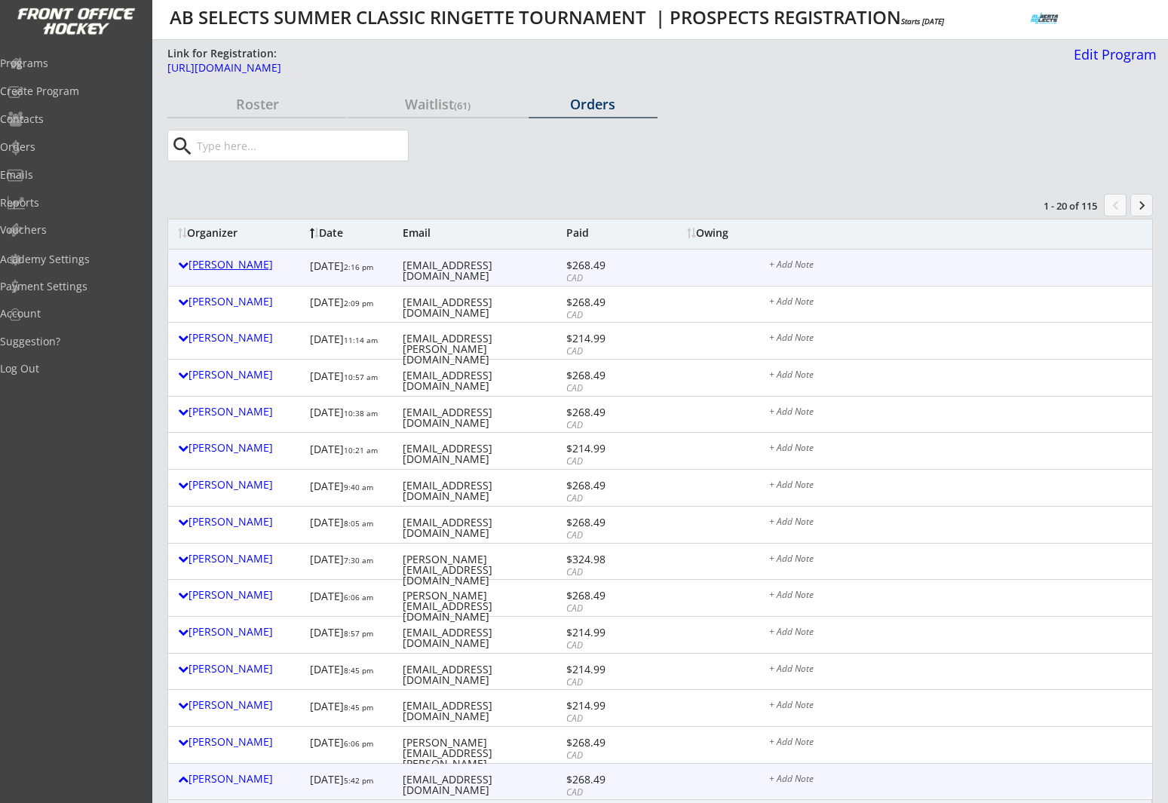
click at [238, 265] on div "Bobbie Halwa" at bounding box center [240, 264] width 124 height 11
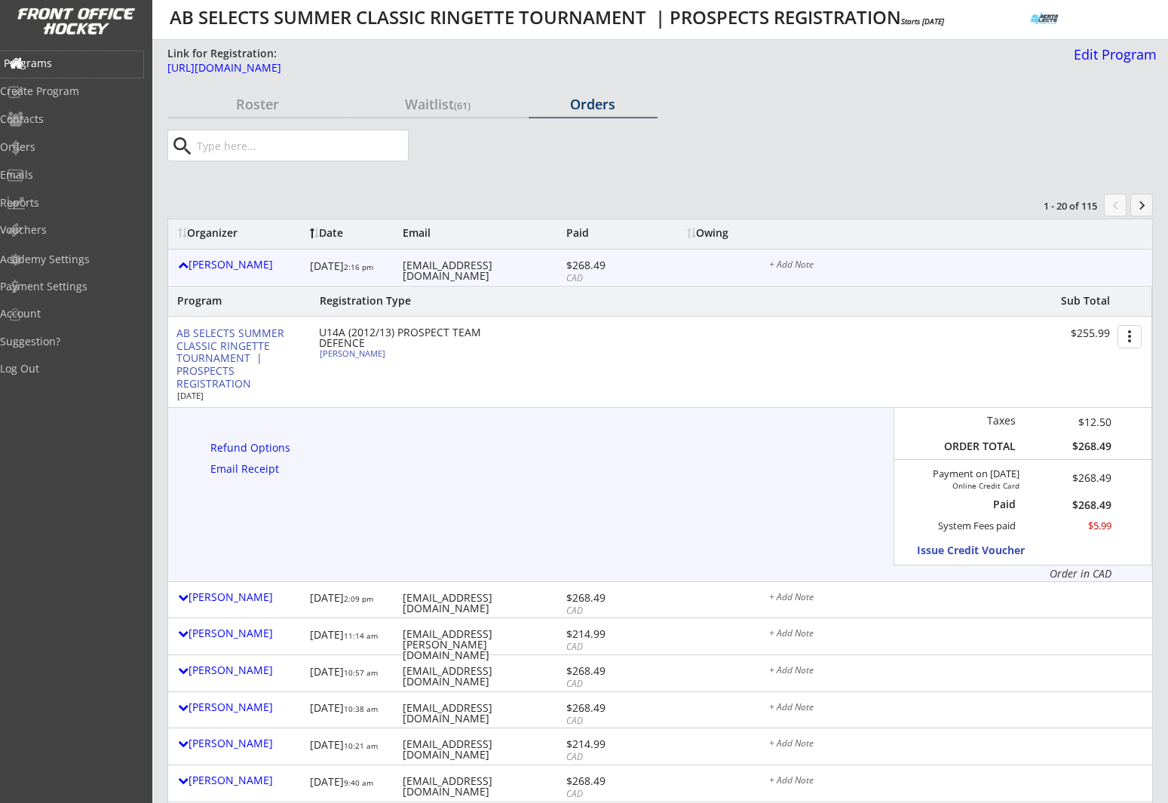
click at [69, 60] on div "Programs" at bounding box center [72, 63] width 136 height 11
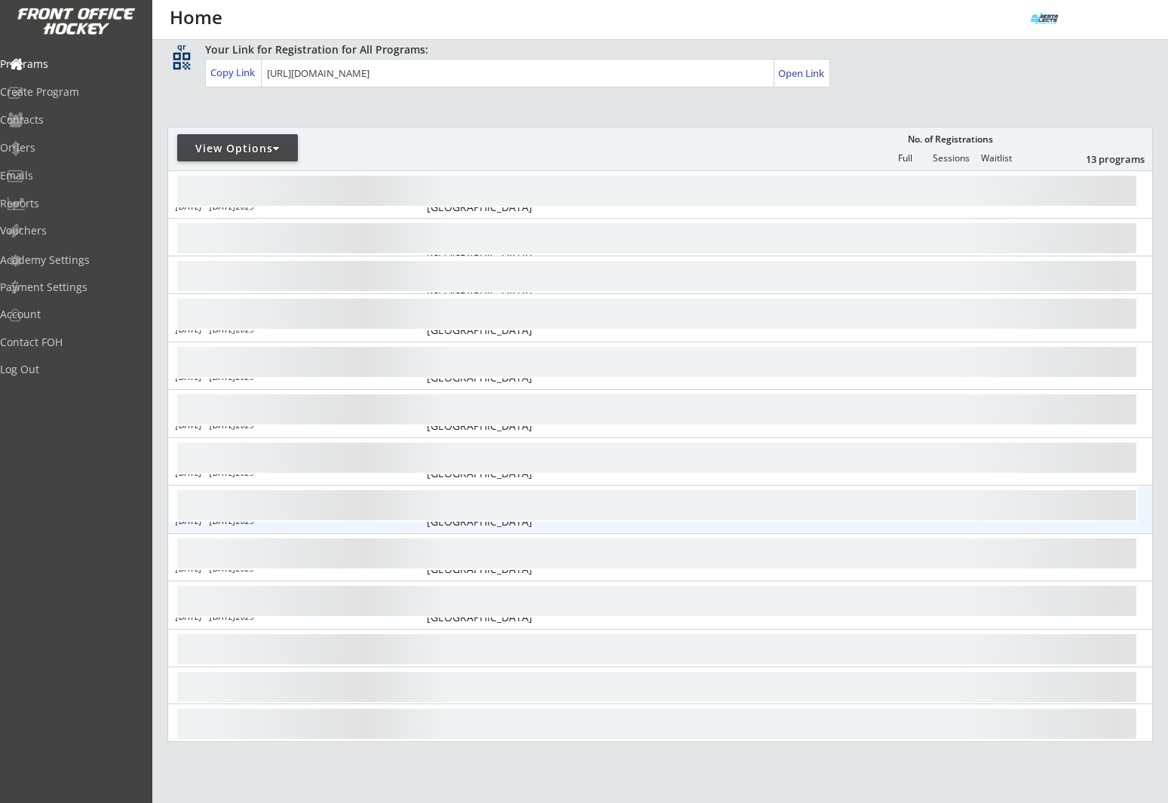
scroll to position [102, 0]
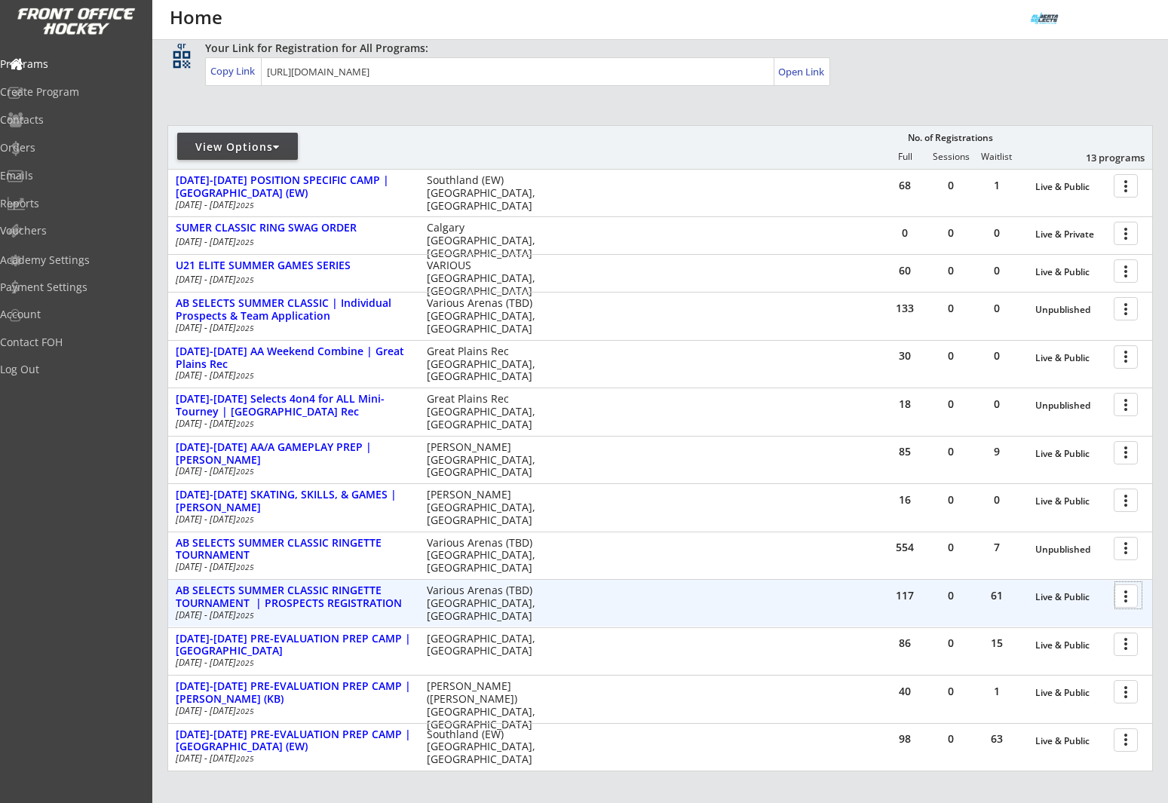
click at [1122, 594] on div at bounding box center [1128, 595] width 26 height 26
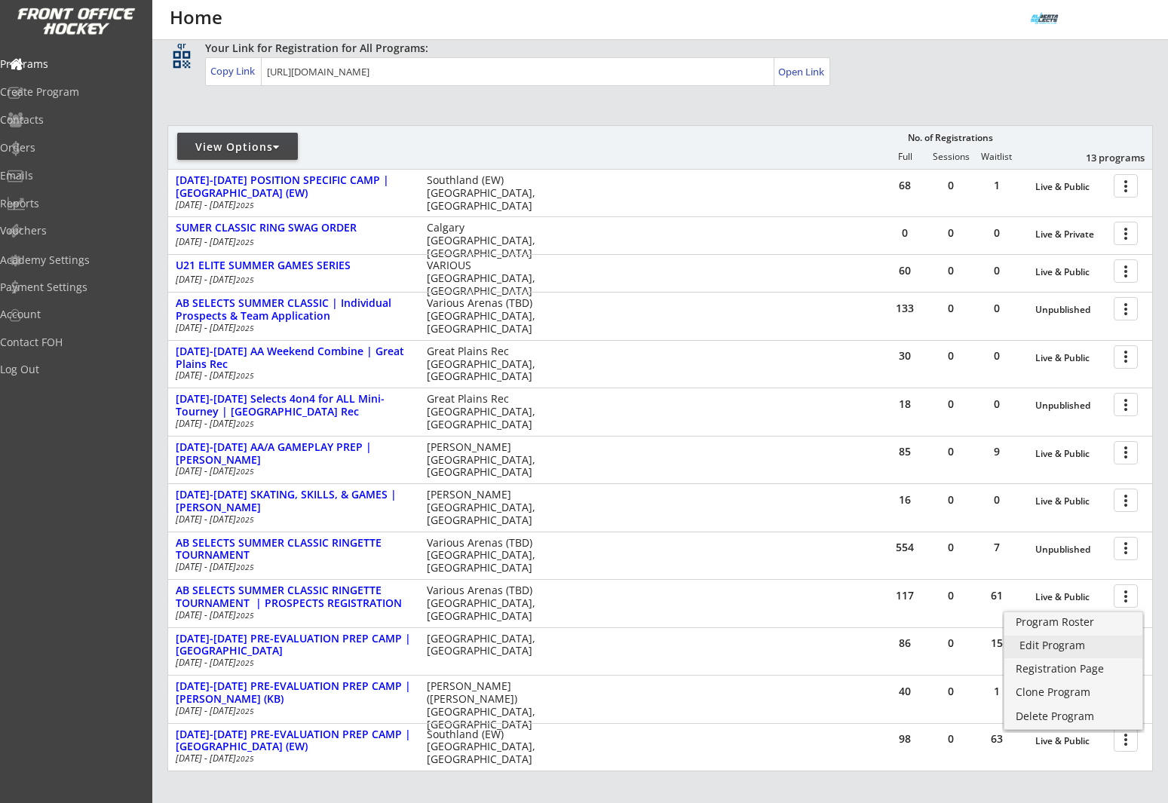
click at [1070, 643] on div "Edit Program" at bounding box center [1074, 645] width 108 height 11
